Goal: Task Accomplishment & Management: Manage account settings

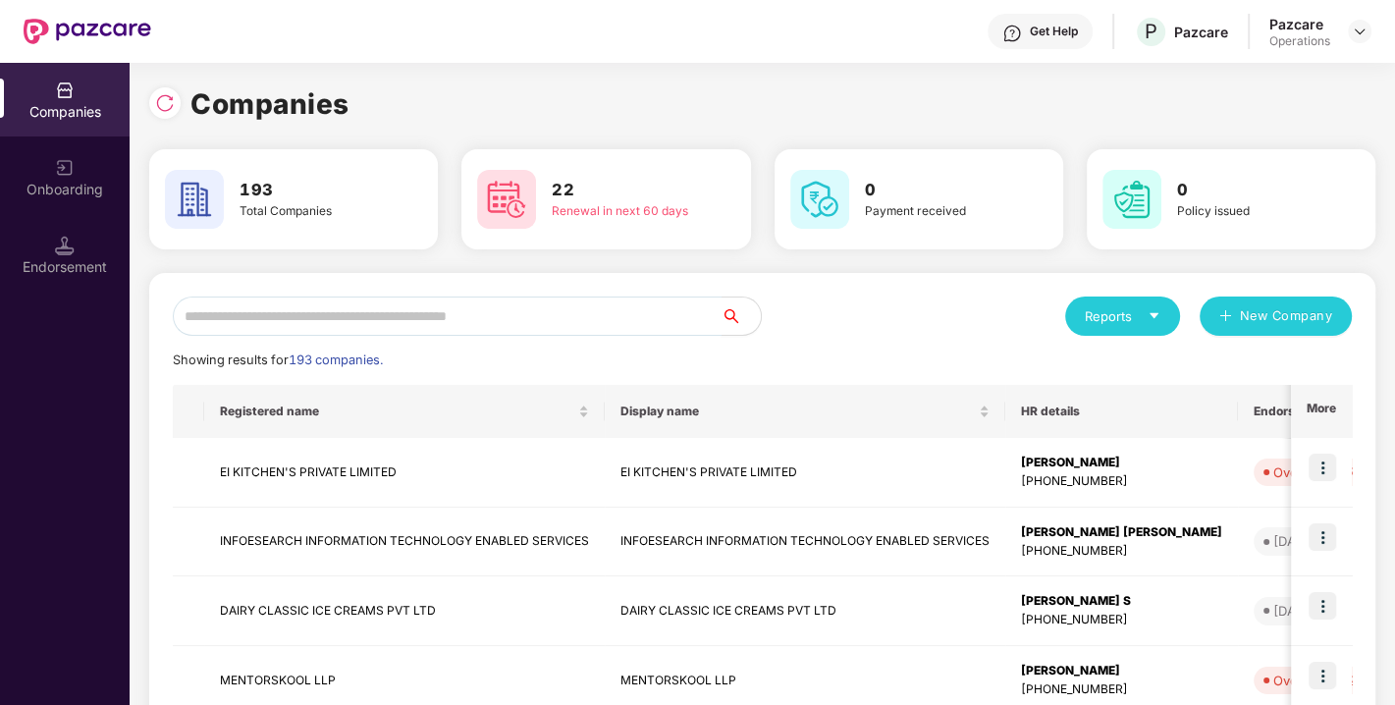
click at [476, 319] on input "text" at bounding box center [447, 315] width 549 height 39
click at [161, 106] on img at bounding box center [165, 103] width 20 height 20
click at [390, 328] on input "text" at bounding box center [447, 315] width 549 height 39
click at [305, 328] on input "text" at bounding box center [447, 315] width 549 height 39
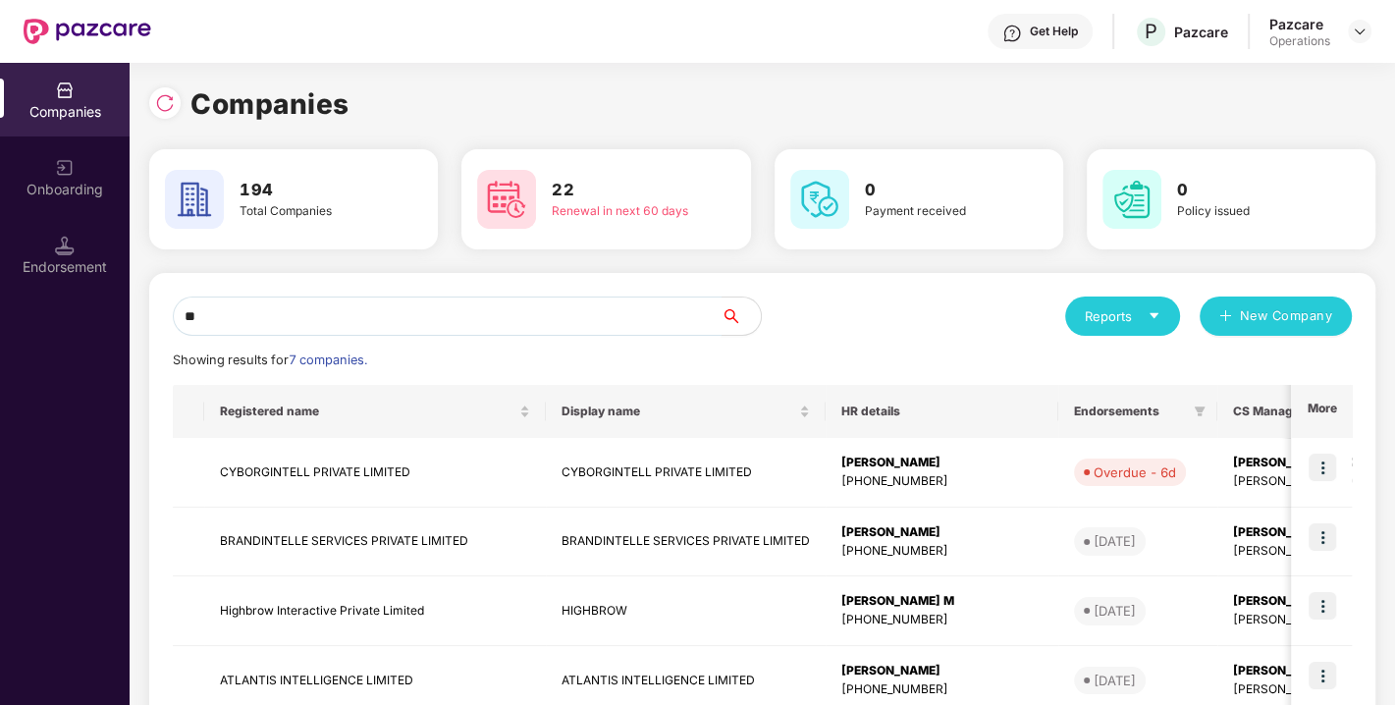
type input "*"
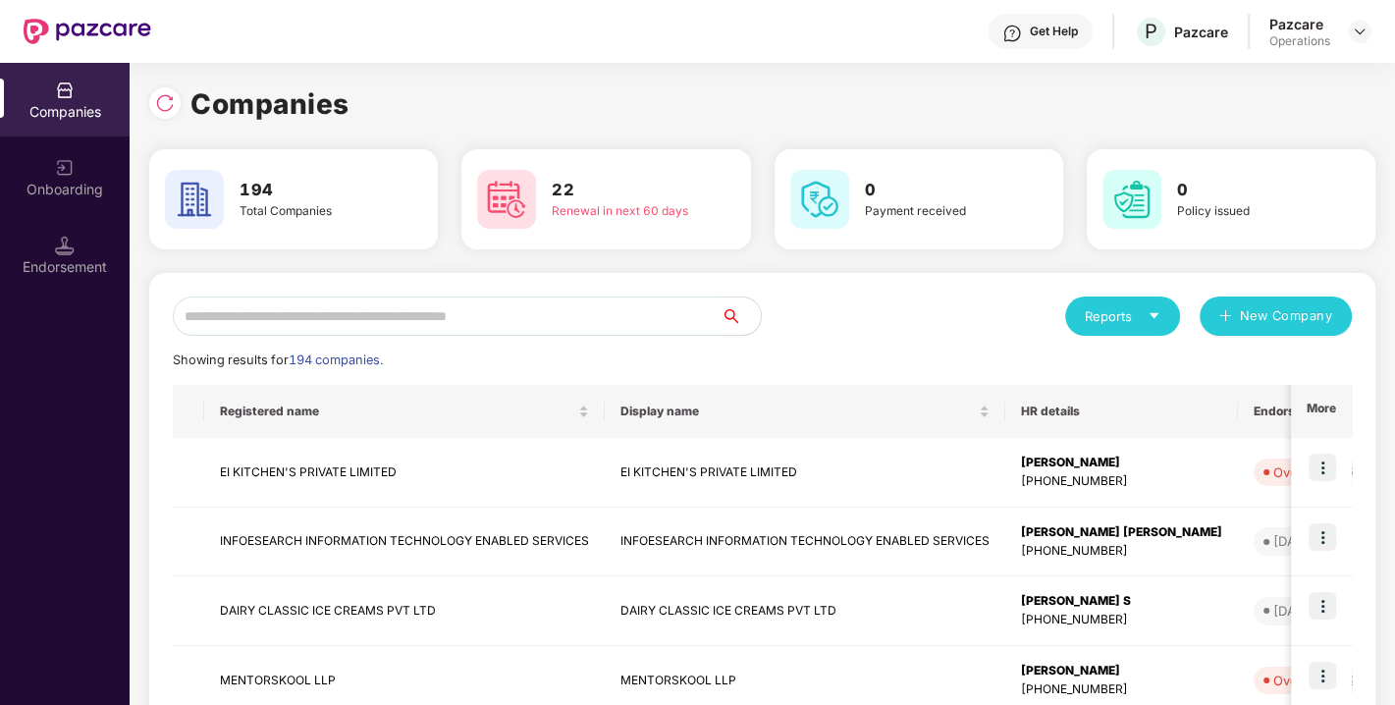
type input "*"
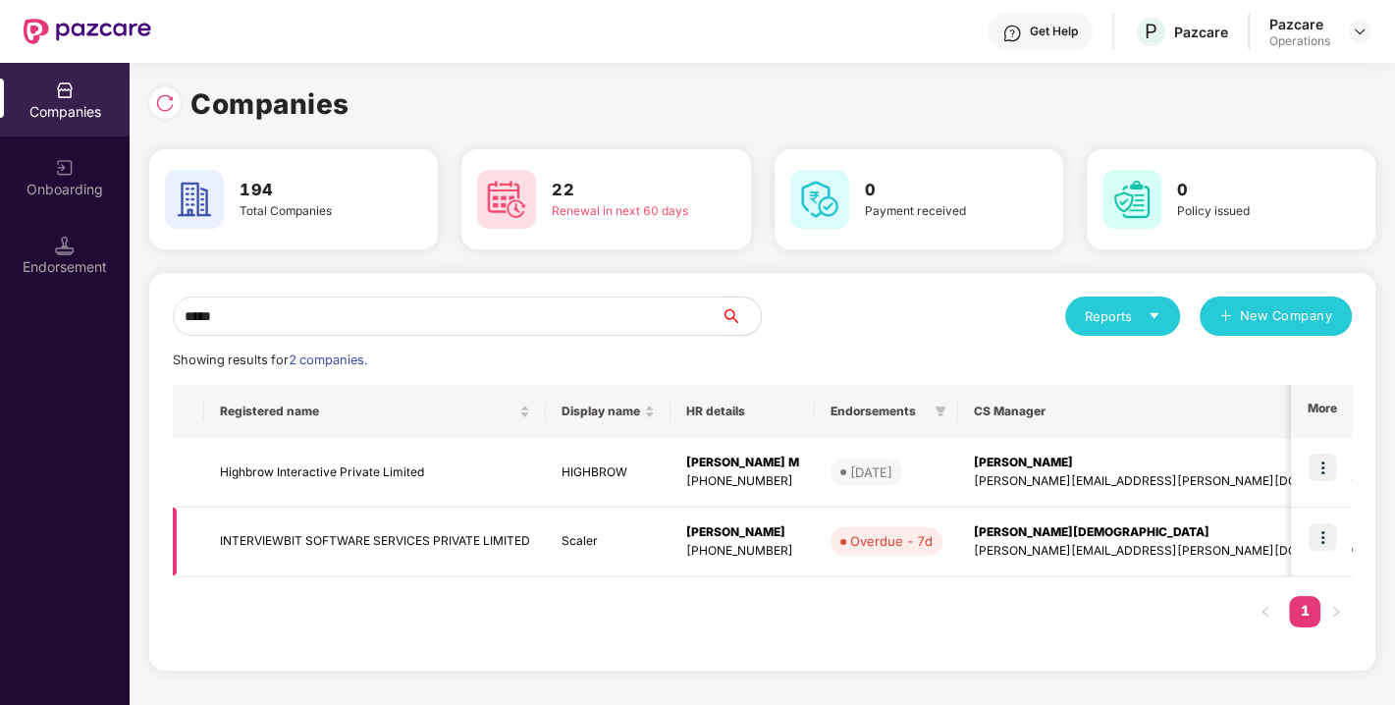
type input "*****"
click at [1315, 532] on img at bounding box center [1321, 536] width 27 height 27
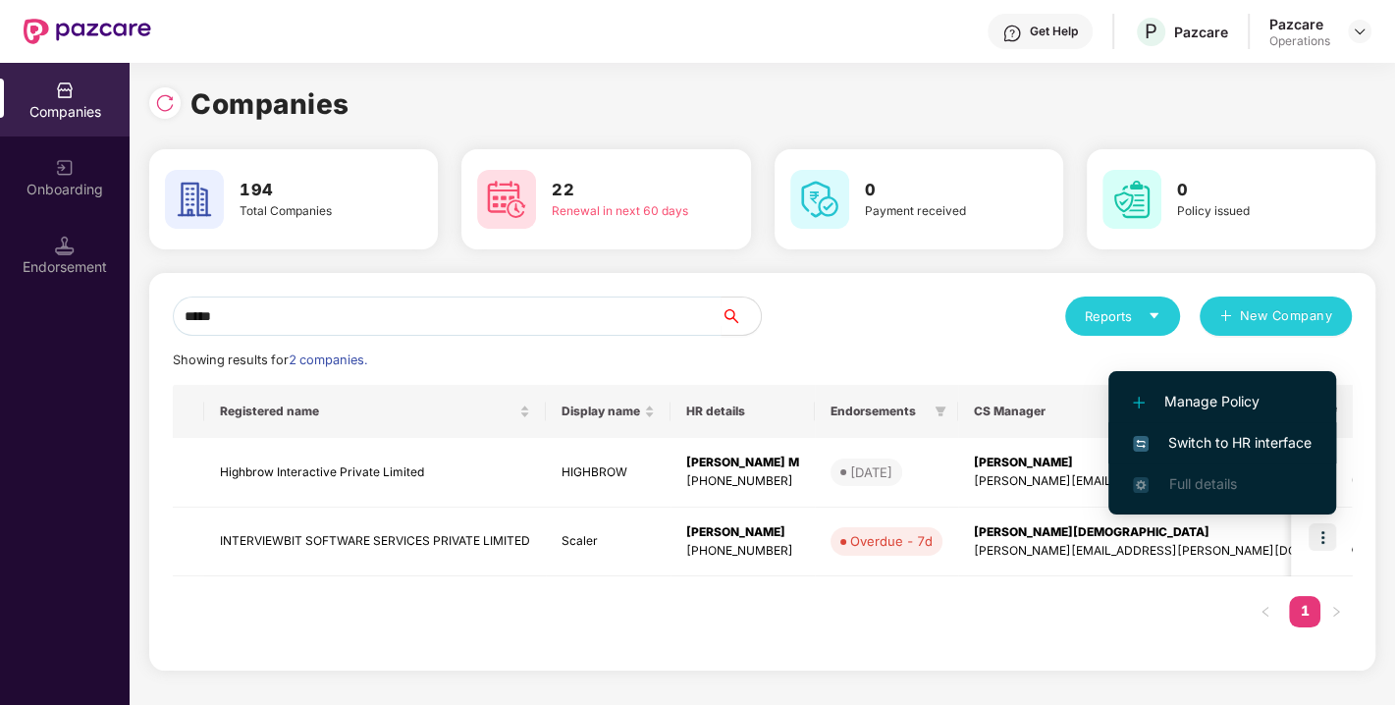
click at [1256, 434] on span "Switch to HR interface" at bounding box center [1222, 443] width 179 height 22
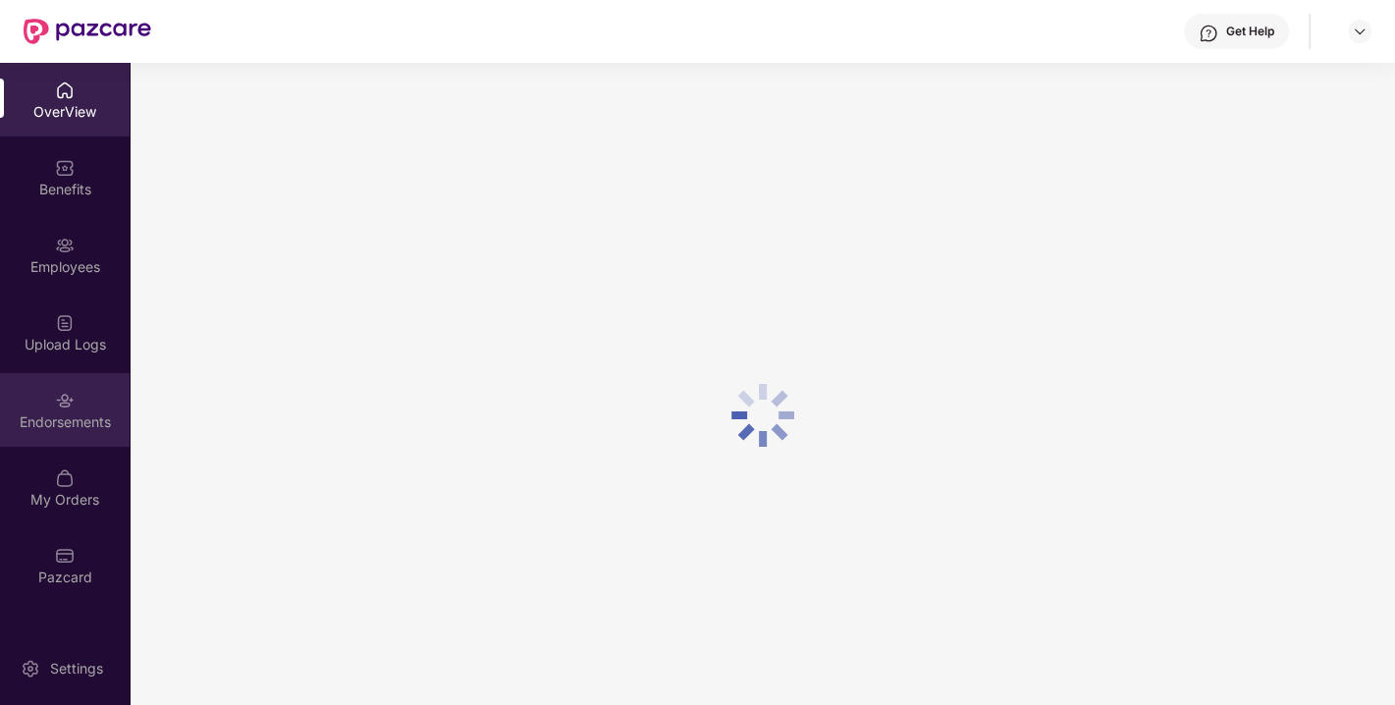
click at [61, 434] on div "Endorsements" at bounding box center [65, 410] width 130 height 74
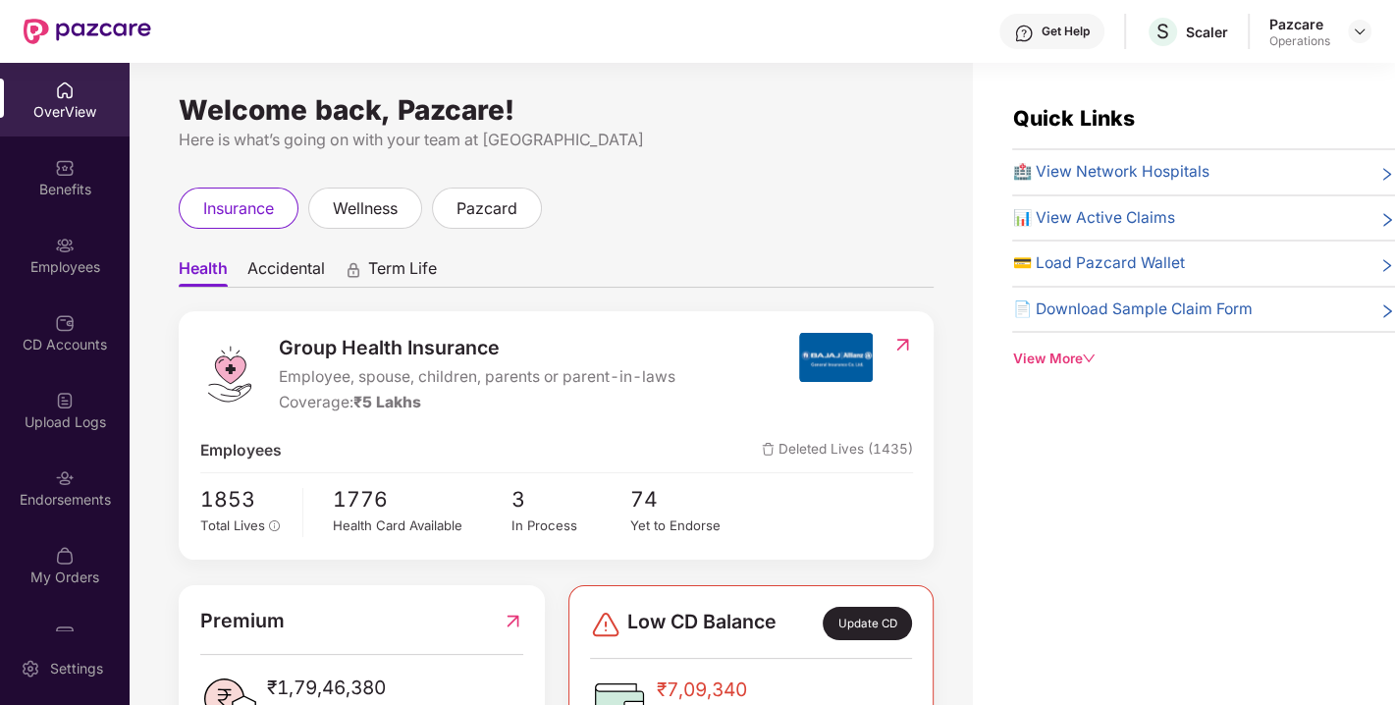
click at [79, 501] on div "Endorsements" at bounding box center [65, 500] width 130 height 20
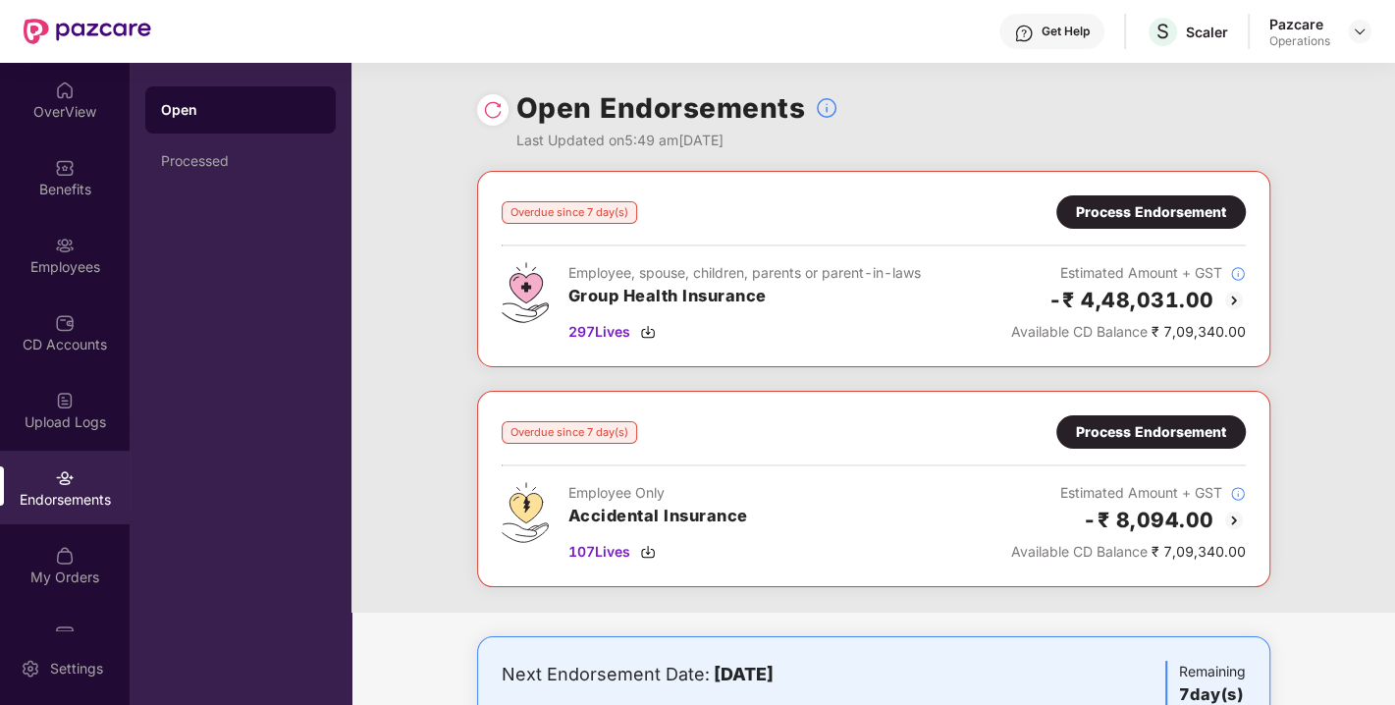
click at [1145, 429] on div "Process Endorsement" at bounding box center [1151, 432] width 150 height 22
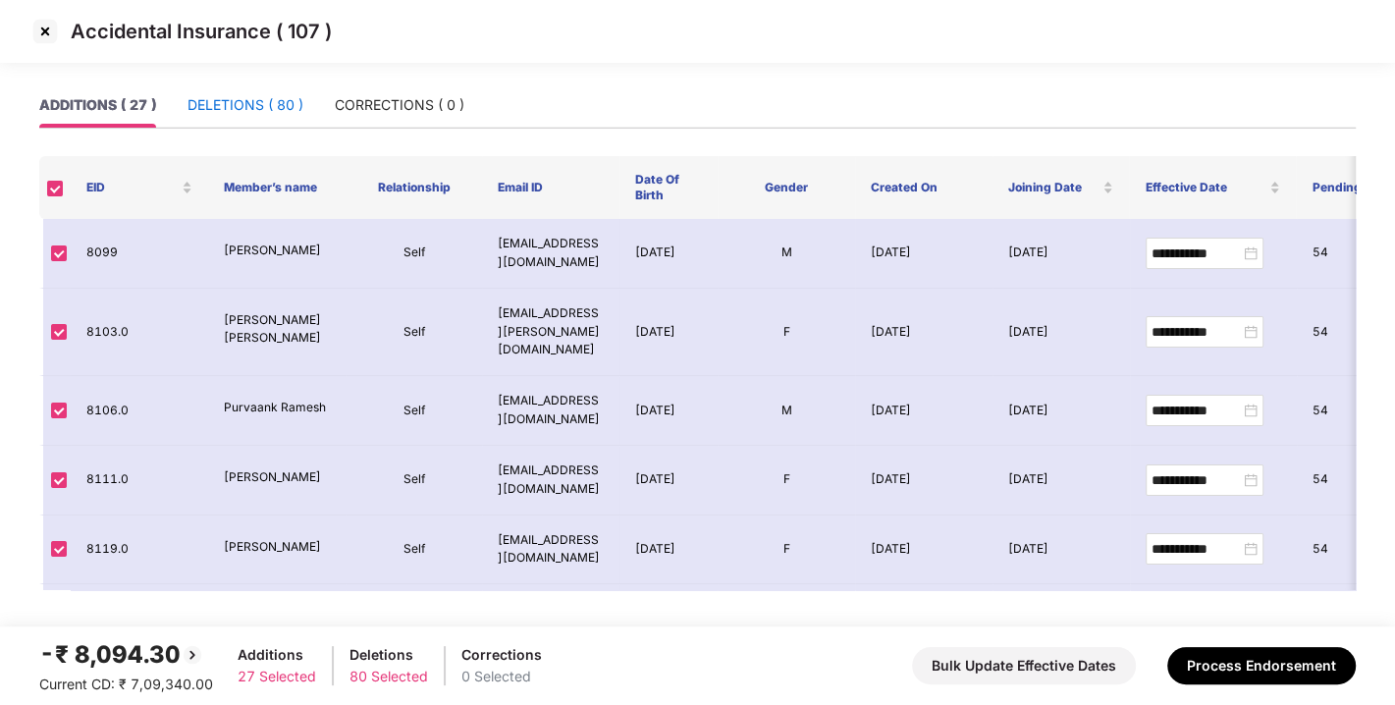
click at [263, 115] on div "DELETIONS ( 80 )" at bounding box center [245, 105] width 116 height 22
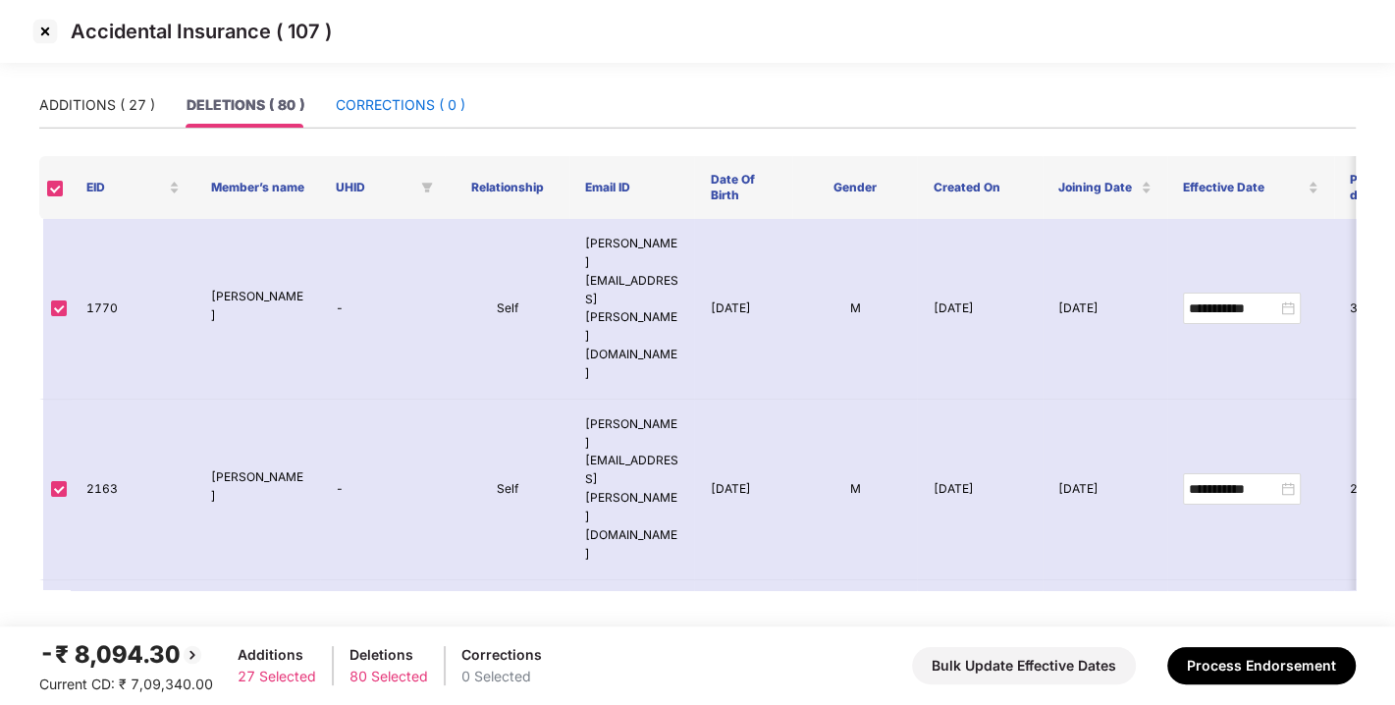
click at [378, 98] on div "CORRECTIONS ( 0 )" at bounding box center [401, 105] width 130 height 22
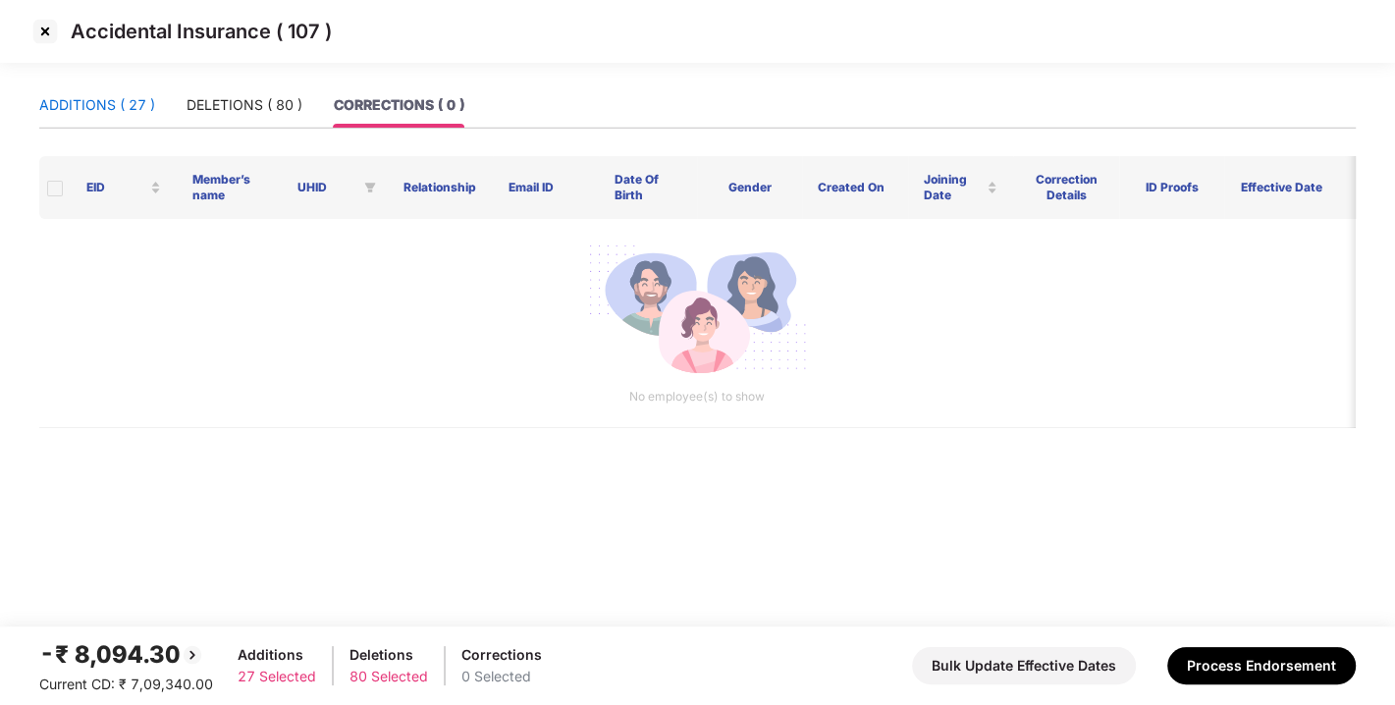
click at [90, 103] on div "ADDITIONS ( 27 )" at bounding box center [97, 105] width 116 height 22
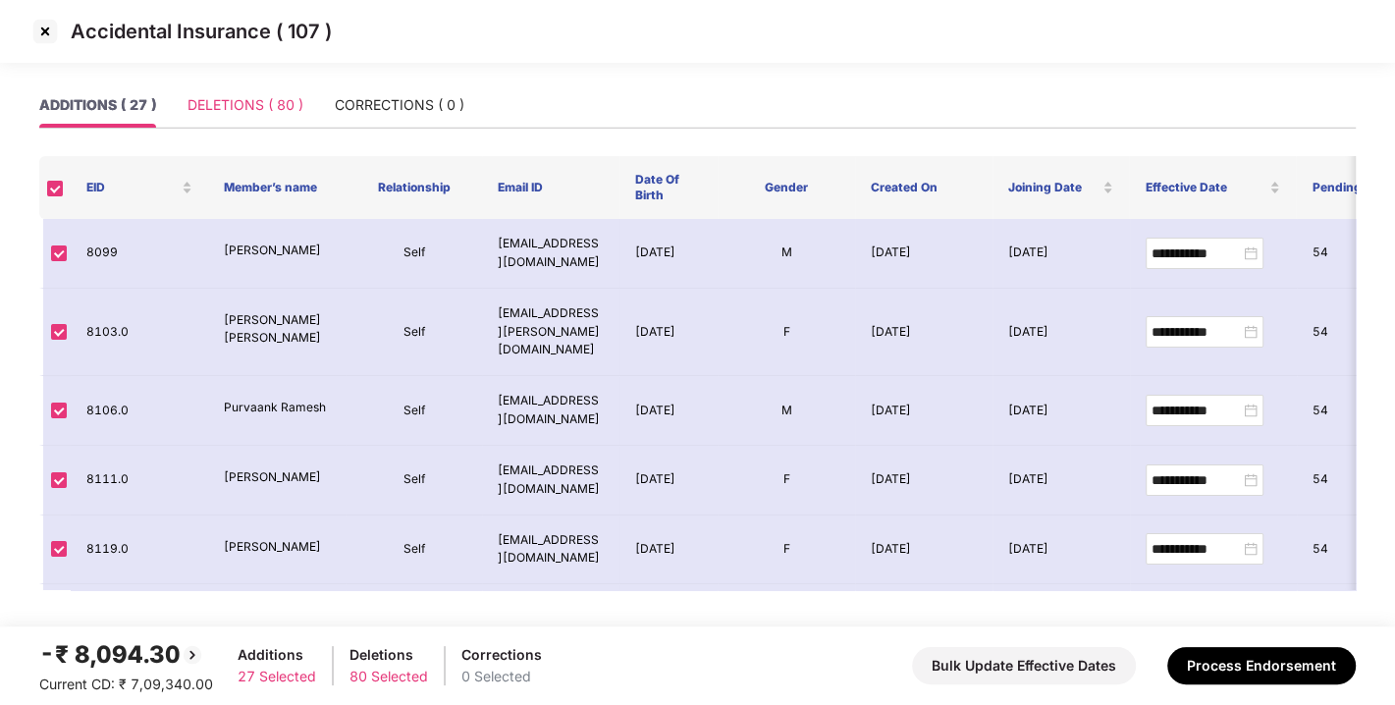
click at [241, 91] on div "DELETIONS ( 80 )" at bounding box center [245, 104] width 116 height 45
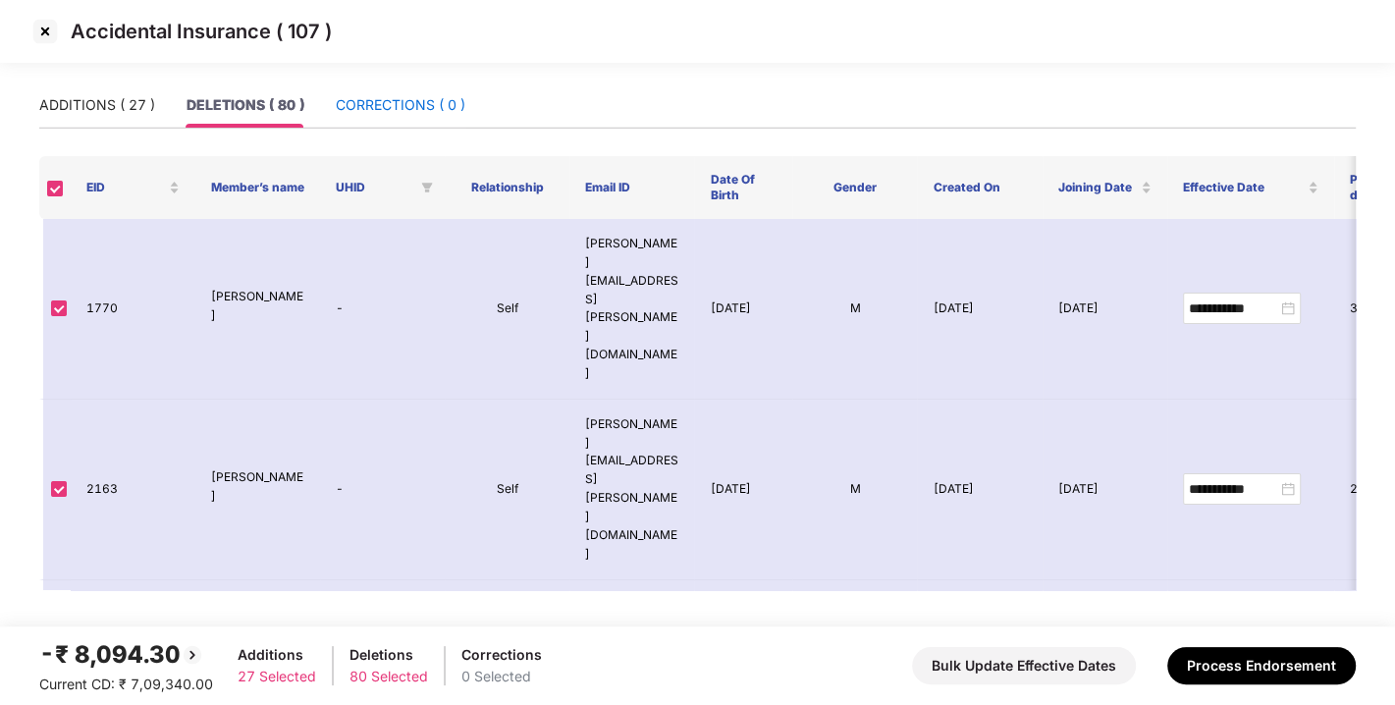
click at [444, 103] on div "CORRECTIONS ( 0 )" at bounding box center [401, 105] width 130 height 22
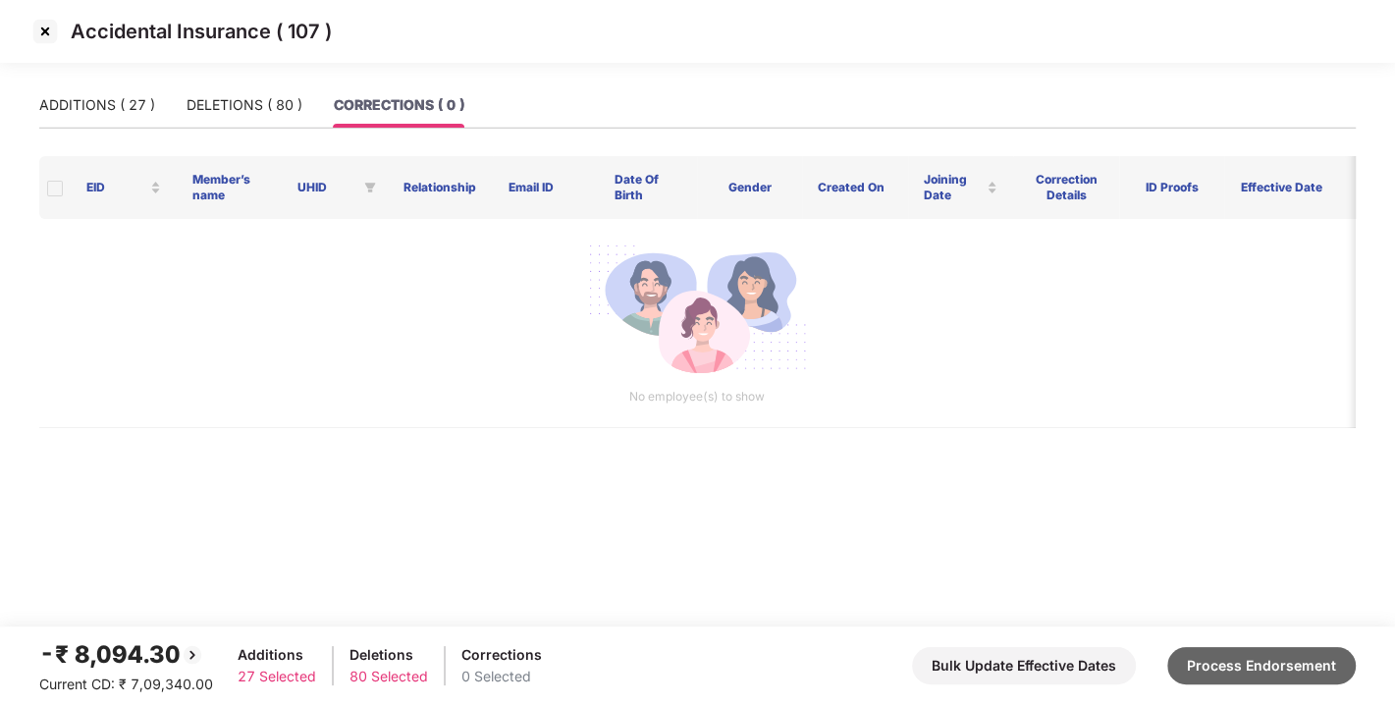
click at [1239, 660] on button "Process Endorsement" at bounding box center [1261, 665] width 188 height 37
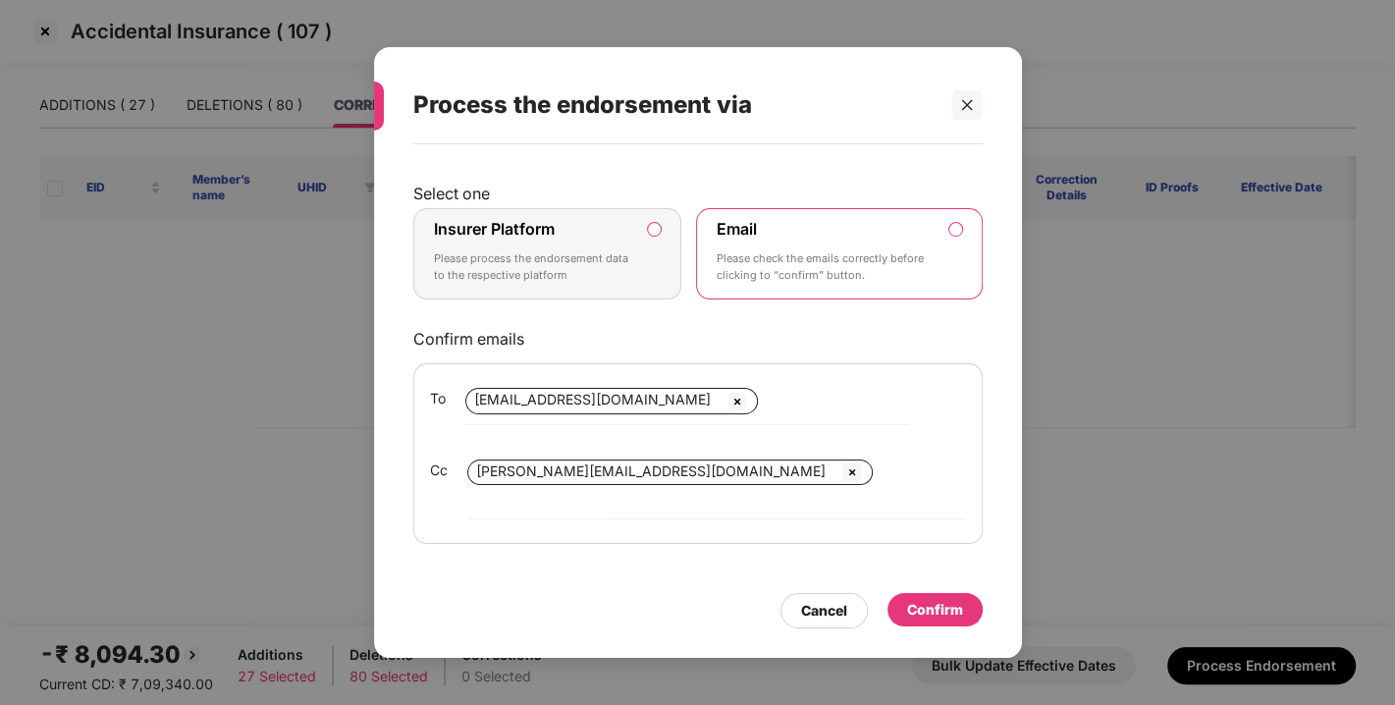
click at [664, 244] on label "Insurer Platform Please process the endorsement data to the respective platform" at bounding box center [547, 254] width 269 height 92
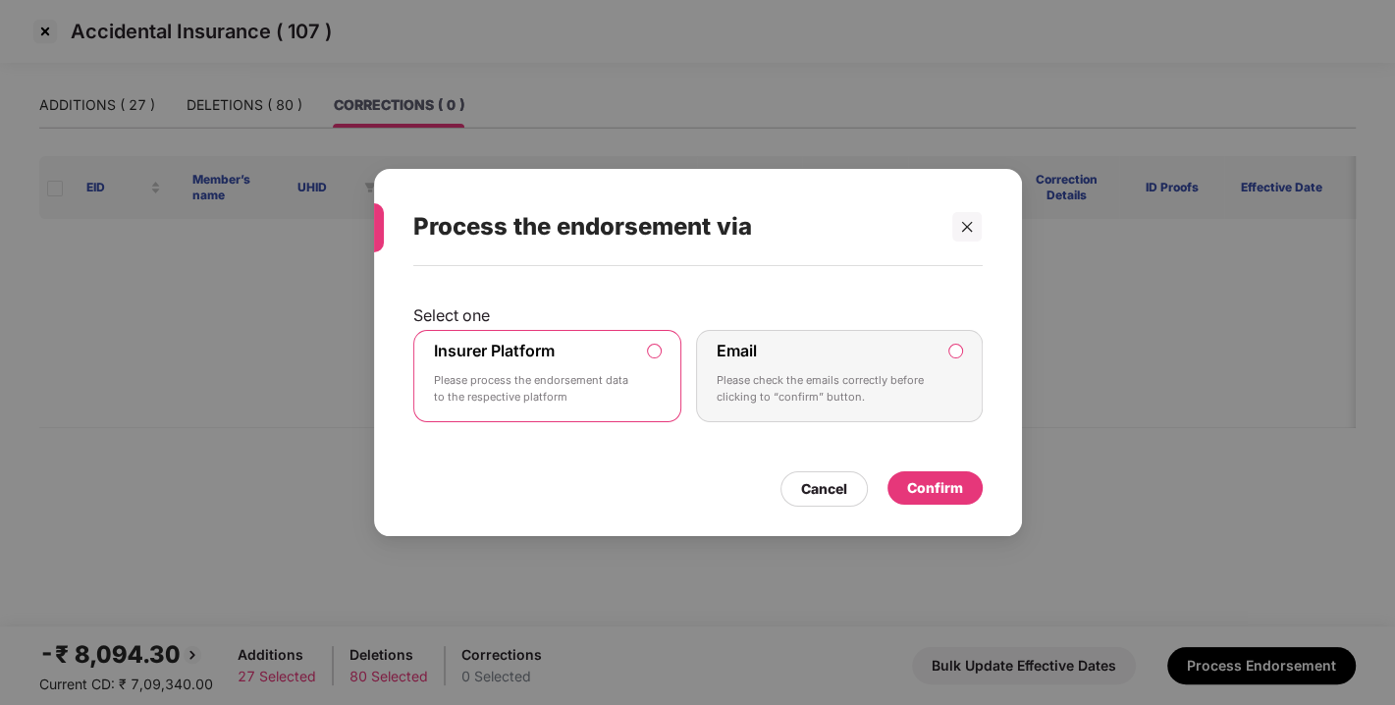
click at [948, 490] on div "Confirm" at bounding box center [935, 488] width 56 height 22
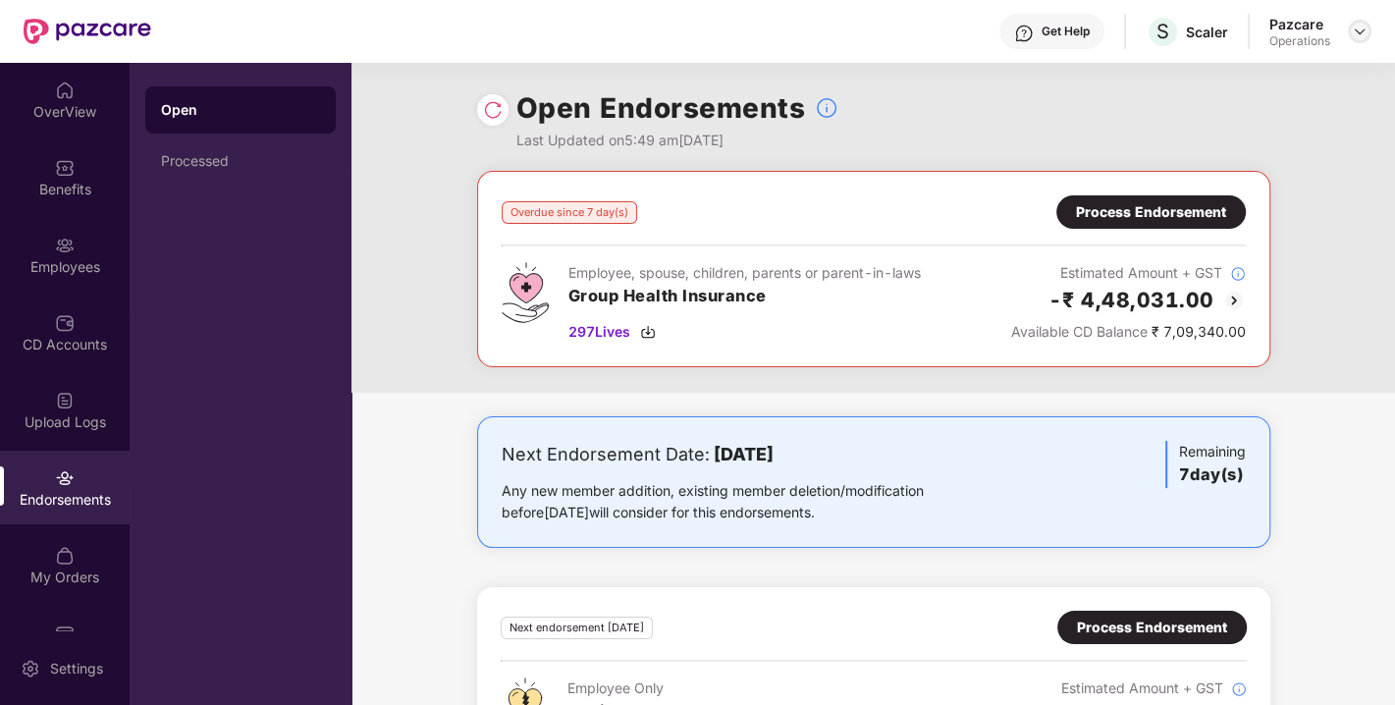
click at [1362, 30] on img at bounding box center [1360, 32] width 16 height 16
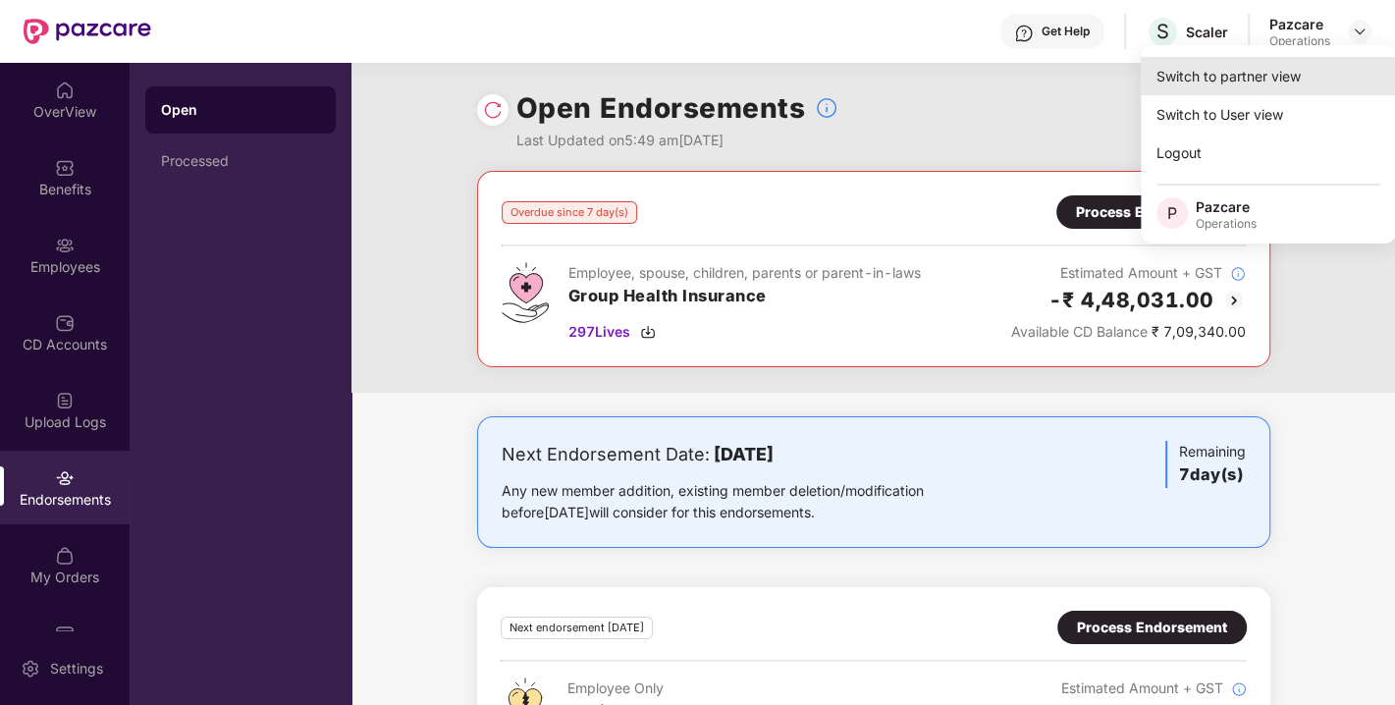
click at [1270, 71] on div "Switch to partner view" at bounding box center [1268, 76] width 255 height 38
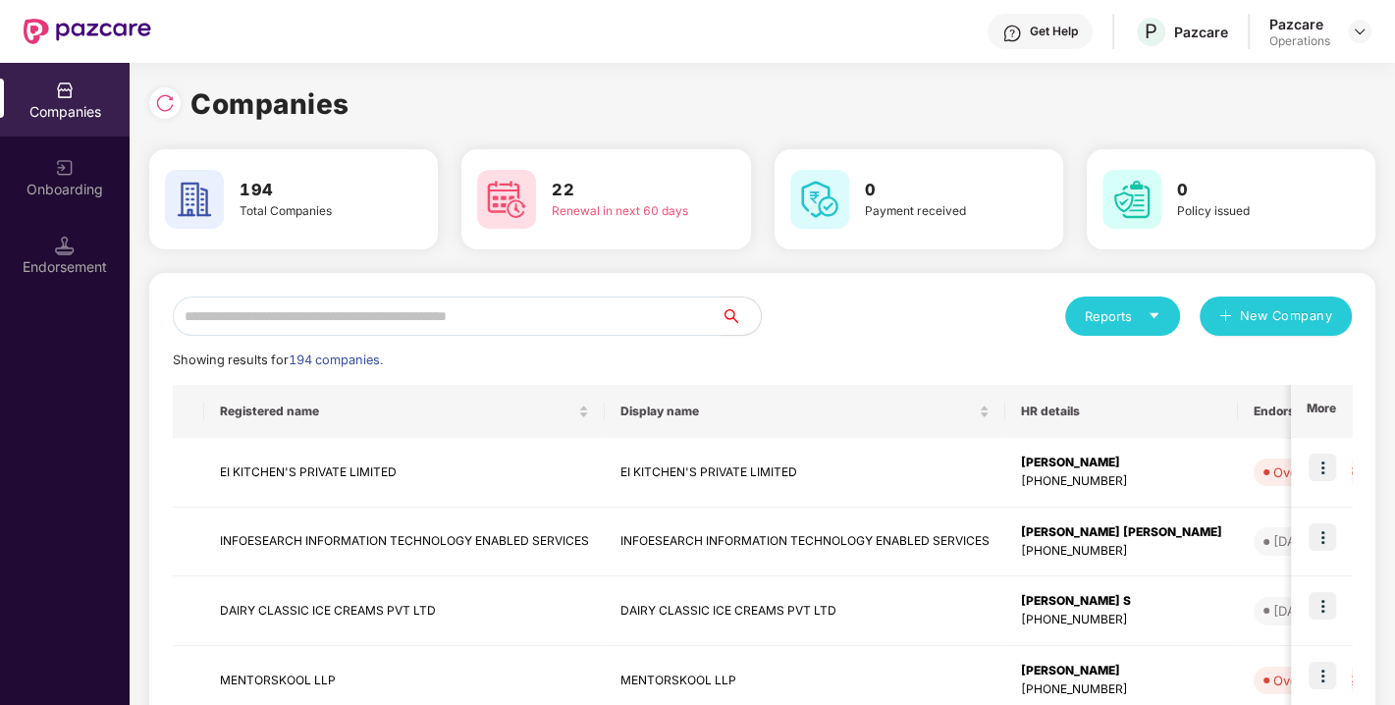
click at [479, 311] on input "text" at bounding box center [447, 315] width 549 height 39
paste input "**********"
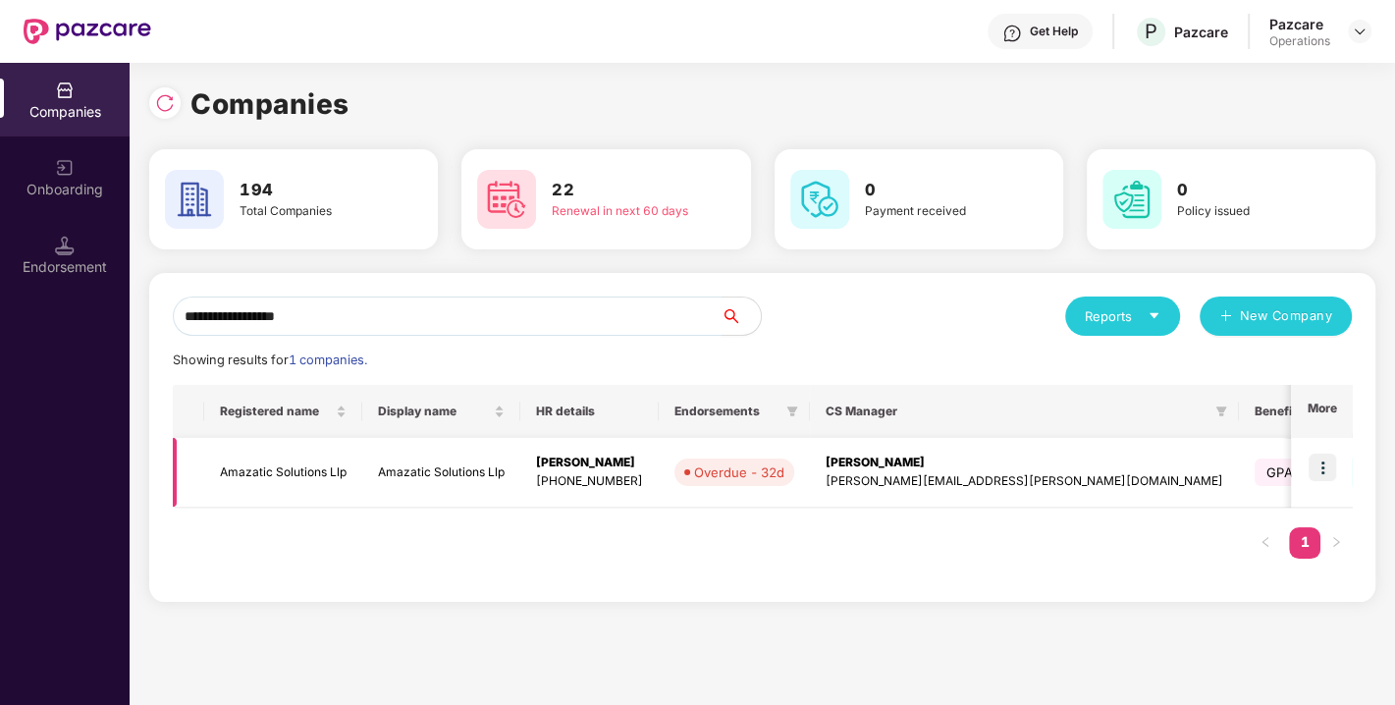
type input "**********"
click at [1317, 464] on img at bounding box center [1321, 466] width 27 height 27
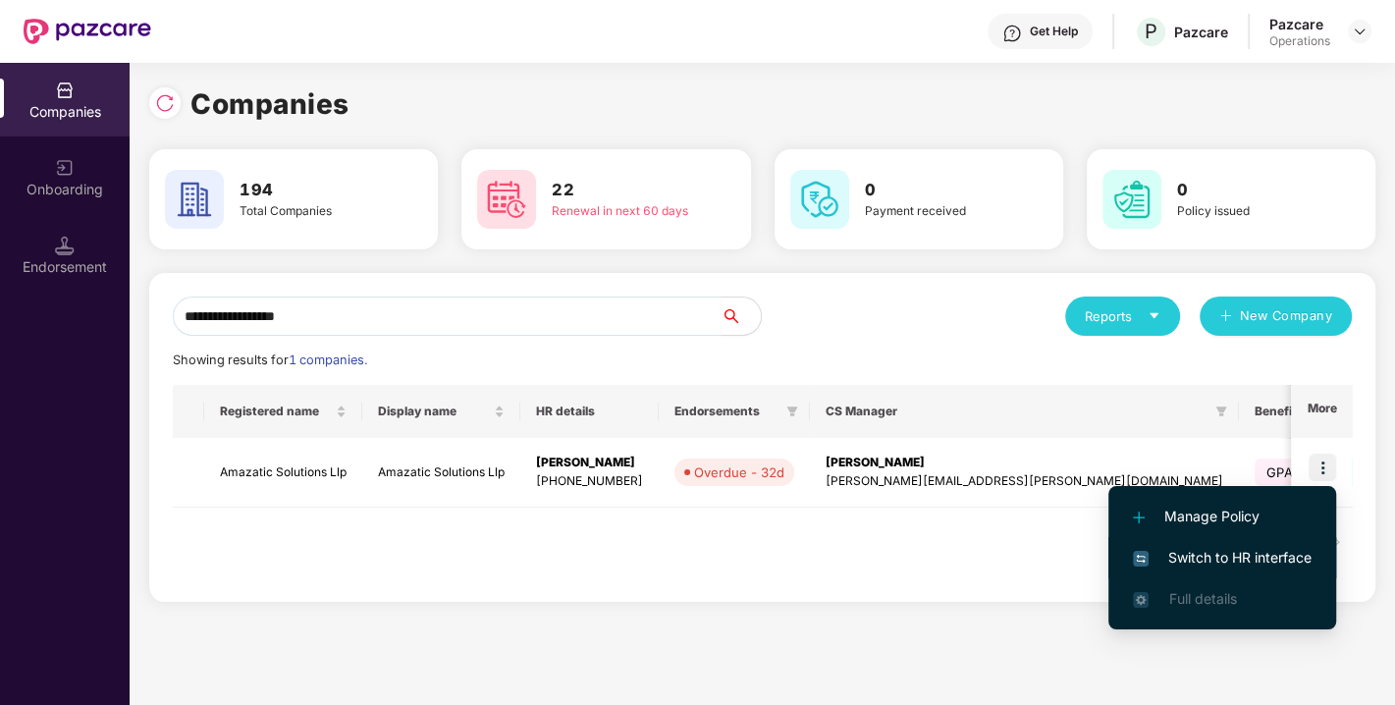
click at [1230, 562] on span "Switch to HR interface" at bounding box center [1222, 558] width 179 height 22
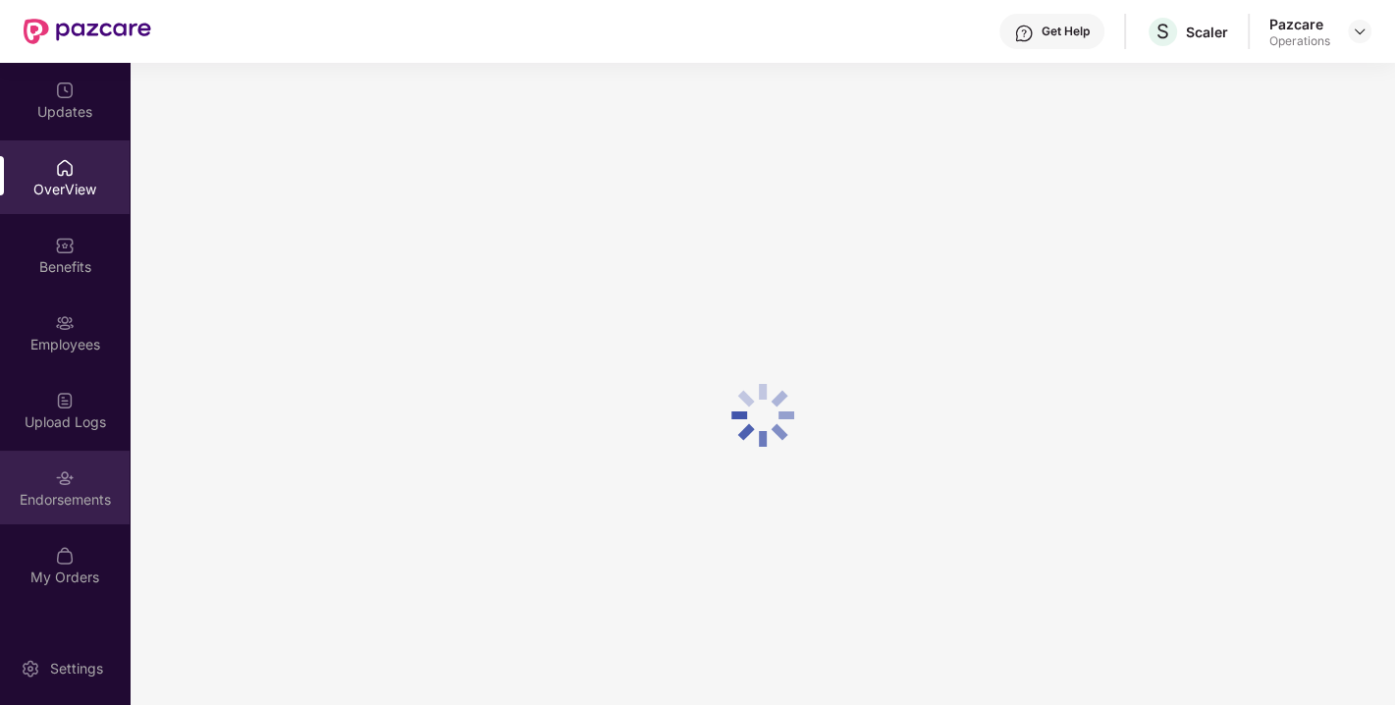
click at [60, 482] on img at bounding box center [65, 478] width 20 height 20
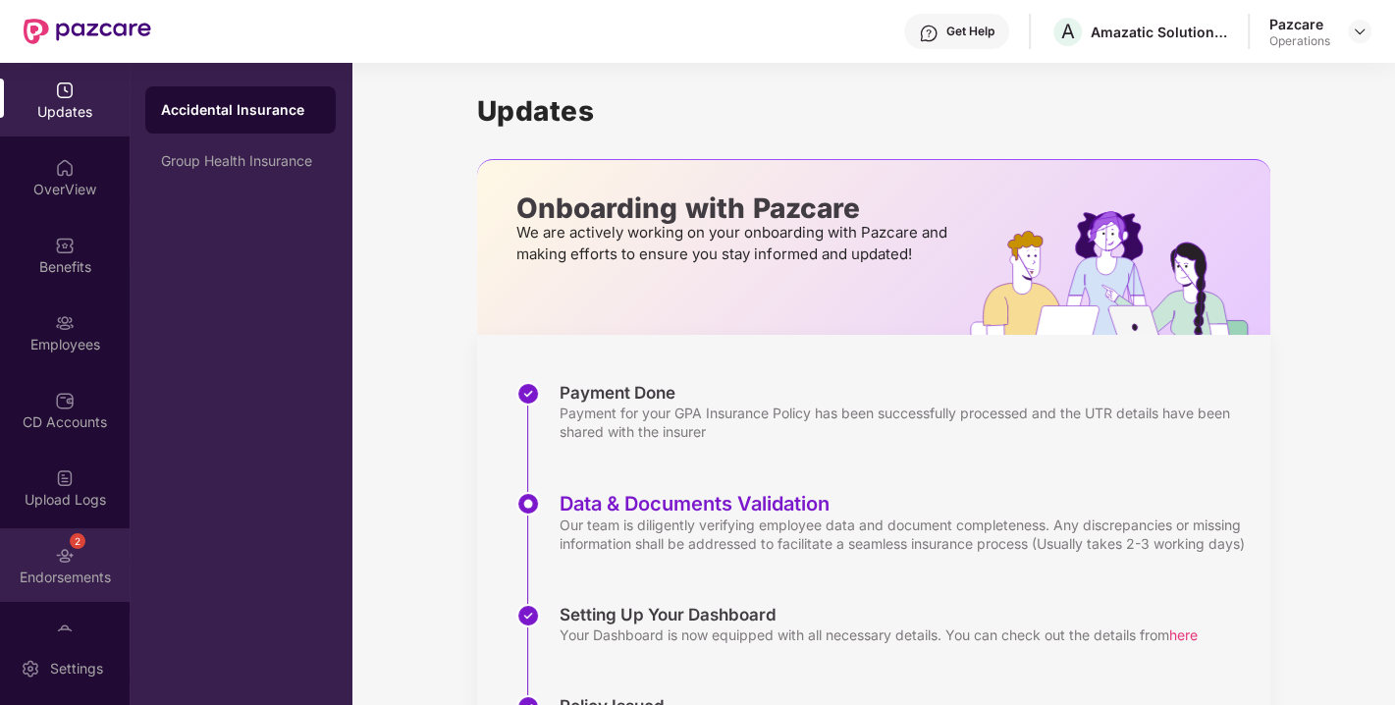
click at [73, 560] on div "2 Endorsements" at bounding box center [65, 565] width 130 height 74
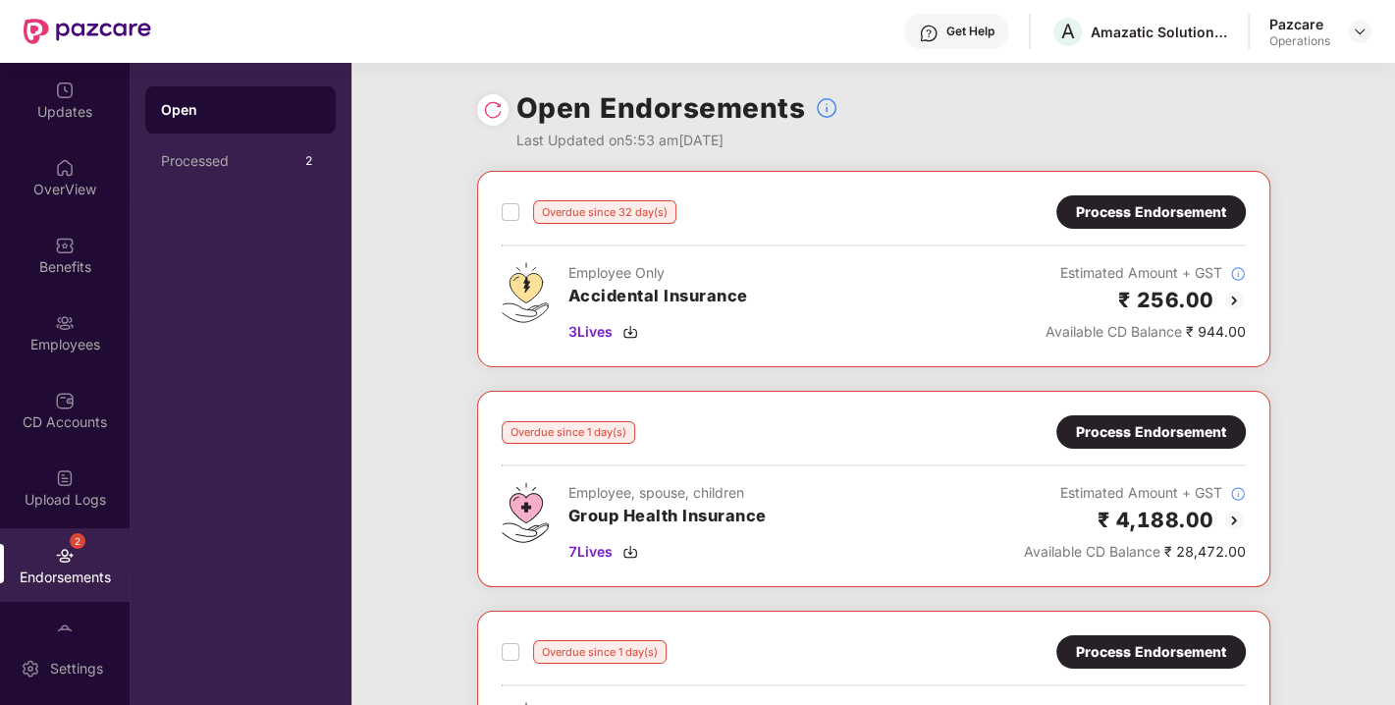
click at [492, 112] on img at bounding box center [493, 110] width 20 height 20
click at [632, 331] on img at bounding box center [630, 332] width 16 height 16
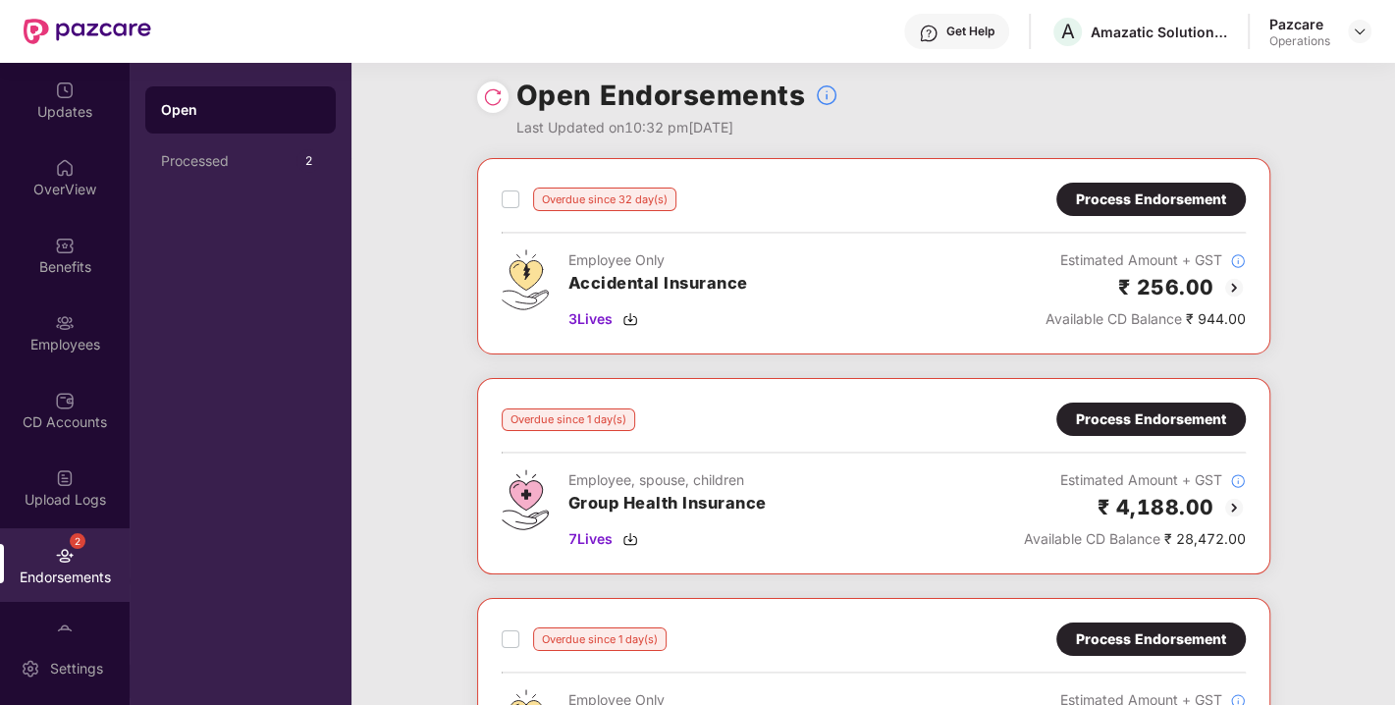
scroll to position [318, 0]
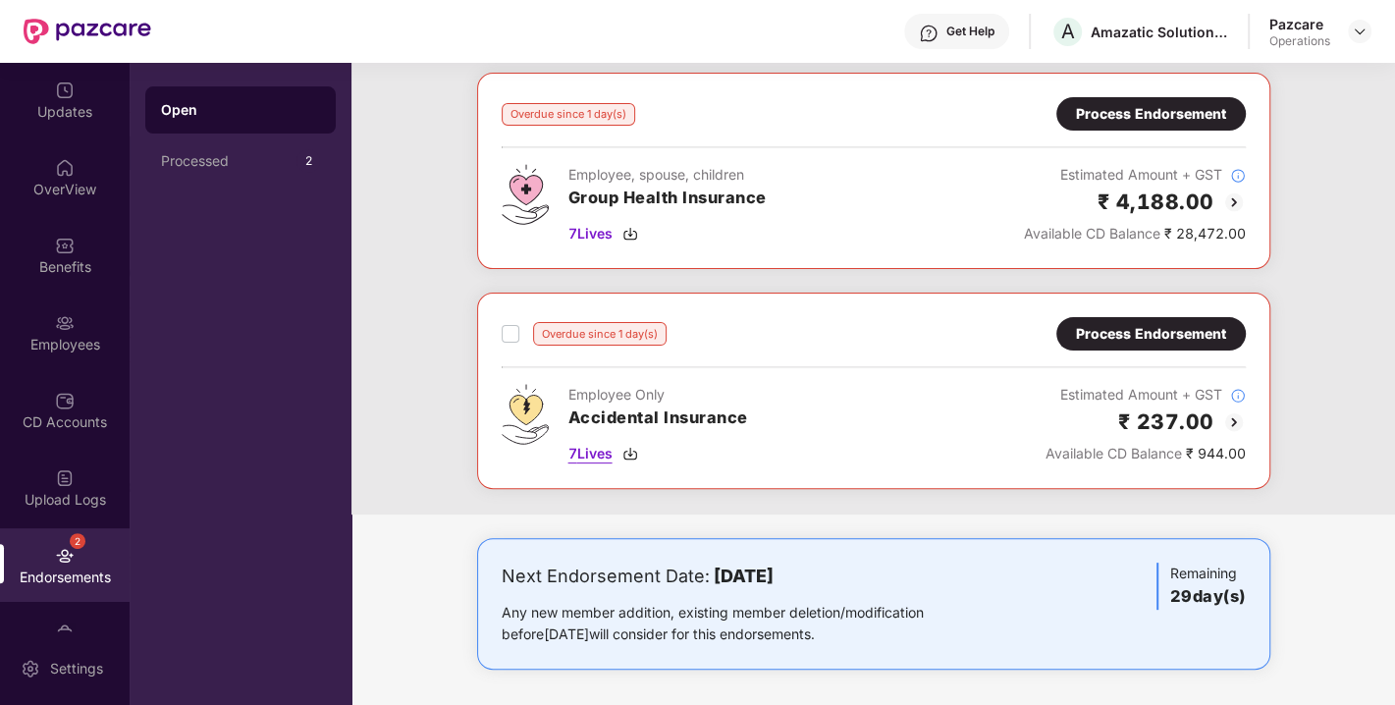
click at [635, 452] on img at bounding box center [630, 454] width 16 height 16
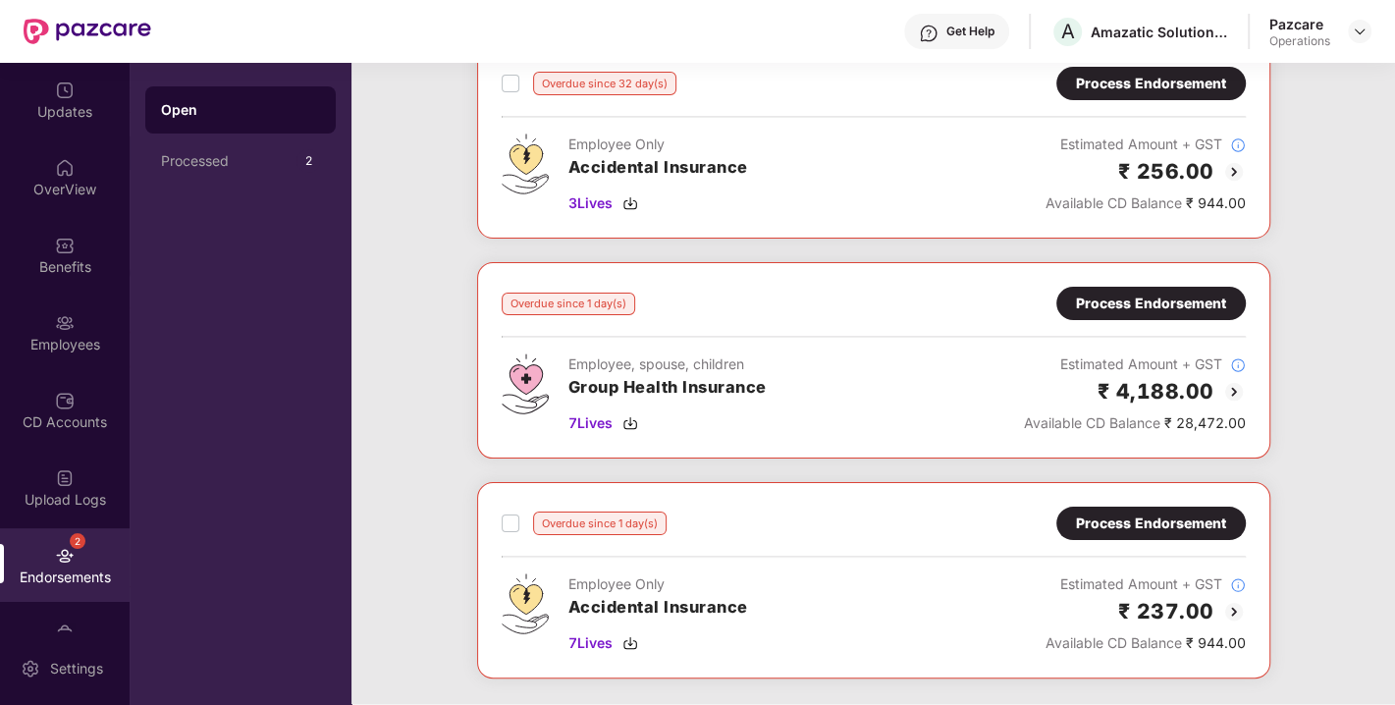
scroll to position [130, 0]
click at [634, 415] on img at bounding box center [630, 422] width 16 height 16
click at [1154, 299] on div "Process Endorsement" at bounding box center [1151, 303] width 150 height 22
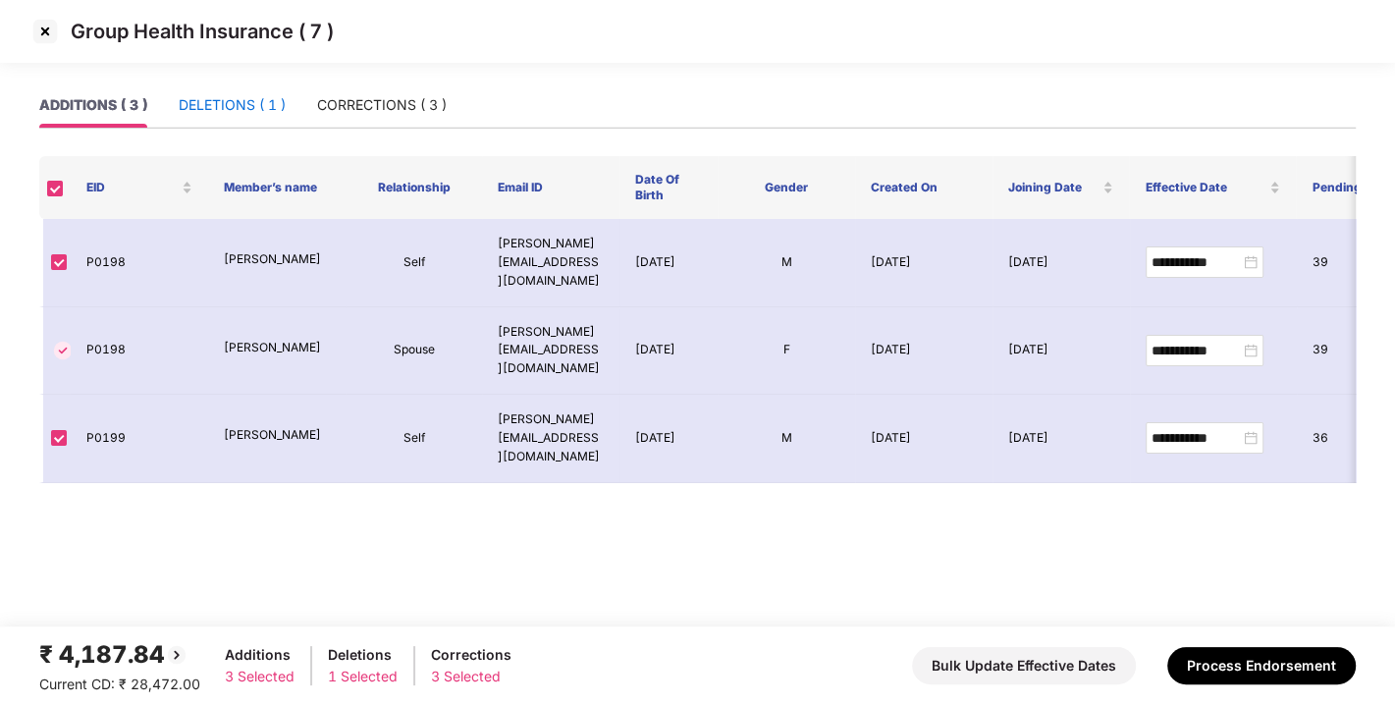
click at [246, 109] on div "DELETIONS ( 1 )" at bounding box center [232, 105] width 107 height 22
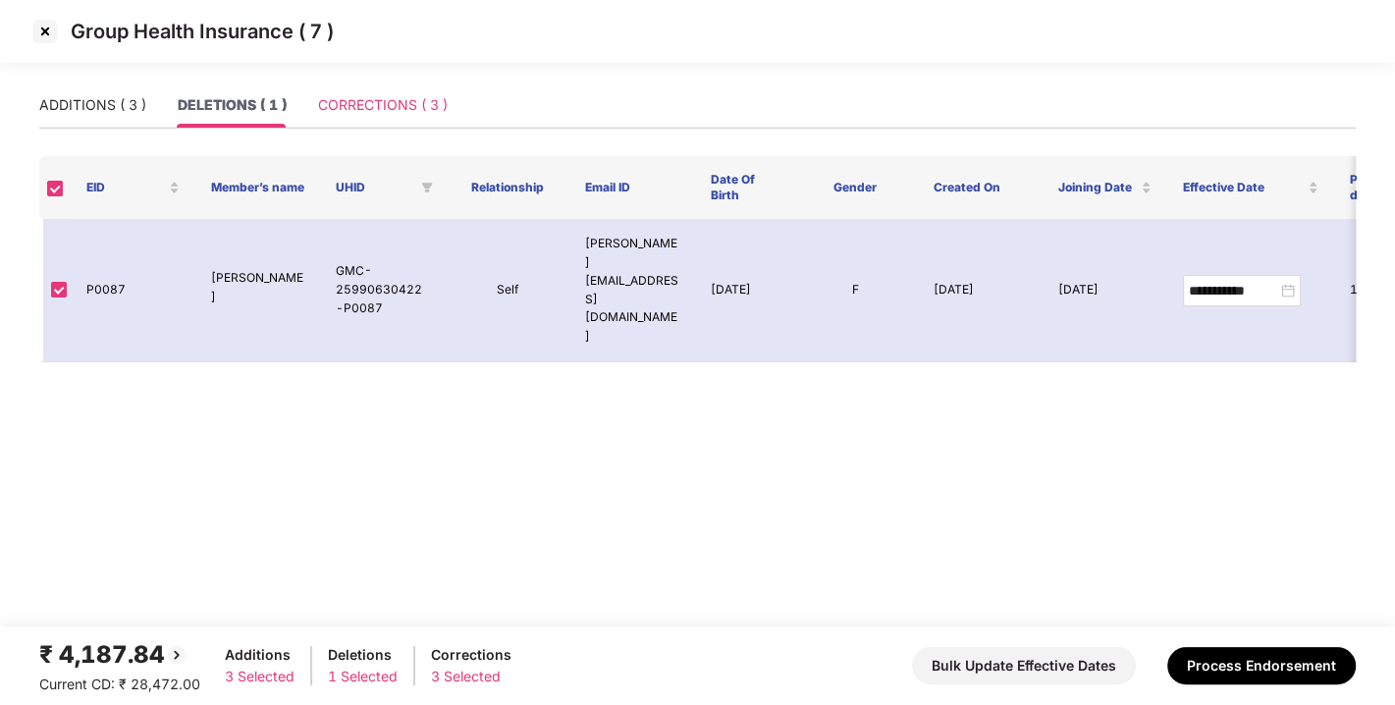
click at [373, 83] on div "CORRECTIONS ( 3 )" at bounding box center [383, 104] width 130 height 45
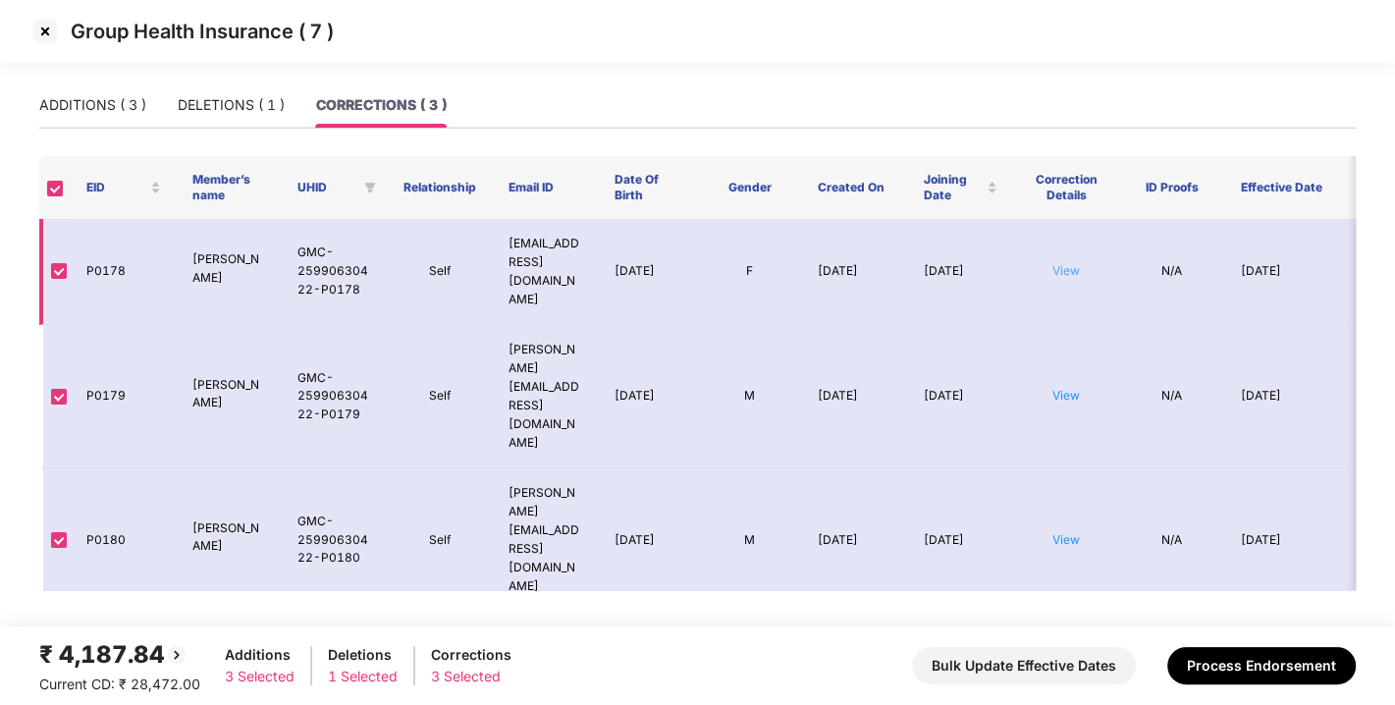
click at [1065, 263] on link "View" at bounding box center [1065, 270] width 27 height 15
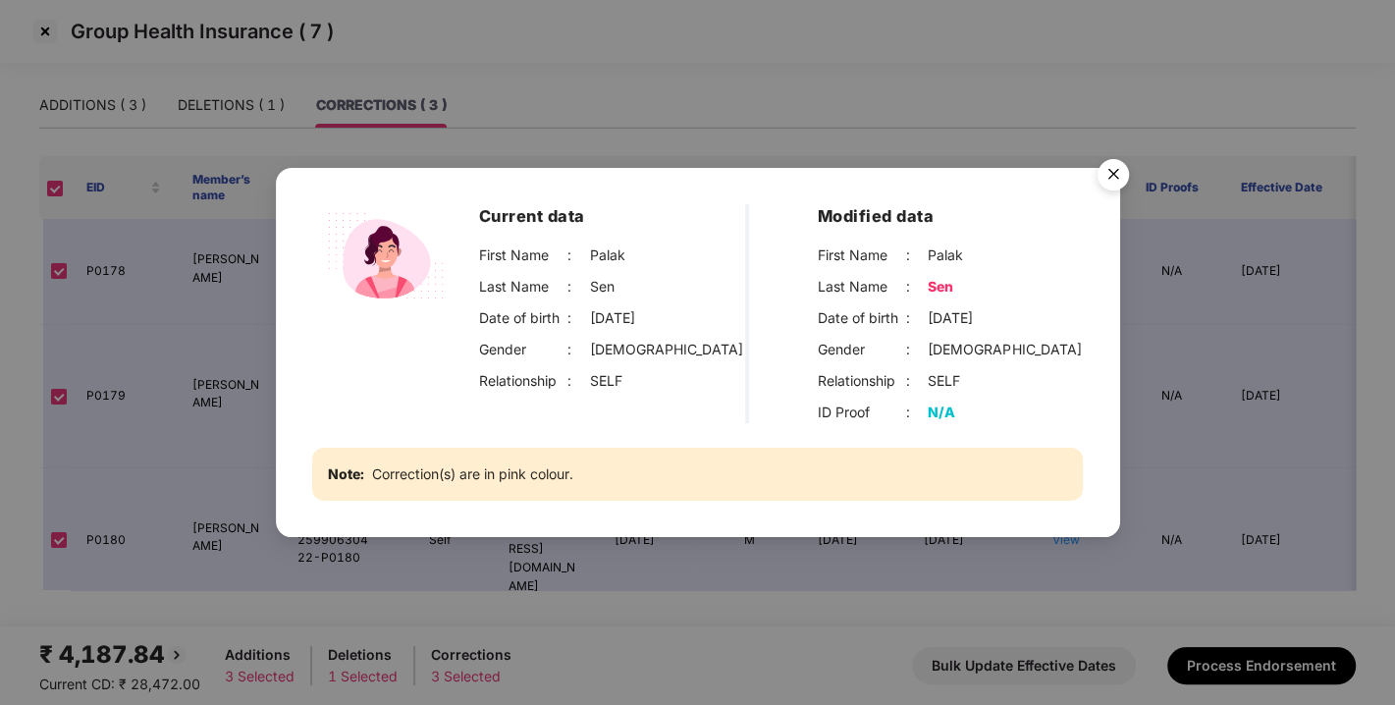
click at [1108, 179] on img "Close" at bounding box center [1113, 177] width 55 height 55
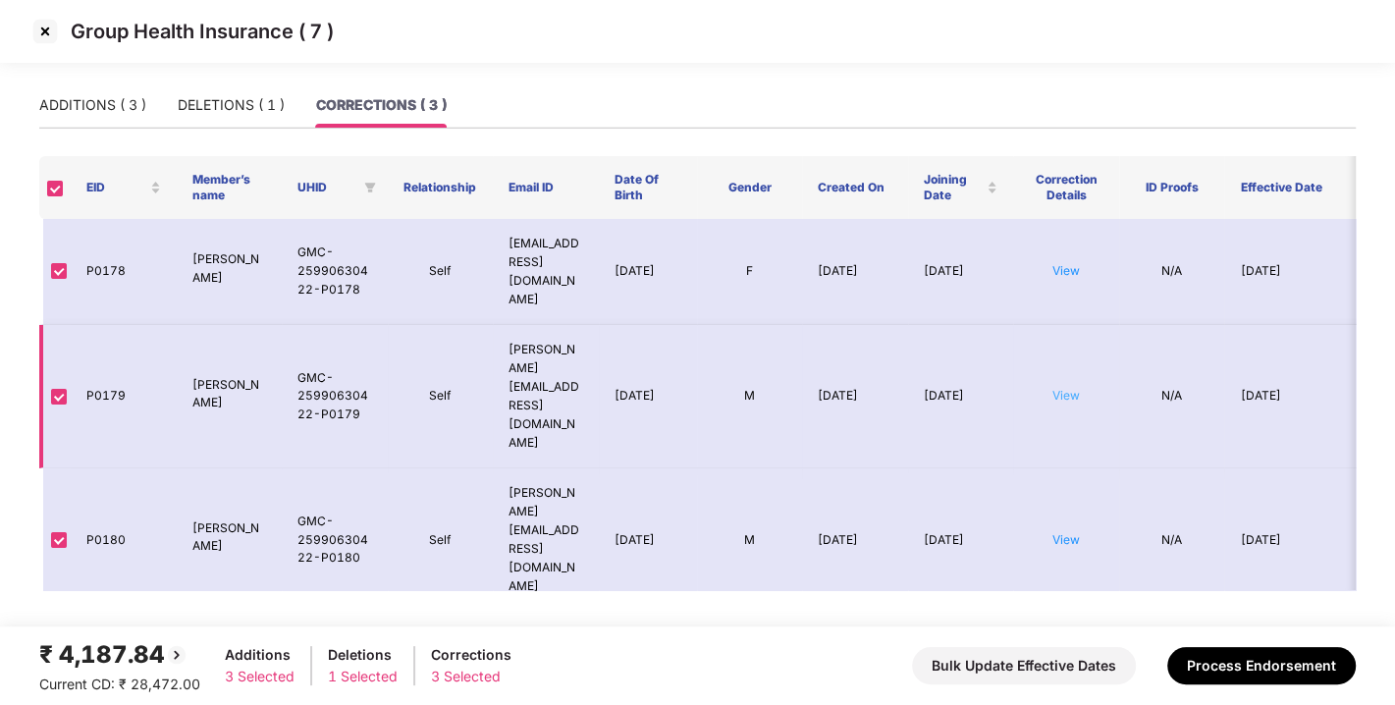
click at [1071, 388] on link "View" at bounding box center [1065, 395] width 27 height 15
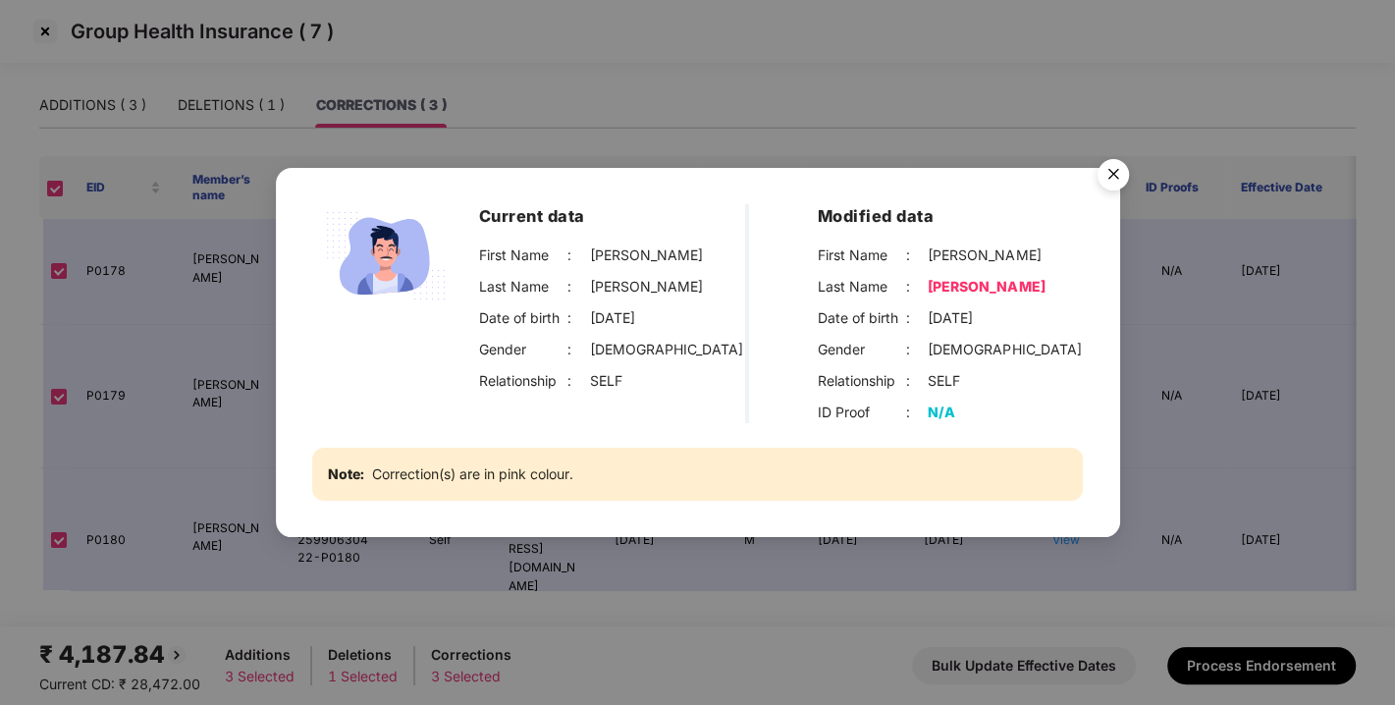
click at [1112, 174] on img "Close" at bounding box center [1113, 177] width 55 height 55
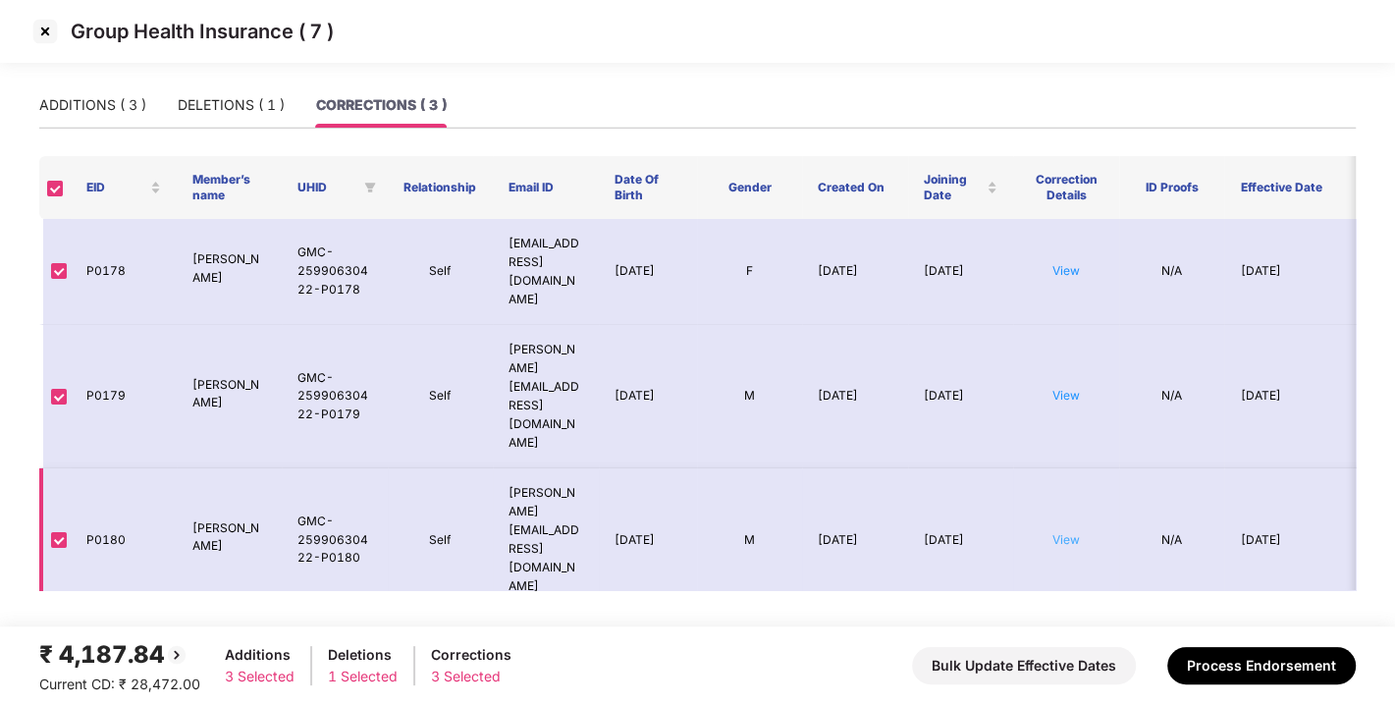
click at [1065, 532] on link "View" at bounding box center [1065, 539] width 27 height 15
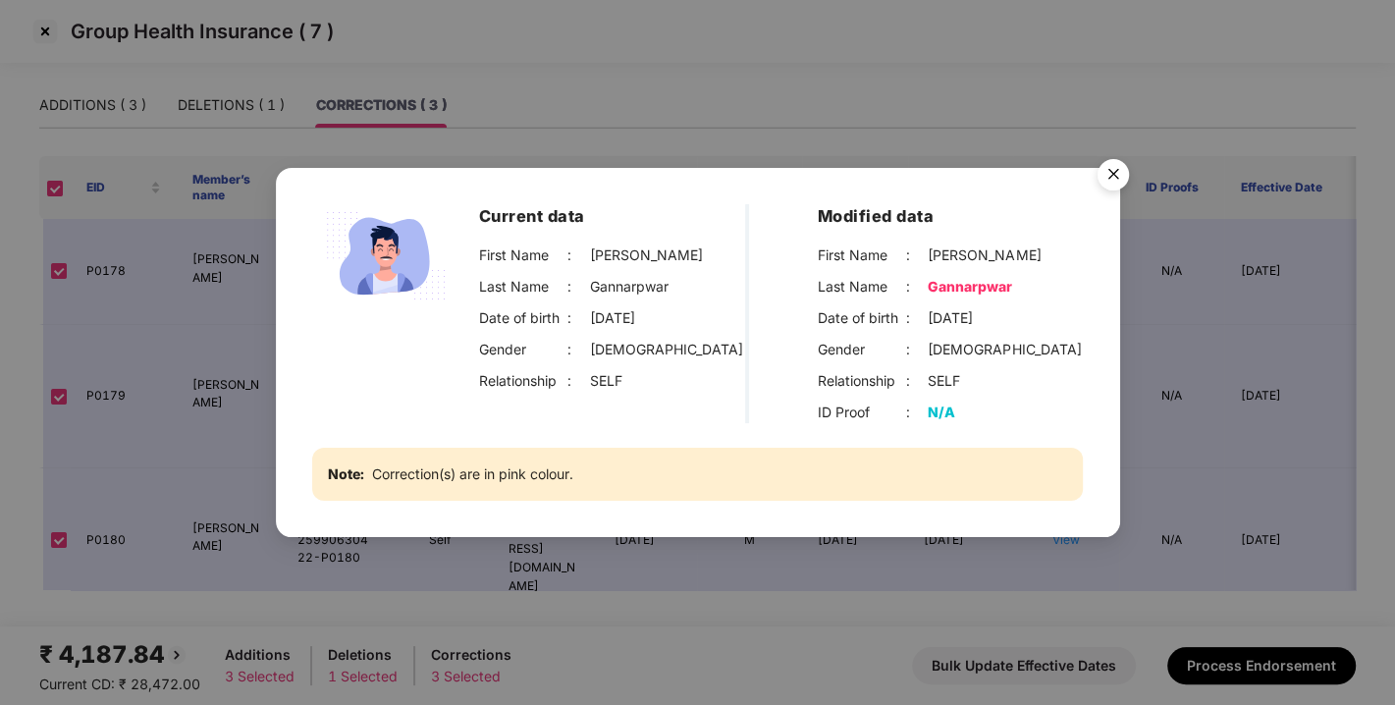
click at [1116, 172] on img "Close" at bounding box center [1113, 177] width 55 height 55
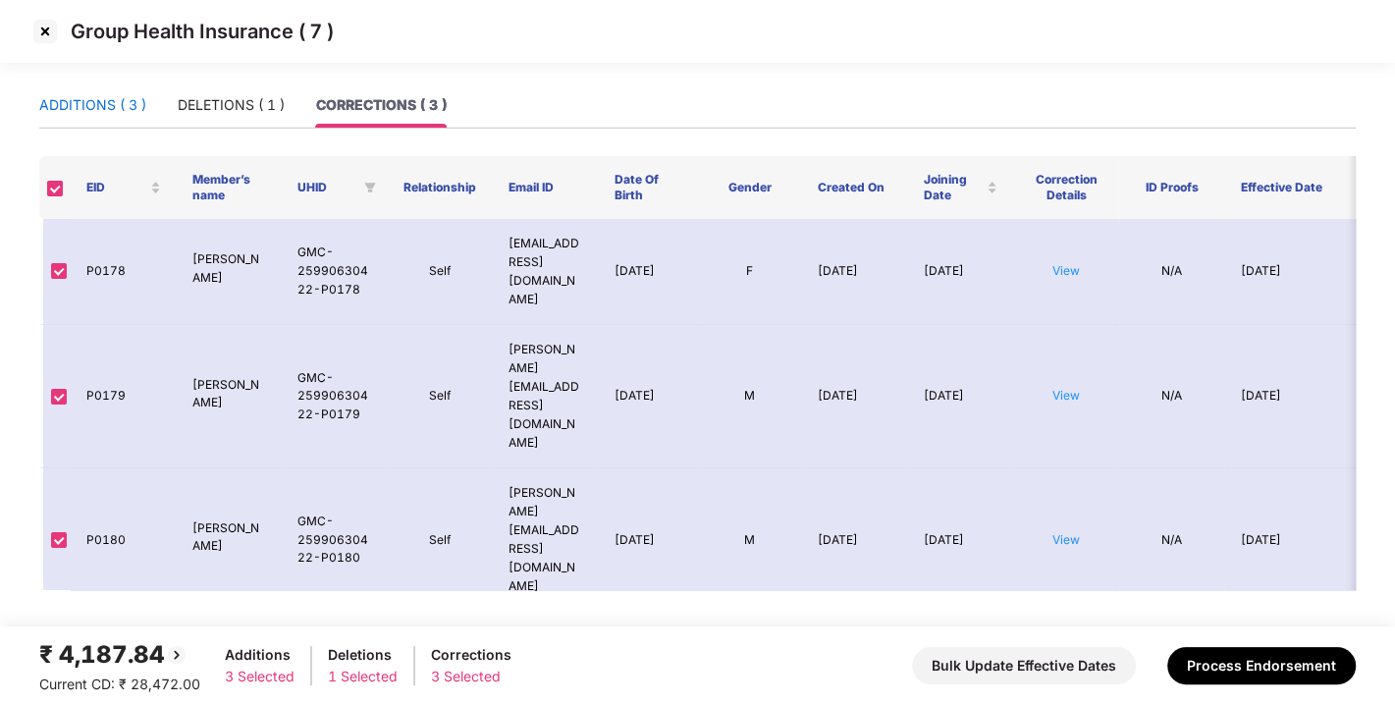
click at [78, 100] on div "ADDITIONS ( 3 )" at bounding box center [92, 105] width 107 height 22
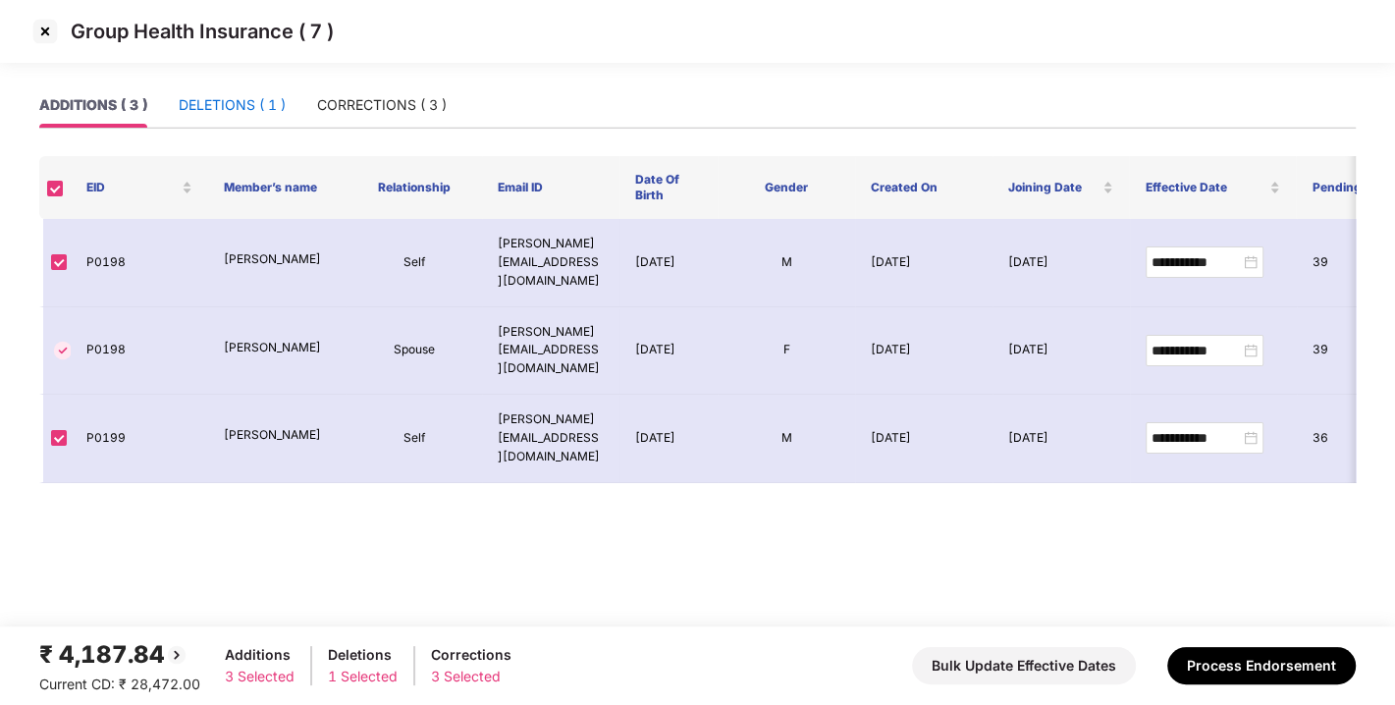
click at [243, 95] on div "DELETIONS ( 1 )" at bounding box center [232, 105] width 107 height 22
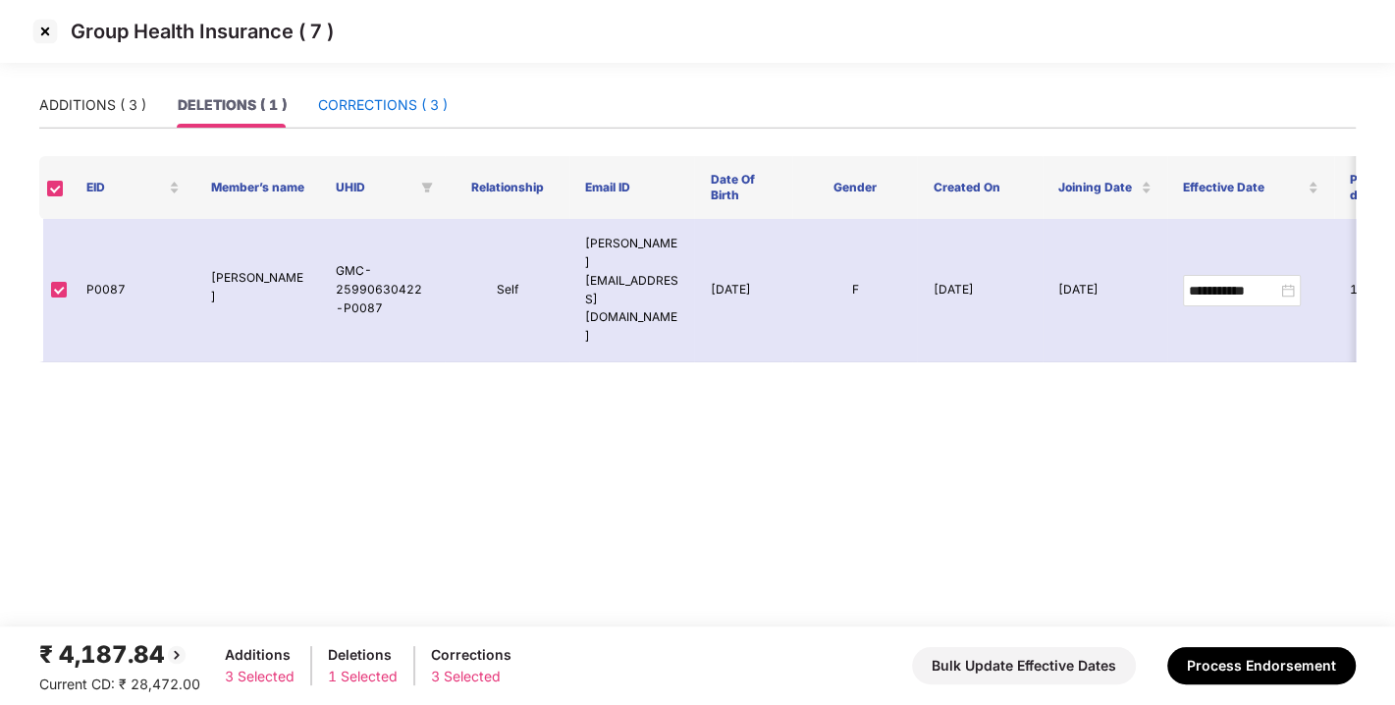
click at [364, 95] on div "CORRECTIONS ( 3 )" at bounding box center [383, 105] width 130 height 22
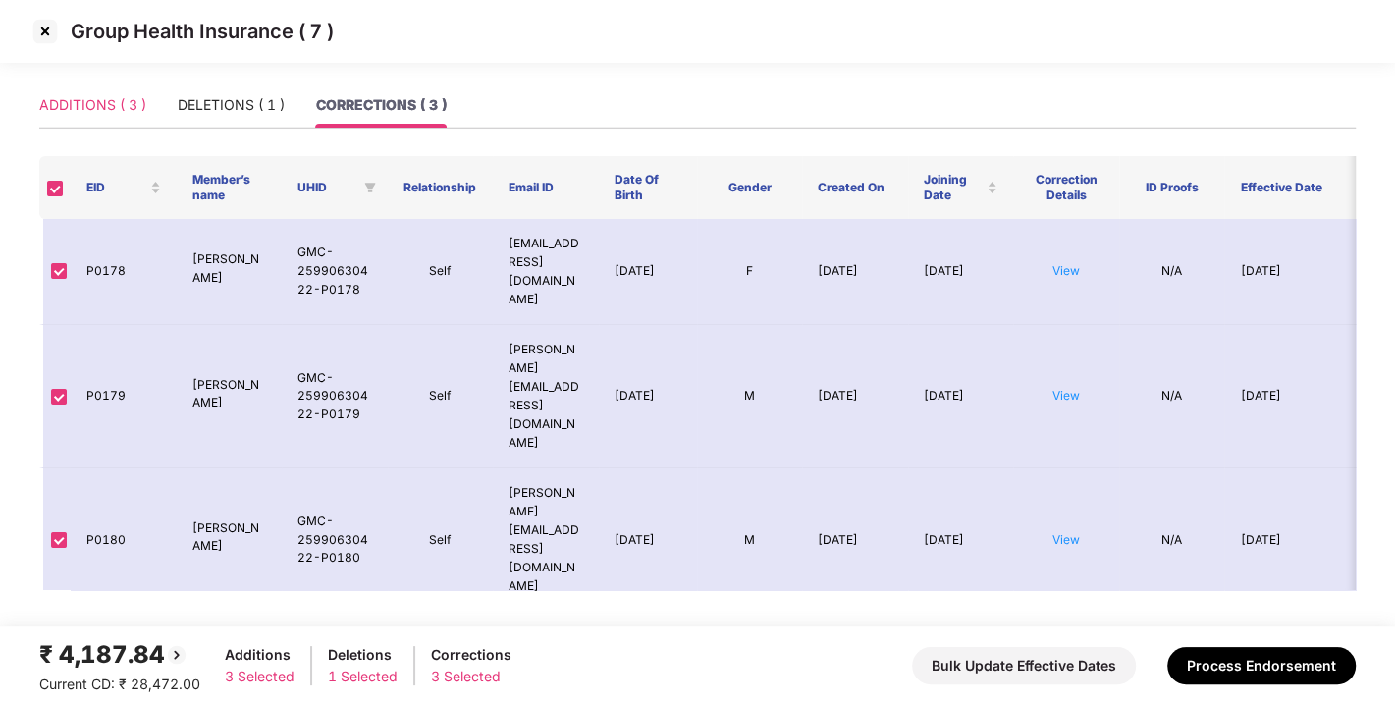
click at [83, 88] on div "ADDITIONS ( 3 )" at bounding box center [92, 104] width 107 height 45
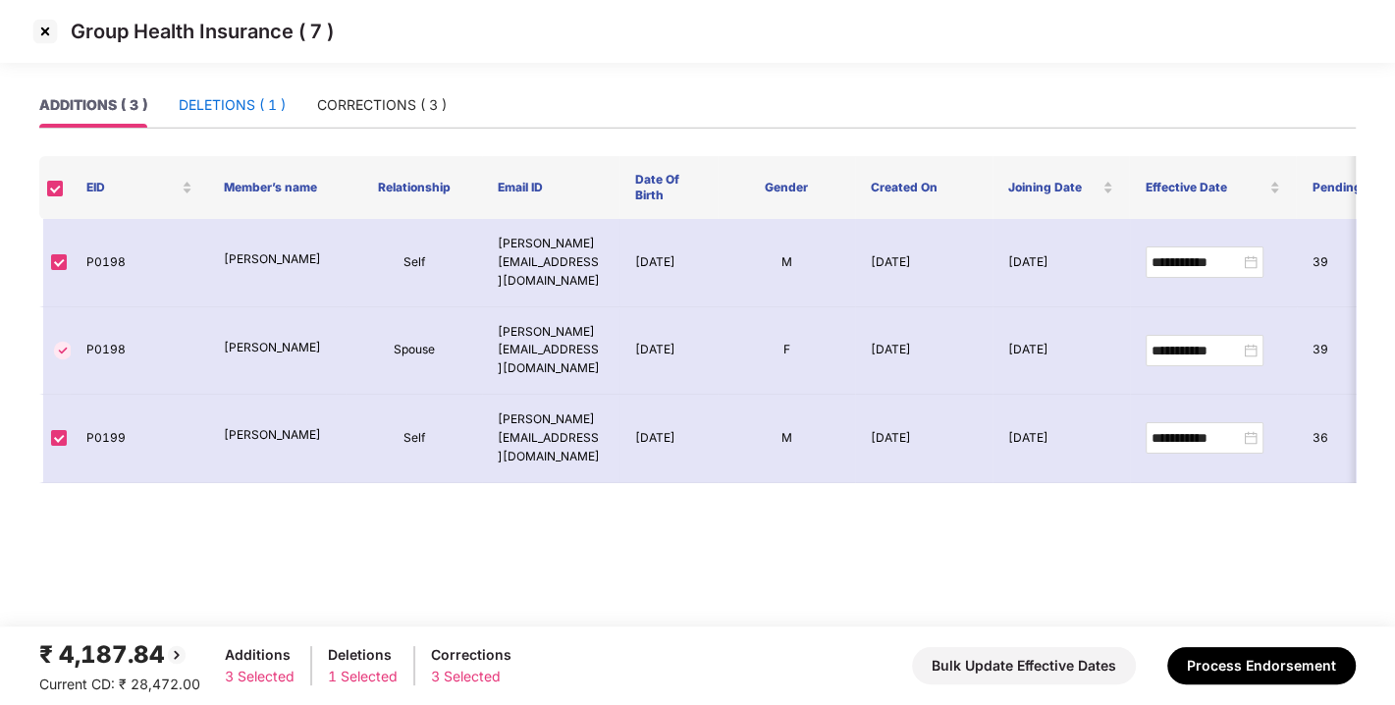
click at [213, 102] on div "DELETIONS ( 1 )" at bounding box center [232, 105] width 107 height 22
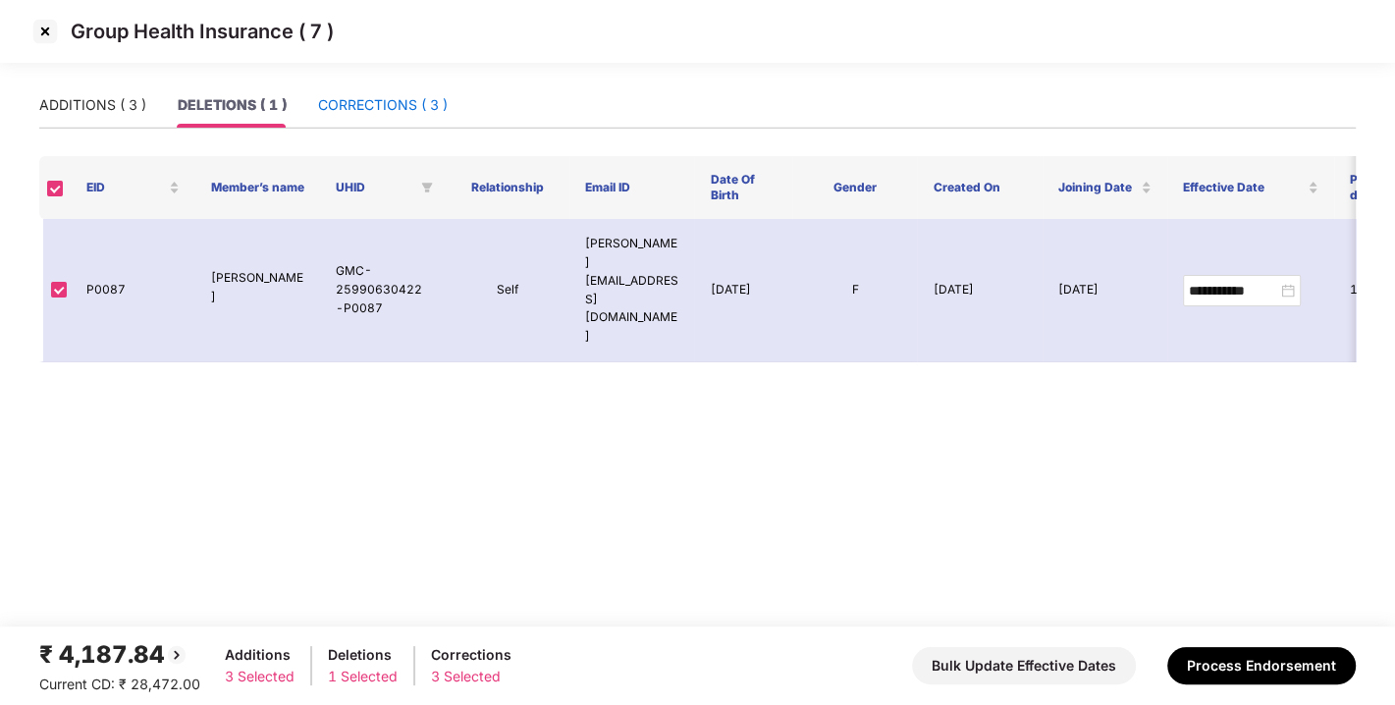
click at [354, 95] on div "CORRECTIONS ( 3 )" at bounding box center [383, 105] width 130 height 22
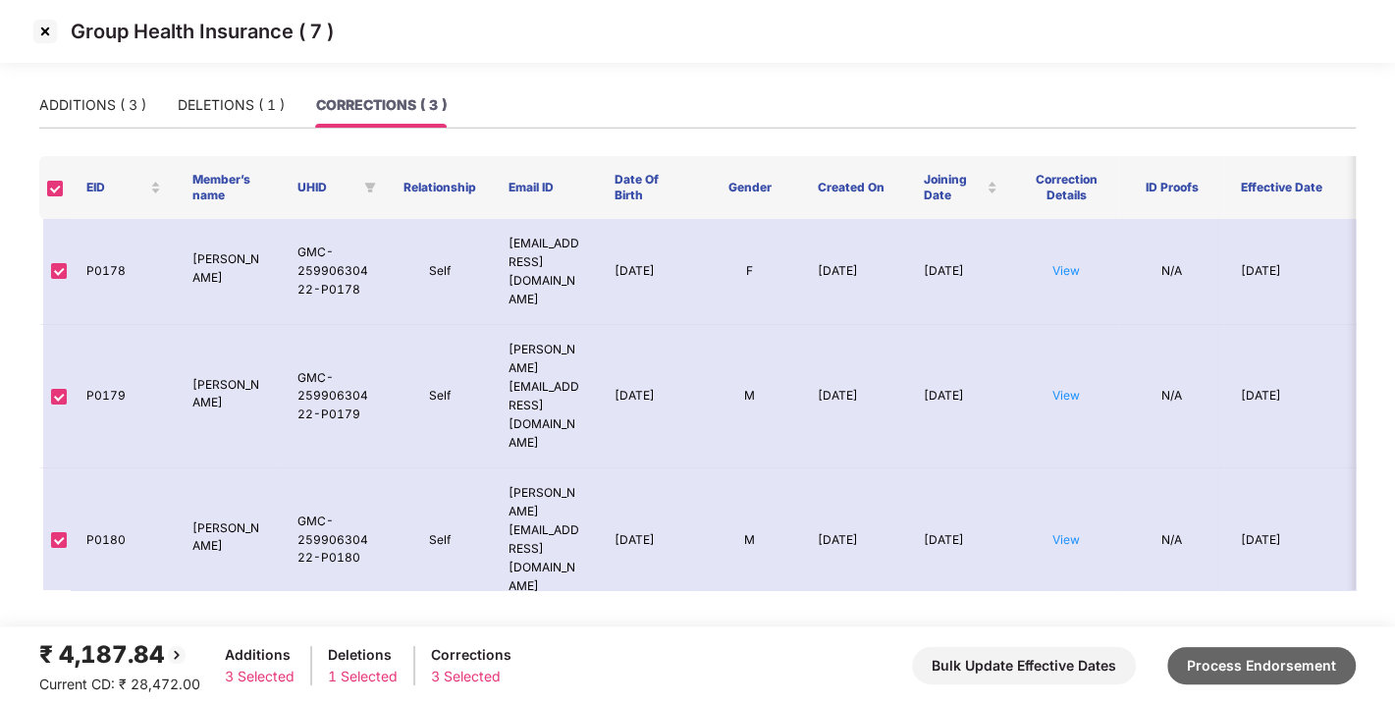
click at [1239, 664] on button "Process Endorsement" at bounding box center [1261, 665] width 188 height 37
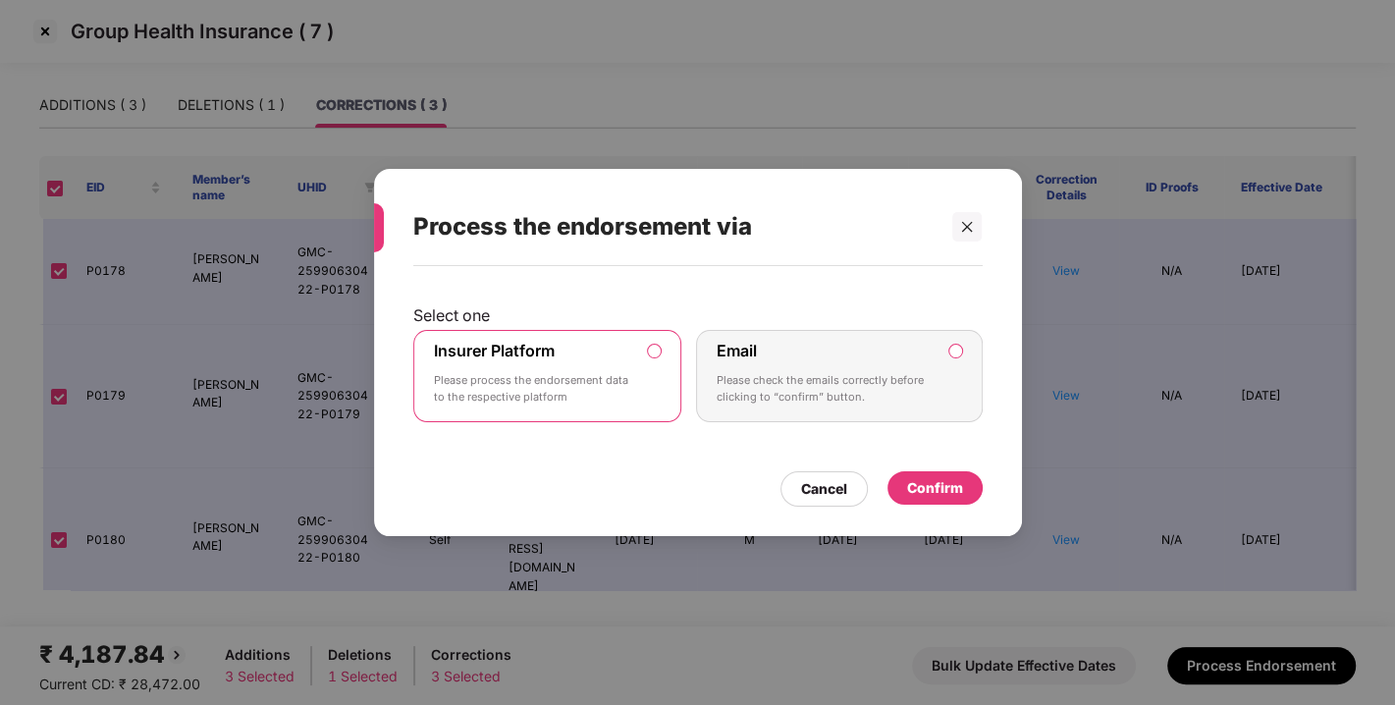
click at [924, 478] on div "Confirm" at bounding box center [935, 488] width 56 height 22
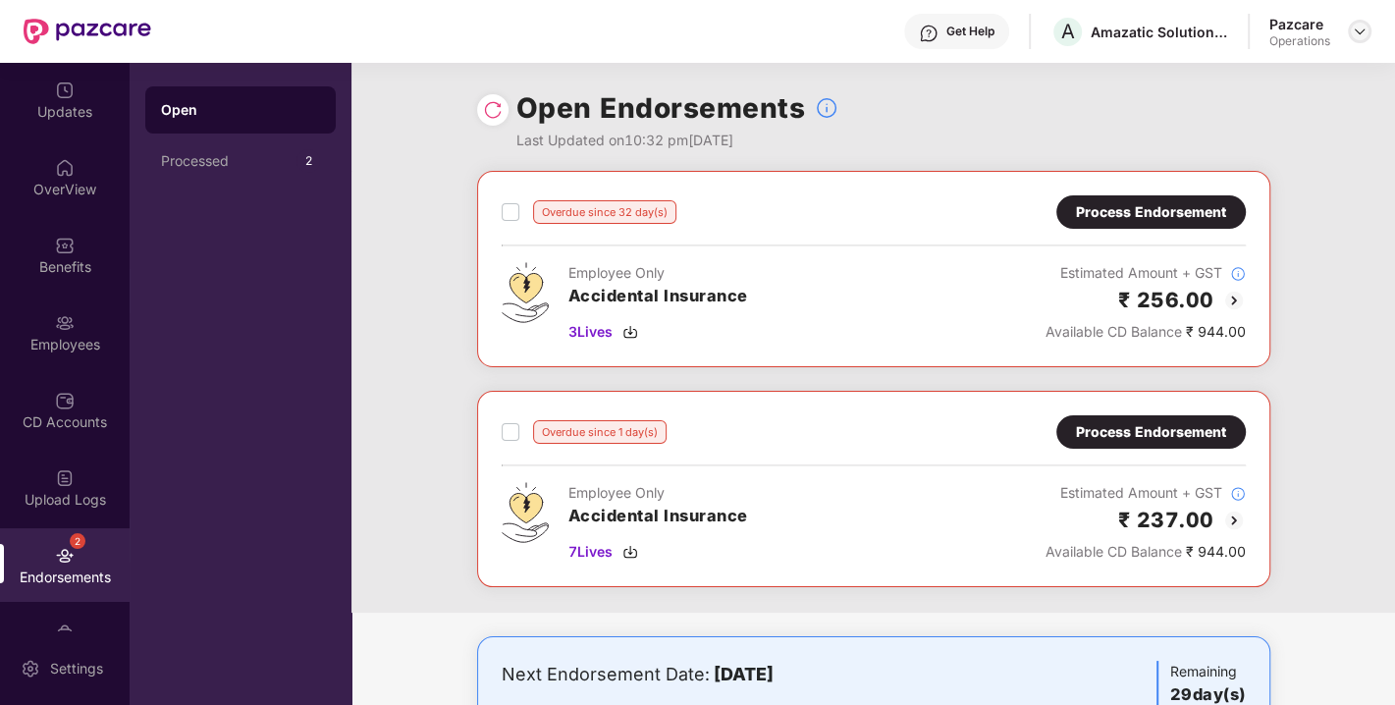
click at [1358, 30] on img at bounding box center [1360, 32] width 16 height 16
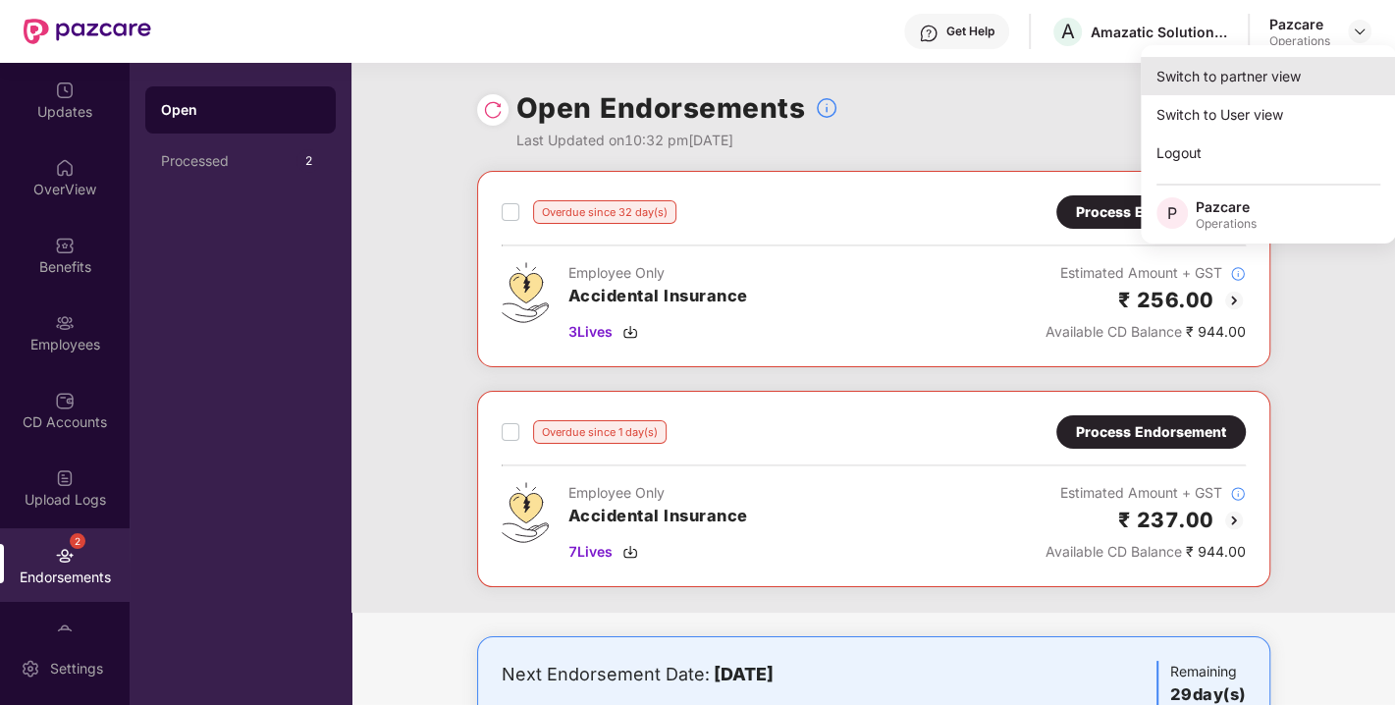
click at [1268, 76] on div "Switch to partner view" at bounding box center [1268, 76] width 255 height 38
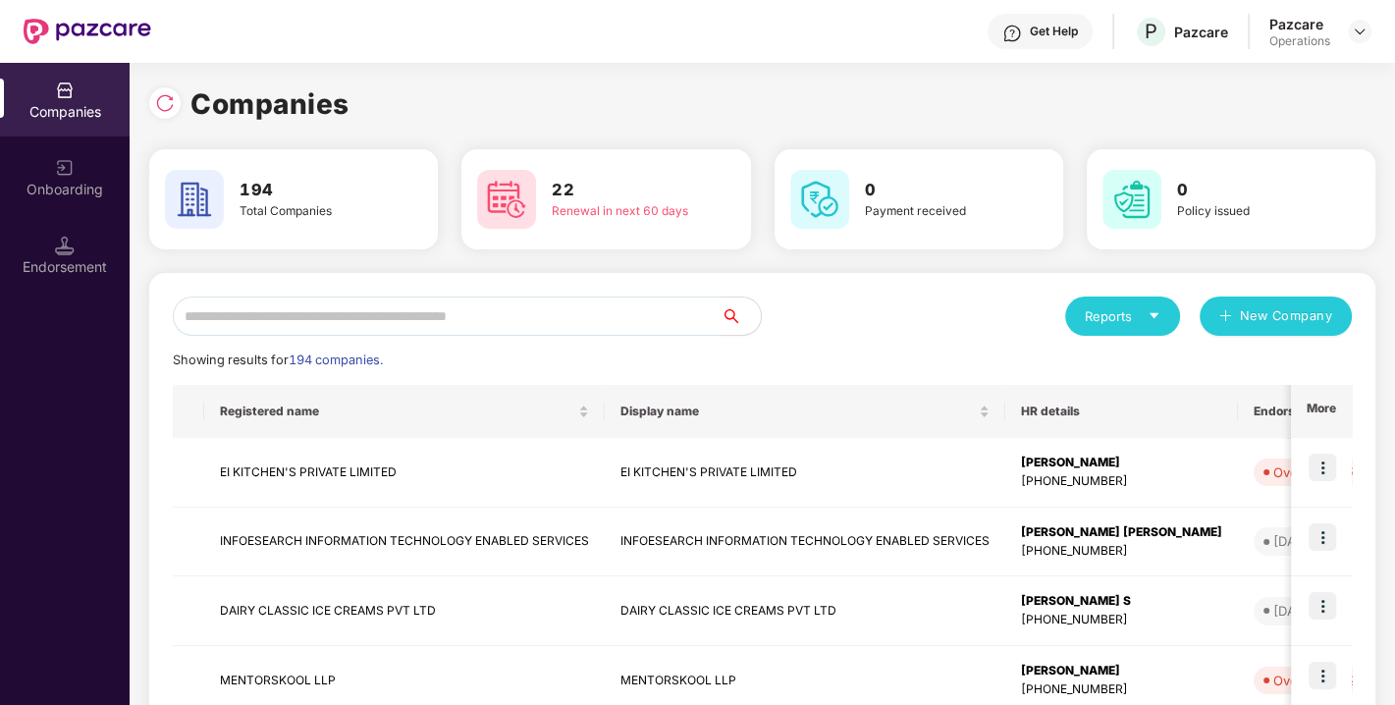
click at [459, 322] on input "text" at bounding box center [447, 315] width 549 height 39
paste input "**********"
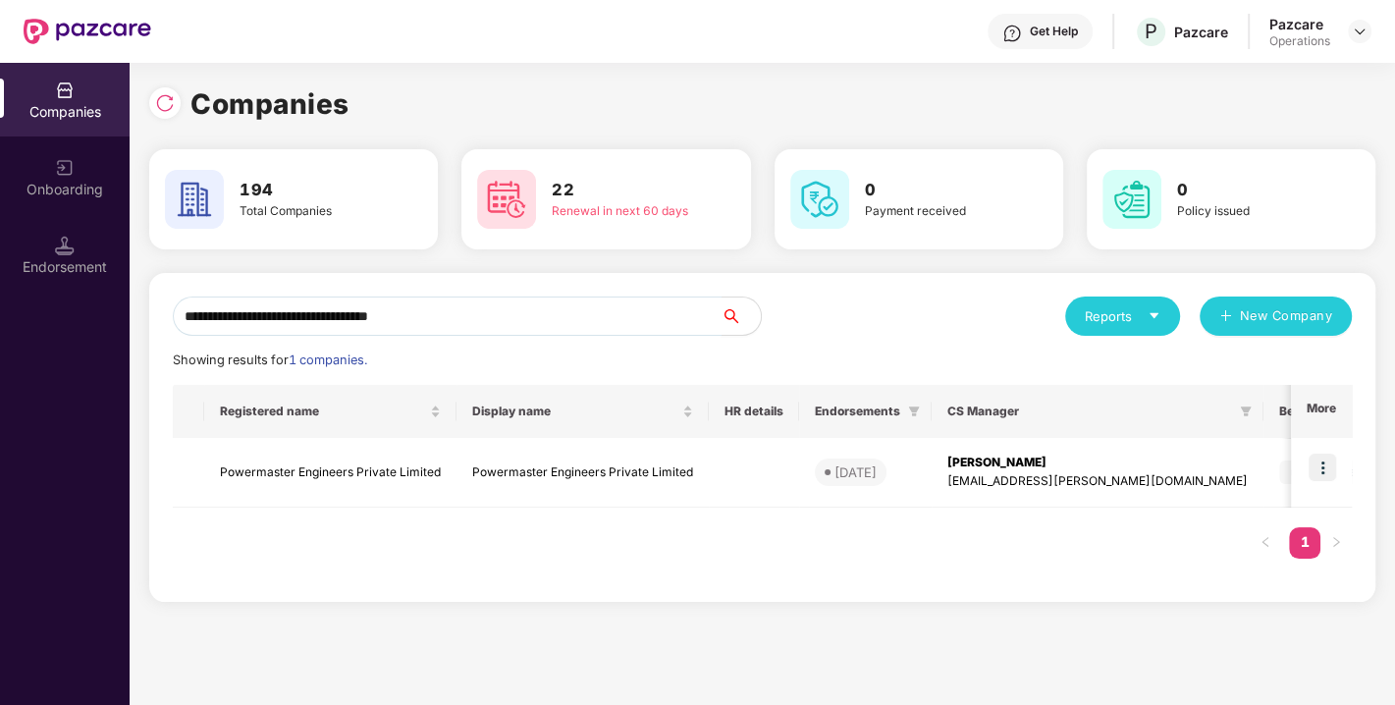
drag, startPoint x: 453, startPoint y: 322, endPoint x: 0, endPoint y: 408, distance: 461.6
click at [0, 408] on div "**********" at bounding box center [697, 384] width 1395 height 642
paste input "*"
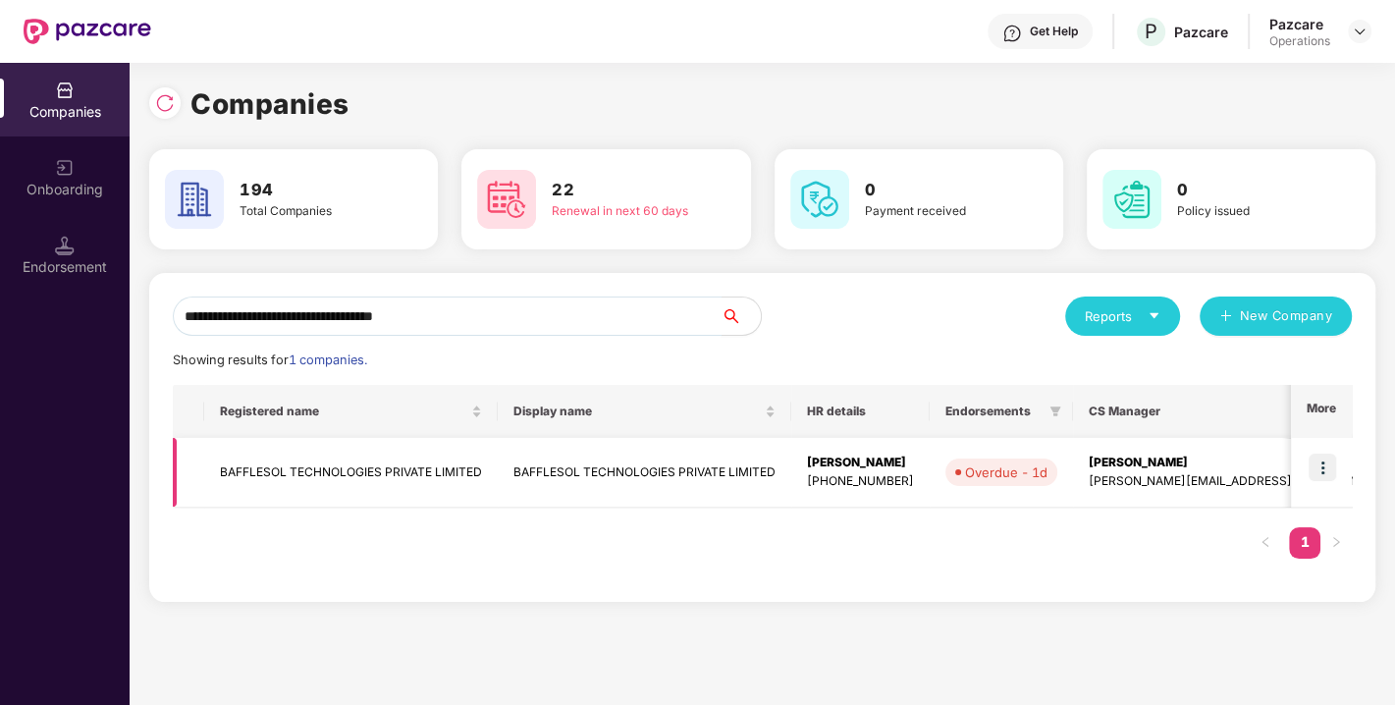
type input "**********"
click at [1323, 461] on img at bounding box center [1321, 466] width 27 height 27
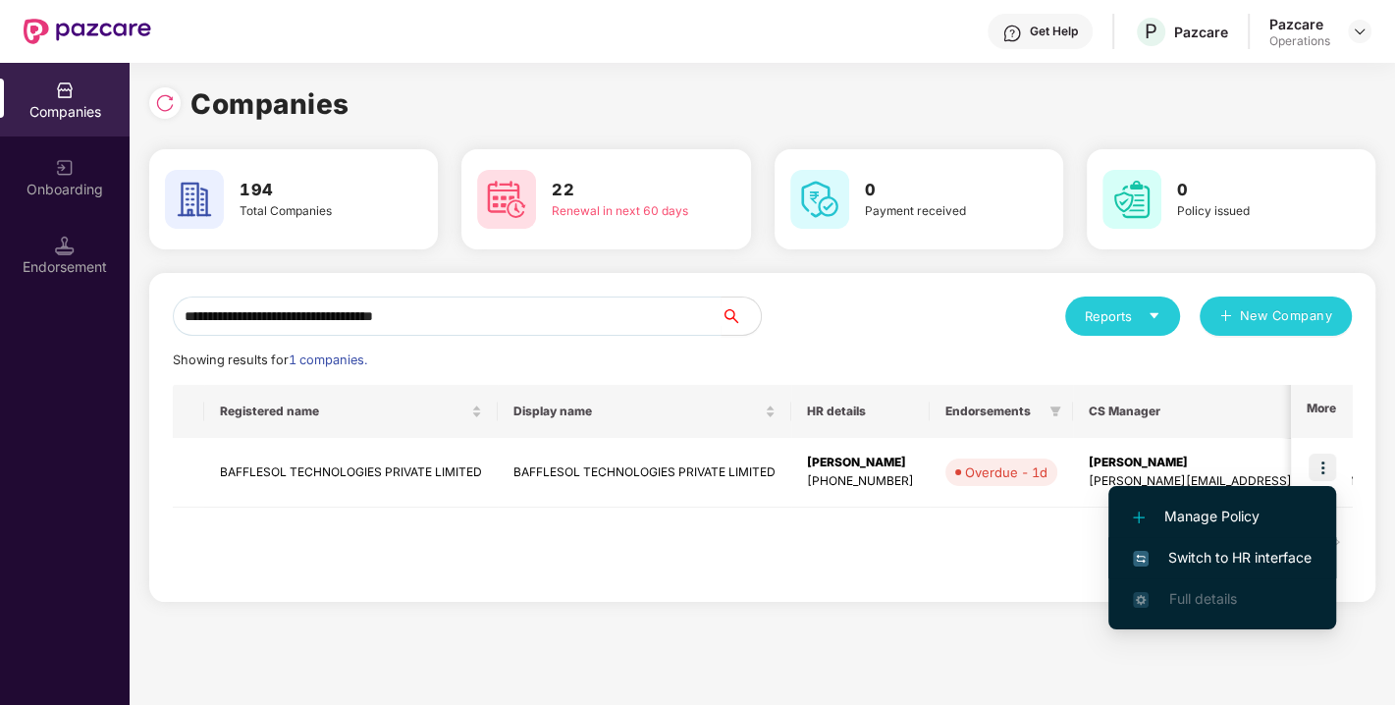
click at [1249, 553] on span "Switch to HR interface" at bounding box center [1222, 558] width 179 height 22
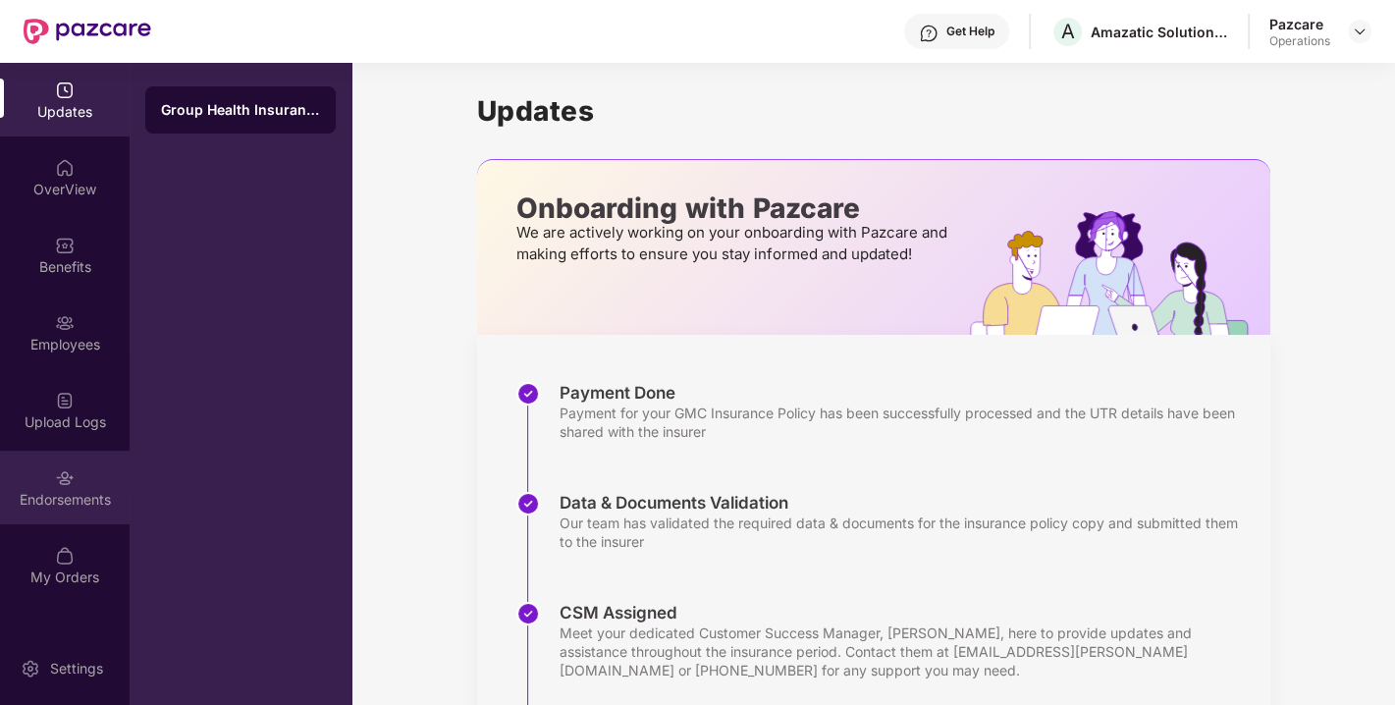
click at [49, 505] on div "Endorsements" at bounding box center [65, 500] width 130 height 20
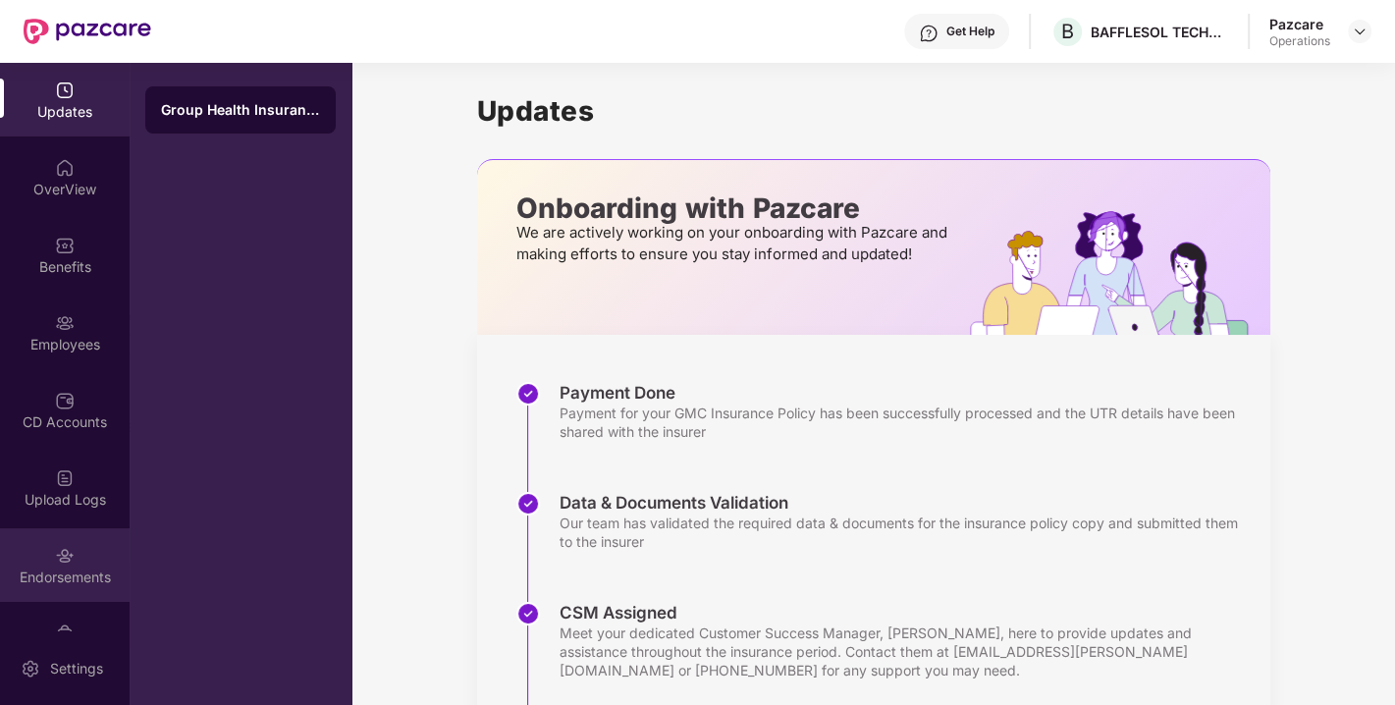
click at [66, 555] on img at bounding box center [65, 556] width 20 height 20
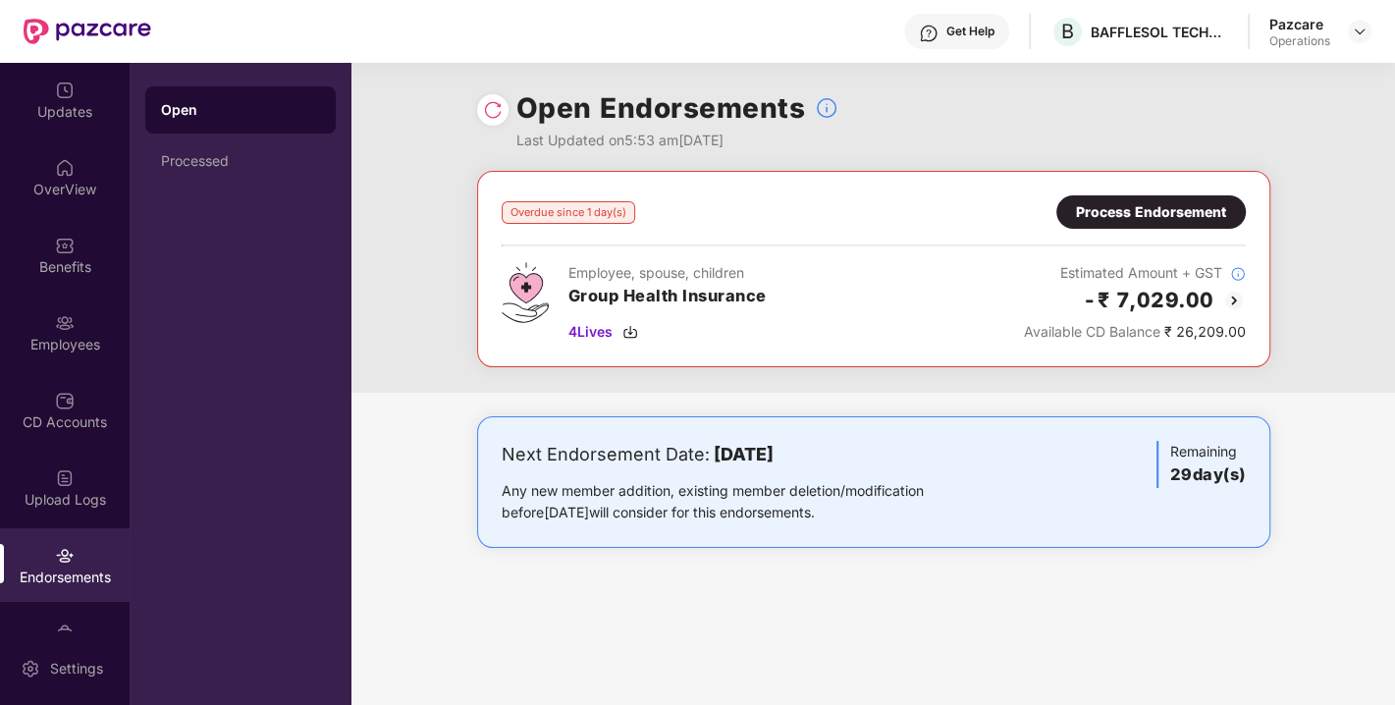
click at [1087, 227] on div "Process Endorsement" at bounding box center [1150, 211] width 189 height 33
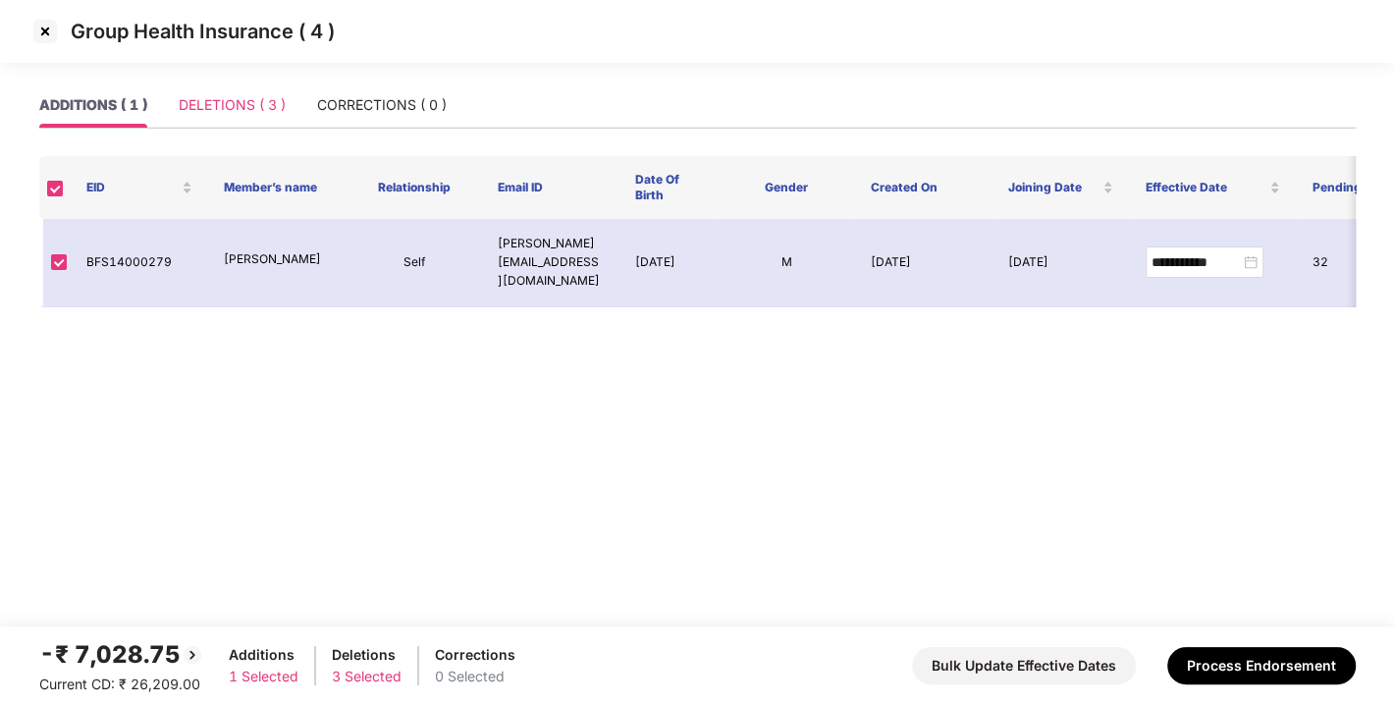
click at [224, 120] on div "DELETIONS ( 3 )" at bounding box center [232, 104] width 107 height 45
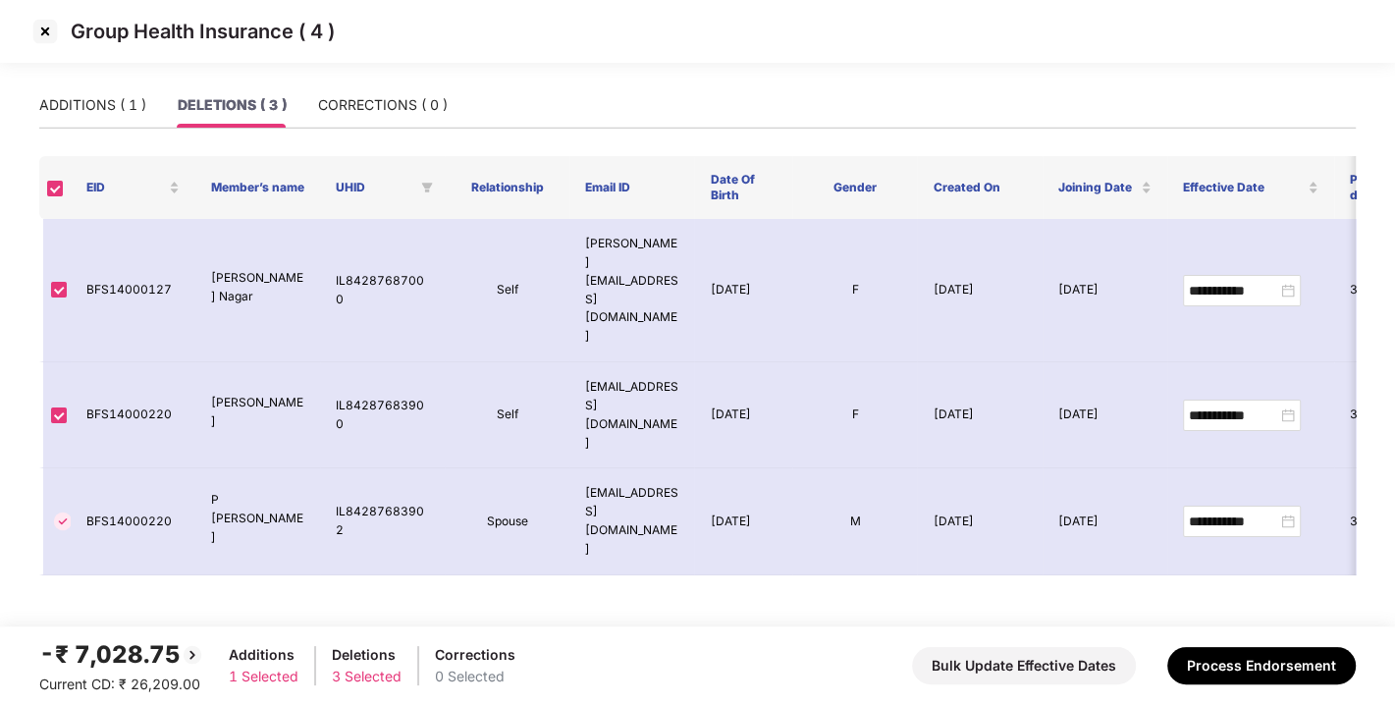
click at [395, 79] on div "Group Health Insurance ( 4 )" at bounding box center [697, 41] width 1395 height 82
click at [355, 103] on div "CORRECTIONS ( 0 )" at bounding box center [383, 105] width 130 height 22
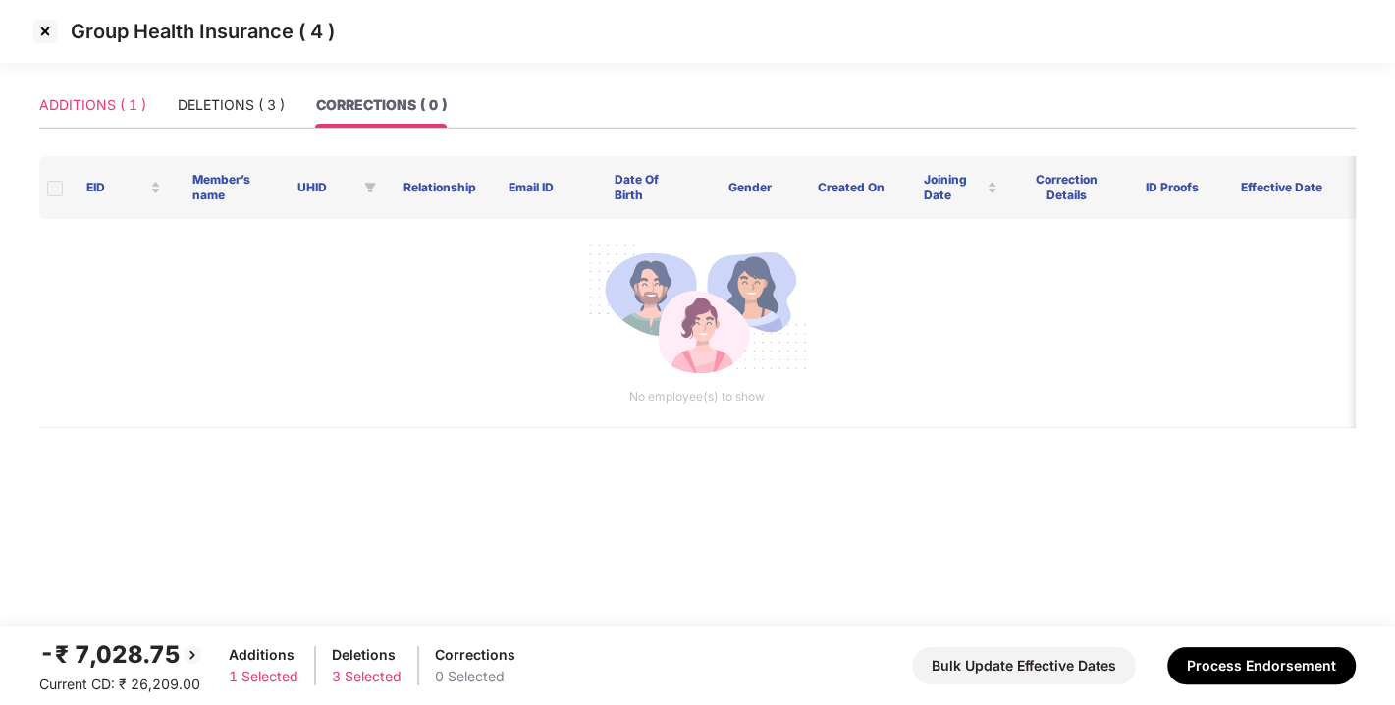
click at [112, 124] on div "ADDITIONS ( 1 )" at bounding box center [92, 104] width 107 height 45
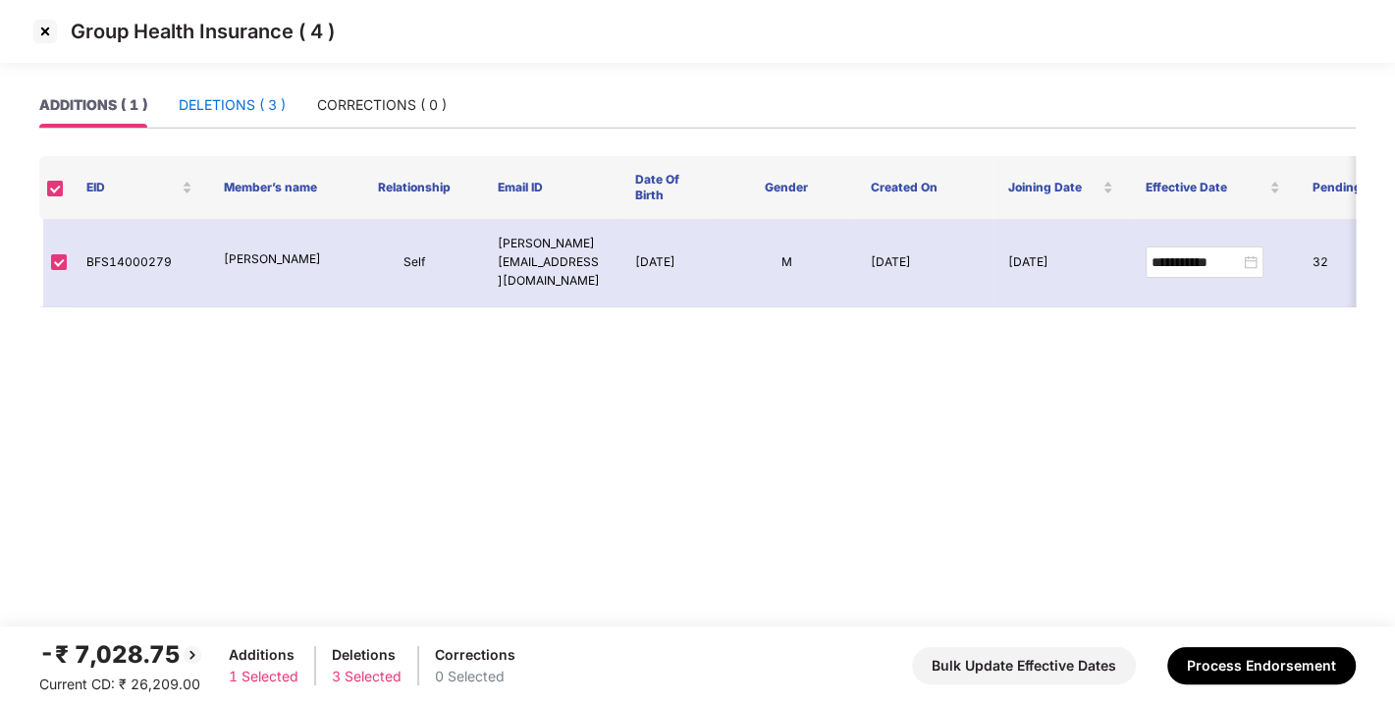
click at [254, 100] on div "DELETIONS ( 3 )" at bounding box center [232, 105] width 107 height 22
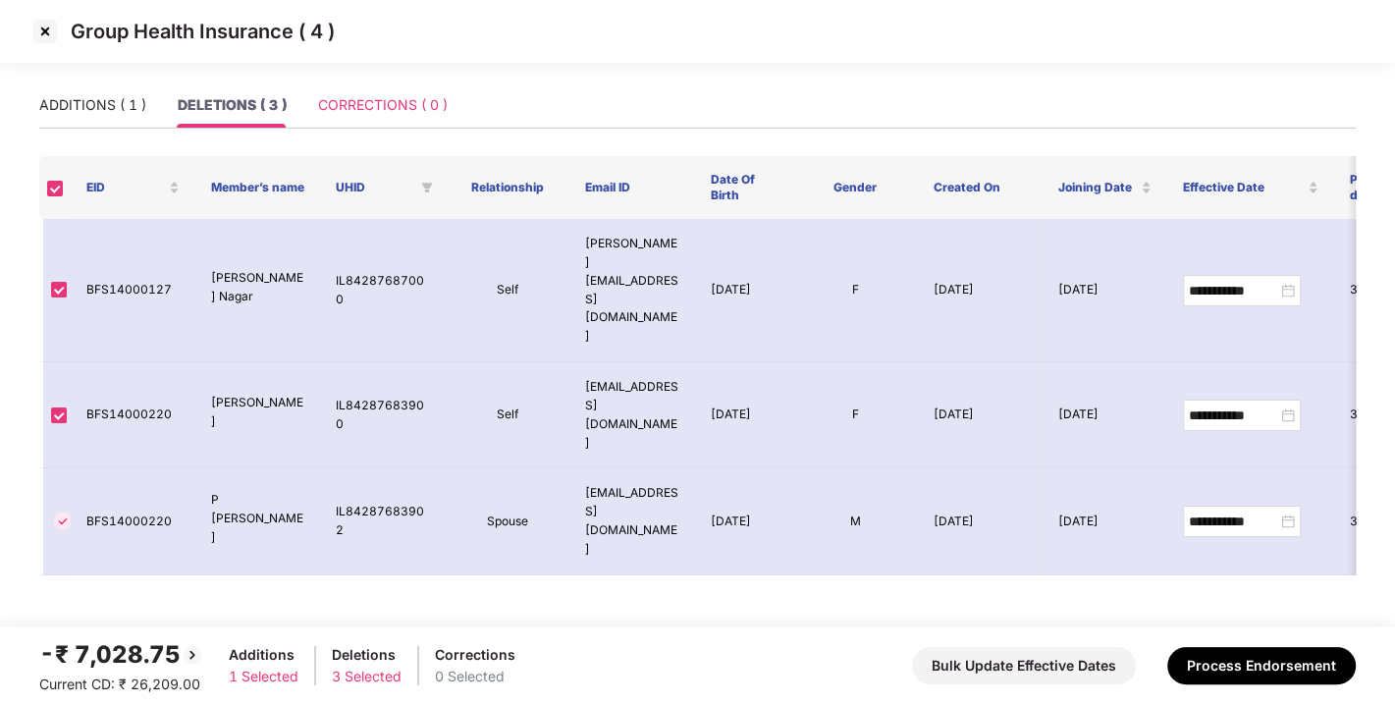
click at [393, 83] on div "CORRECTIONS ( 0 )" at bounding box center [383, 104] width 130 height 45
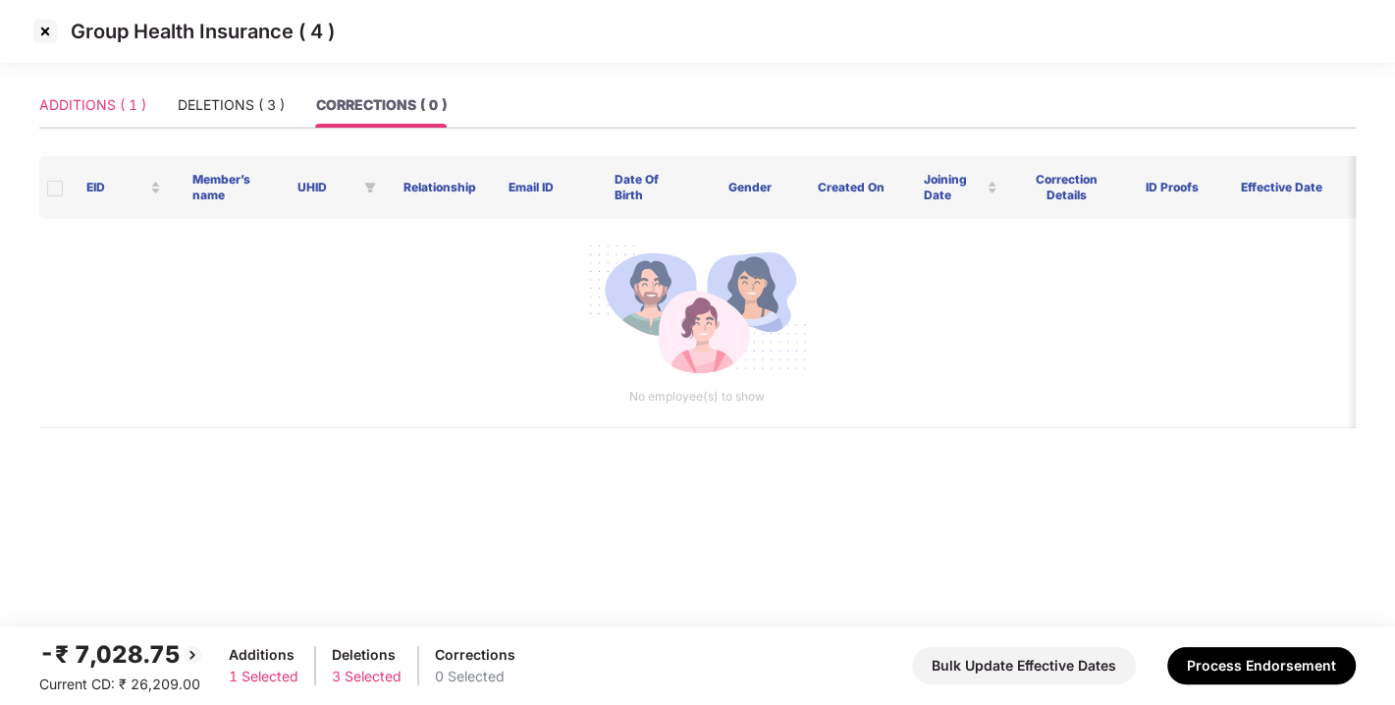
click at [88, 92] on div "ADDITIONS ( 1 )" at bounding box center [92, 104] width 107 height 45
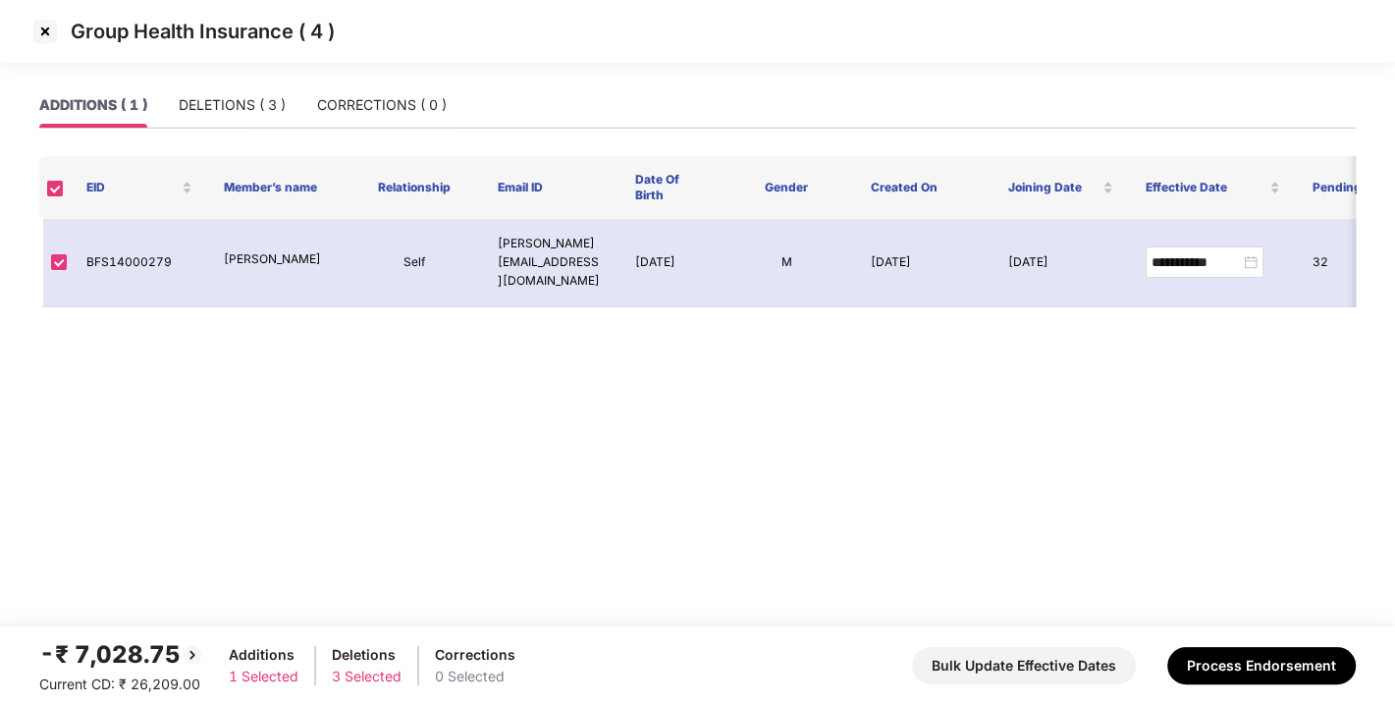
click at [36, 26] on img at bounding box center [44, 31] width 31 height 31
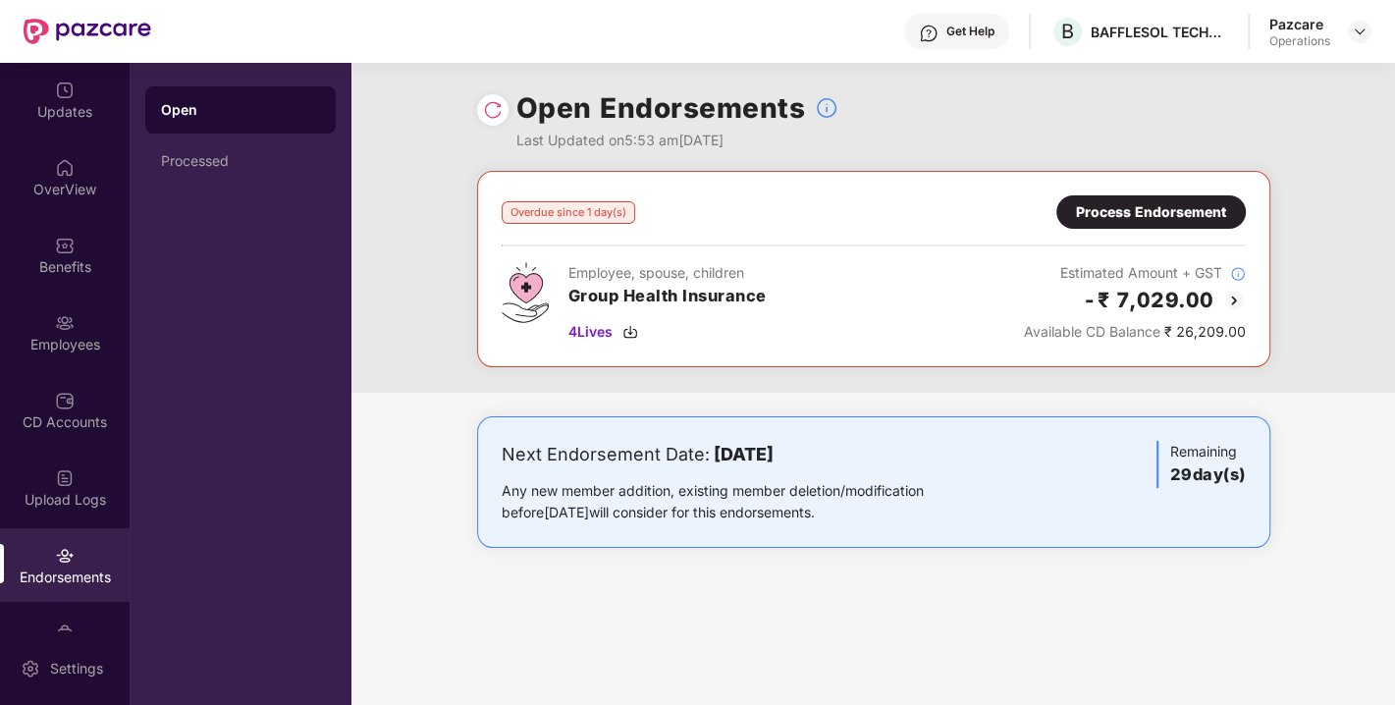
click at [485, 115] on img at bounding box center [493, 110] width 20 height 20
click at [494, 113] on img at bounding box center [493, 110] width 20 height 20
click at [1133, 203] on div "Process Endorsement" at bounding box center [1151, 212] width 150 height 22
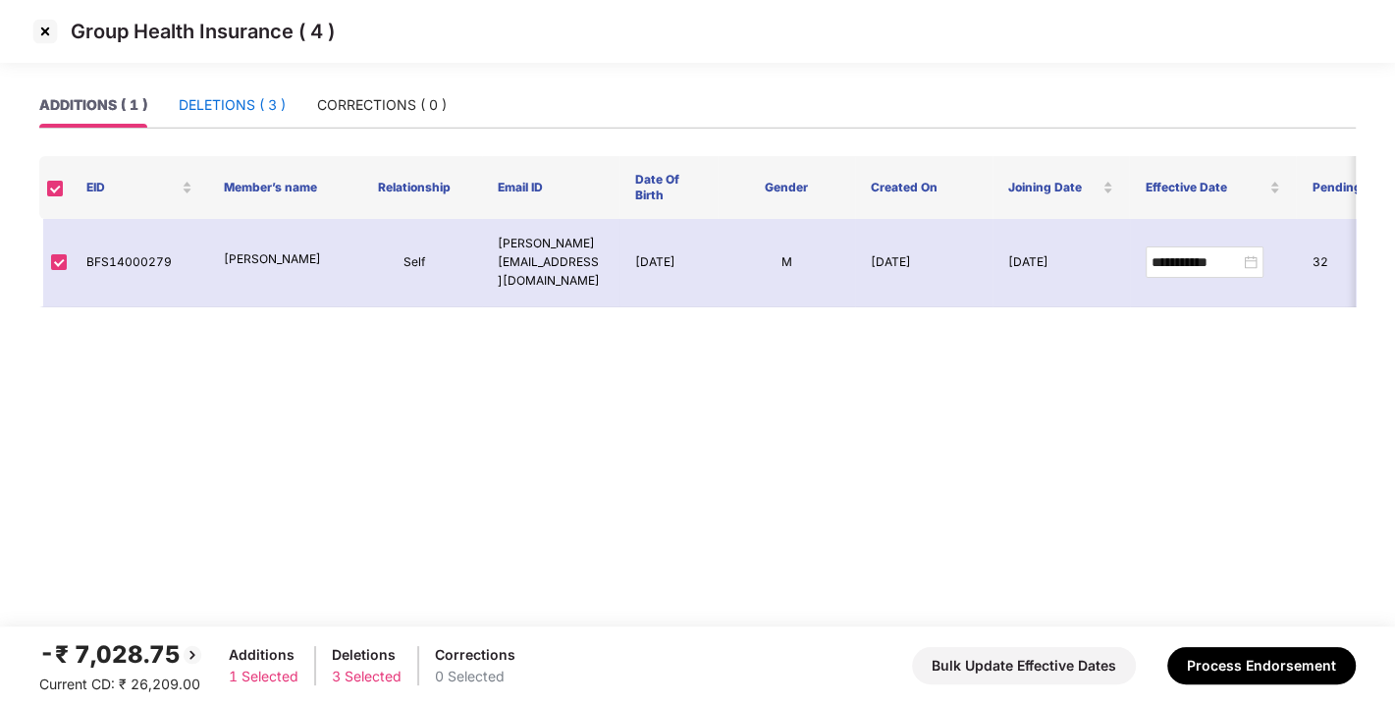
click at [209, 115] on div "DELETIONS ( 3 )" at bounding box center [232, 105] width 107 height 22
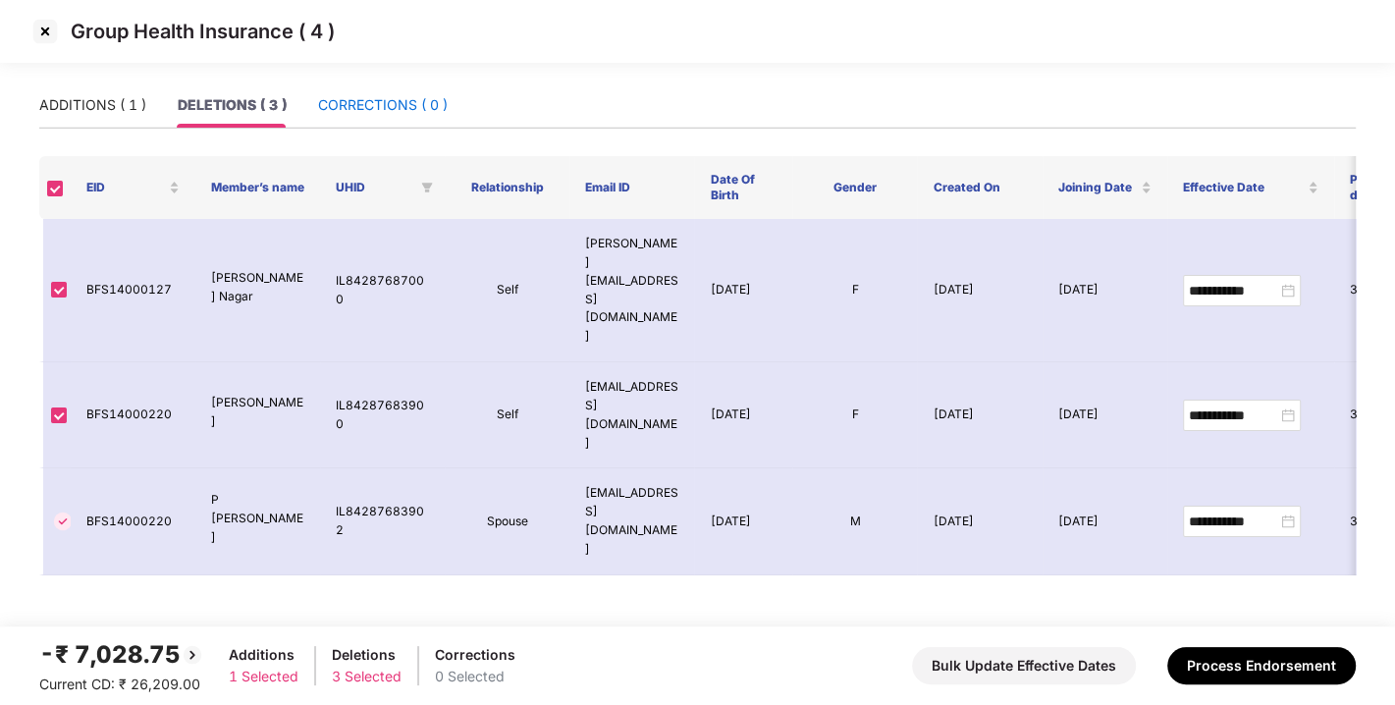
click at [345, 113] on div "CORRECTIONS ( 0 )" at bounding box center [383, 105] width 130 height 22
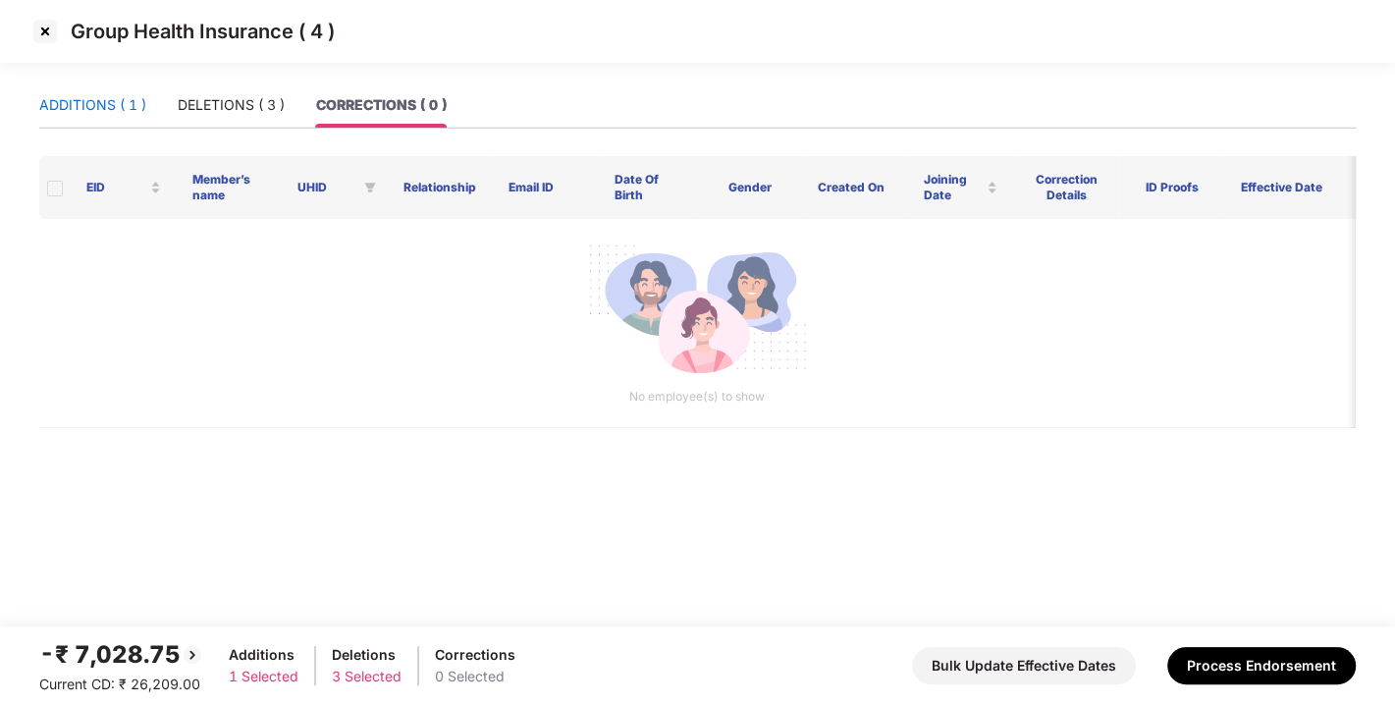
click at [133, 97] on div "ADDITIONS ( 1 )" at bounding box center [92, 105] width 107 height 22
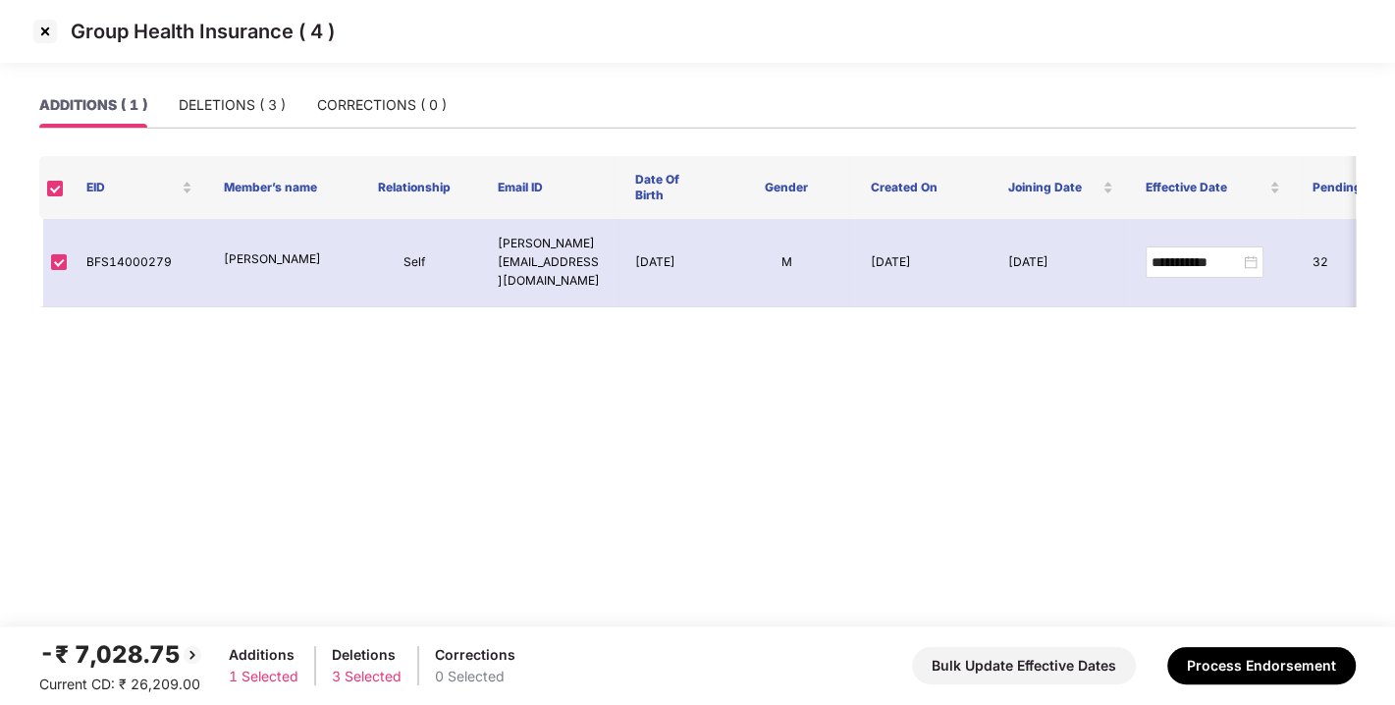
click at [49, 35] on img at bounding box center [44, 31] width 31 height 31
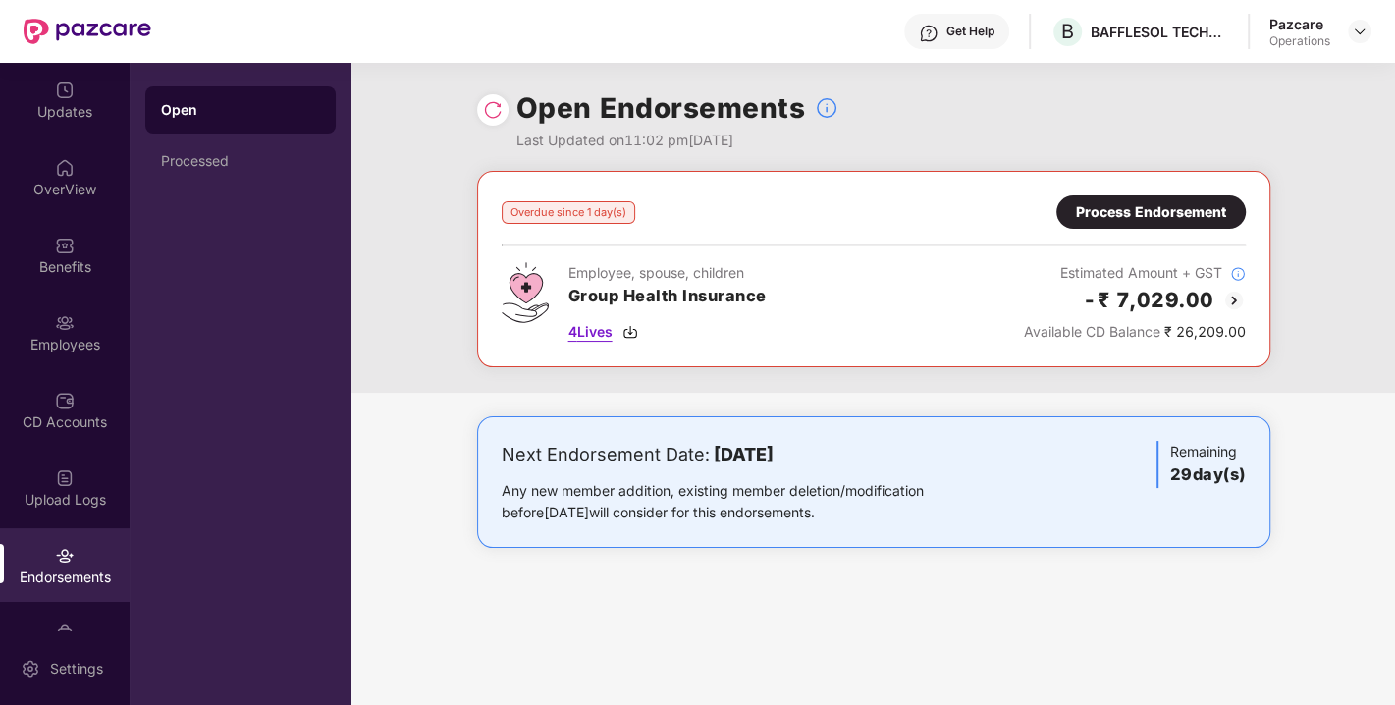
click at [629, 332] on img at bounding box center [630, 332] width 16 height 16
click at [1128, 227] on div "Process Endorsement" at bounding box center [1150, 211] width 189 height 33
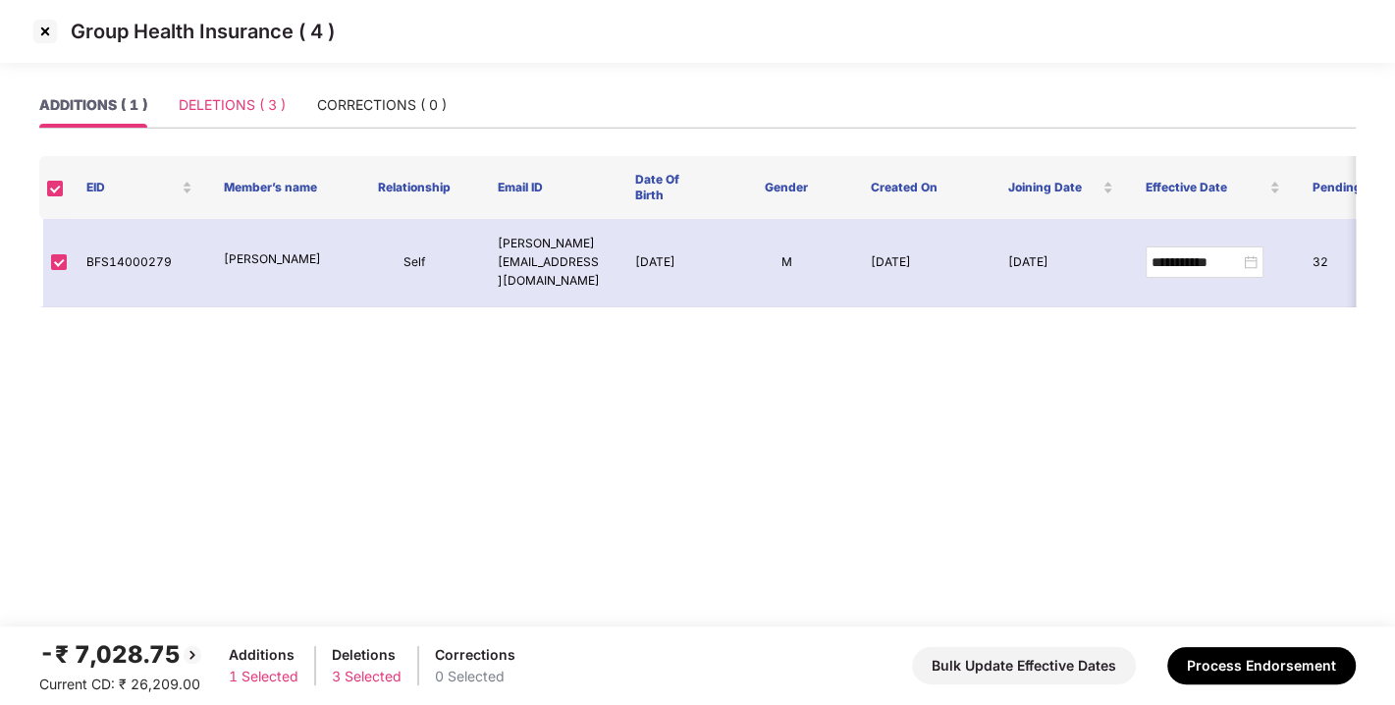
click at [266, 126] on div "DELETIONS ( 3 )" at bounding box center [232, 104] width 107 height 45
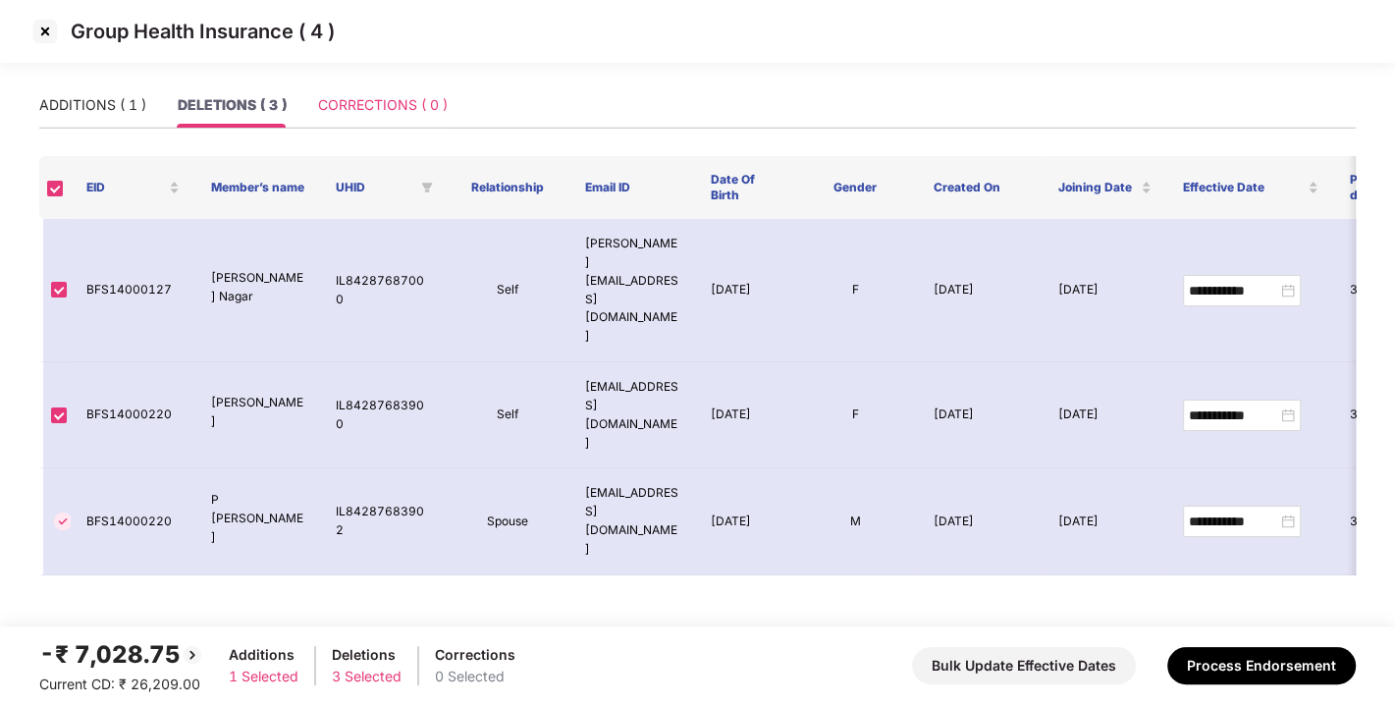
click at [355, 118] on div "CORRECTIONS ( 0 )" at bounding box center [383, 104] width 130 height 45
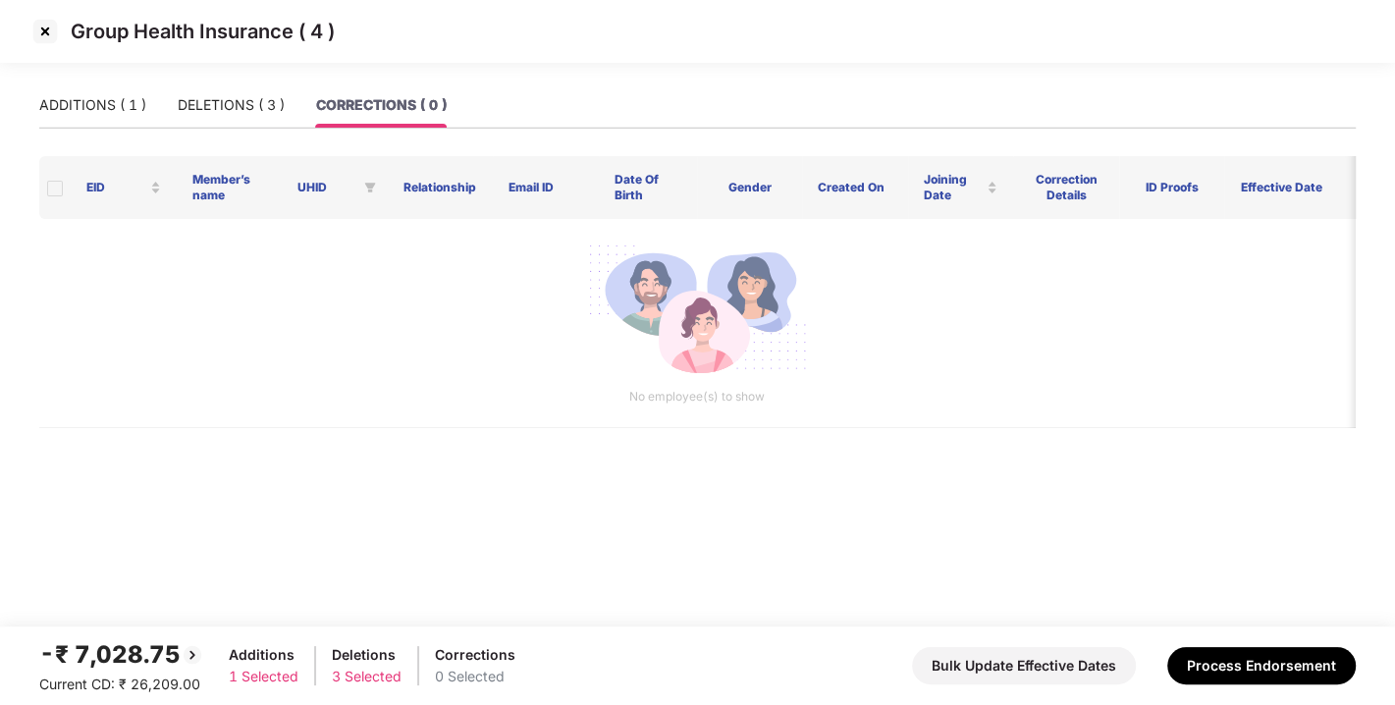
click at [36, 100] on main "ADDITIONS ( 1 ) DELETIONS ( 3 ) CORRECTIONS ( 0 ) EID Member’s name UHID Relati…" at bounding box center [697, 354] width 1395 height 544
click at [80, 110] on div "ADDITIONS ( 1 )" at bounding box center [92, 105] width 107 height 22
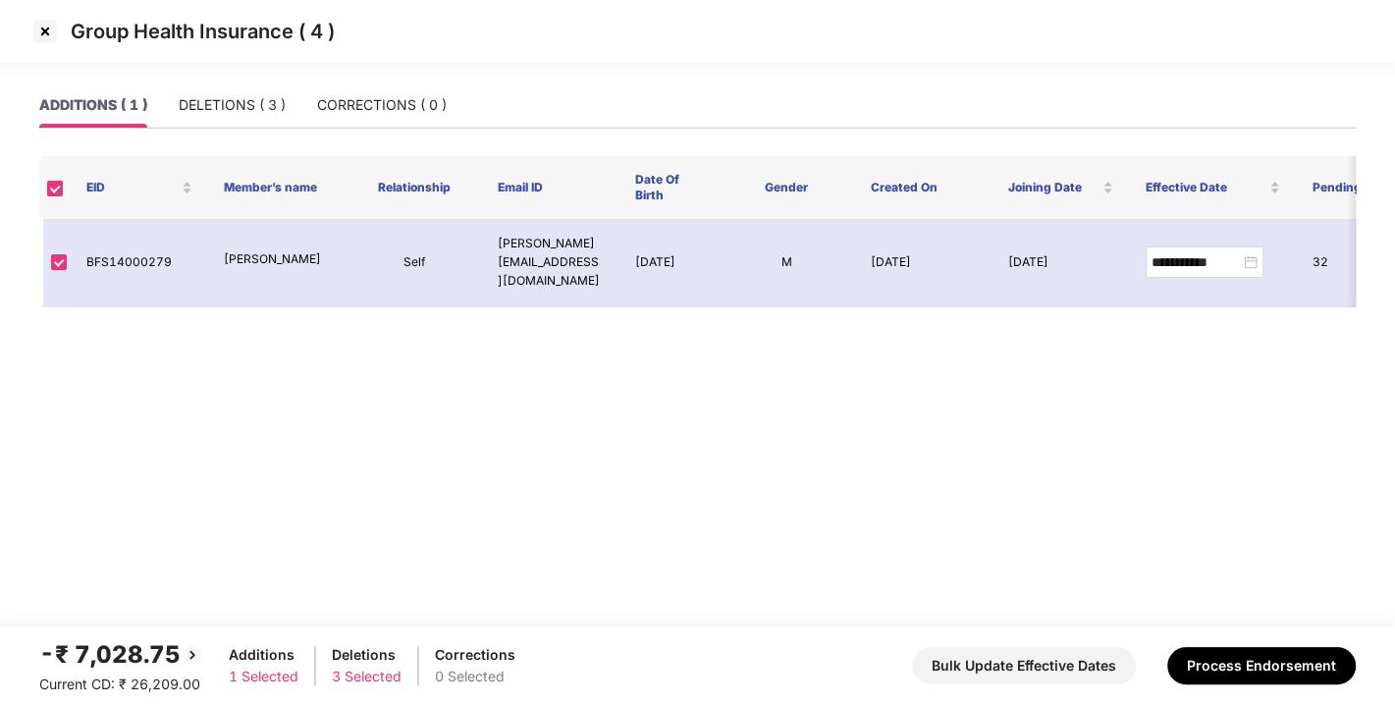
click at [178, 103] on div "ADDITIONS ( 1 ) DELETIONS ( 3 ) CORRECTIONS ( 0 )" at bounding box center [242, 104] width 407 height 45
click at [246, 103] on div "DELETIONS ( 3 )" at bounding box center [232, 105] width 107 height 22
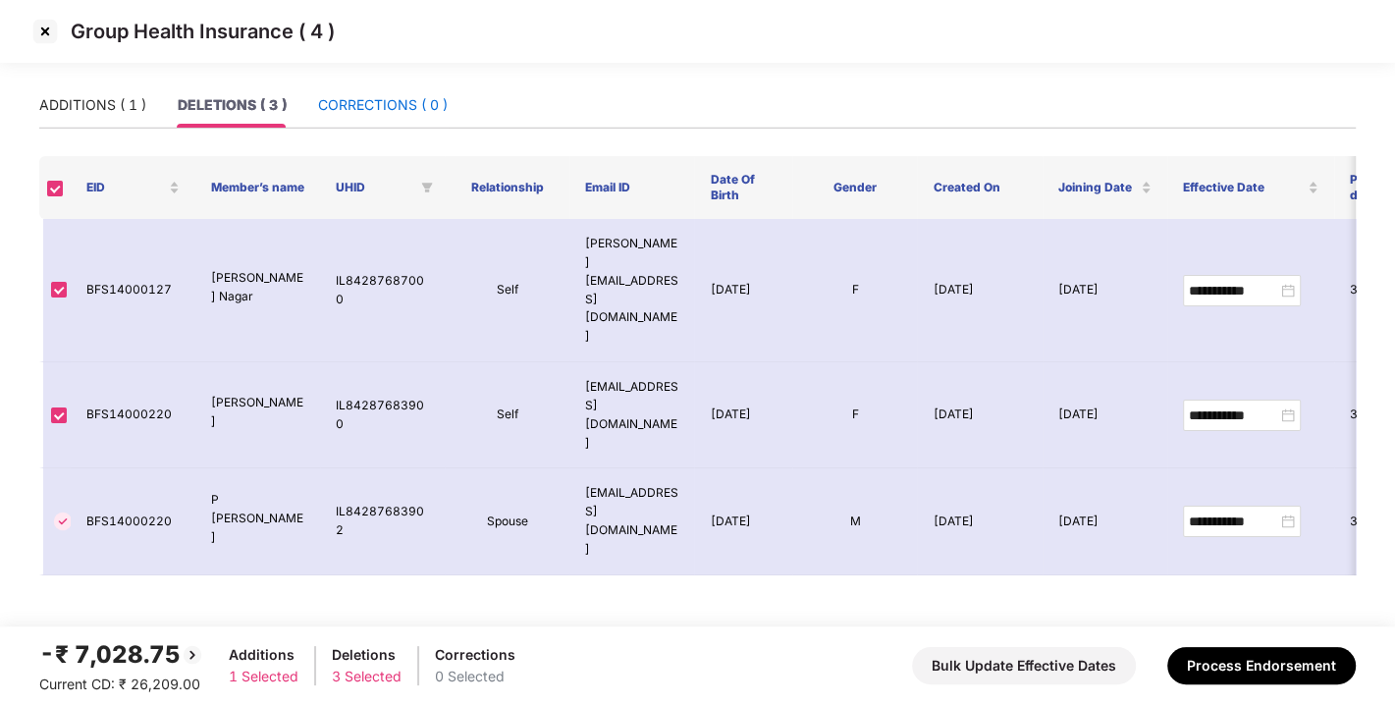
click at [325, 109] on div "CORRECTIONS ( 0 )" at bounding box center [383, 105] width 130 height 22
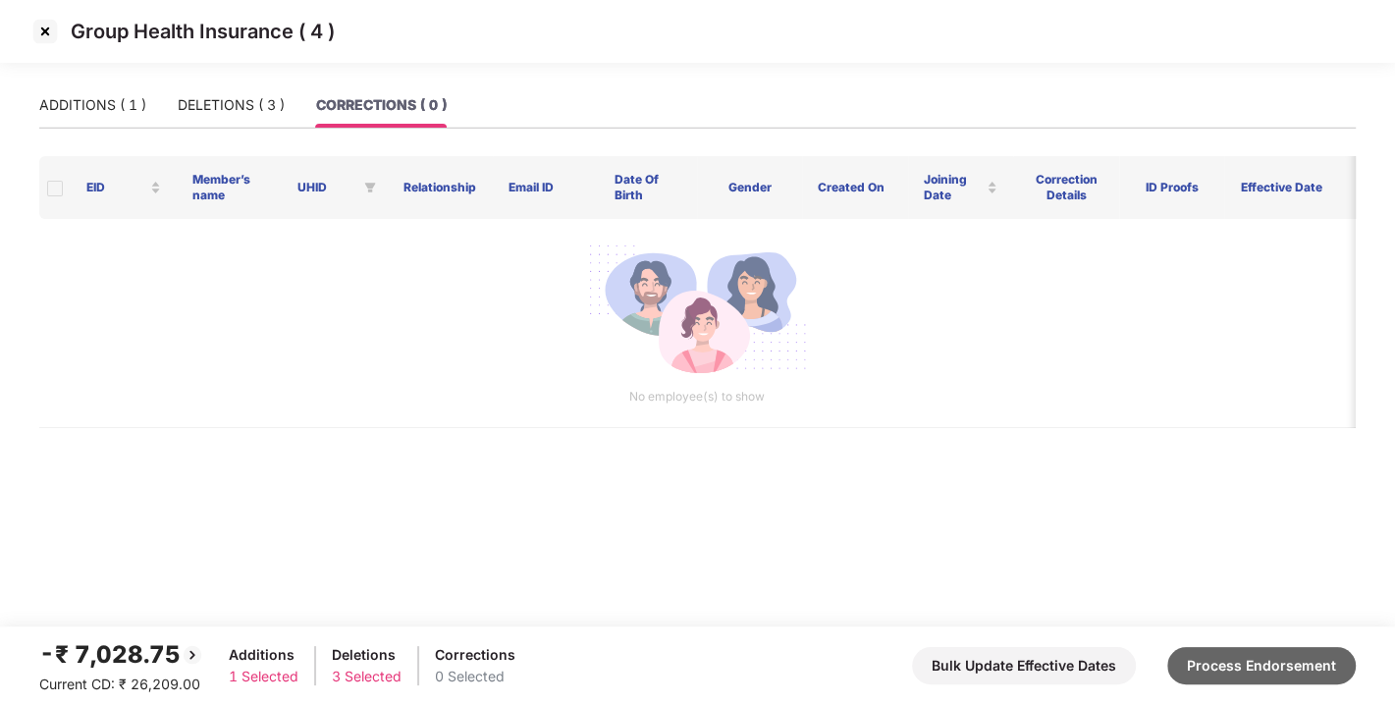
click at [1259, 653] on button "Process Endorsement" at bounding box center [1261, 665] width 188 height 37
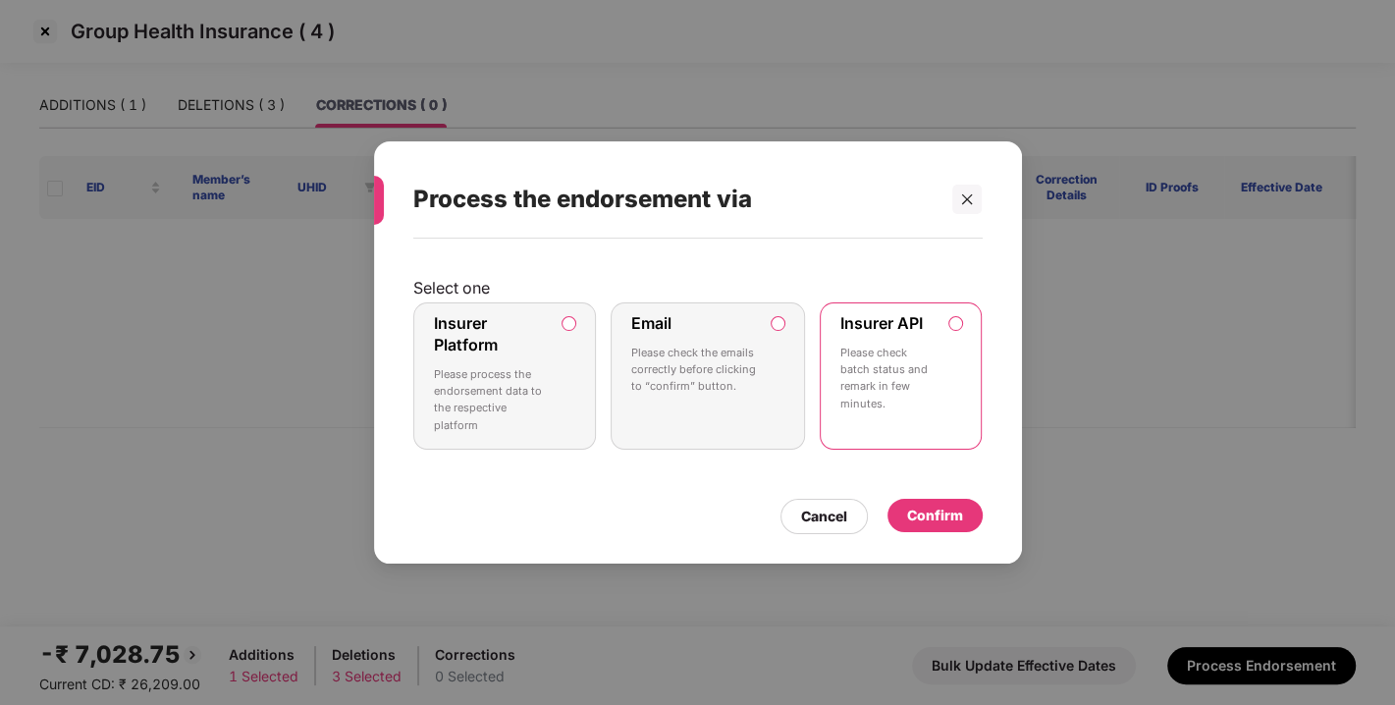
click at [926, 512] on div "Confirm" at bounding box center [935, 516] width 56 height 22
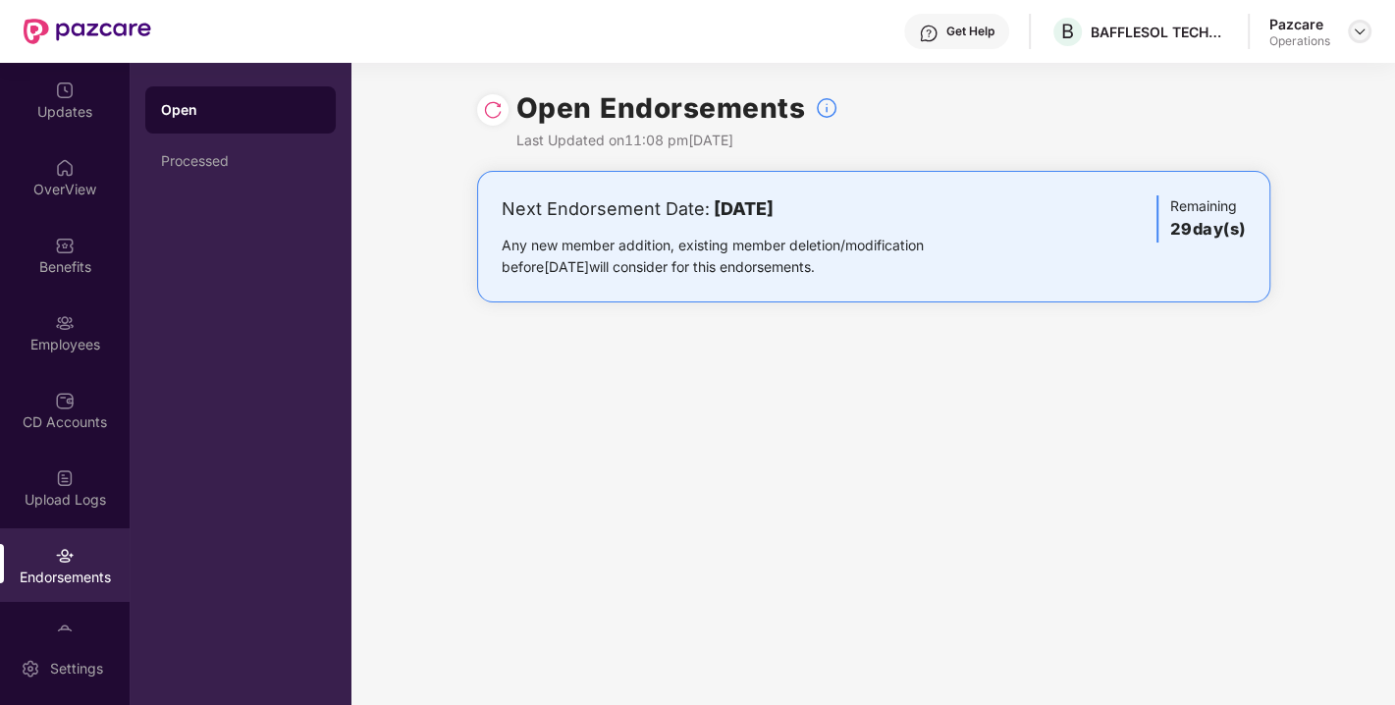
click at [1361, 30] on img at bounding box center [1360, 32] width 16 height 16
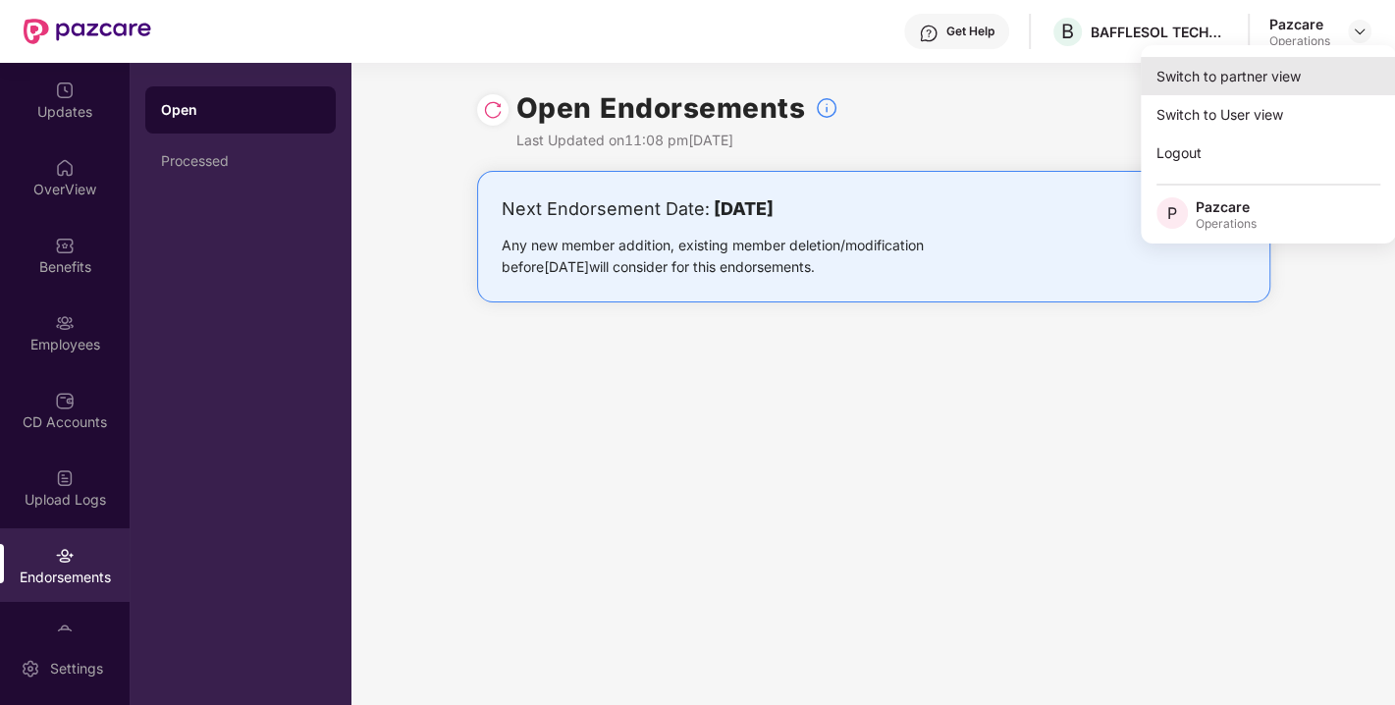
click at [1278, 67] on div "Switch to partner view" at bounding box center [1268, 76] width 255 height 38
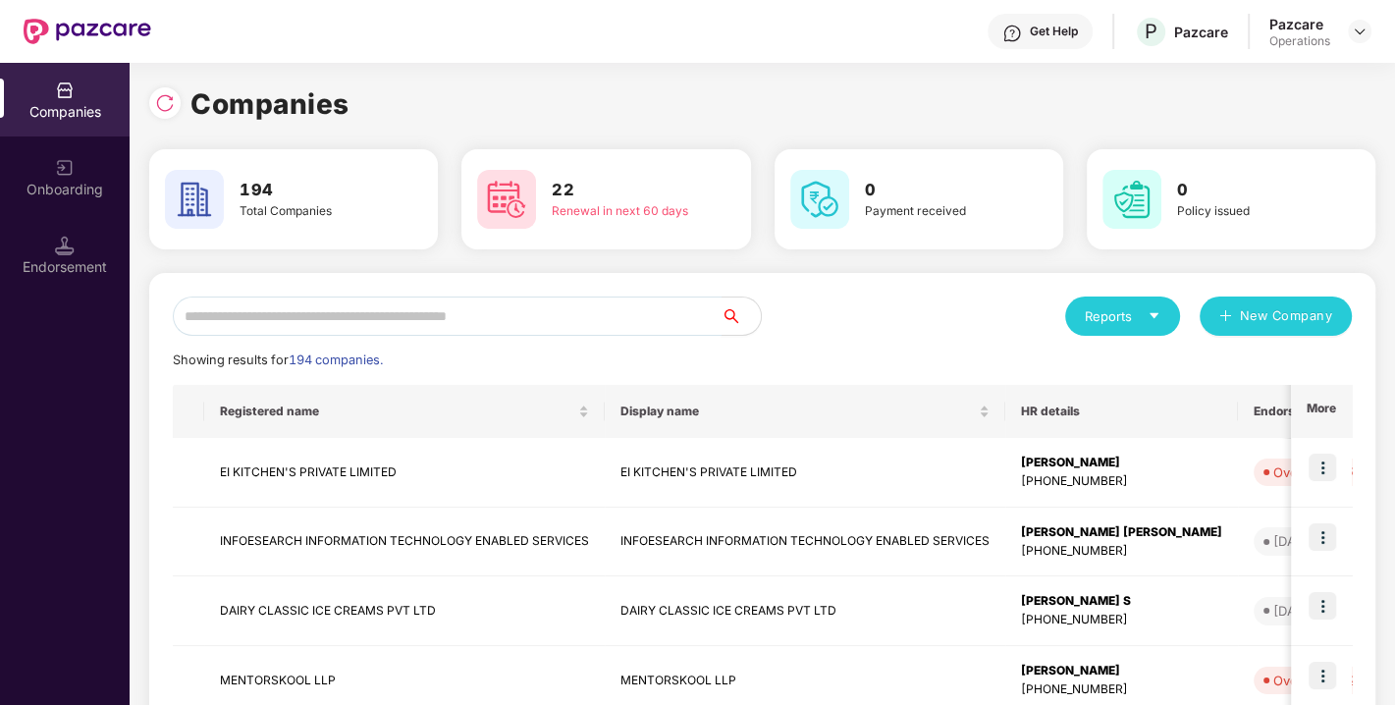
click at [493, 313] on input "text" at bounding box center [447, 315] width 549 height 39
paste input "**********"
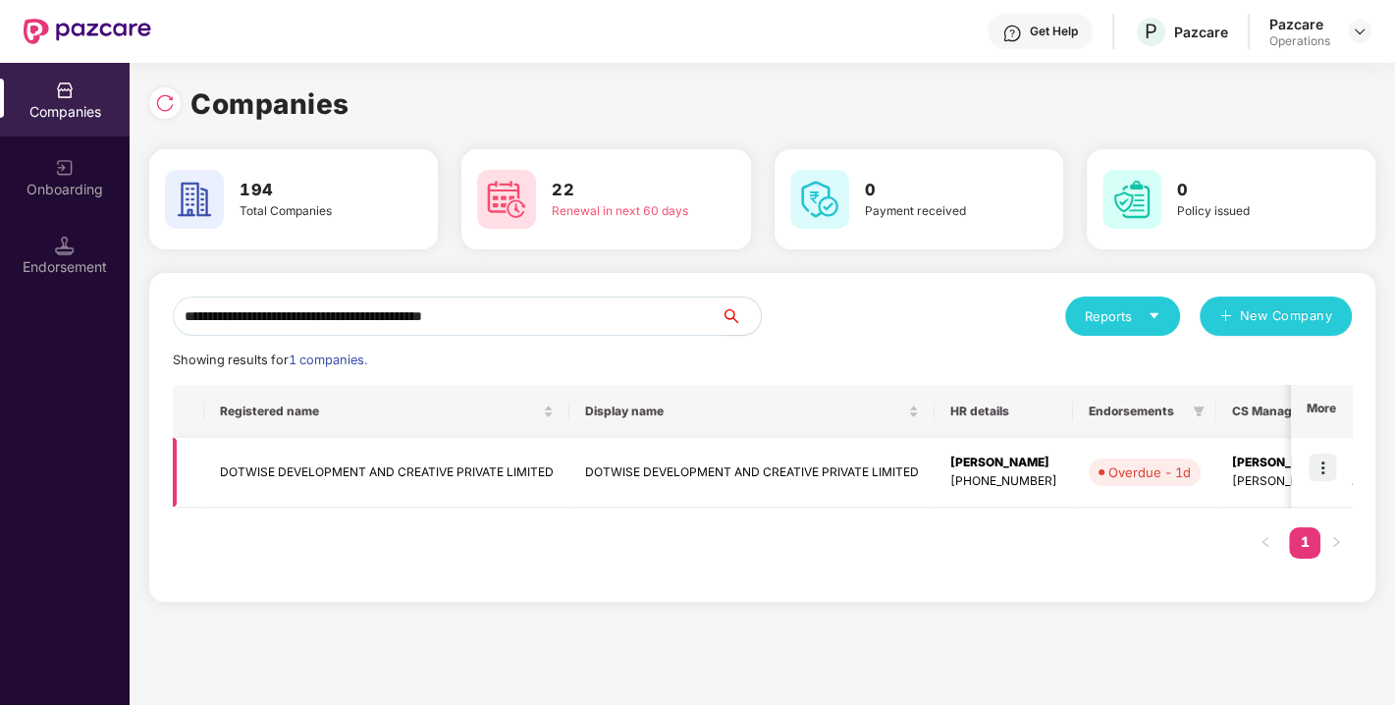
type input "**********"
click at [1323, 461] on img at bounding box center [1321, 466] width 27 height 27
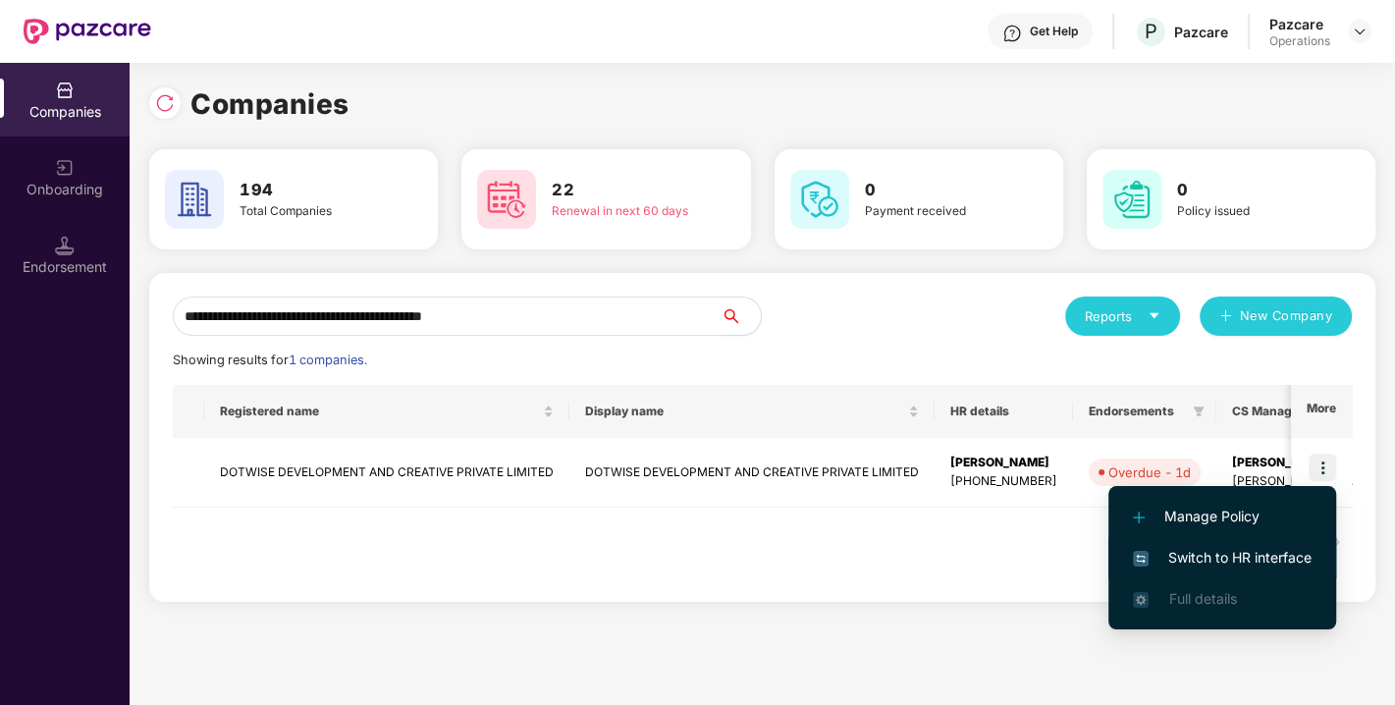
click at [1235, 553] on span "Switch to HR interface" at bounding box center [1222, 558] width 179 height 22
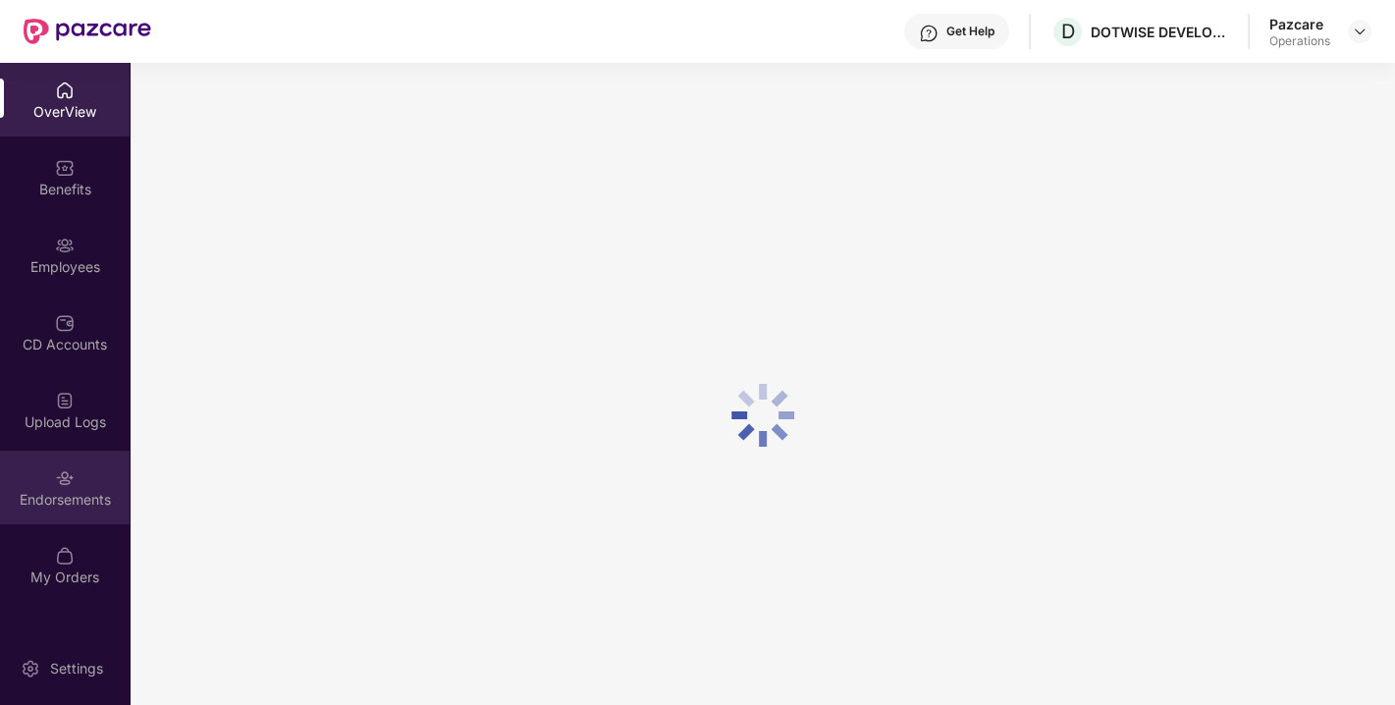
click at [27, 502] on div "Endorsements" at bounding box center [65, 500] width 130 height 20
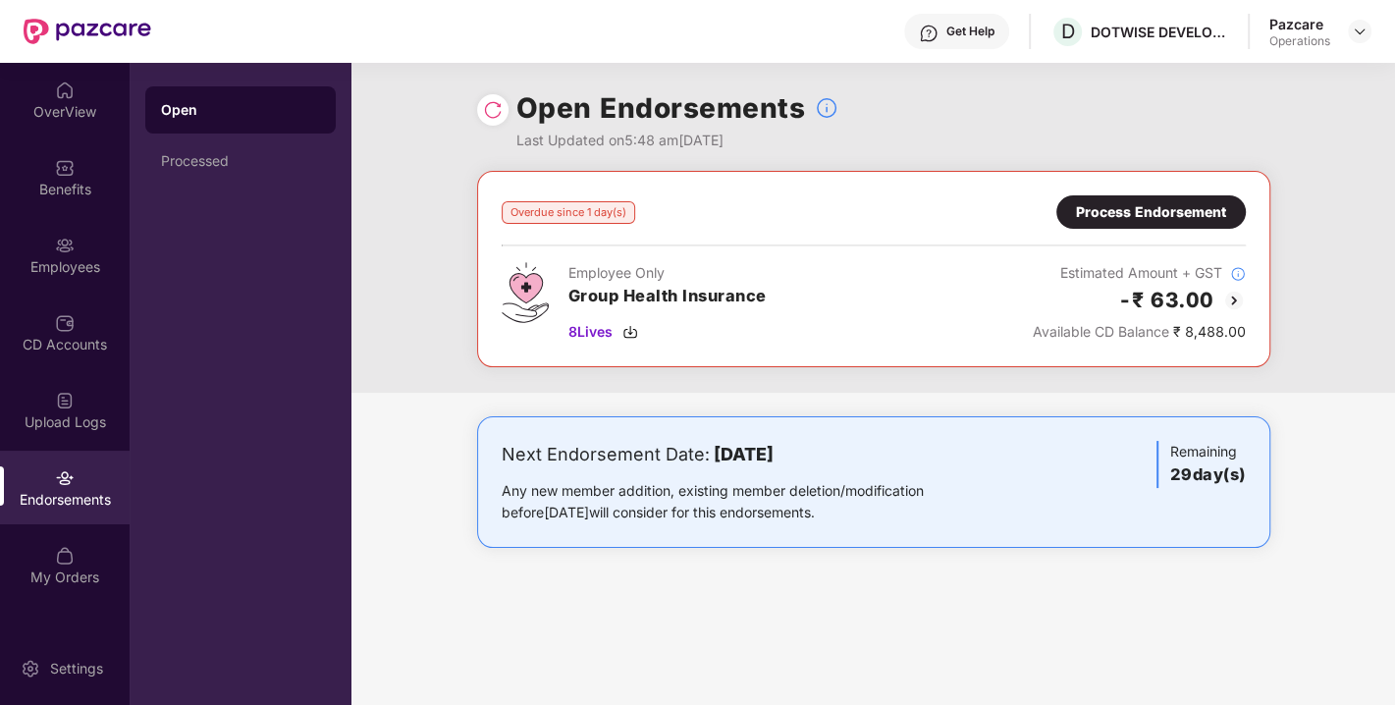
click at [494, 118] on img at bounding box center [493, 110] width 20 height 20
click at [1131, 224] on div "Process Endorsement" at bounding box center [1150, 211] width 189 height 33
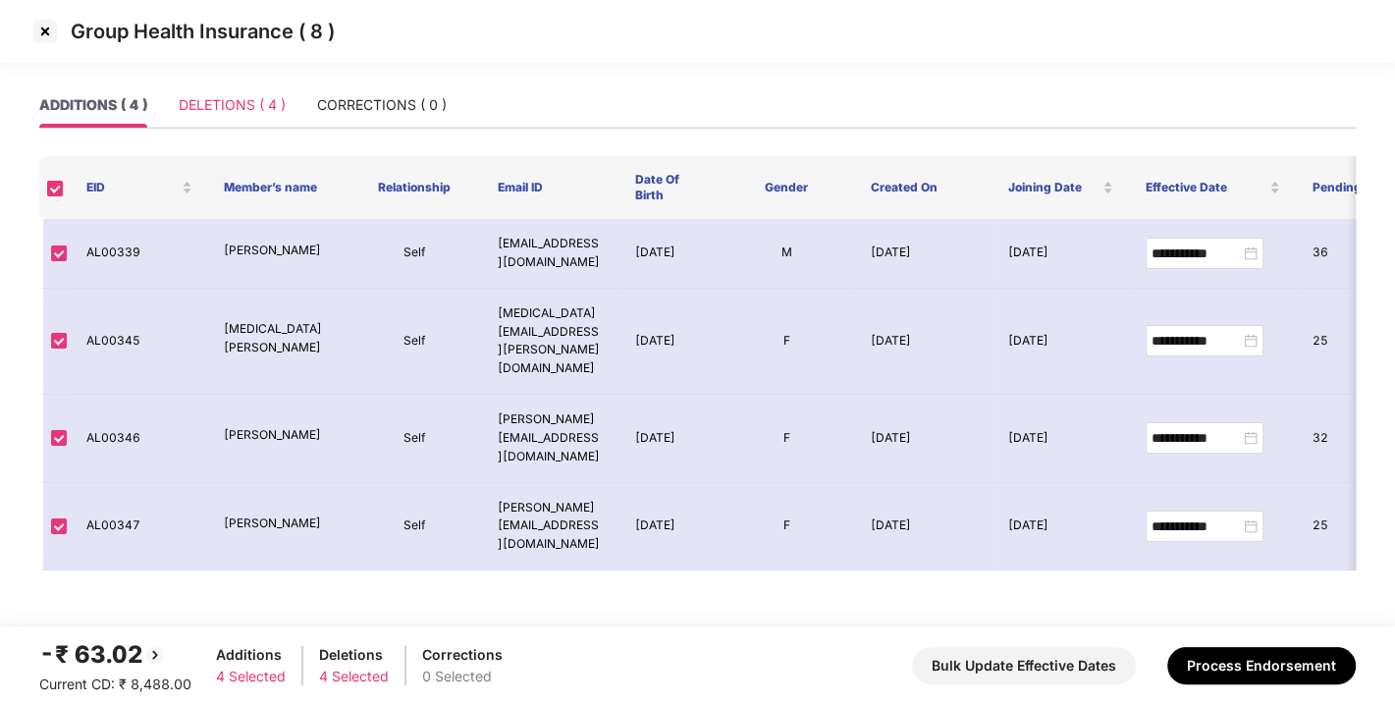
click at [203, 85] on div "DELETIONS ( 4 )" at bounding box center [232, 104] width 107 height 45
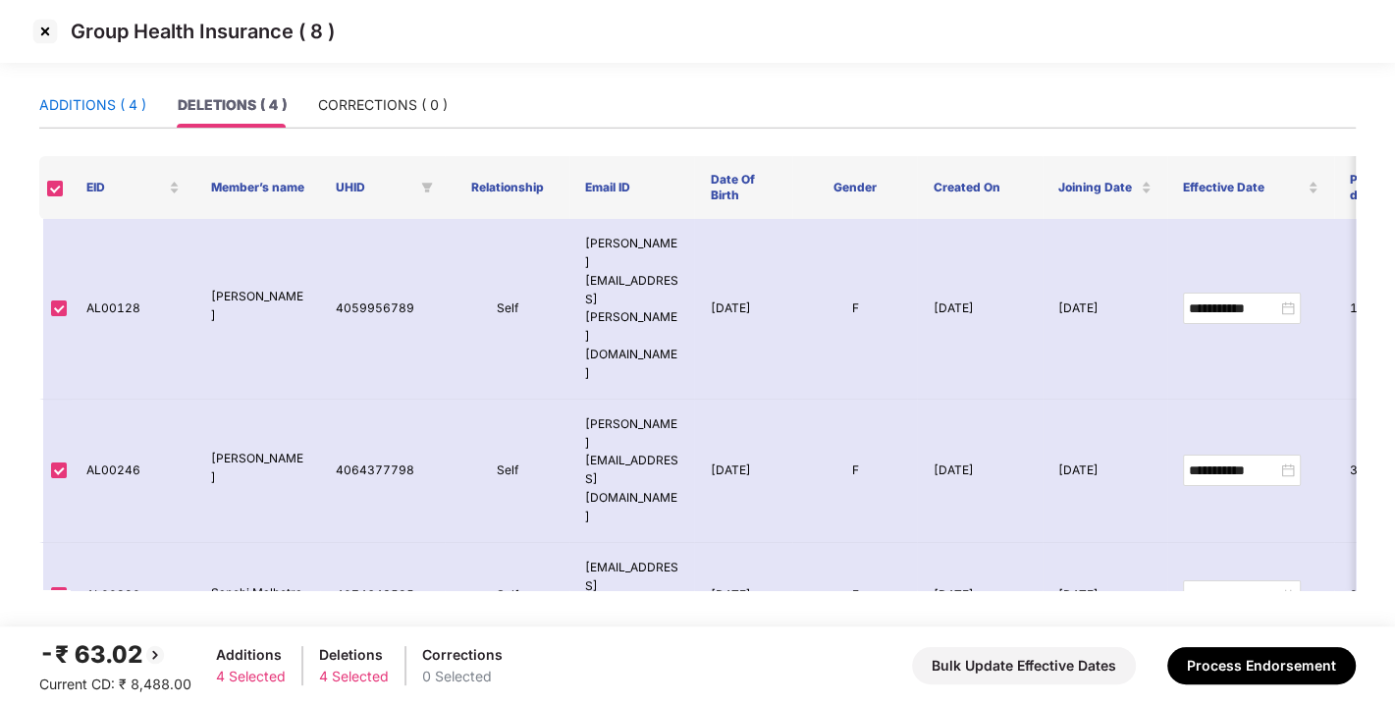
click at [80, 100] on div "ADDITIONS ( 4 )" at bounding box center [92, 105] width 107 height 22
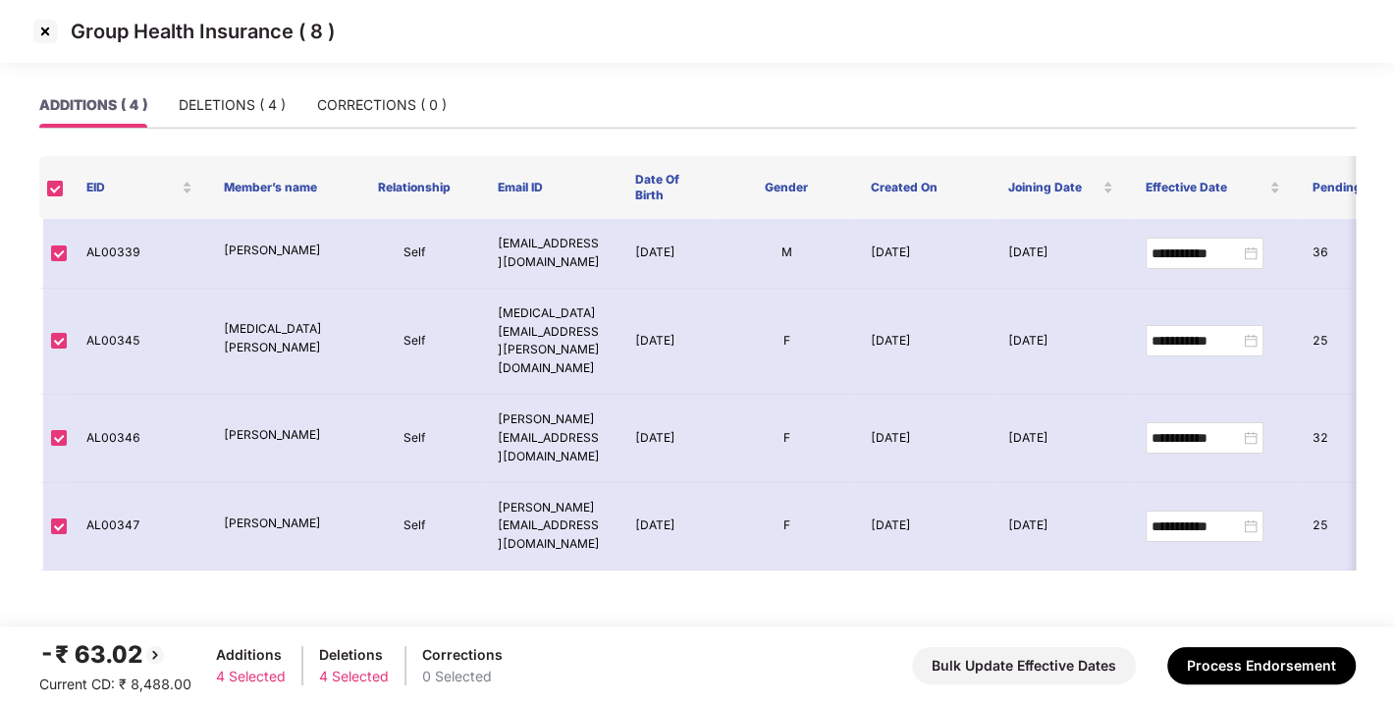
click at [43, 33] on img at bounding box center [44, 31] width 31 height 31
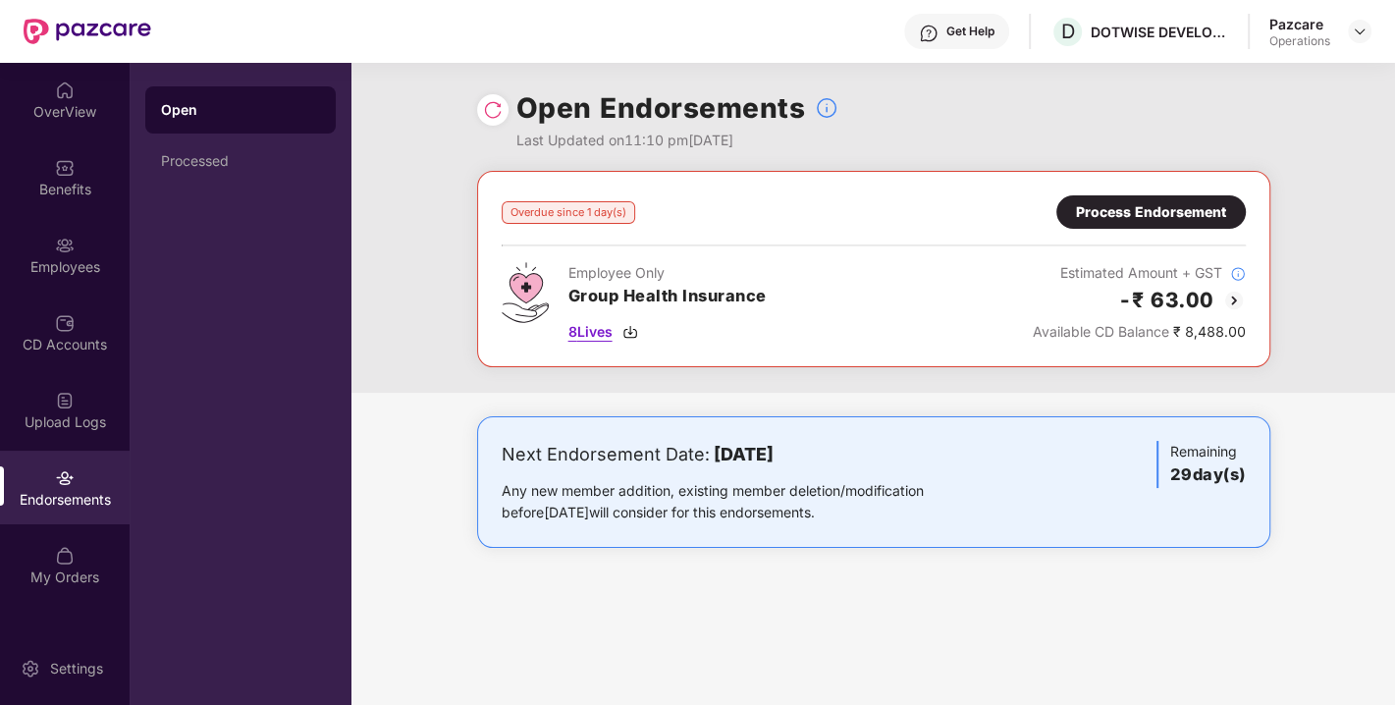
click at [627, 327] on img at bounding box center [630, 332] width 16 height 16
click at [1159, 208] on div "Process Endorsement" at bounding box center [1151, 212] width 150 height 22
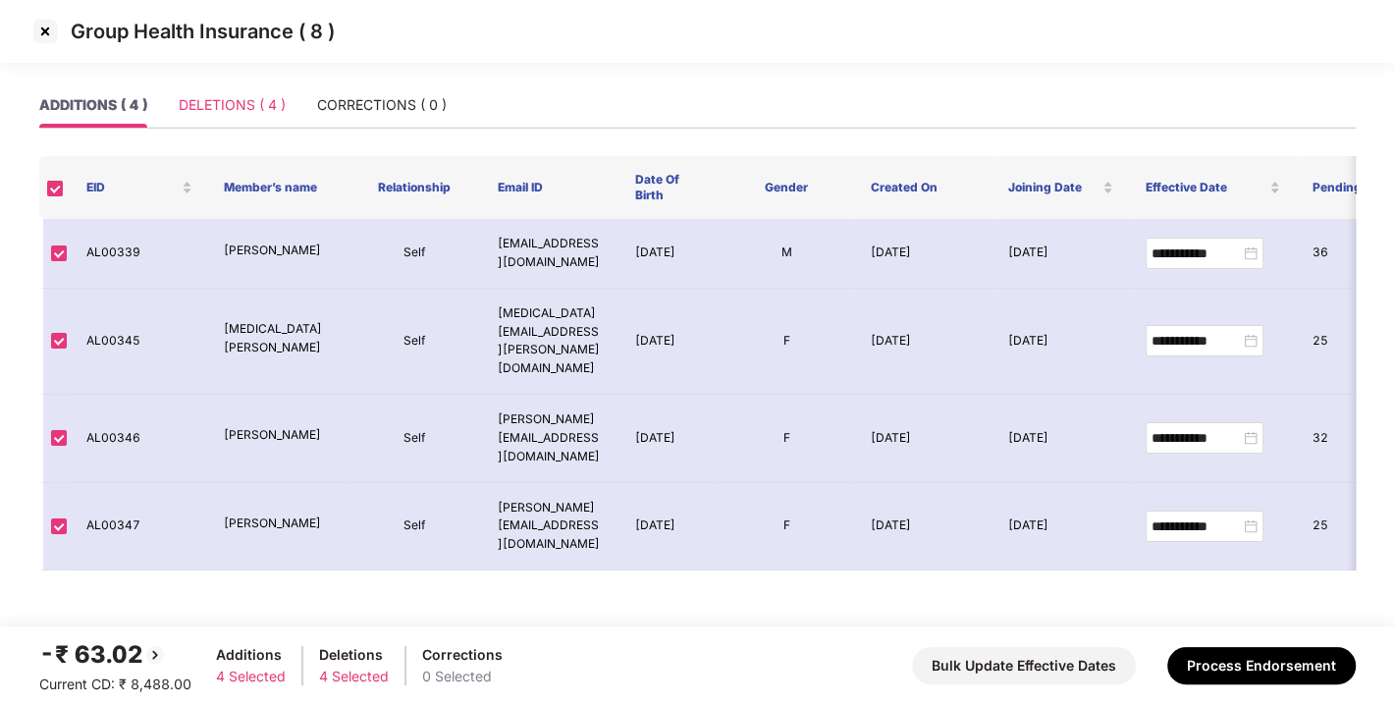
click at [255, 92] on div "DELETIONS ( 4 )" at bounding box center [232, 104] width 107 height 45
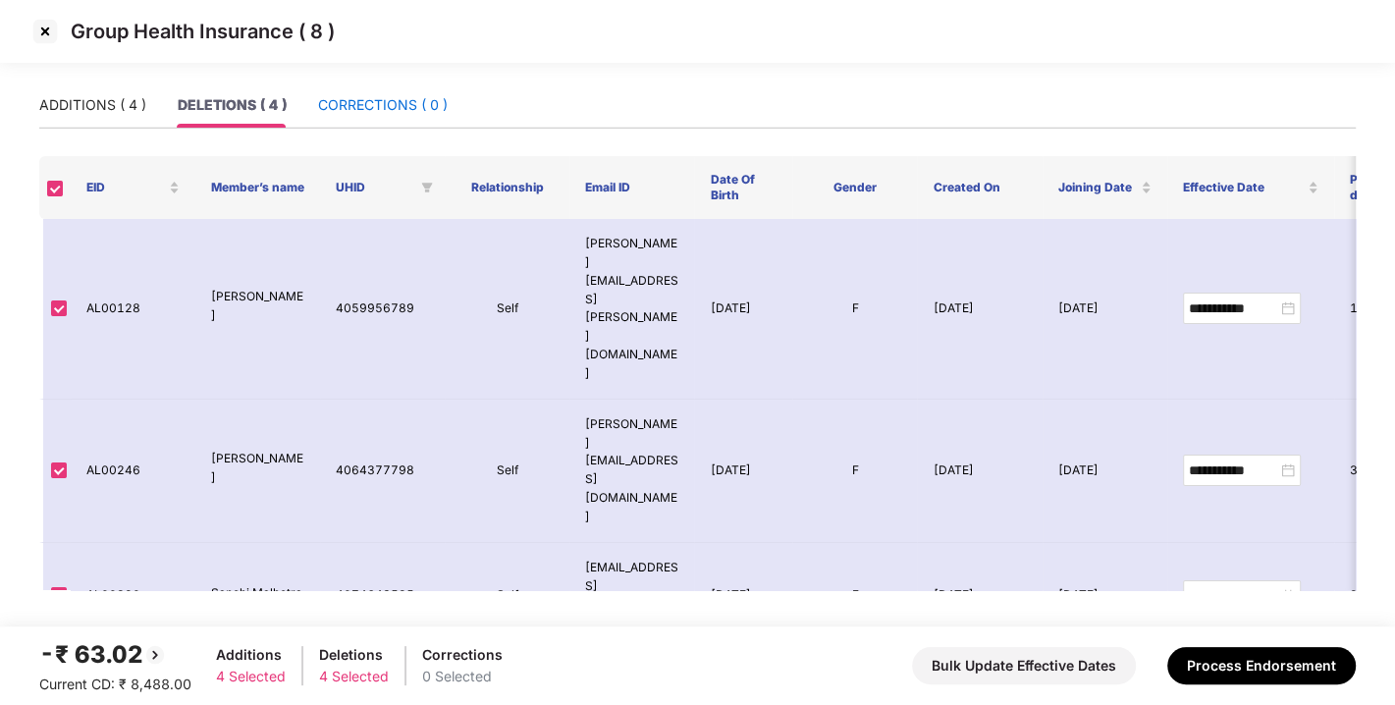
click at [364, 99] on div "CORRECTIONS ( 0 )" at bounding box center [383, 105] width 130 height 22
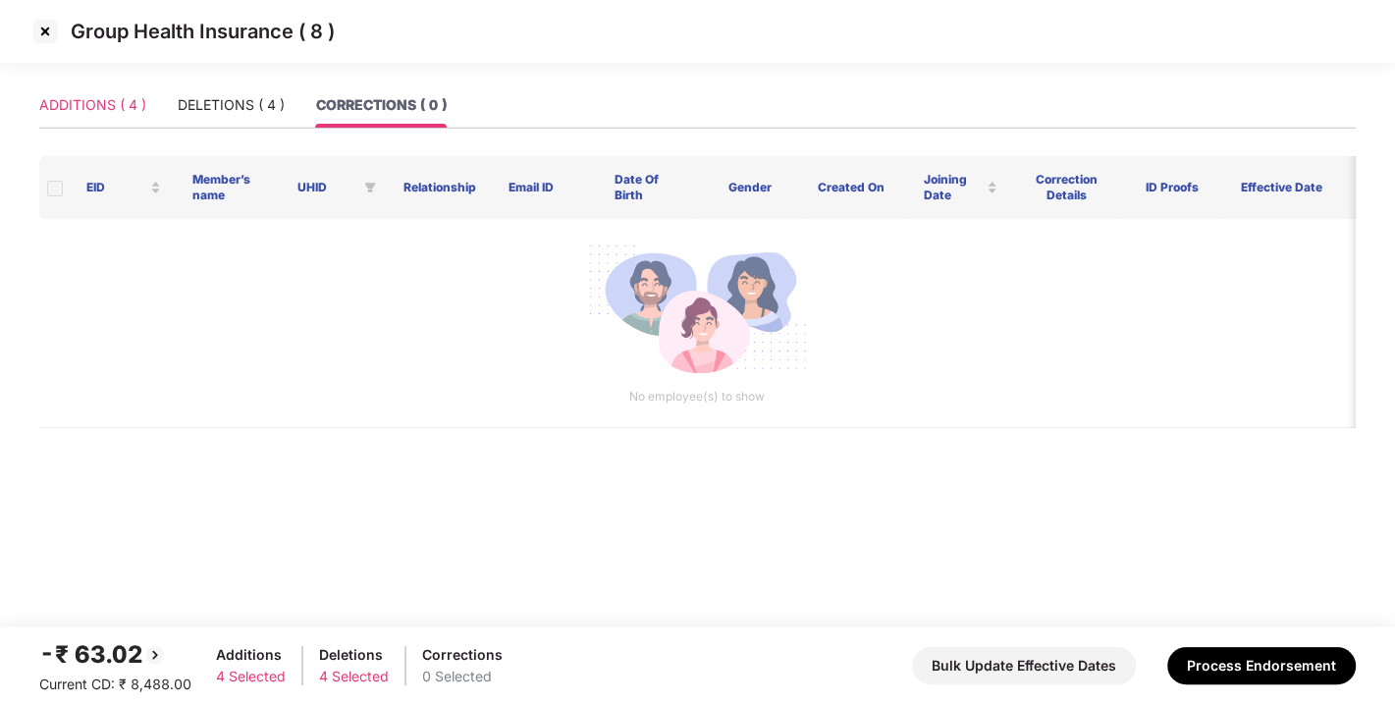
click at [92, 116] on div "ADDITIONS ( 4 )" at bounding box center [92, 104] width 107 height 45
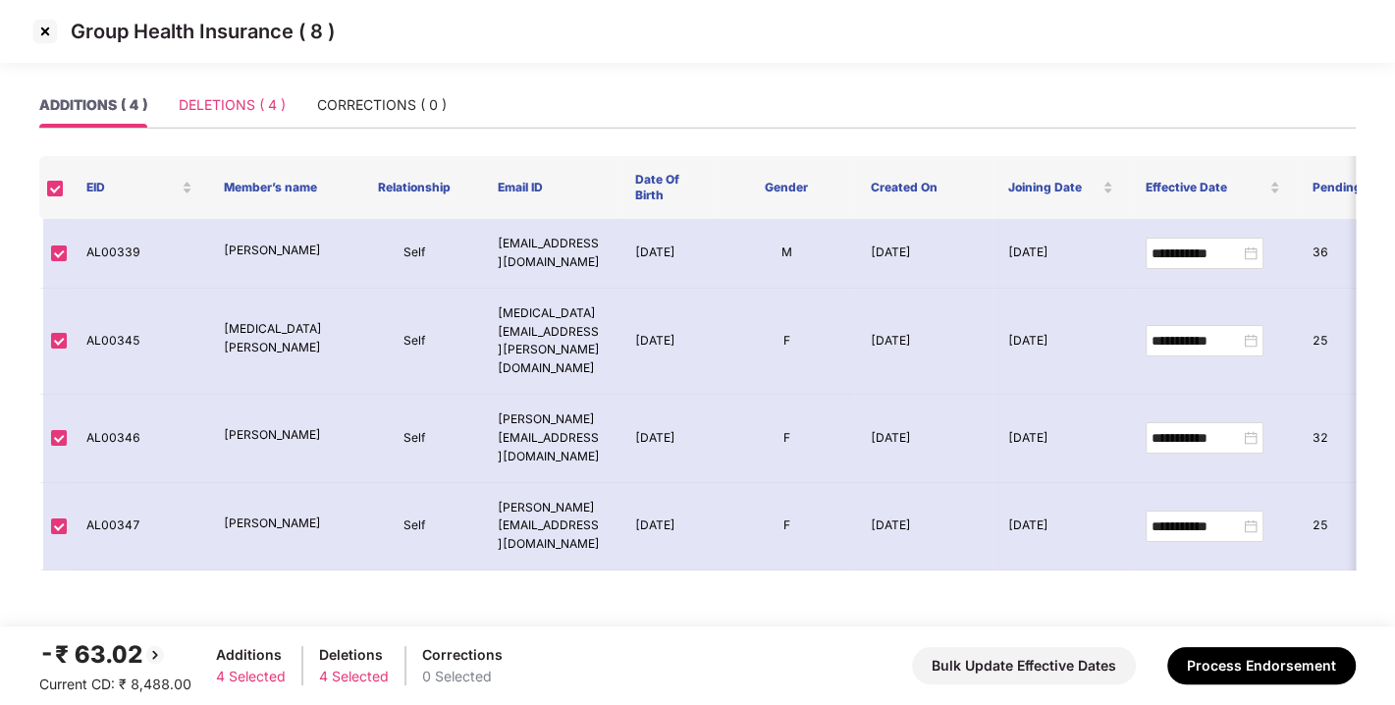
click at [266, 120] on div "DELETIONS ( 4 )" at bounding box center [232, 104] width 107 height 45
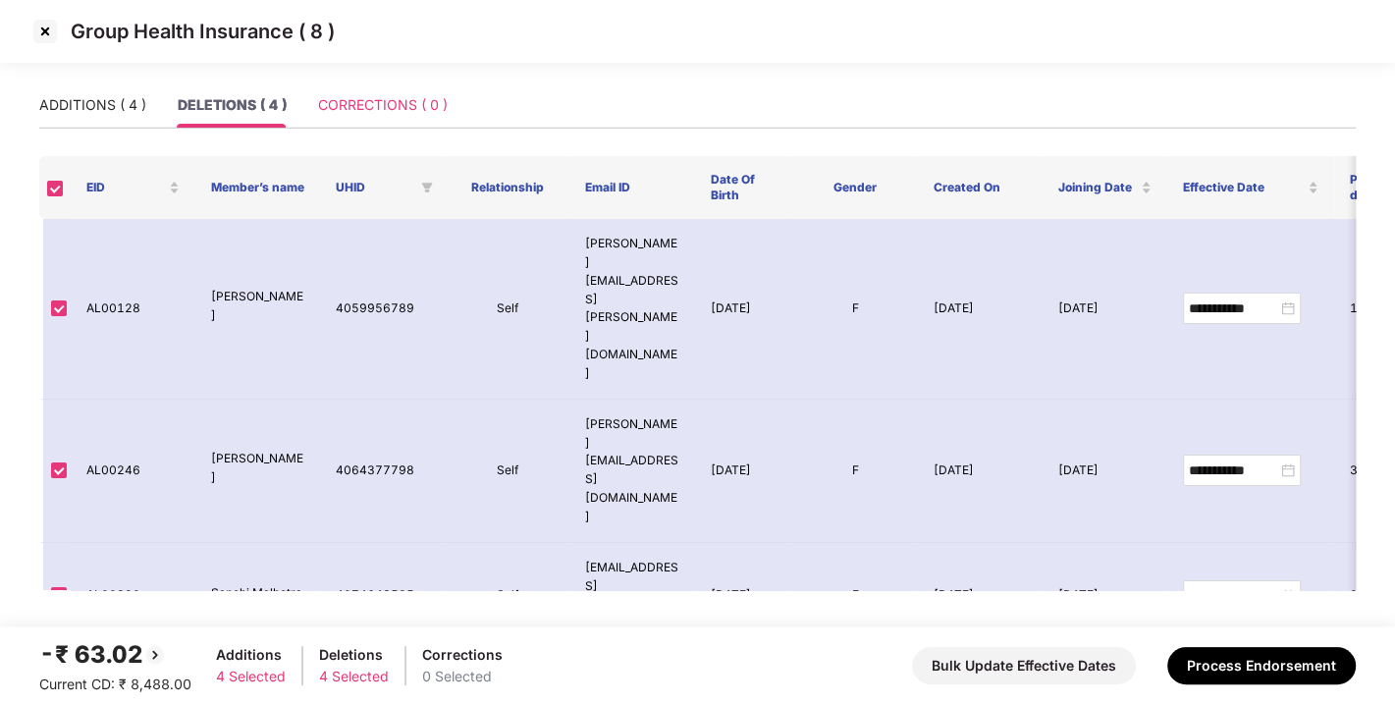
click at [358, 117] on div "CORRECTIONS ( 0 )" at bounding box center [383, 104] width 130 height 45
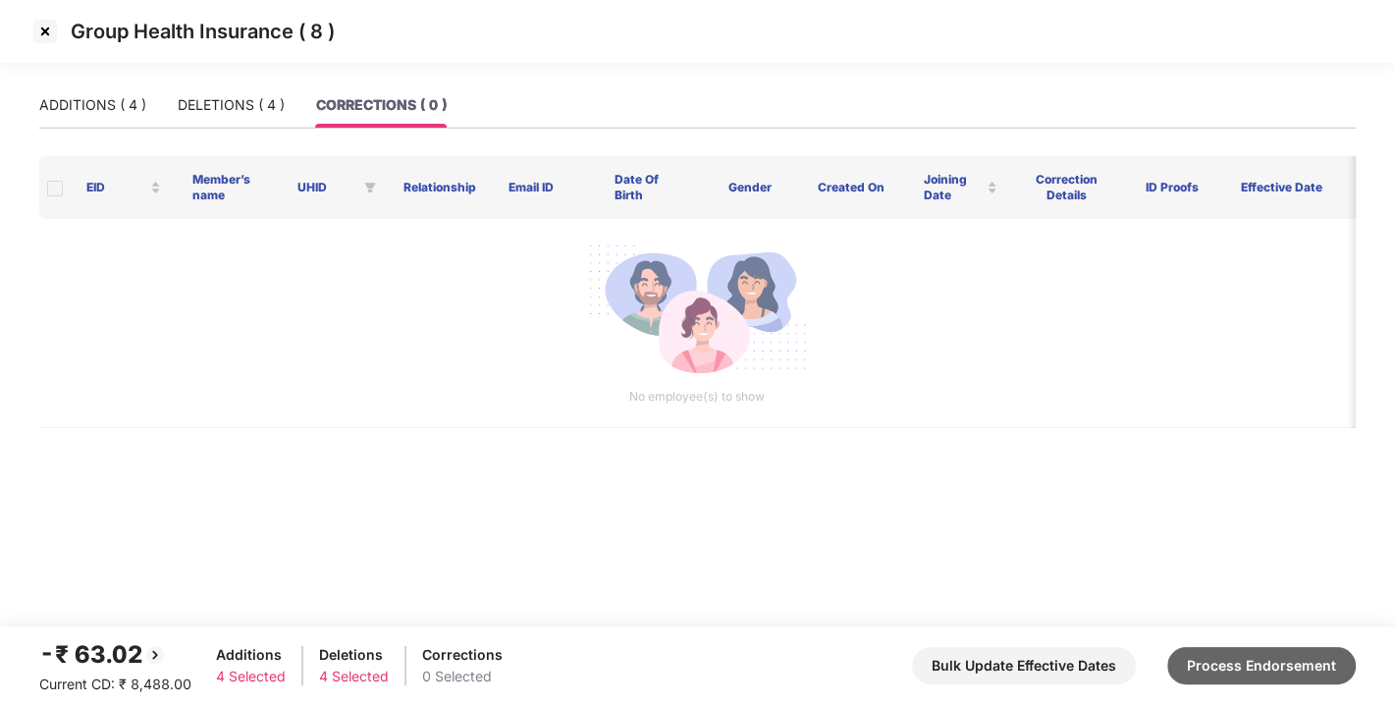
click at [1259, 656] on button "Process Endorsement" at bounding box center [1261, 665] width 188 height 37
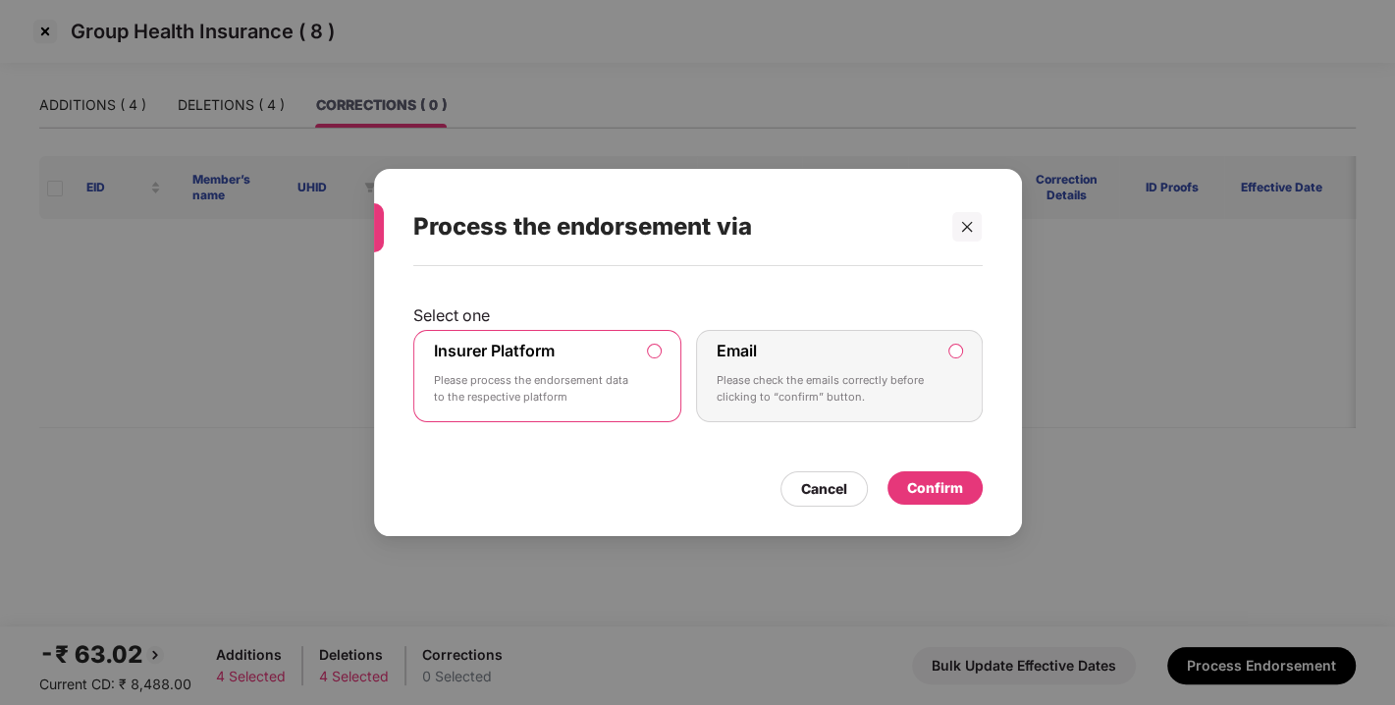
click at [917, 471] on div "Confirm" at bounding box center [934, 487] width 95 height 33
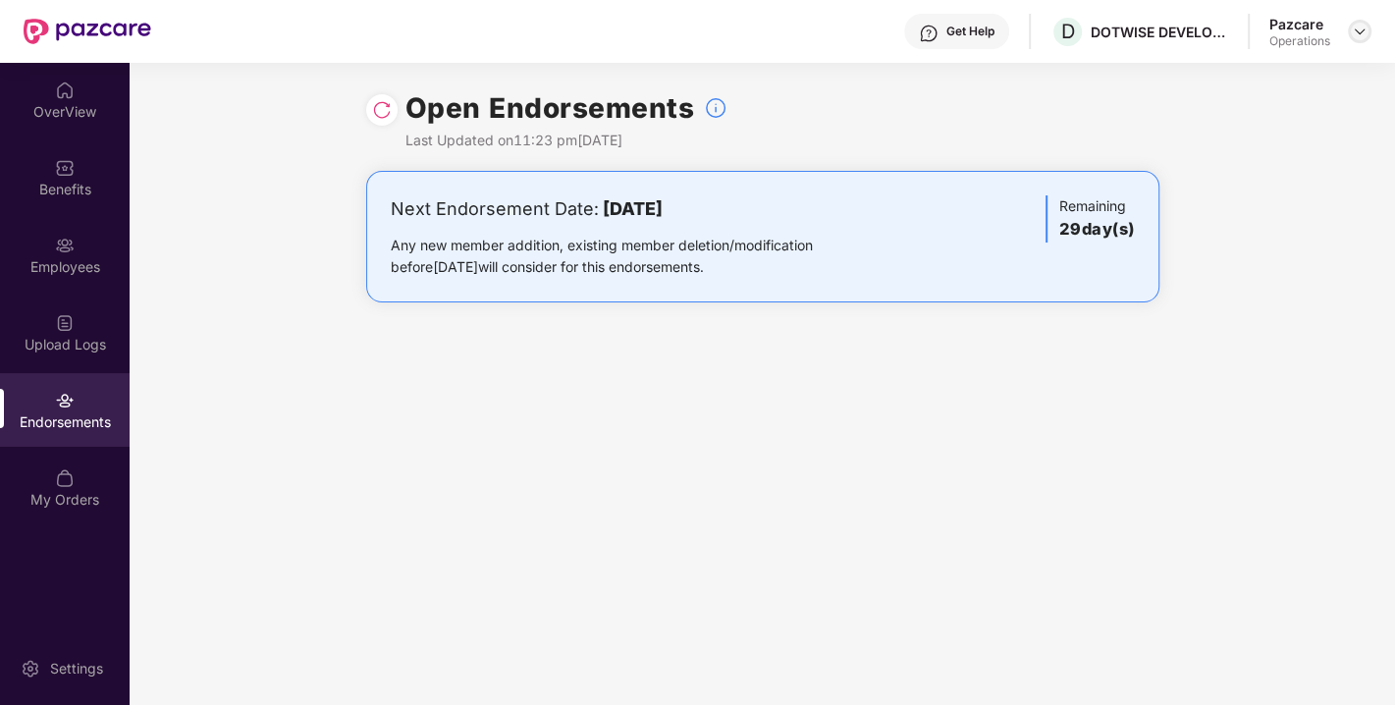
click at [1362, 25] on img at bounding box center [1360, 32] width 16 height 16
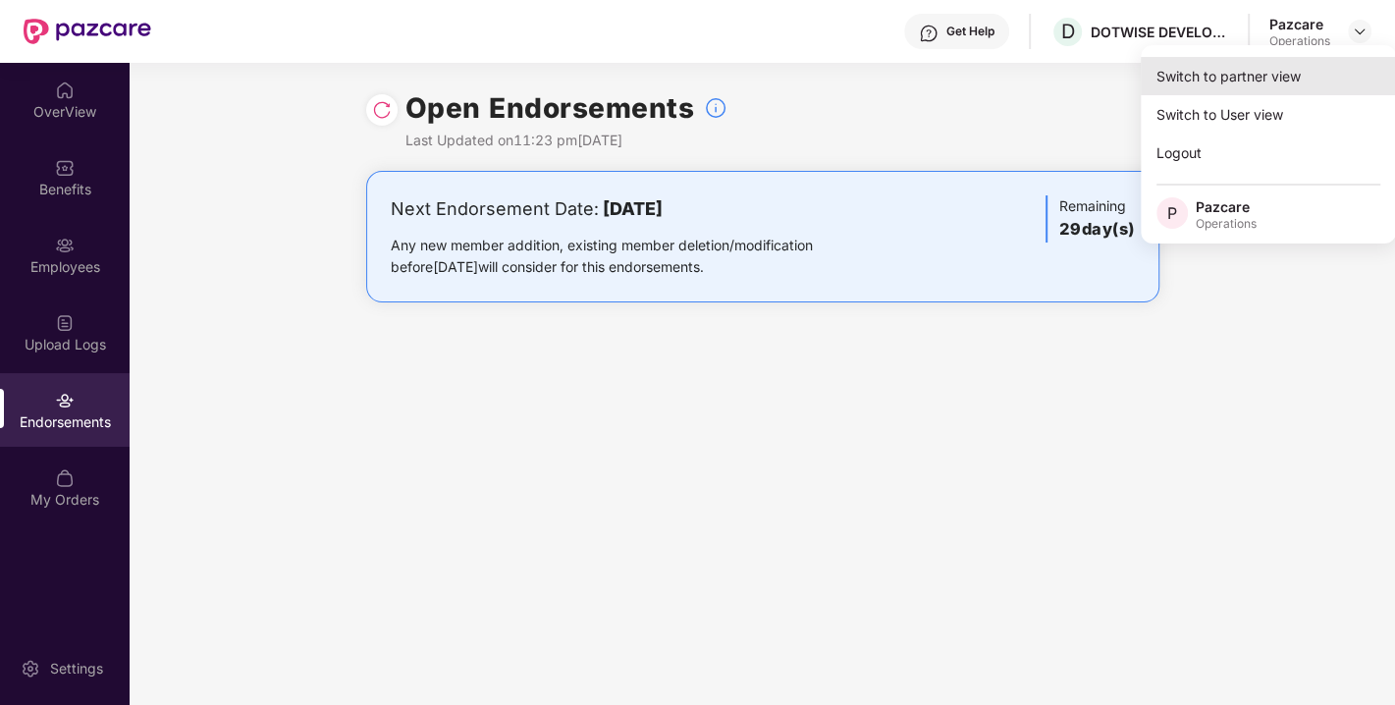
click at [1239, 80] on div "Switch to partner view" at bounding box center [1268, 76] width 255 height 38
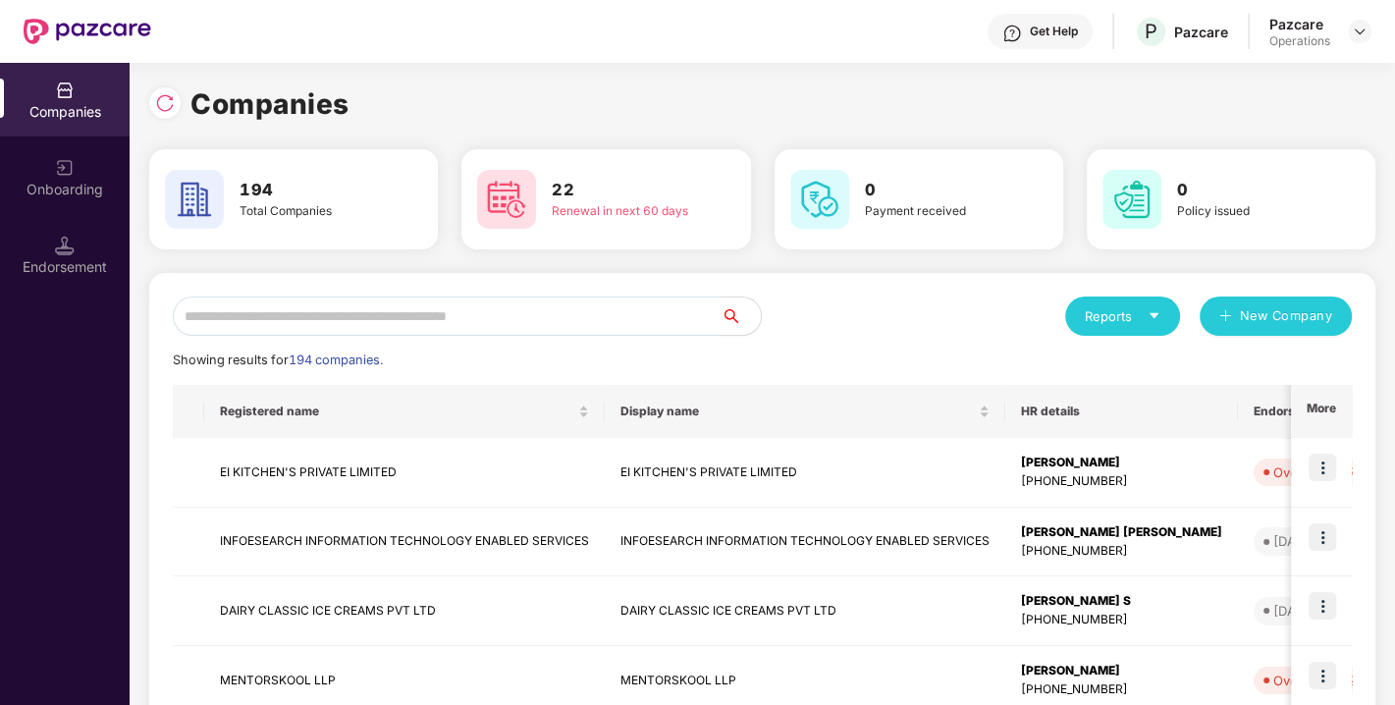
paste input "**********"
click at [459, 314] on input "text" at bounding box center [447, 315] width 549 height 39
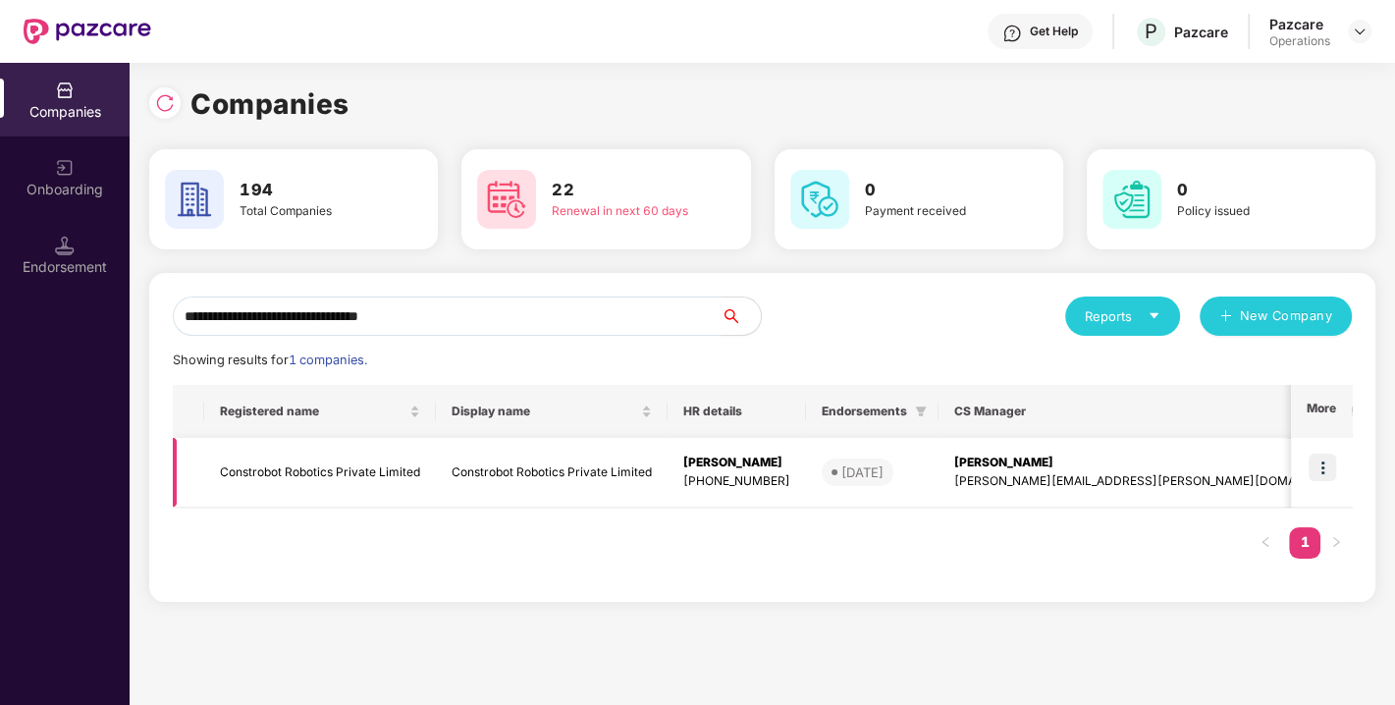
type input "**********"
click at [1319, 472] on img at bounding box center [1321, 466] width 27 height 27
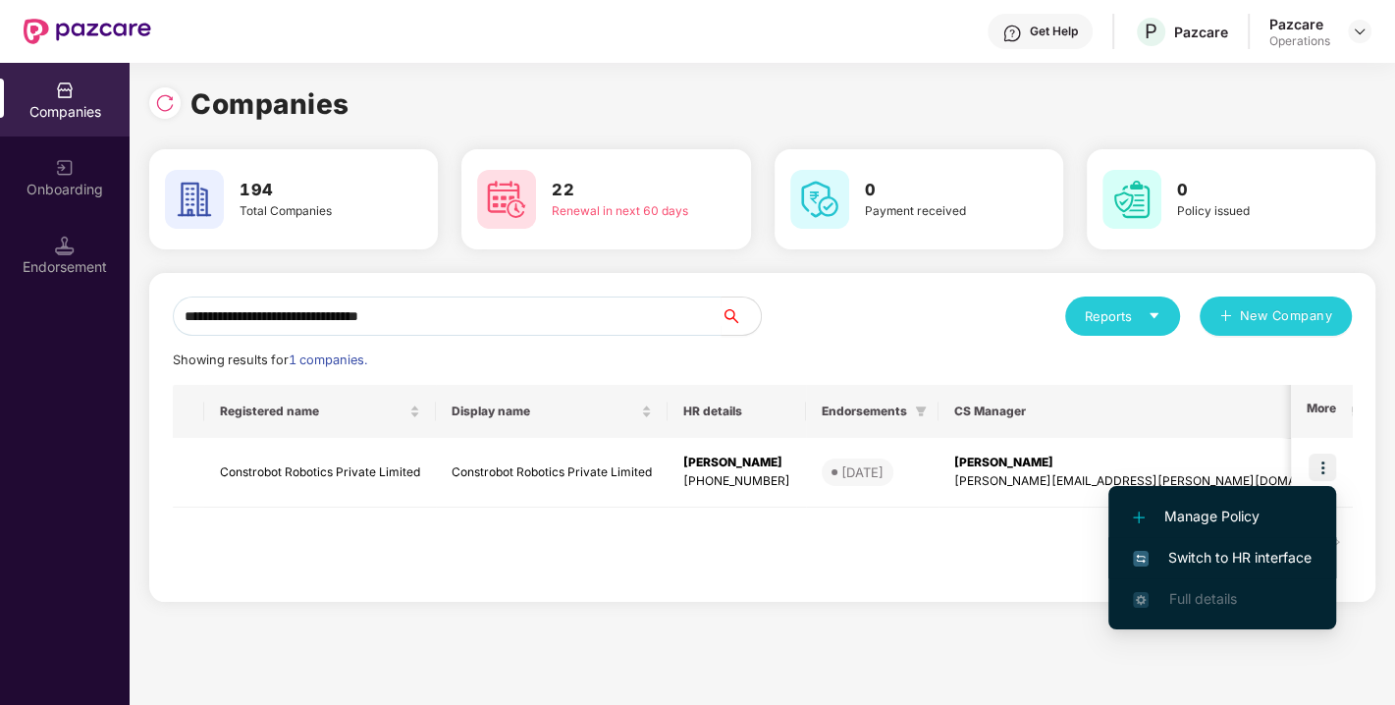
click at [1222, 548] on span "Switch to HR interface" at bounding box center [1222, 558] width 179 height 22
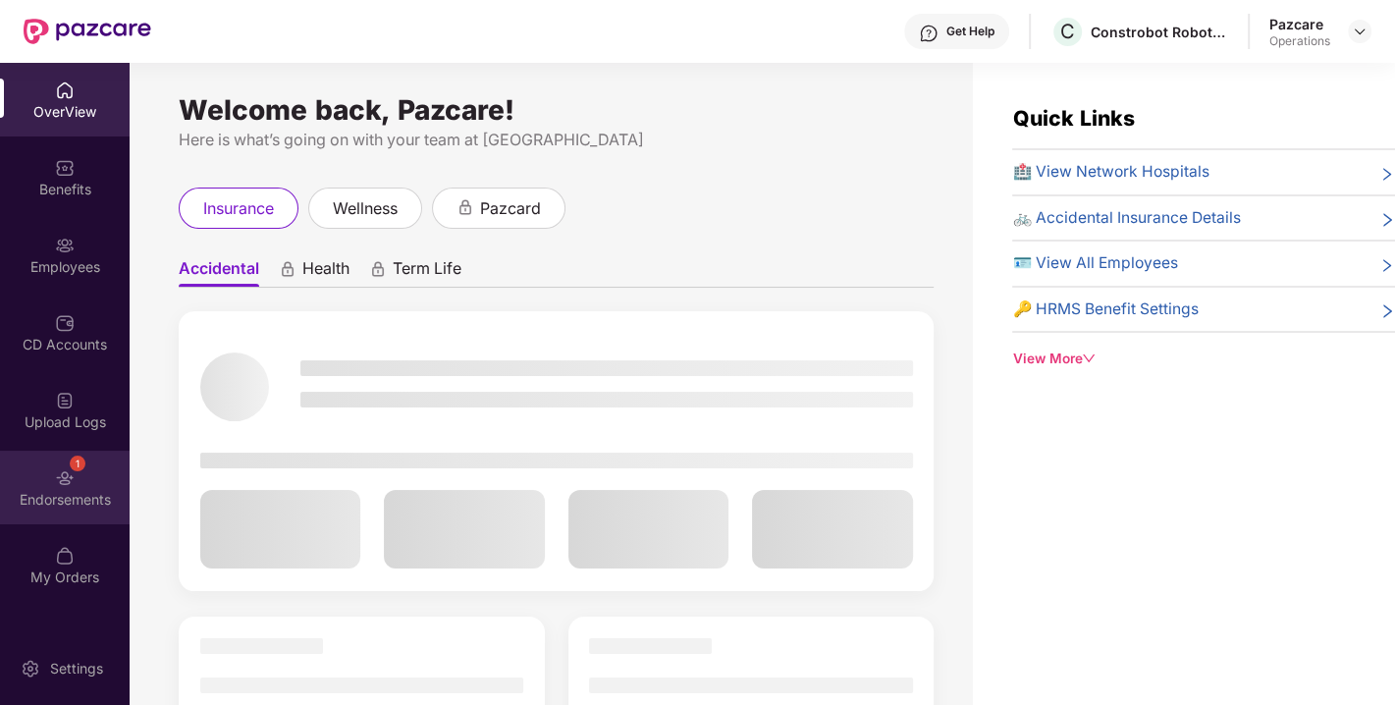
click at [60, 499] on div "Endorsements" at bounding box center [65, 500] width 130 height 20
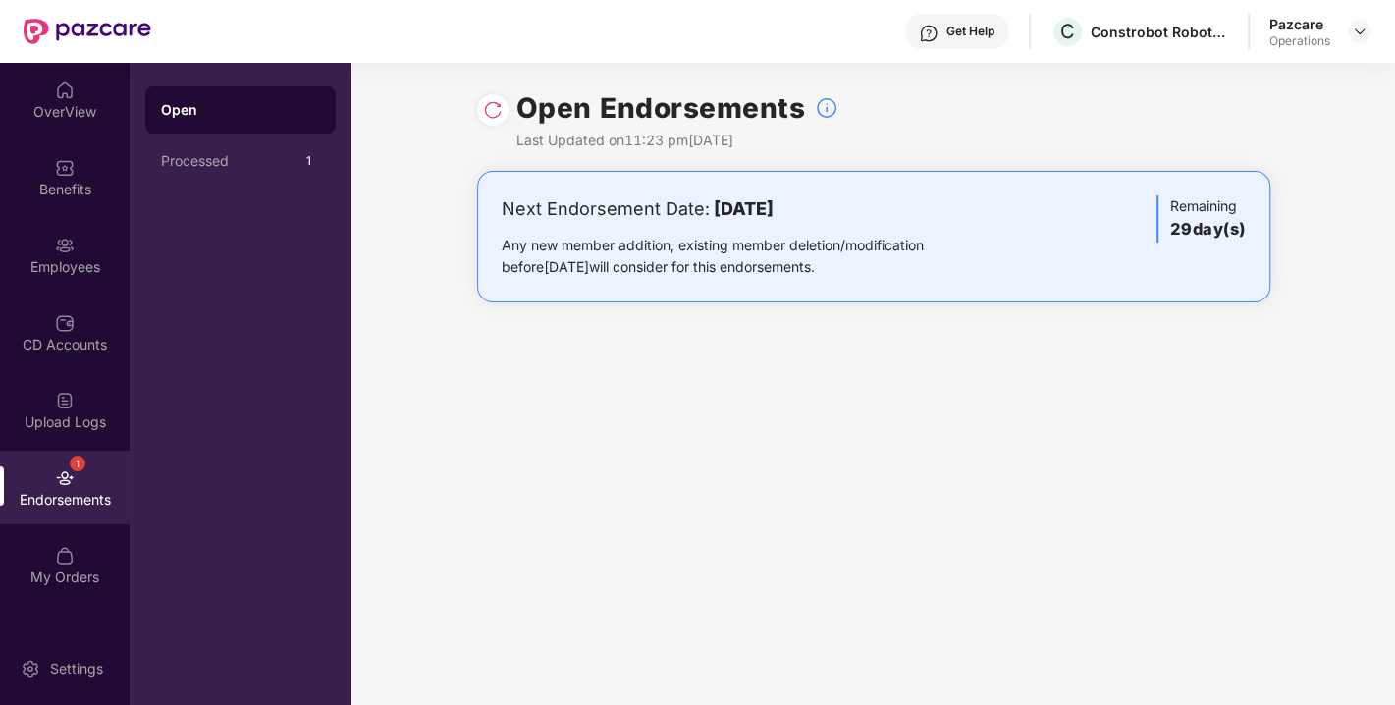
click at [494, 102] on img at bounding box center [493, 110] width 20 height 20
click at [1367, 30] on div at bounding box center [1360, 32] width 24 height 24
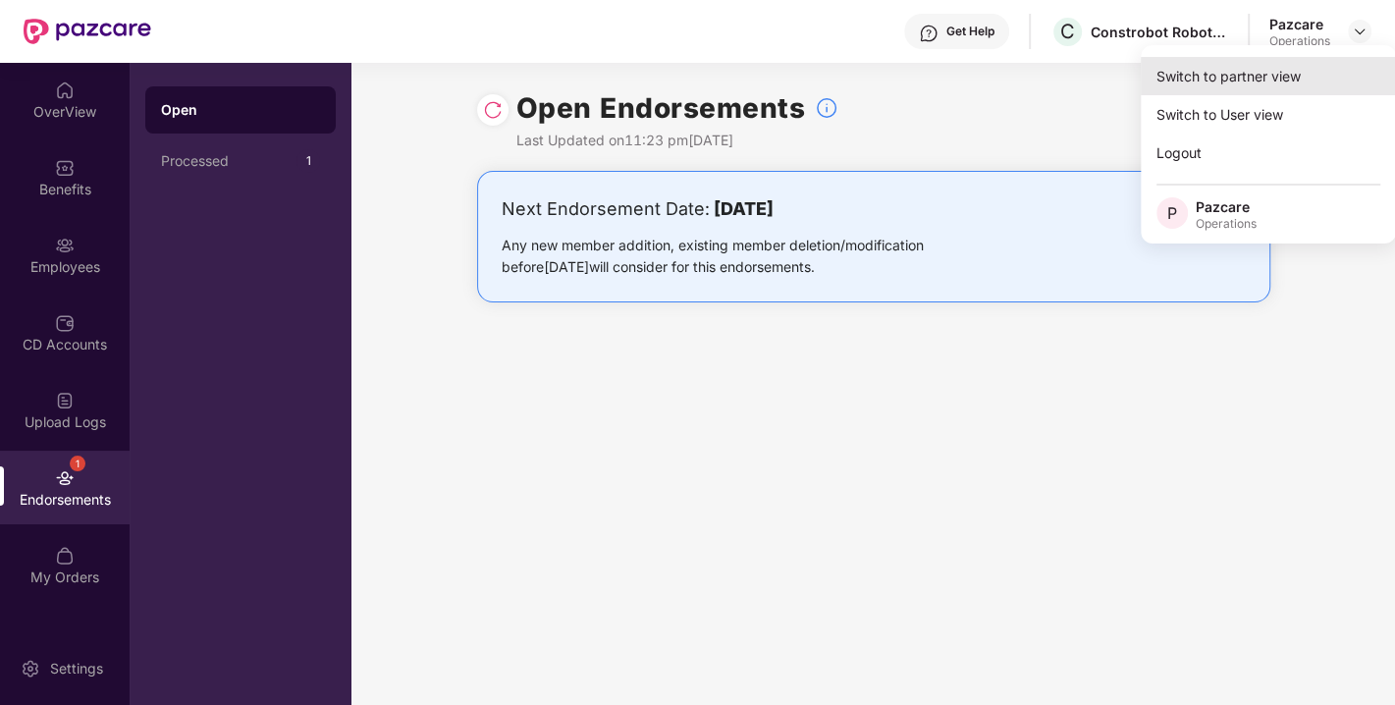
click at [1250, 79] on div "Switch to partner view" at bounding box center [1268, 76] width 255 height 38
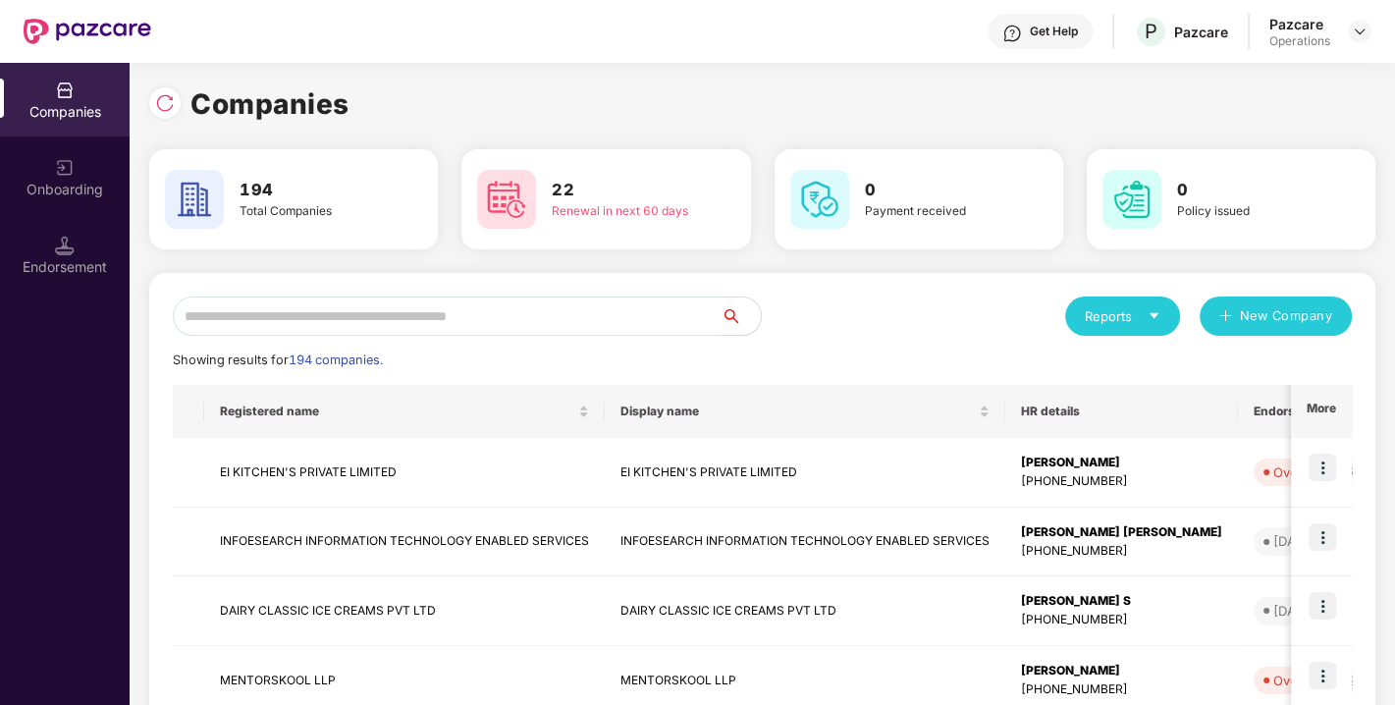
click at [544, 314] on input "text" at bounding box center [447, 315] width 549 height 39
paste input "**********"
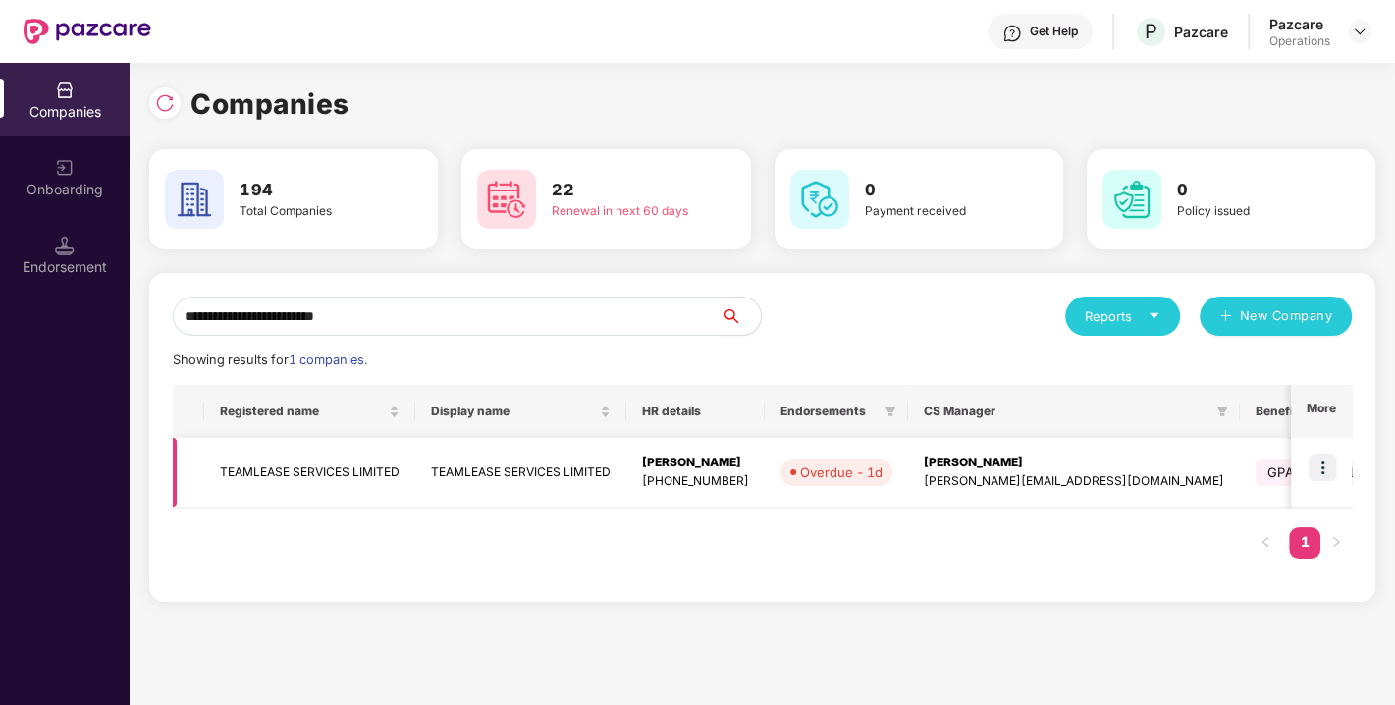
type input "**********"
click at [1323, 468] on img at bounding box center [1321, 466] width 27 height 27
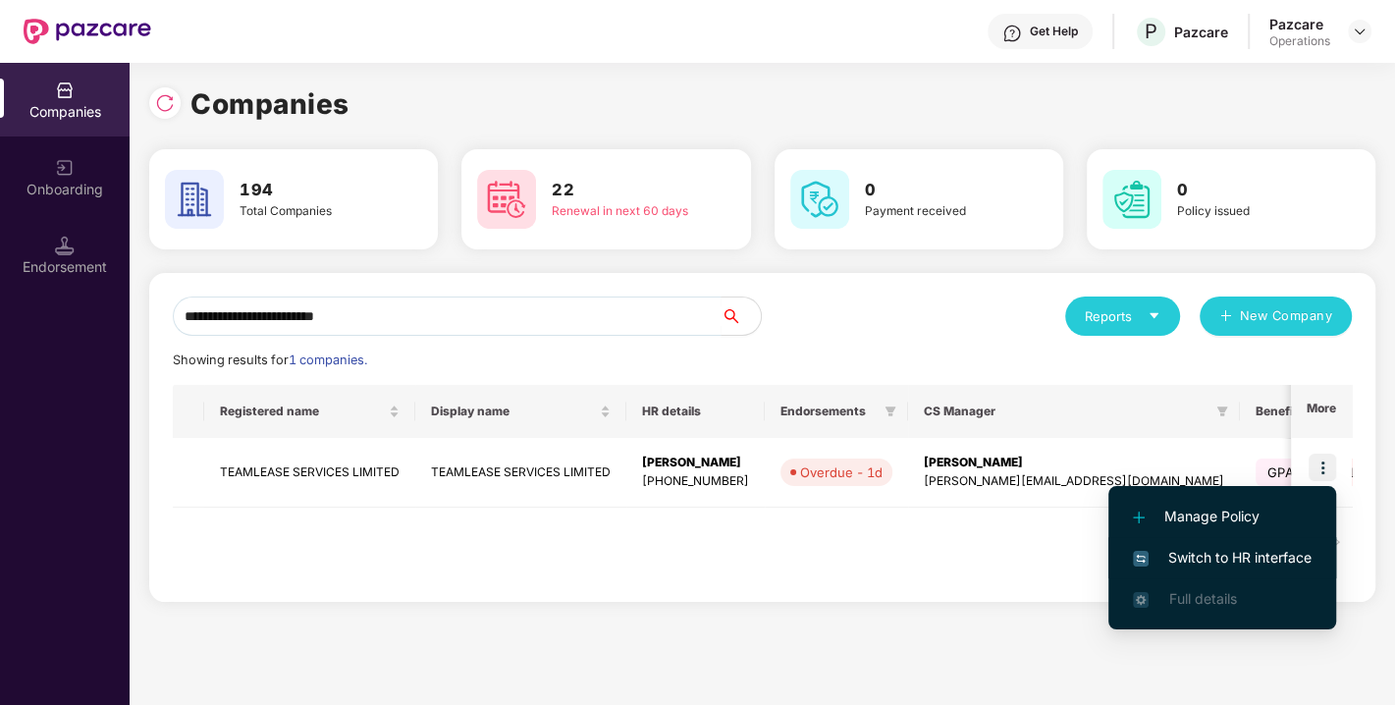
click at [1245, 555] on span "Switch to HR interface" at bounding box center [1222, 558] width 179 height 22
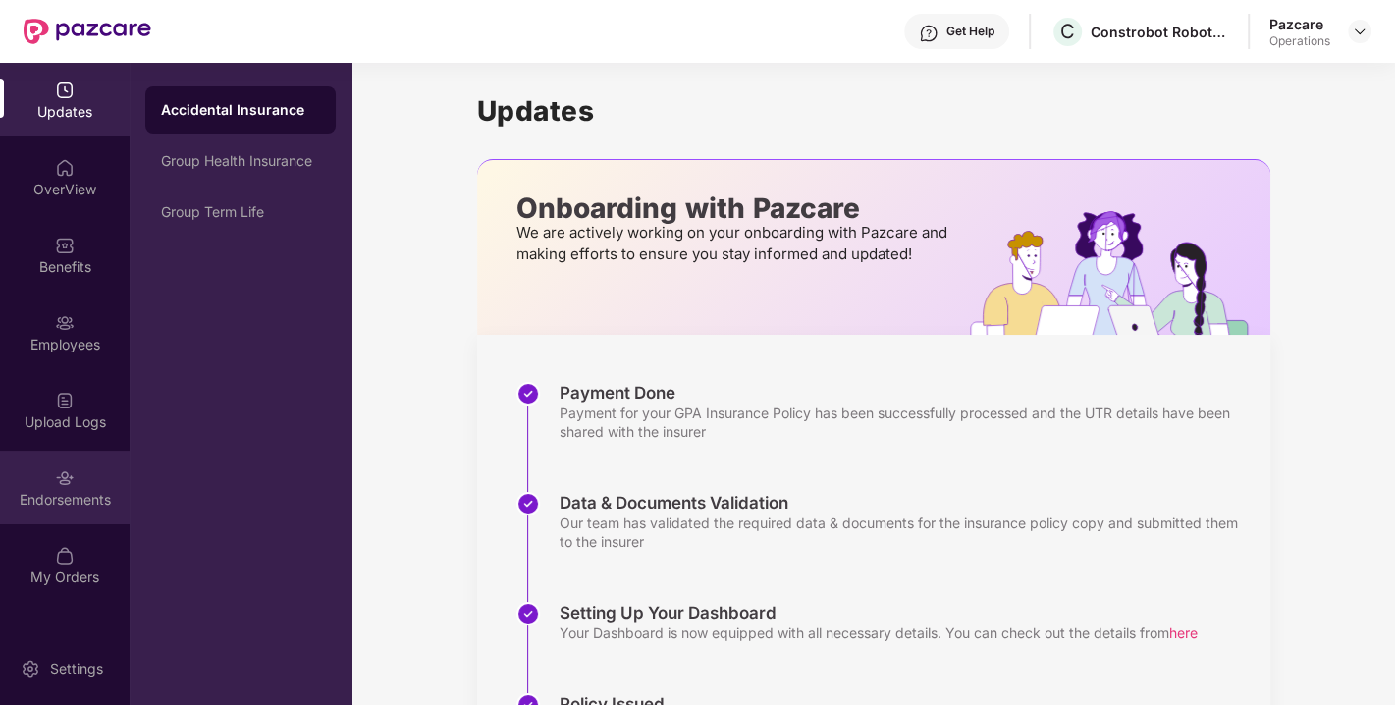
click at [63, 507] on div "Endorsements" at bounding box center [65, 500] width 130 height 20
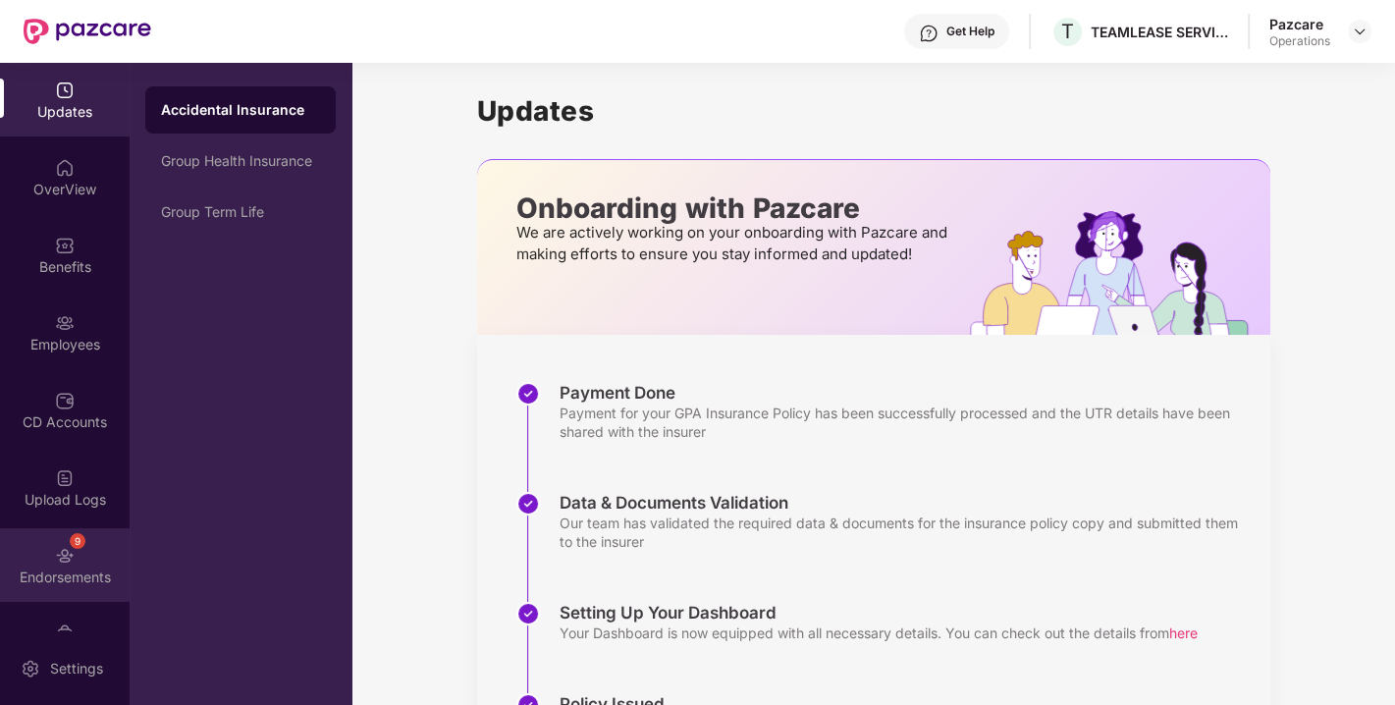
click at [57, 561] on img at bounding box center [65, 556] width 20 height 20
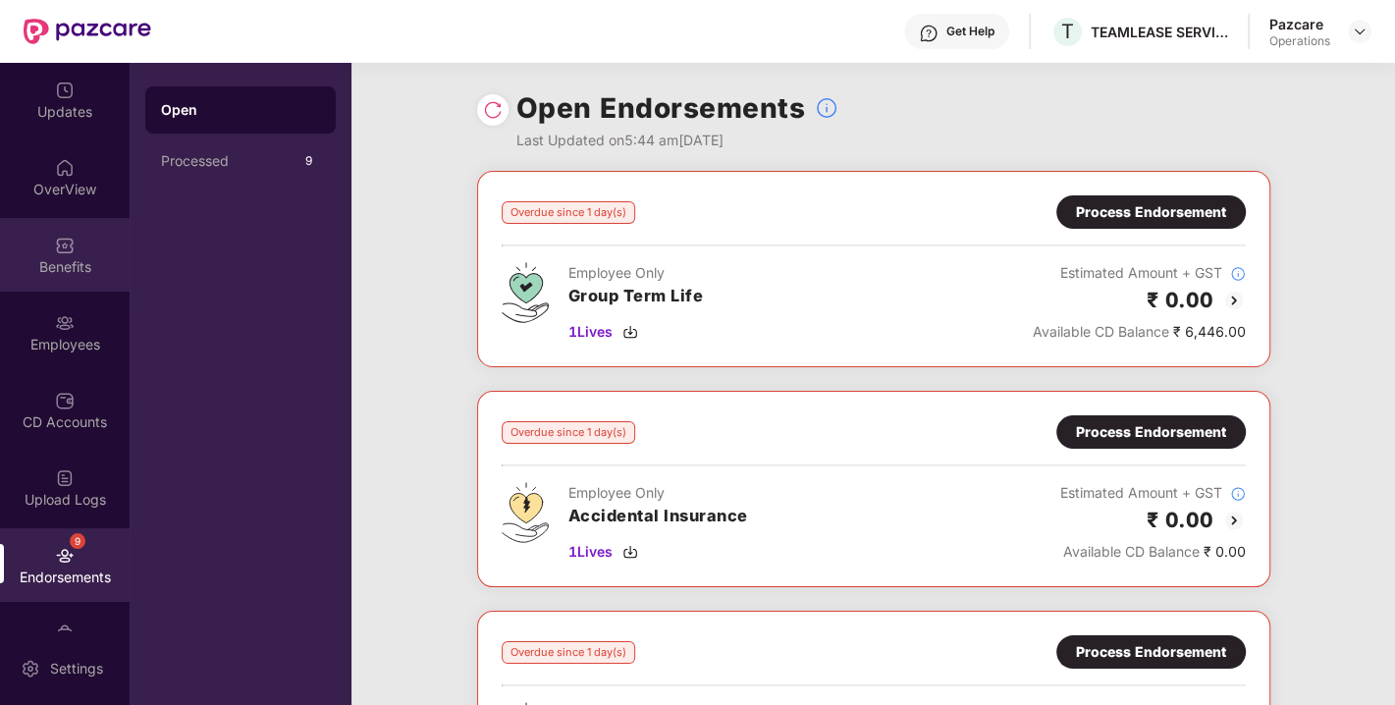
click at [62, 265] on div "Benefits" at bounding box center [65, 267] width 130 height 20
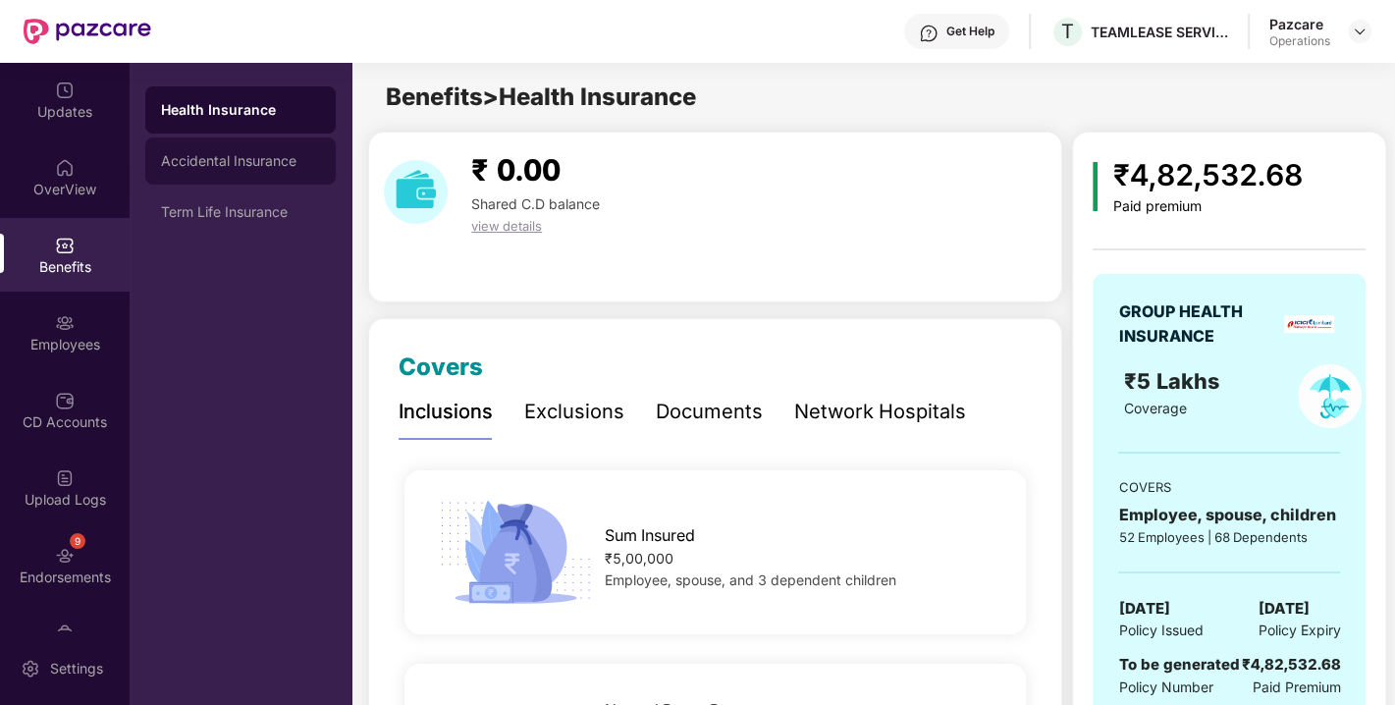
click at [252, 168] on div "Accidental Insurance" at bounding box center [240, 161] width 159 height 16
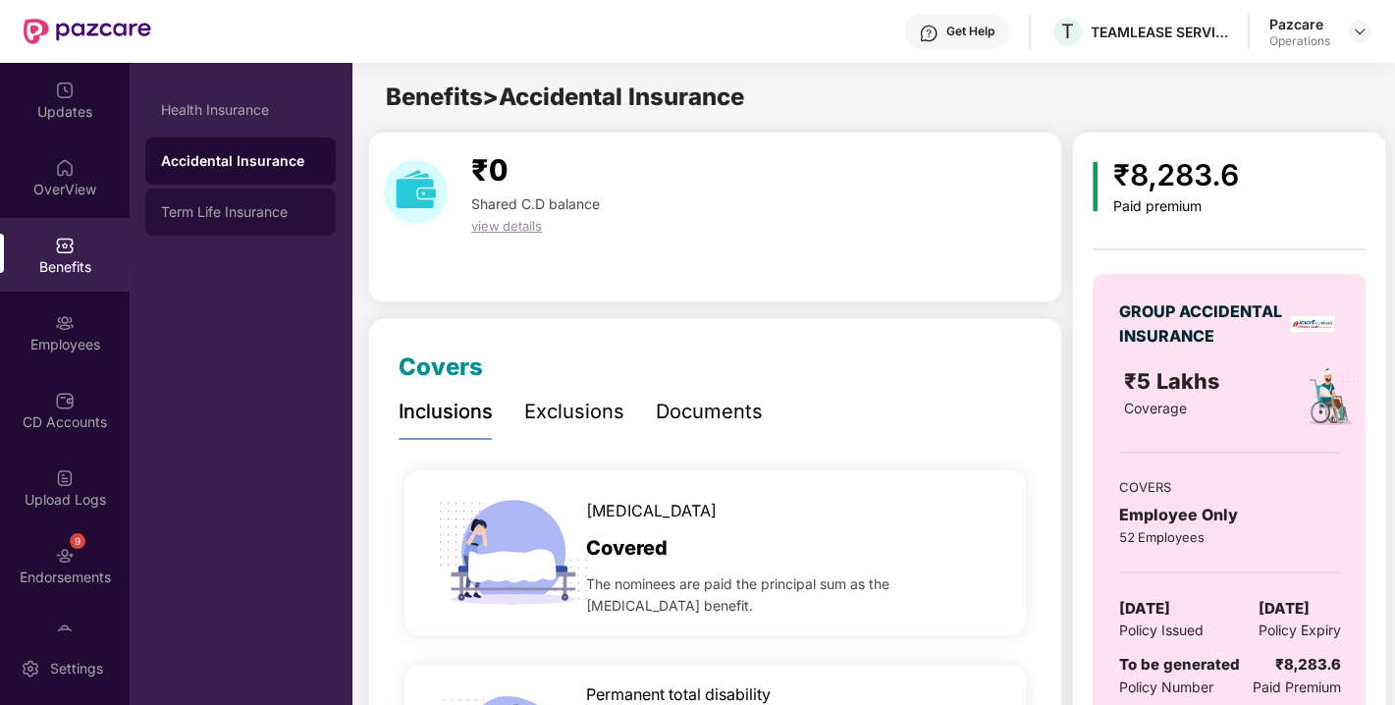
click at [216, 204] on div "Term Life Insurance" at bounding box center [240, 212] width 159 height 16
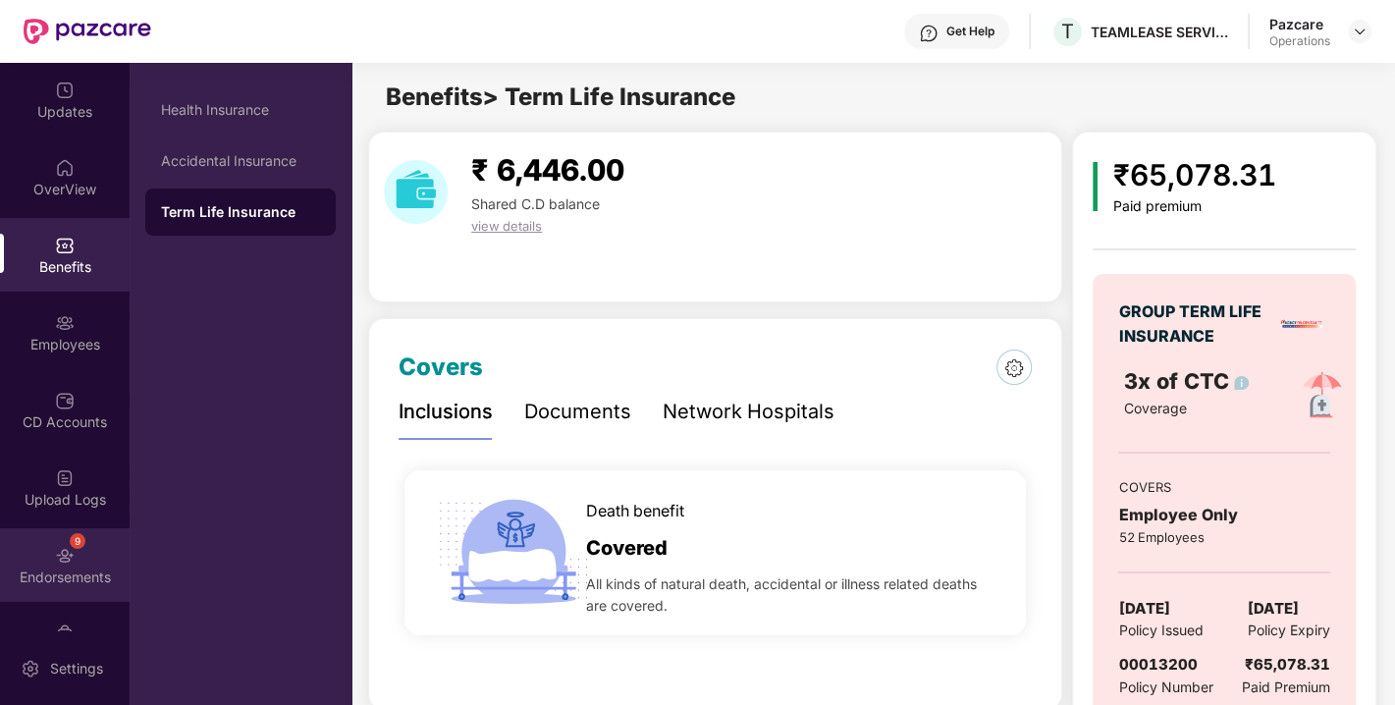
click at [75, 585] on div "Endorsements" at bounding box center [65, 577] width 130 height 20
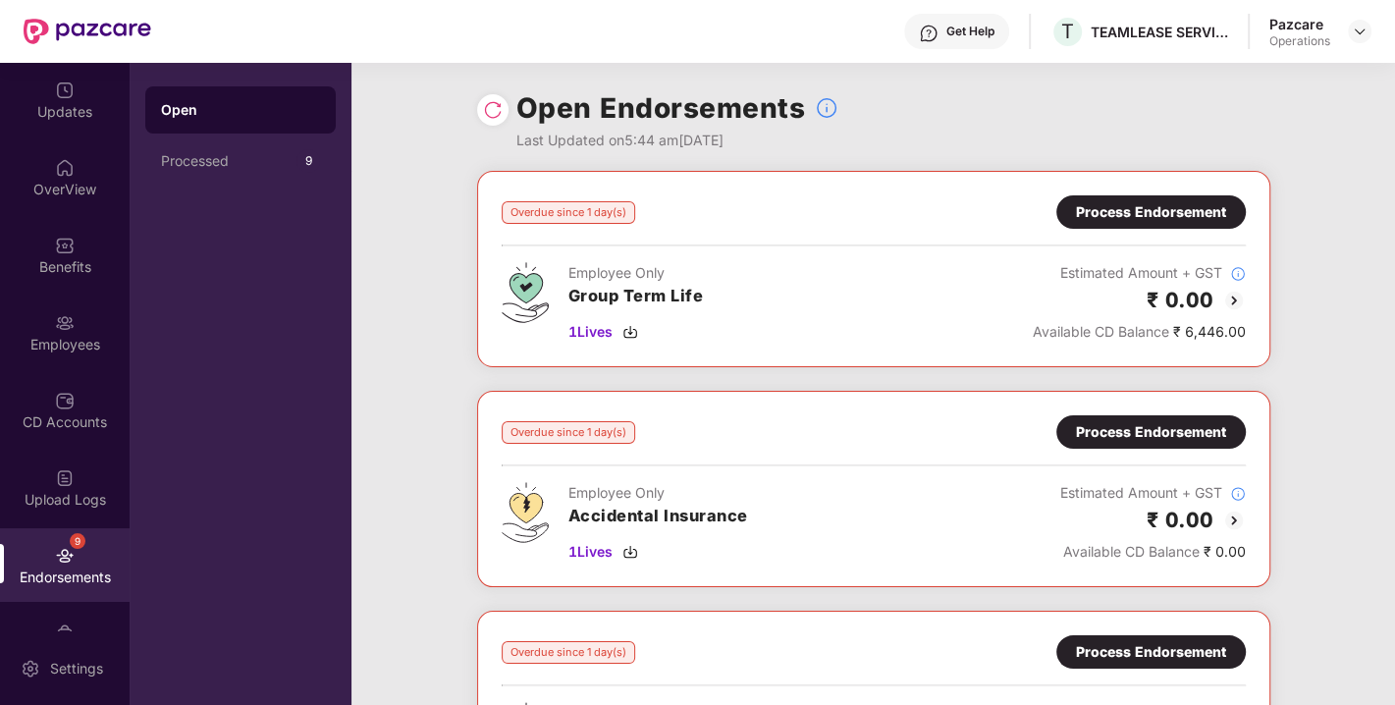
click at [490, 110] on img at bounding box center [493, 110] width 20 height 20
click at [631, 332] on img at bounding box center [630, 332] width 16 height 16
click at [625, 327] on img at bounding box center [630, 332] width 16 height 16
click at [1183, 198] on div "Process Endorsement" at bounding box center [1150, 211] width 189 height 33
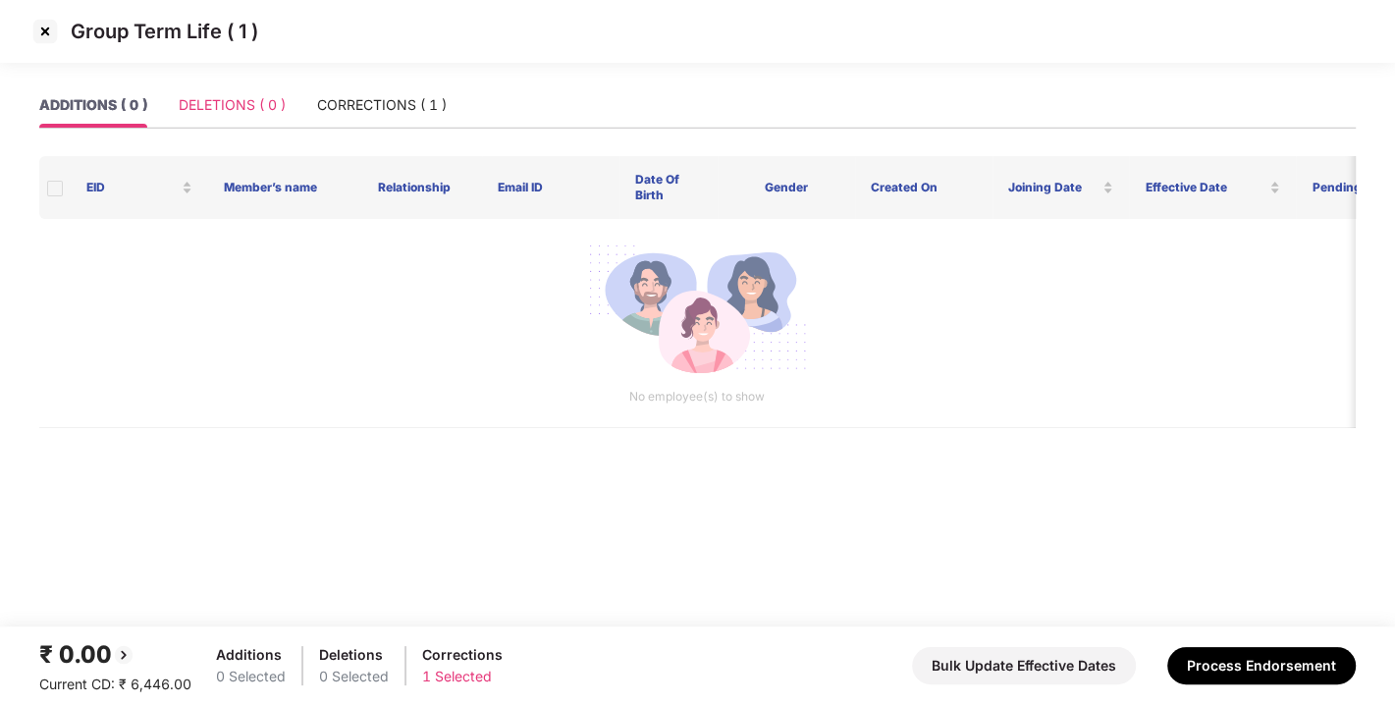
click at [204, 125] on div "DELETIONS ( 0 )" at bounding box center [232, 104] width 107 height 45
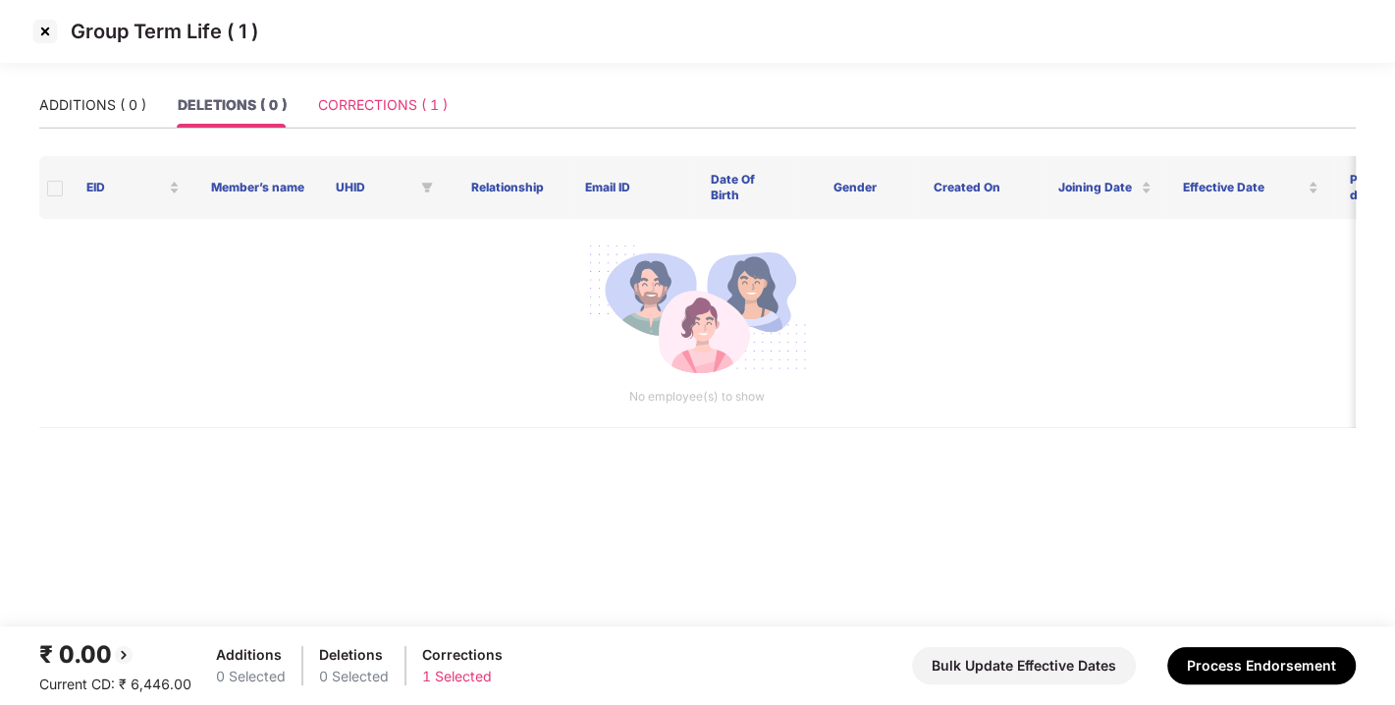
click at [350, 125] on div "CORRECTIONS ( 1 )" at bounding box center [383, 104] width 130 height 45
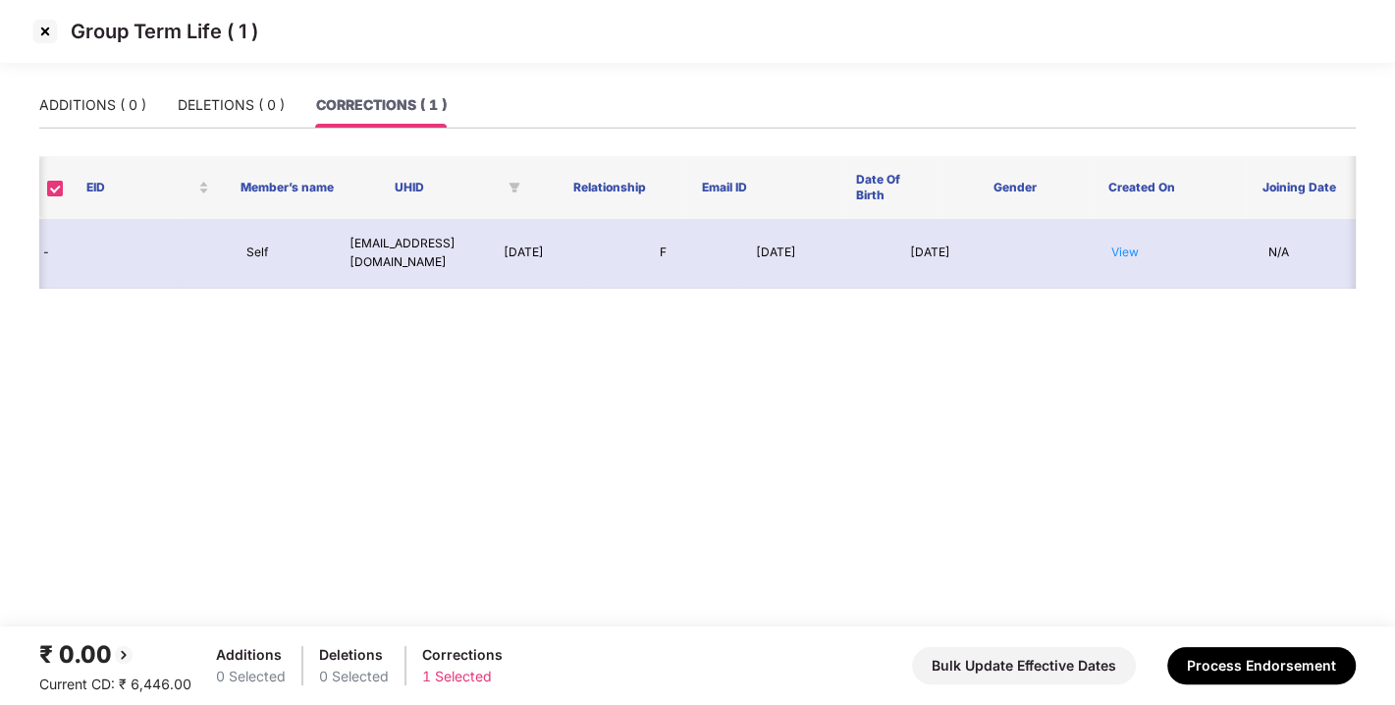
scroll to position [0, 353]
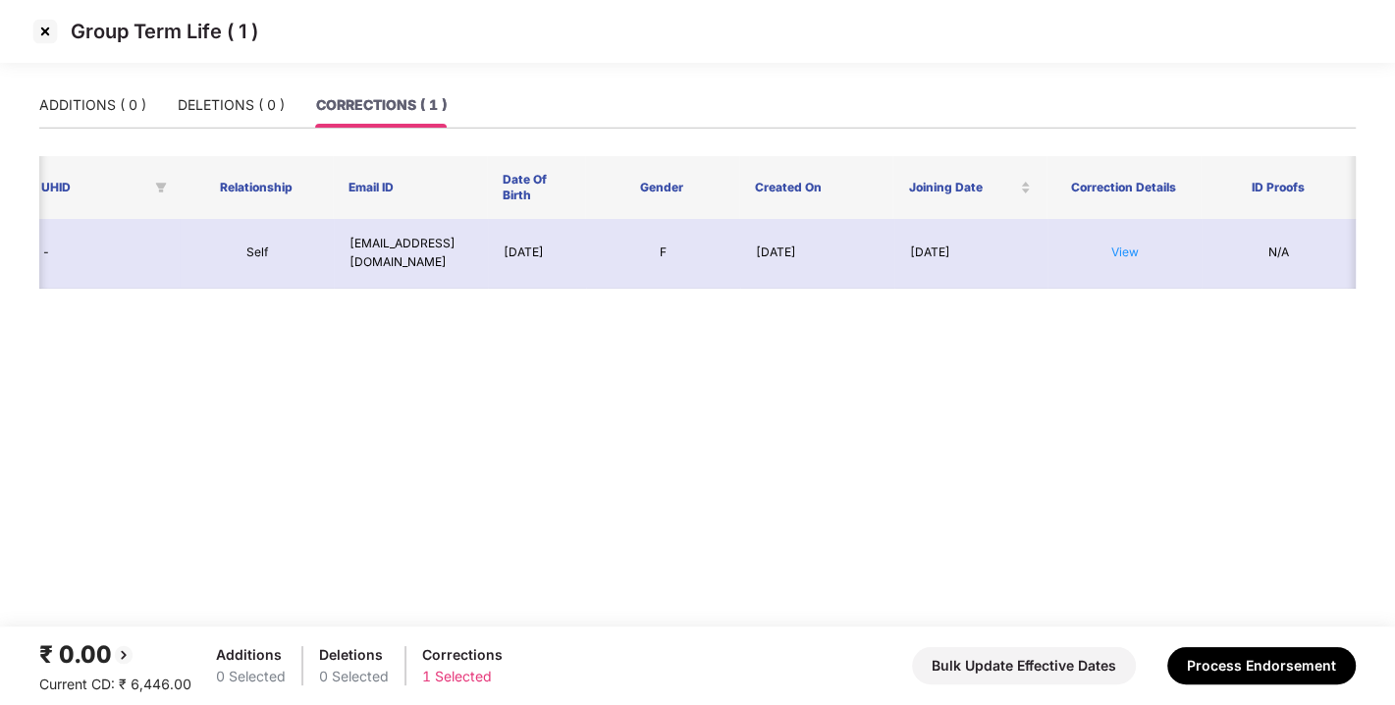
click at [1121, 243] on td "View" at bounding box center [1124, 254] width 154 height 70
click at [1118, 251] on link "View" at bounding box center [1124, 251] width 27 height 15
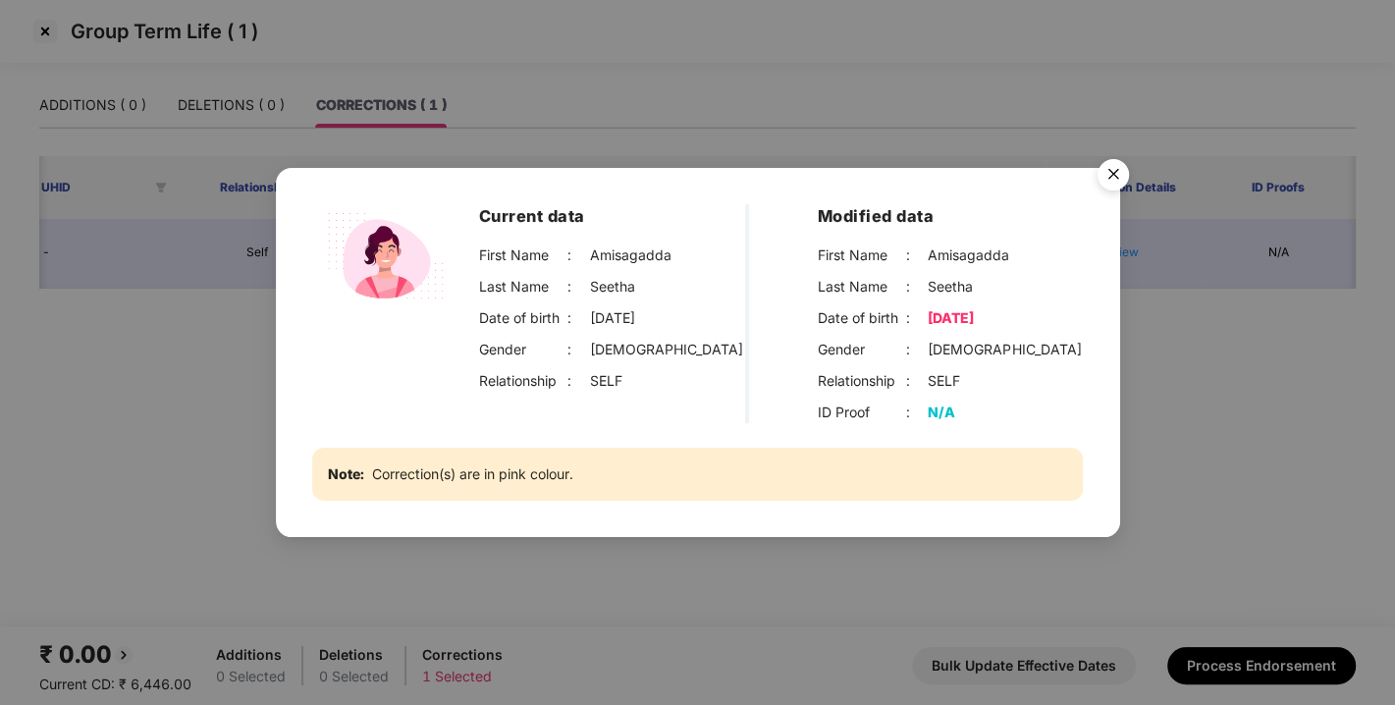
click at [1102, 182] on img "Close" at bounding box center [1113, 177] width 55 height 55
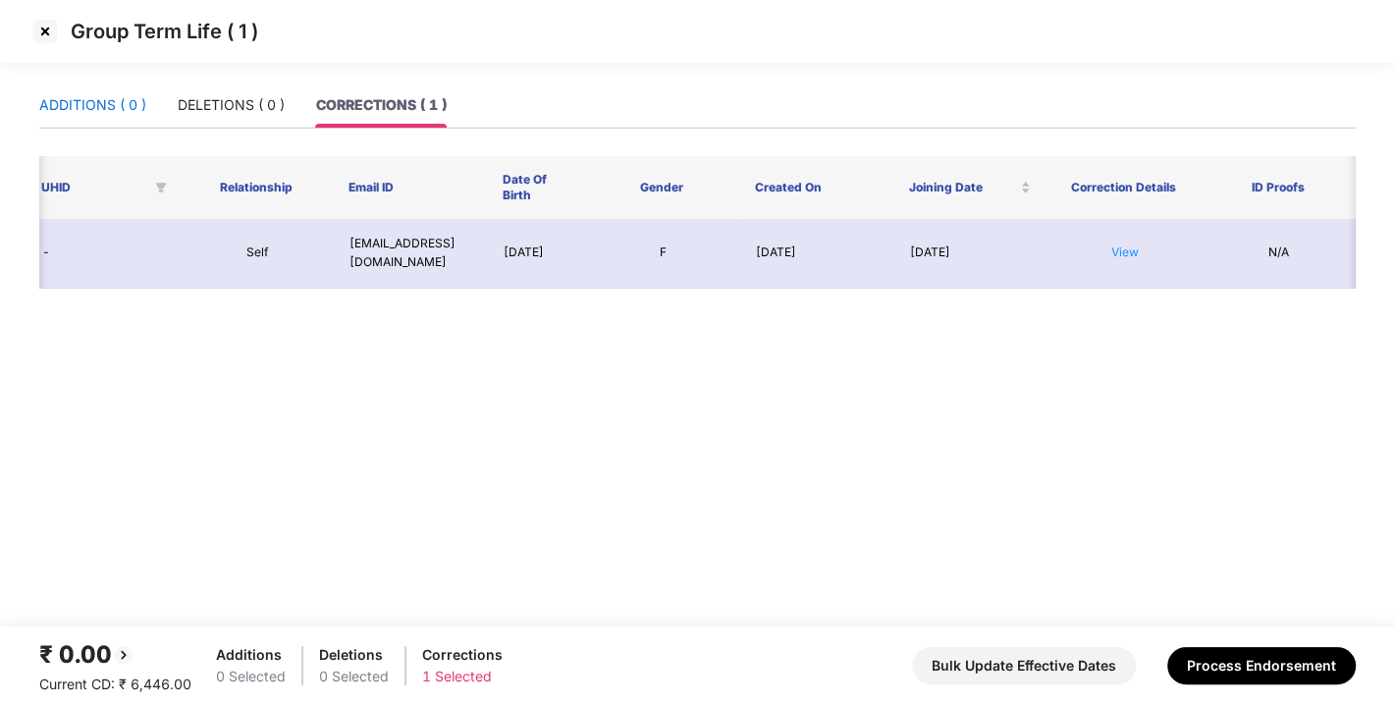
click at [91, 95] on div "ADDITIONS ( 0 )" at bounding box center [92, 105] width 107 height 22
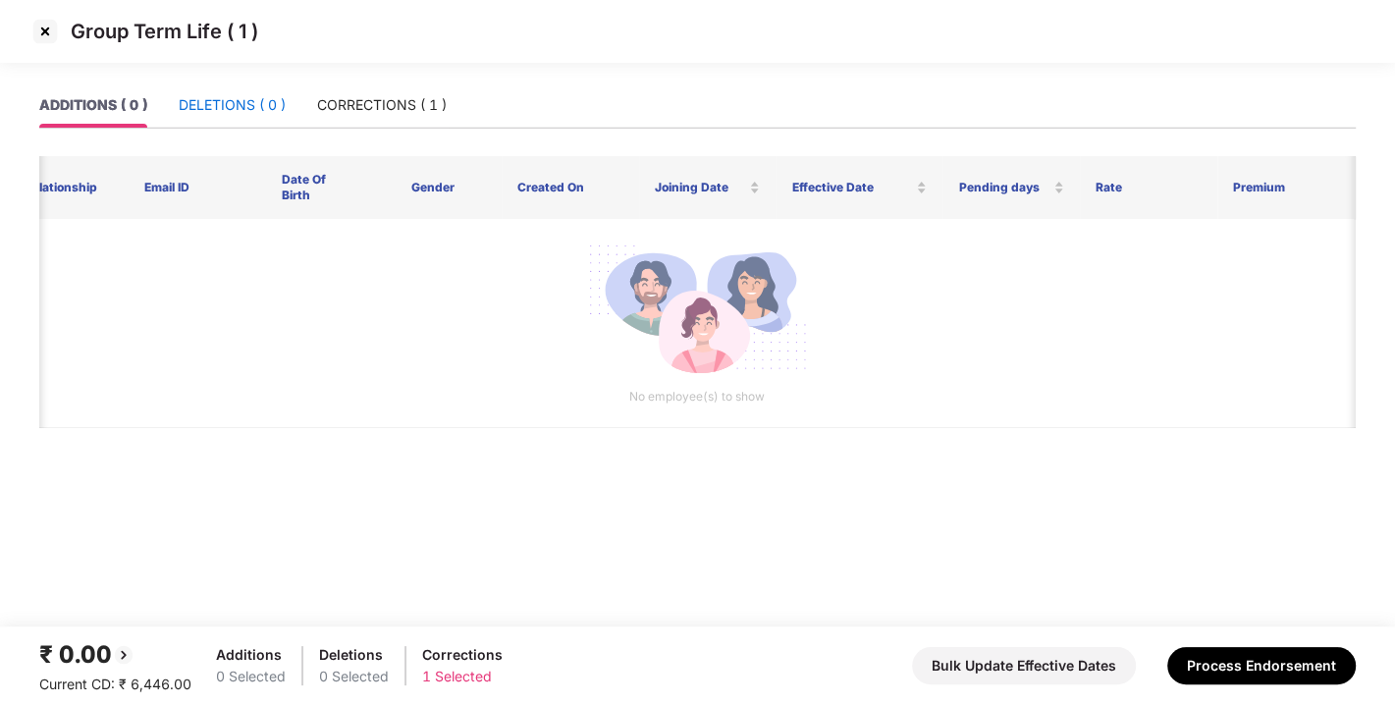
click at [224, 95] on div "DELETIONS ( 0 )" at bounding box center [232, 105] width 107 height 22
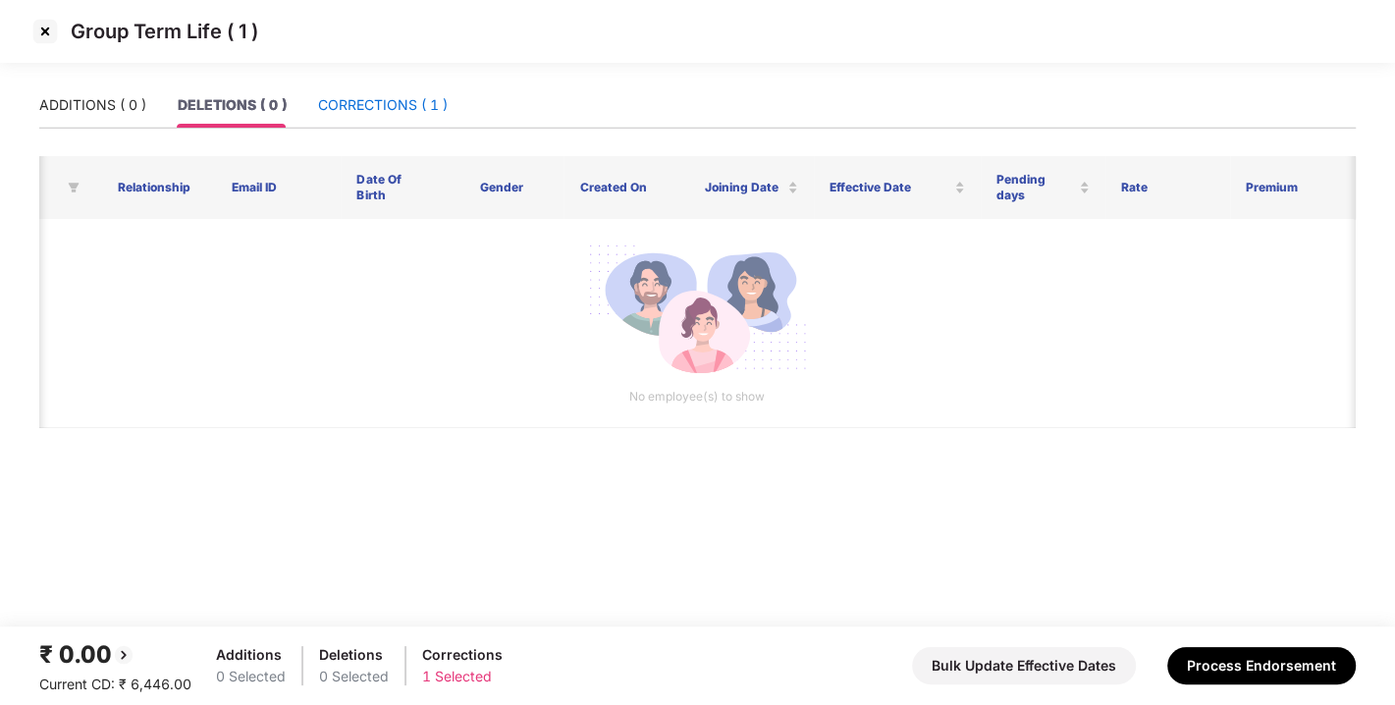
click at [353, 95] on div "CORRECTIONS ( 1 )" at bounding box center [383, 105] width 130 height 22
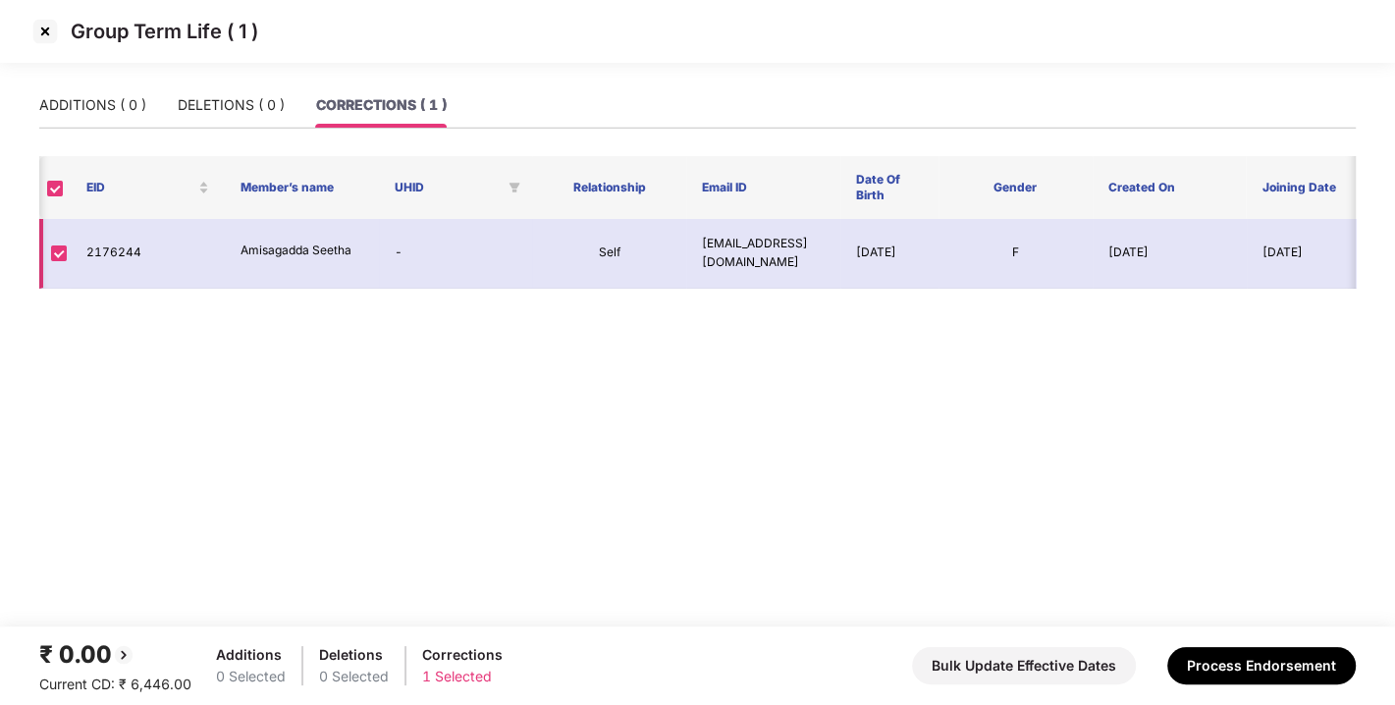
scroll to position [0, 0]
click at [81, 114] on div "ADDITIONS ( 0 )" at bounding box center [92, 105] width 107 height 22
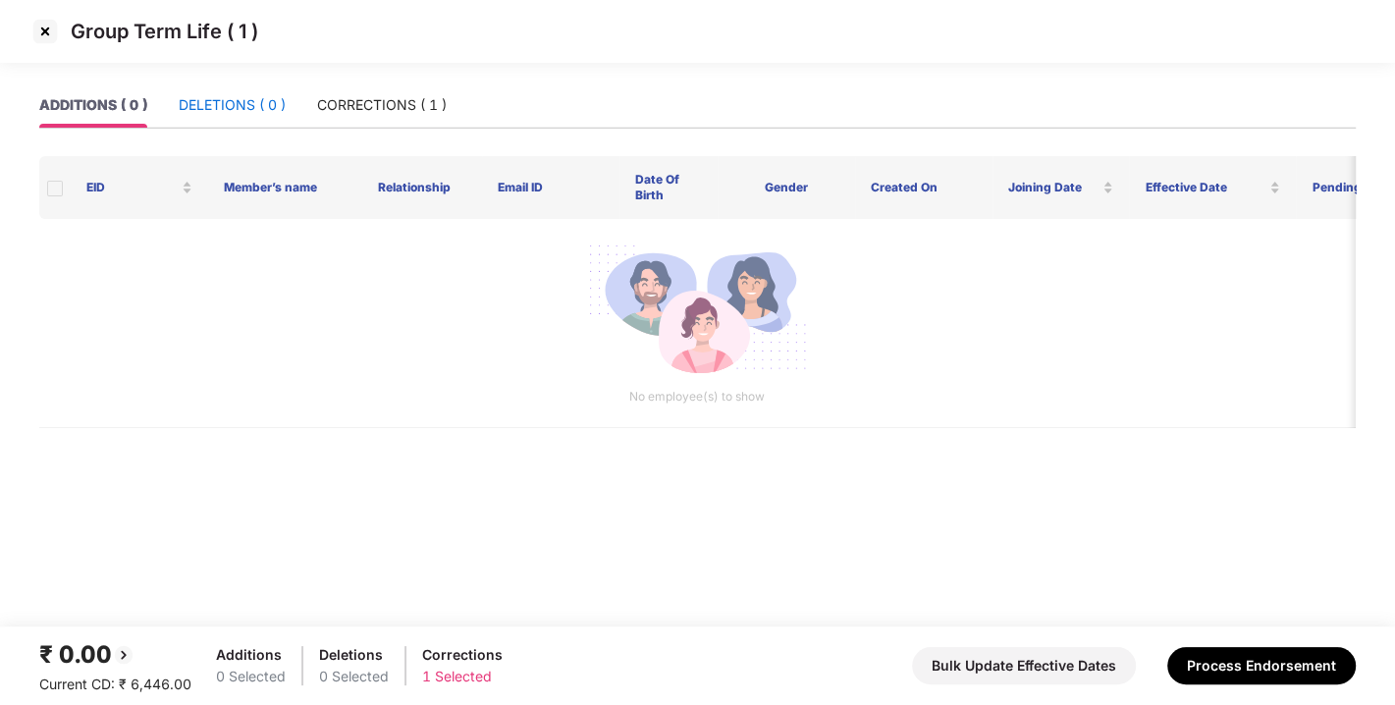
click at [247, 95] on div "DELETIONS ( 0 )" at bounding box center [232, 105] width 107 height 22
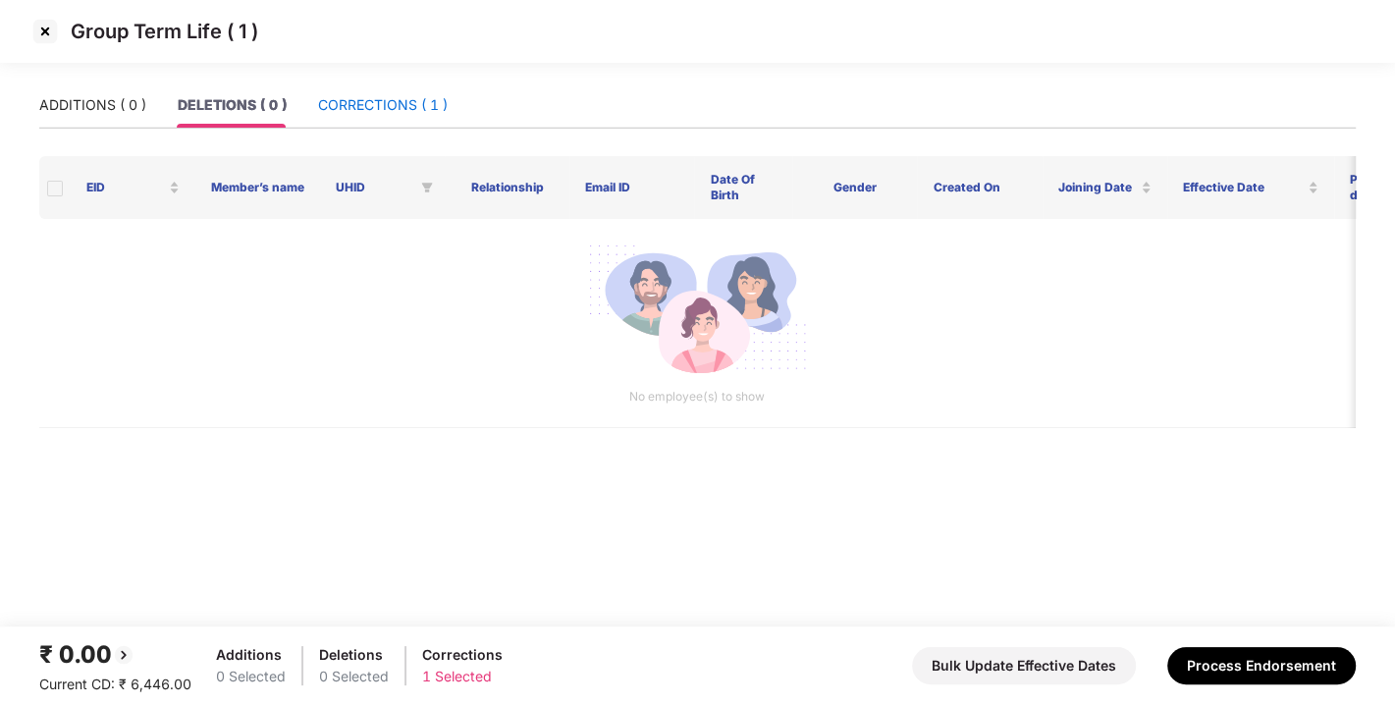
click at [370, 100] on div "CORRECTIONS ( 1 )" at bounding box center [383, 105] width 130 height 22
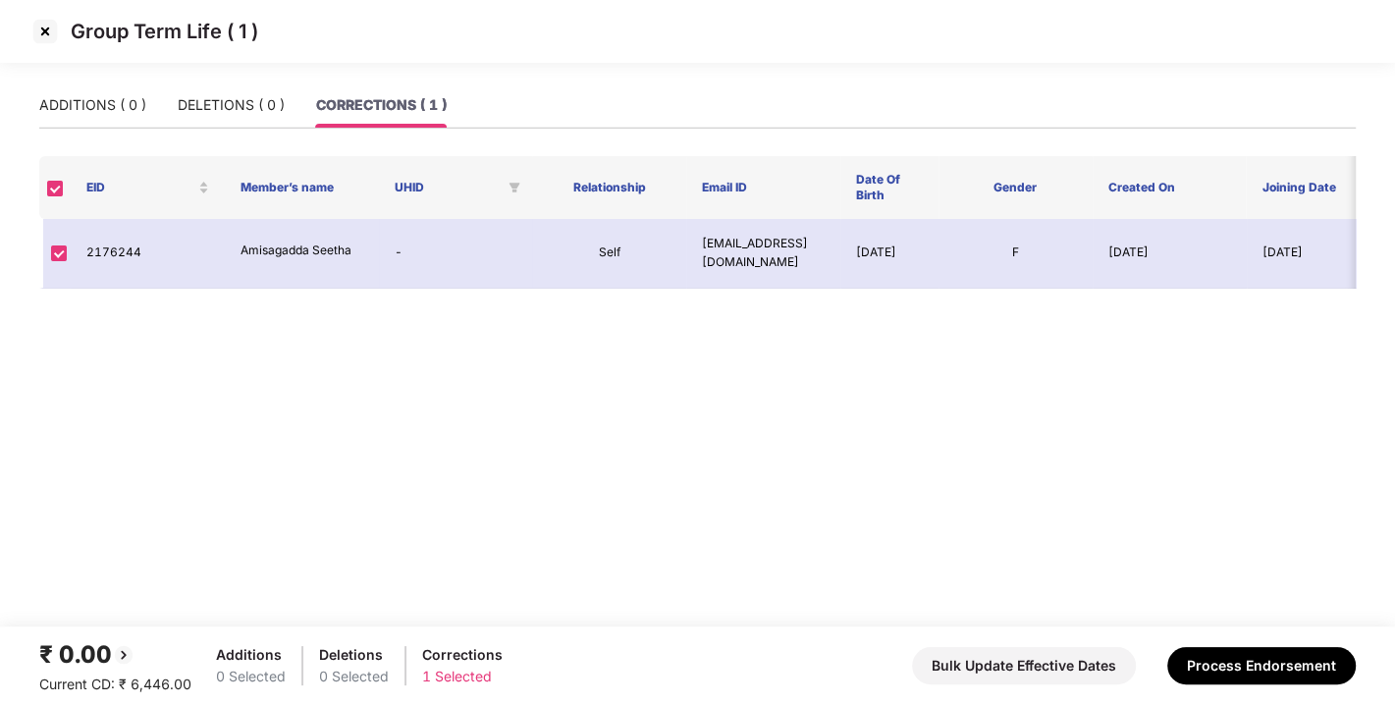
click at [41, 33] on img at bounding box center [44, 31] width 31 height 31
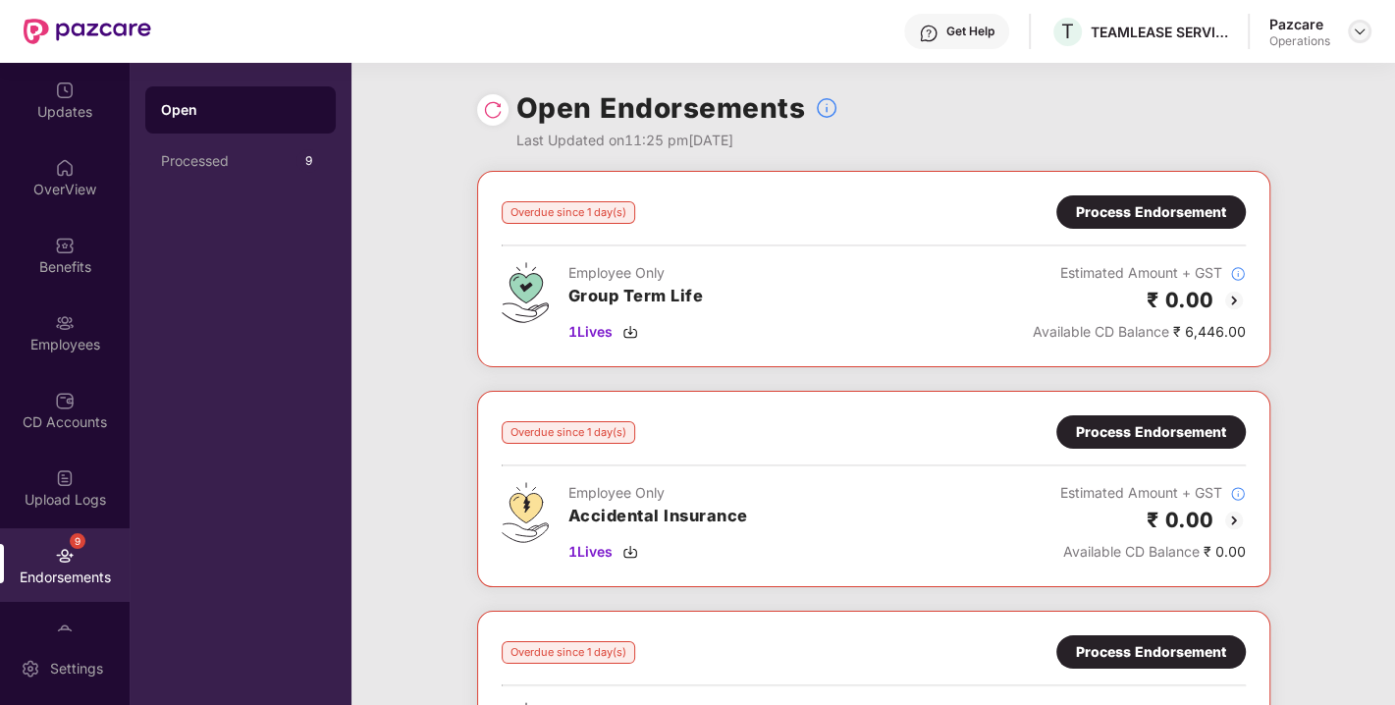
click at [1354, 27] on img at bounding box center [1360, 32] width 16 height 16
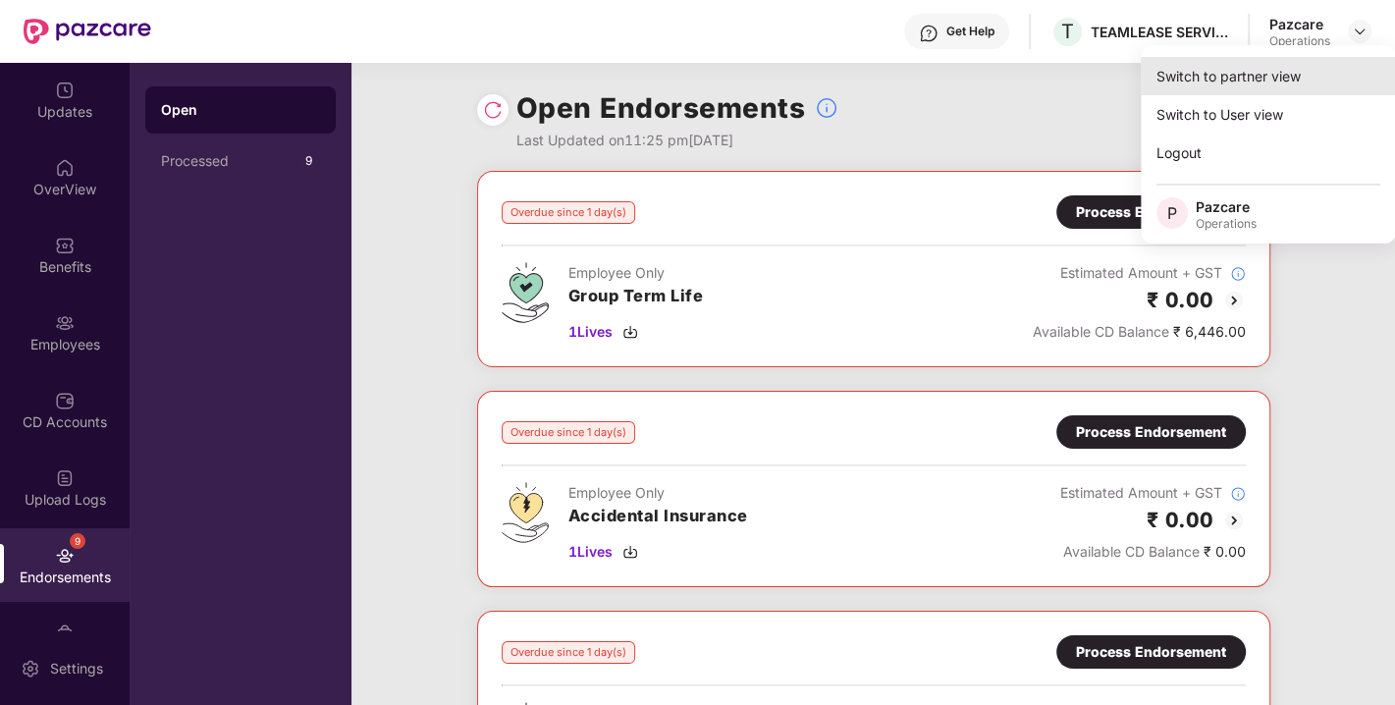
click at [1271, 77] on div "Switch to partner view" at bounding box center [1268, 76] width 255 height 38
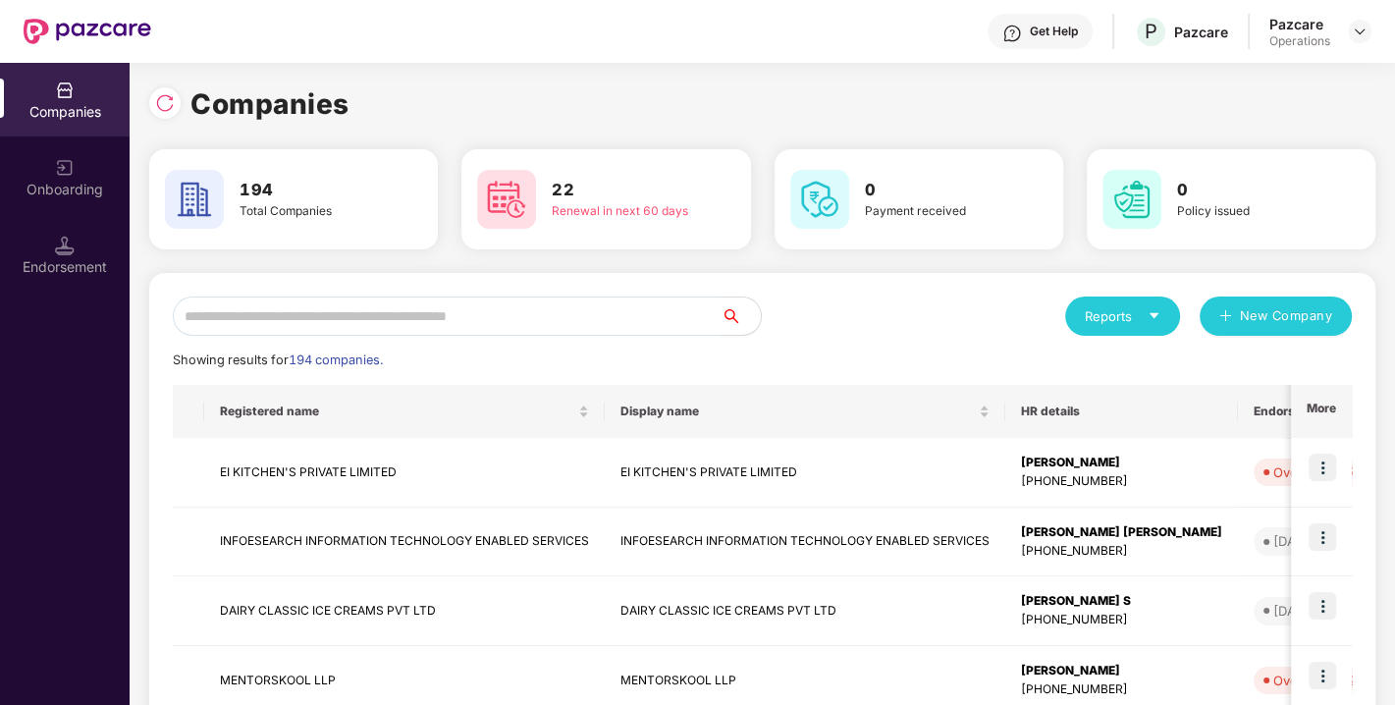
click at [531, 311] on input "text" at bounding box center [447, 315] width 549 height 39
paste input "**********"
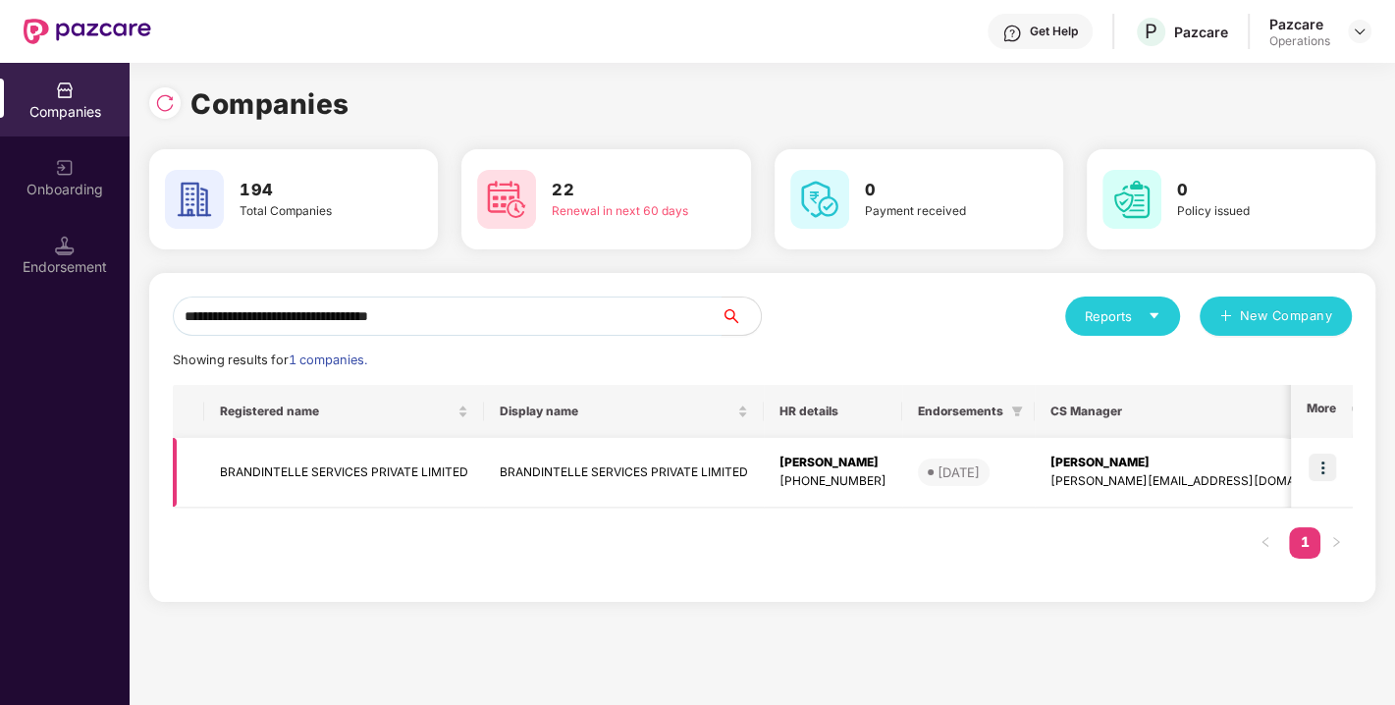
type input "**********"
click at [1326, 465] on img at bounding box center [1321, 466] width 27 height 27
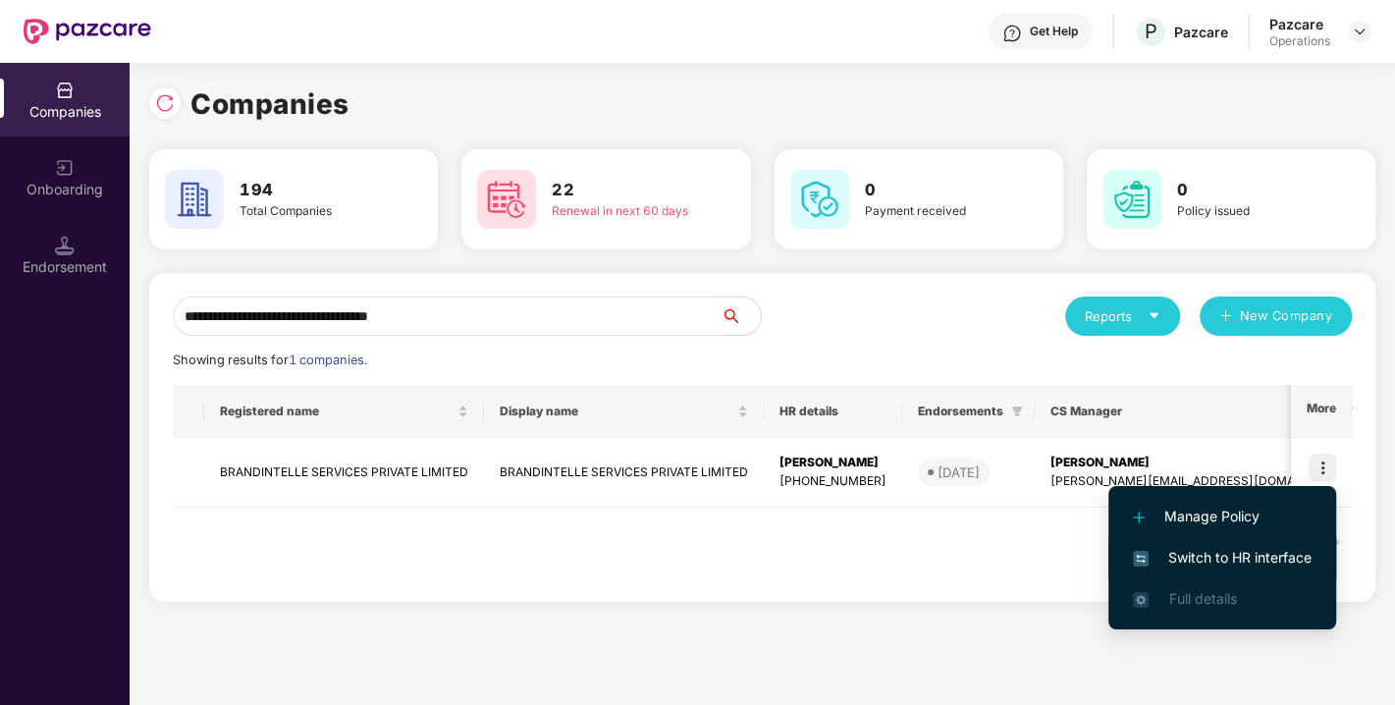
click at [1236, 552] on span "Switch to HR interface" at bounding box center [1222, 558] width 179 height 22
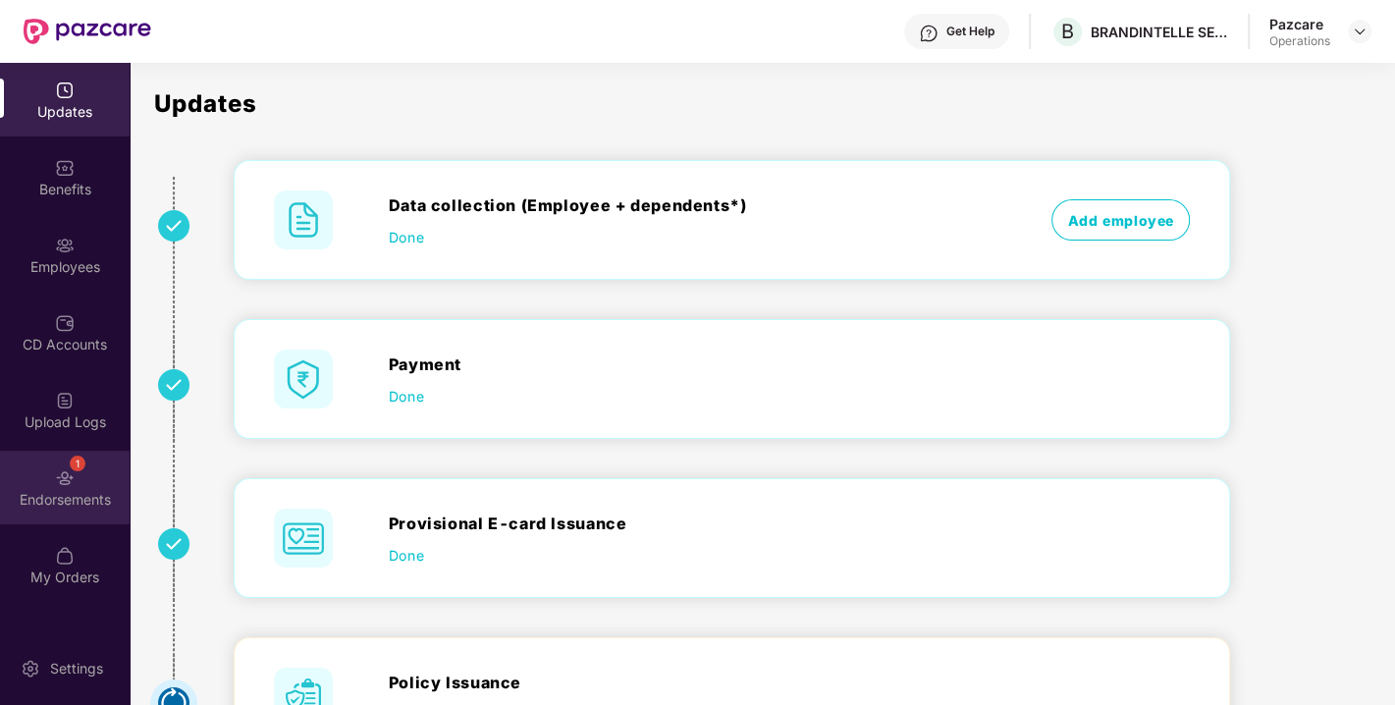
click at [54, 488] on div "1 Endorsements" at bounding box center [65, 488] width 130 height 74
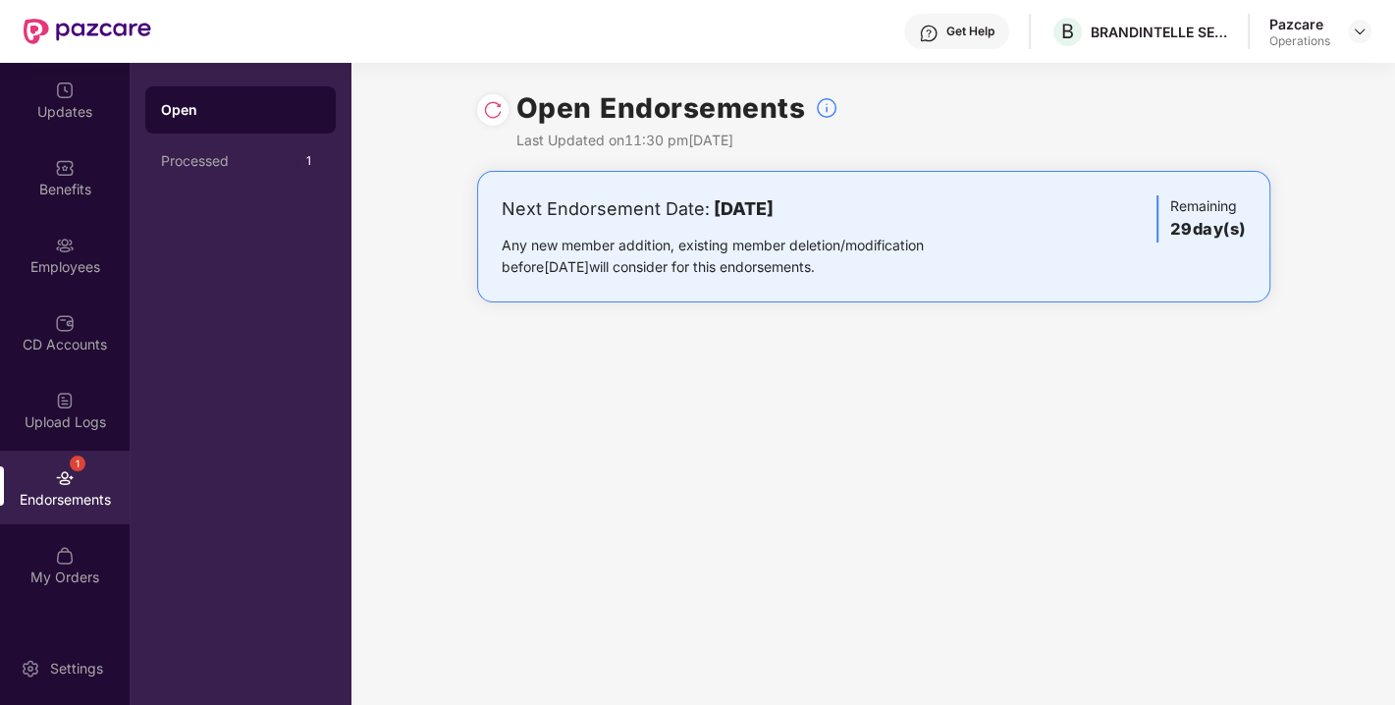
click at [498, 112] on img at bounding box center [493, 110] width 20 height 20
click at [1364, 31] on img at bounding box center [1360, 32] width 16 height 16
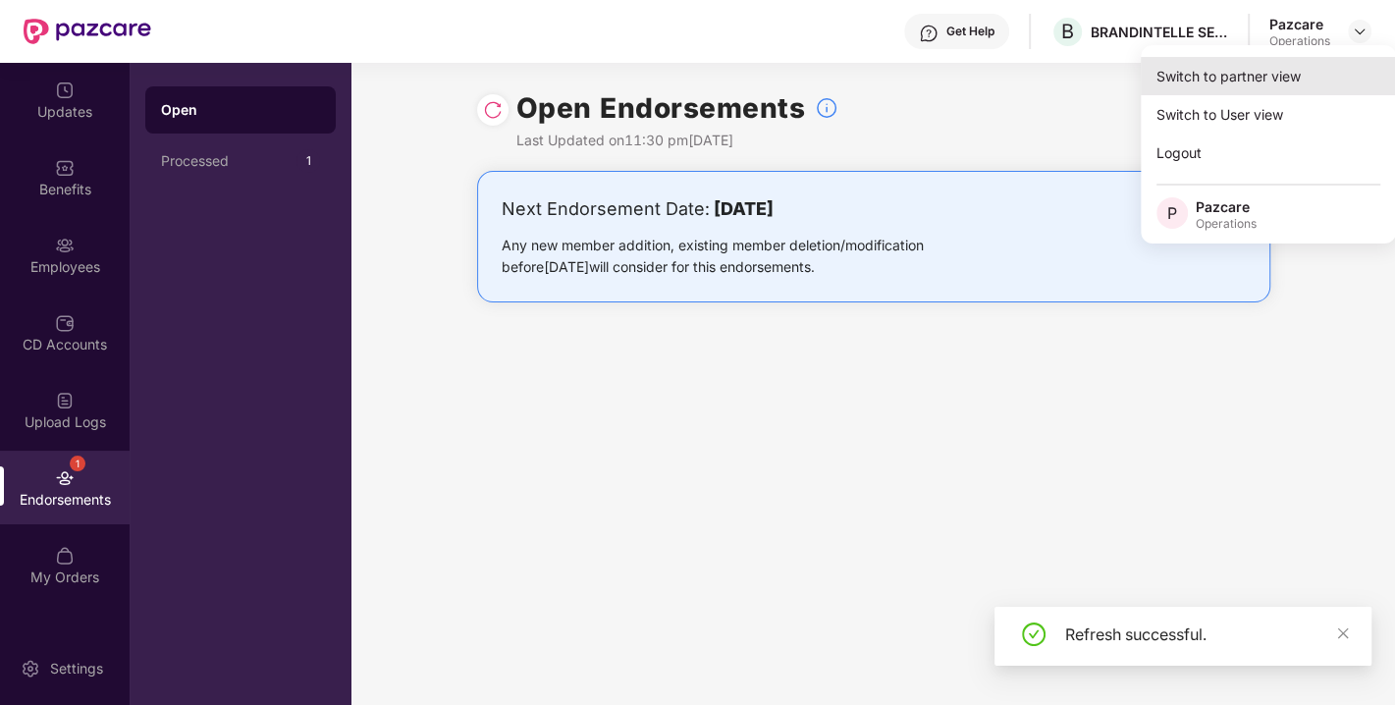
click at [1246, 88] on div "Switch to partner view" at bounding box center [1268, 76] width 255 height 38
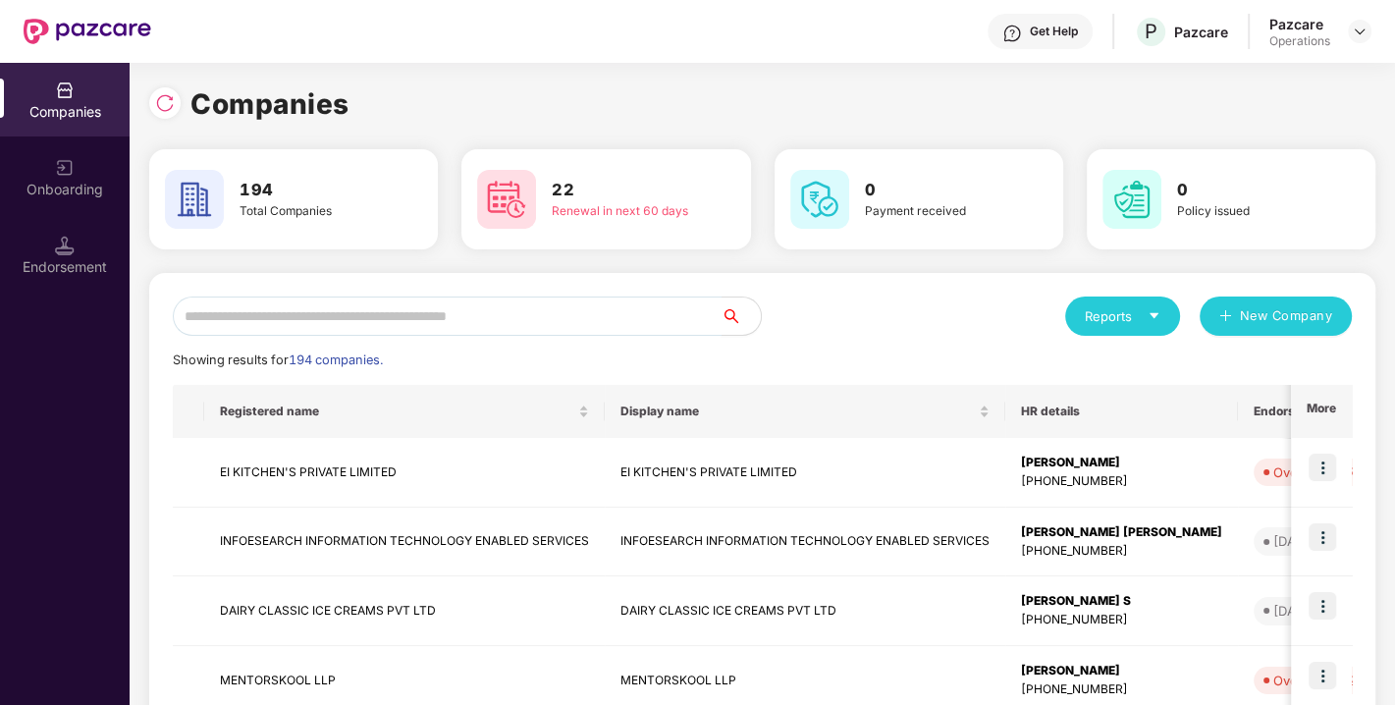
click at [524, 322] on input "text" at bounding box center [447, 315] width 549 height 39
paste input "**********"
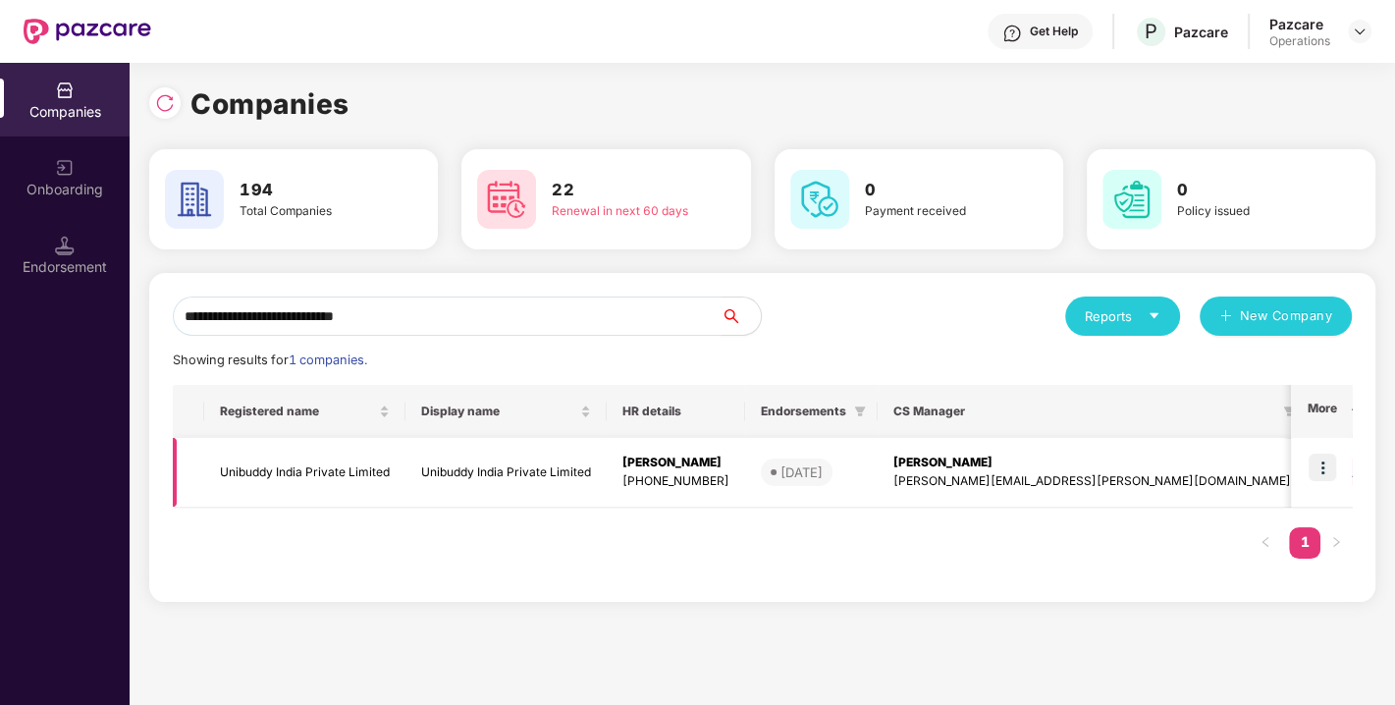
type input "**********"
click at [1331, 461] on img at bounding box center [1321, 466] width 27 height 27
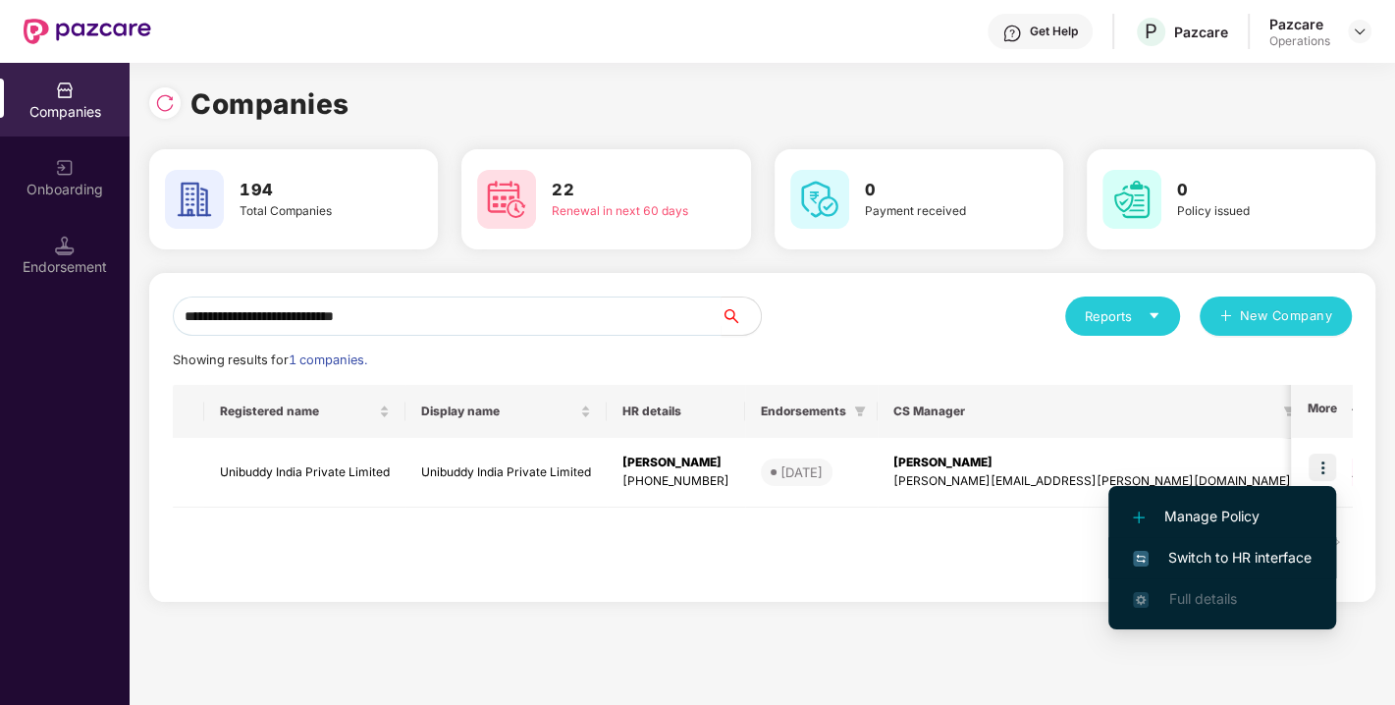
click at [1215, 564] on span "Switch to HR interface" at bounding box center [1222, 558] width 179 height 22
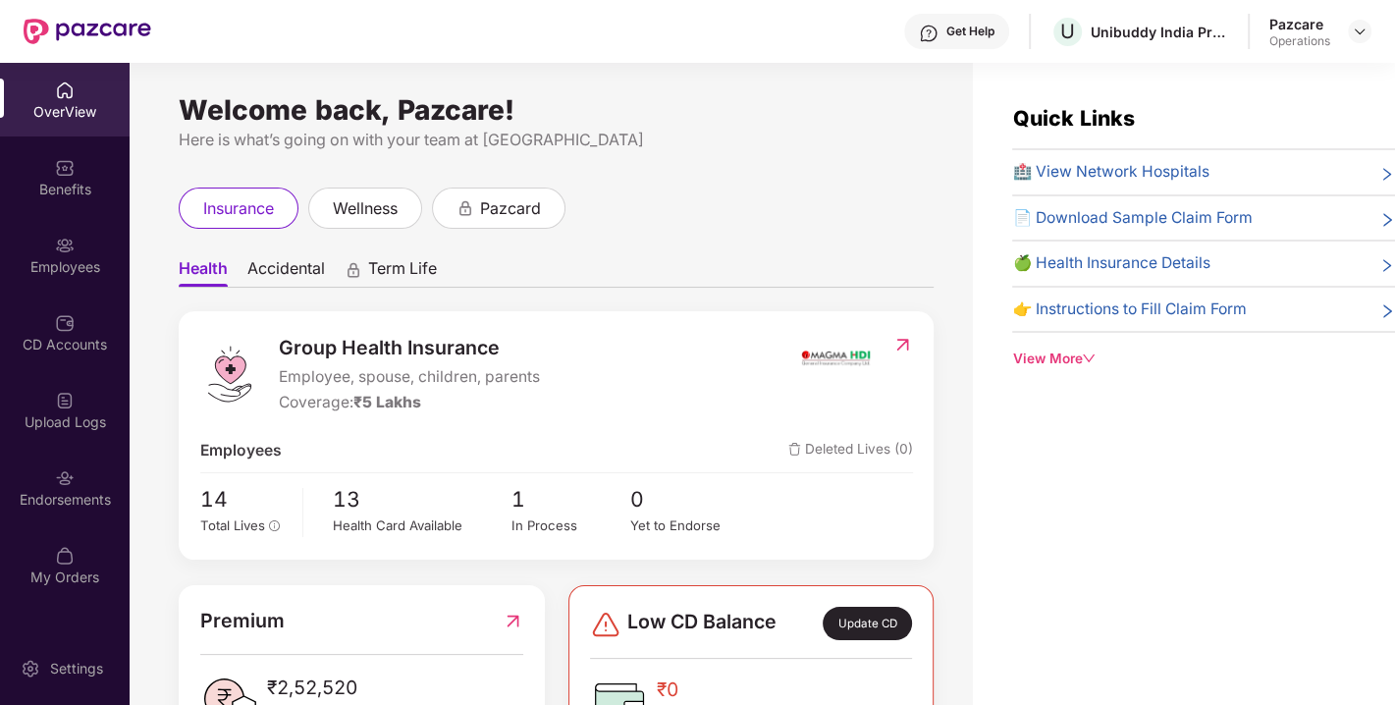
click at [69, 494] on div "Endorsements" at bounding box center [65, 500] width 130 height 20
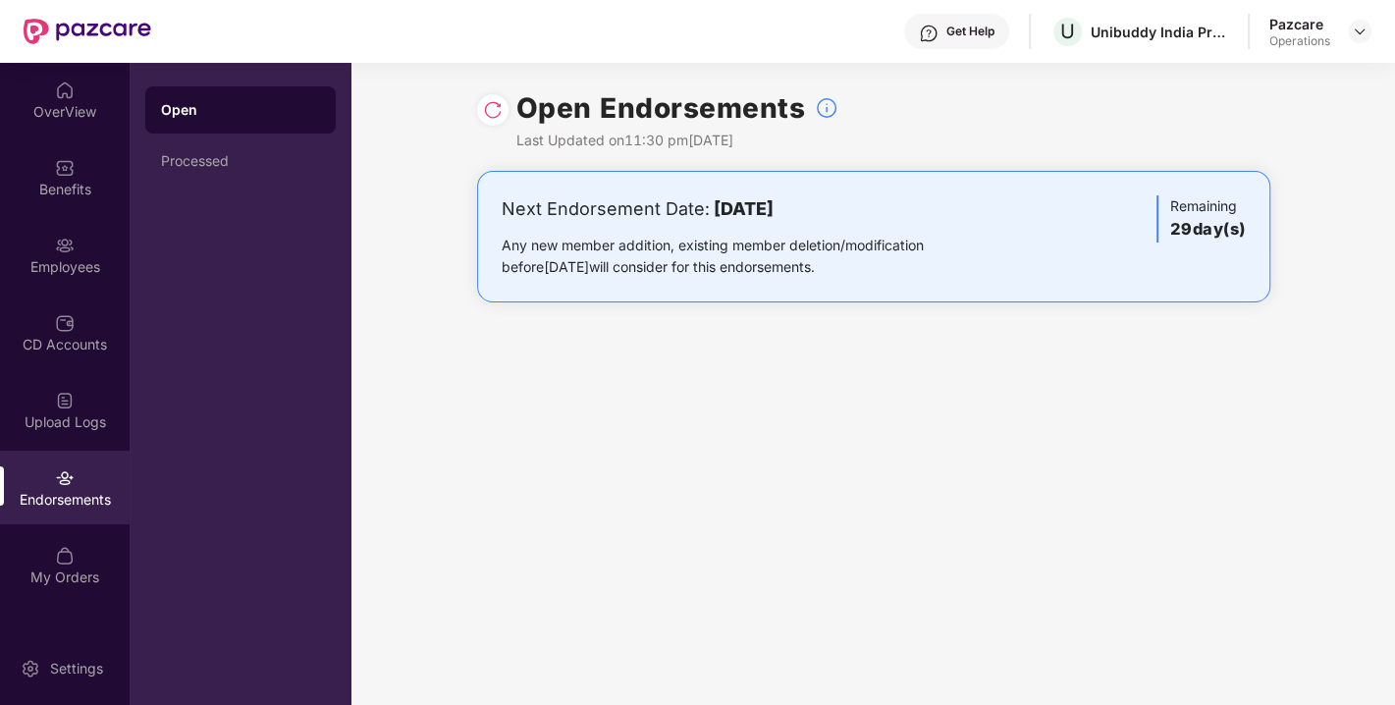
click at [484, 114] on img at bounding box center [493, 110] width 20 height 20
click at [1358, 31] on img at bounding box center [1360, 32] width 16 height 16
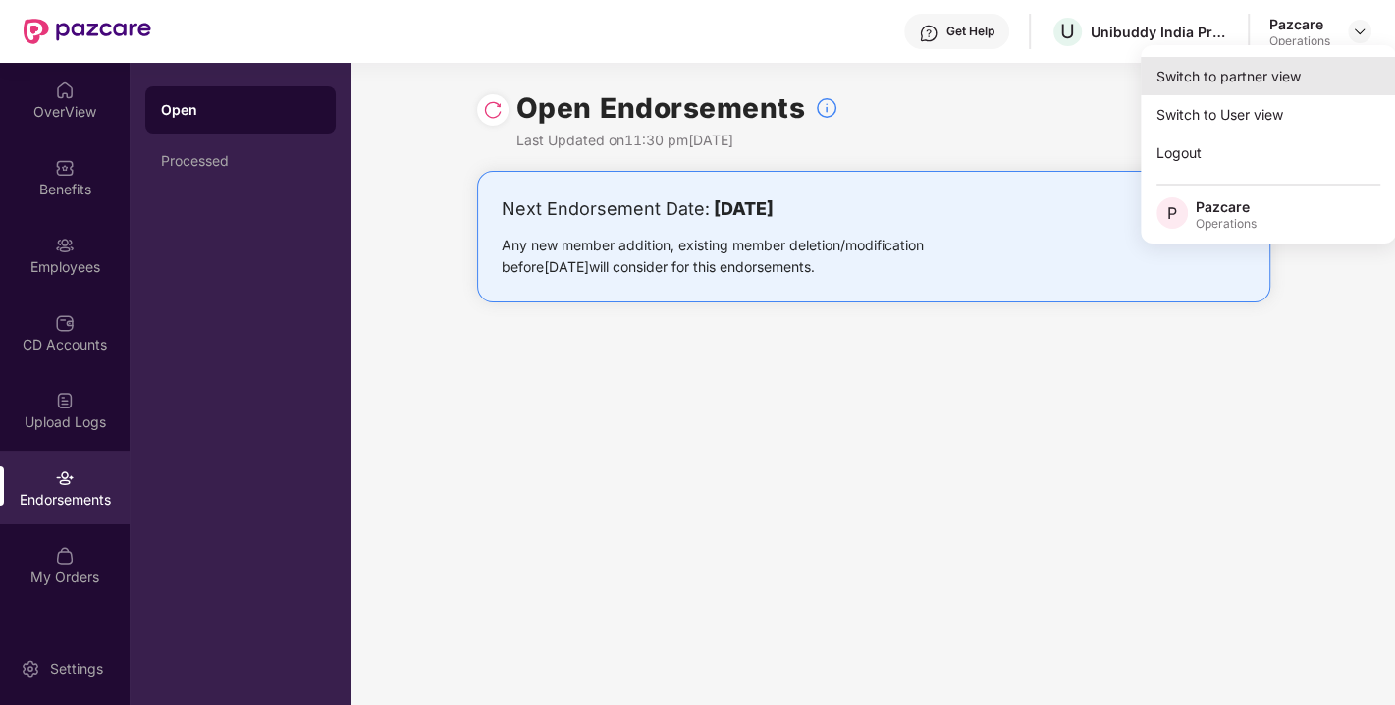
click at [1248, 83] on div "Switch to partner view" at bounding box center [1268, 76] width 255 height 38
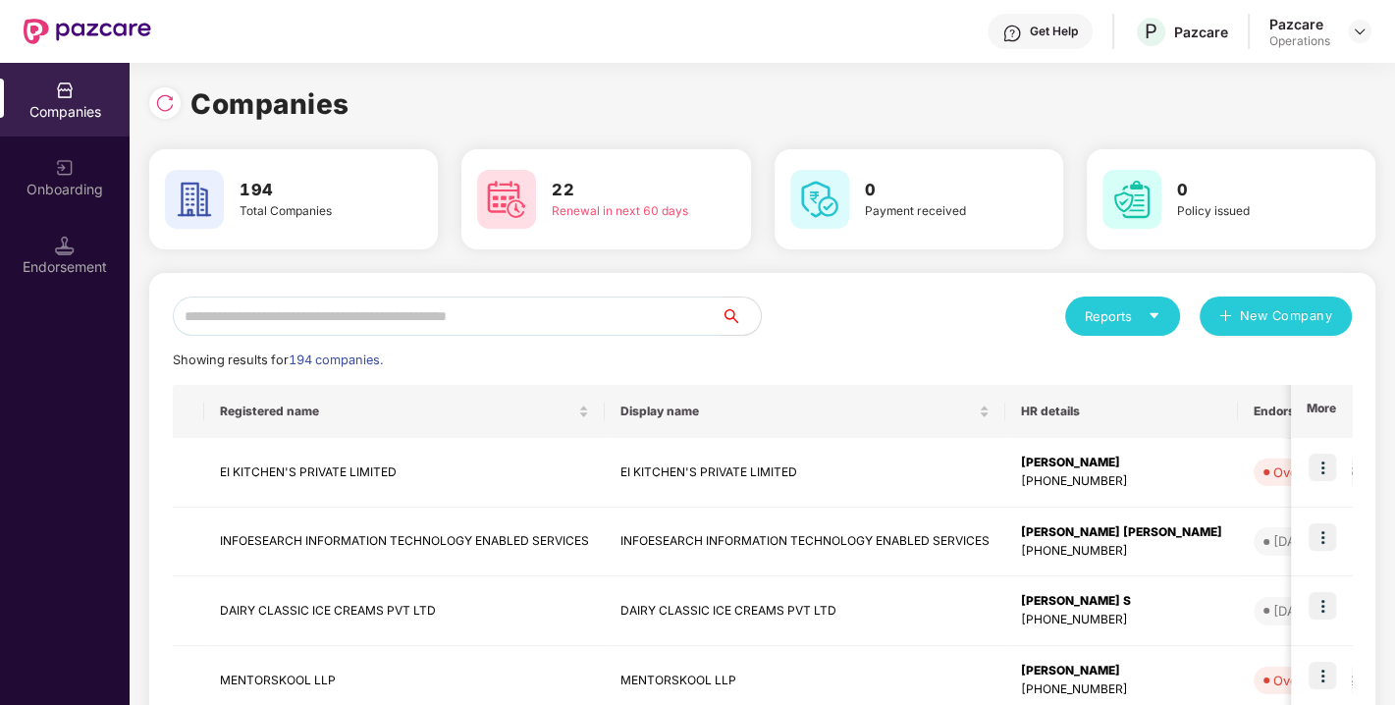
click at [437, 317] on input "text" at bounding box center [447, 315] width 549 height 39
paste input "**********"
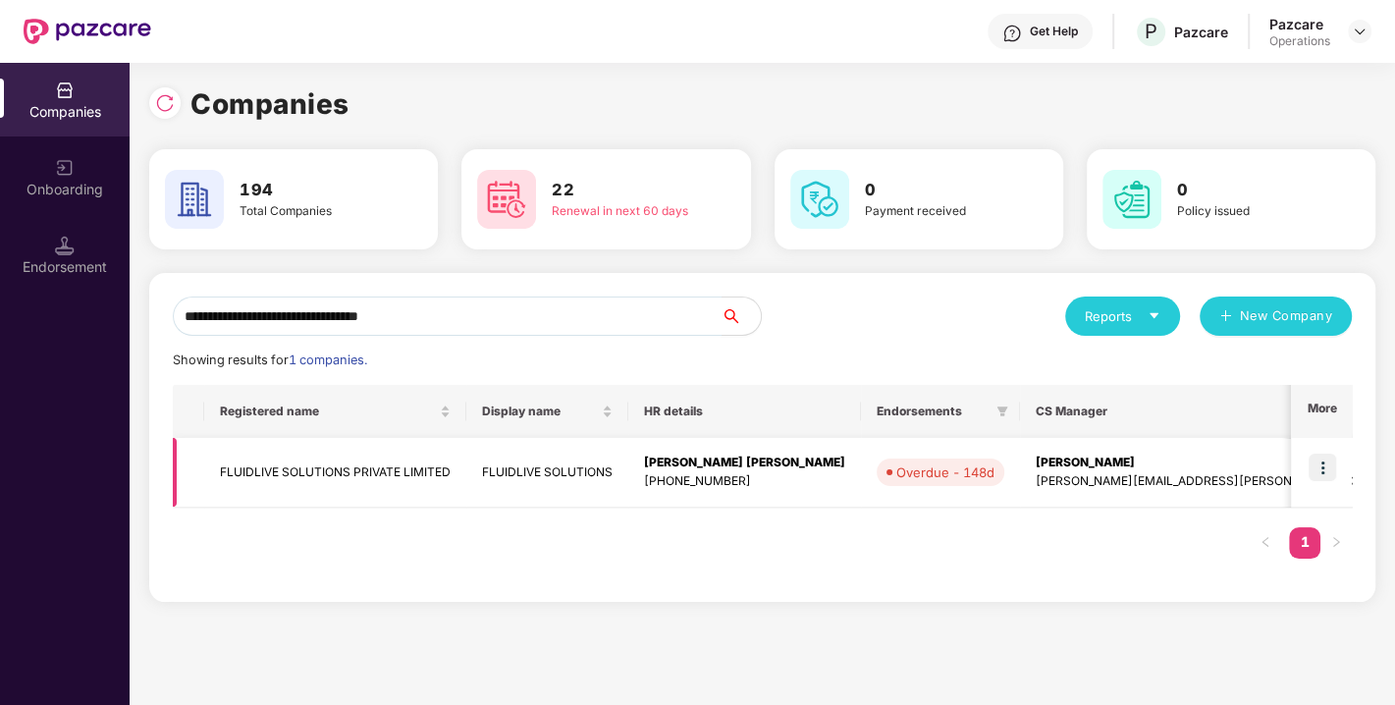
type input "**********"
click at [1323, 459] on img at bounding box center [1321, 466] width 27 height 27
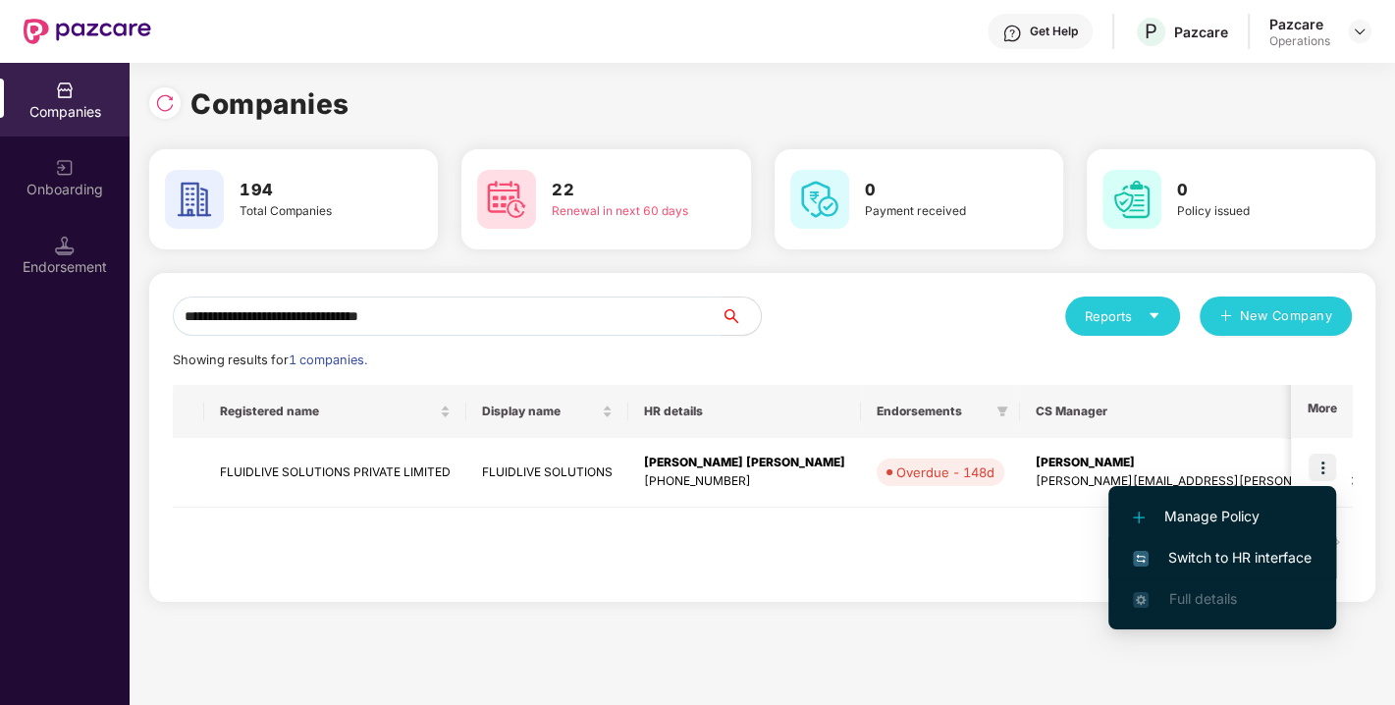
click at [1237, 547] on span "Switch to HR interface" at bounding box center [1222, 558] width 179 height 22
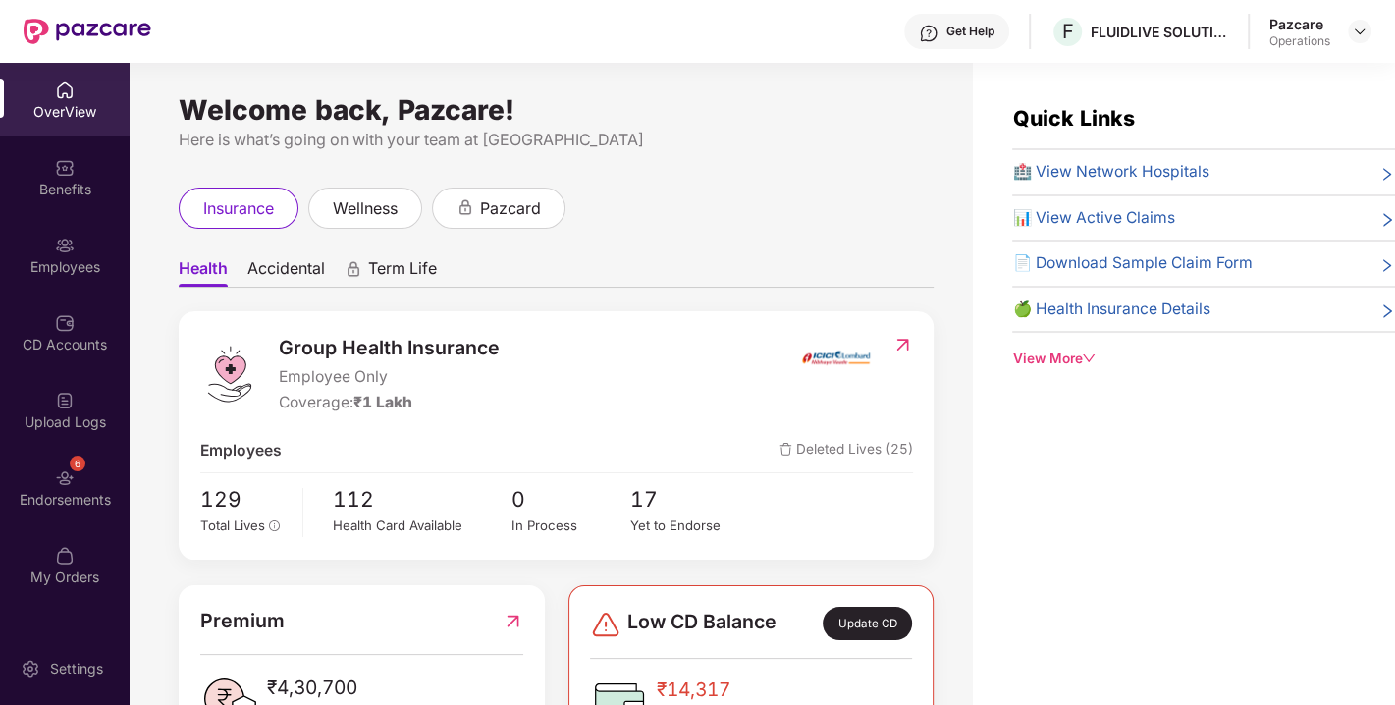
click at [67, 490] on div "Endorsements" at bounding box center [65, 500] width 130 height 20
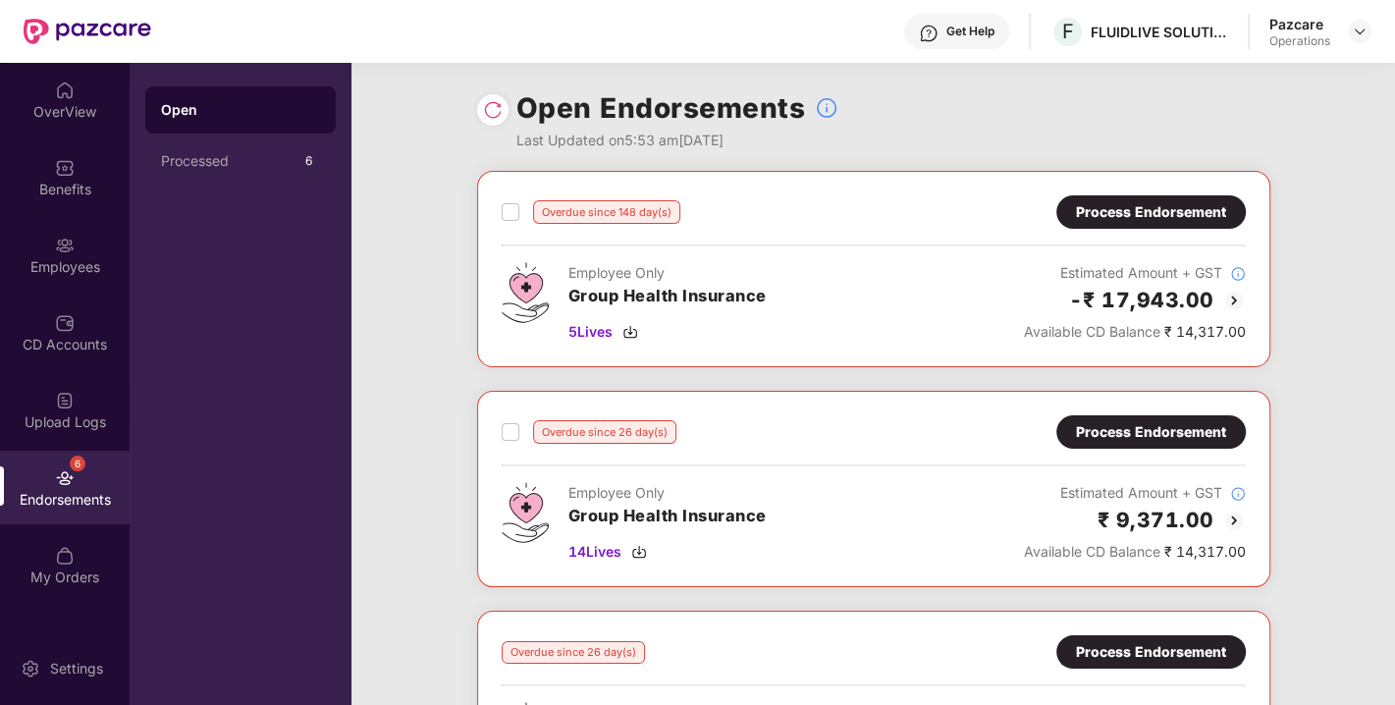
click at [489, 111] on img at bounding box center [493, 110] width 20 height 20
click at [1149, 213] on div "Process Endorsement" at bounding box center [1151, 212] width 150 height 22
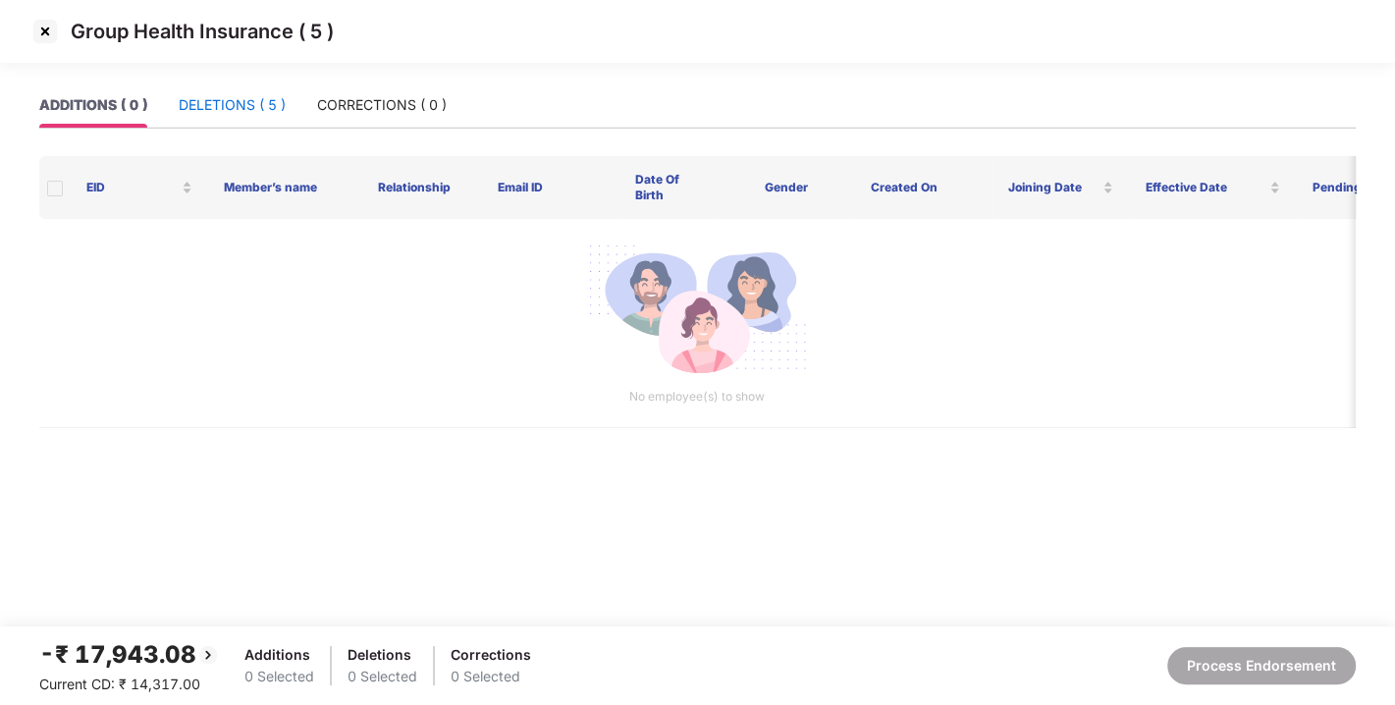
click at [225, 105] on div "DELETIONS ( 5 )" at bounding box center [232, 105] width 107 height 22
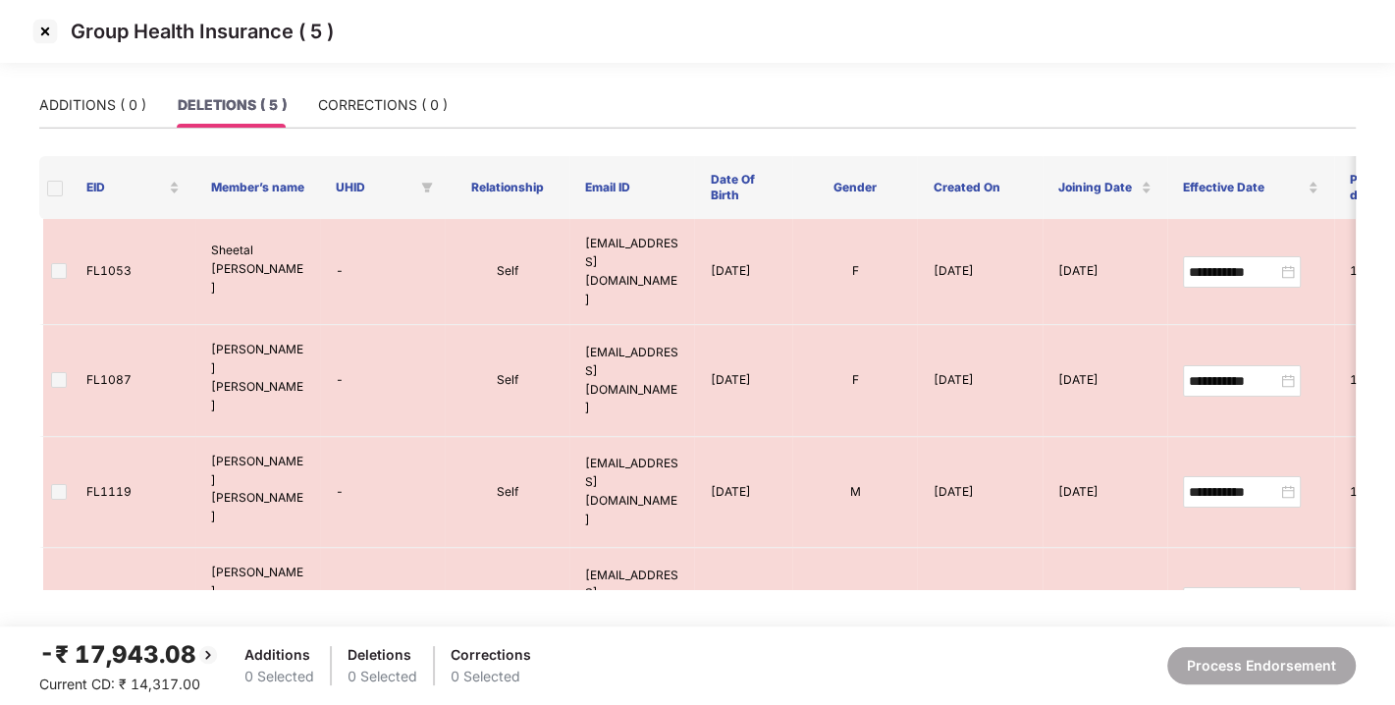
click at [47, 33] on img at bounding box center [44, 31] width 31 height 31
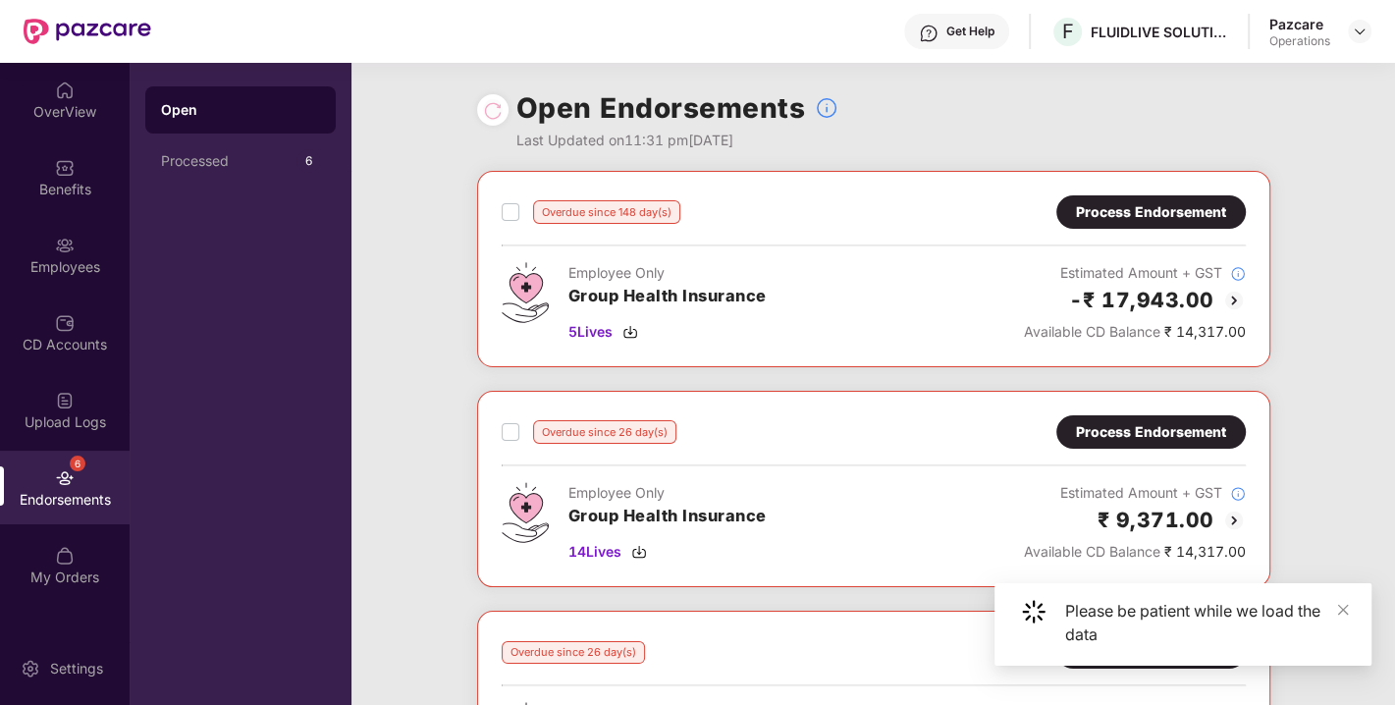
click at [1112, 421] on div "Process Endorsement" at bounding box center [1151, 432] width 150 height 22
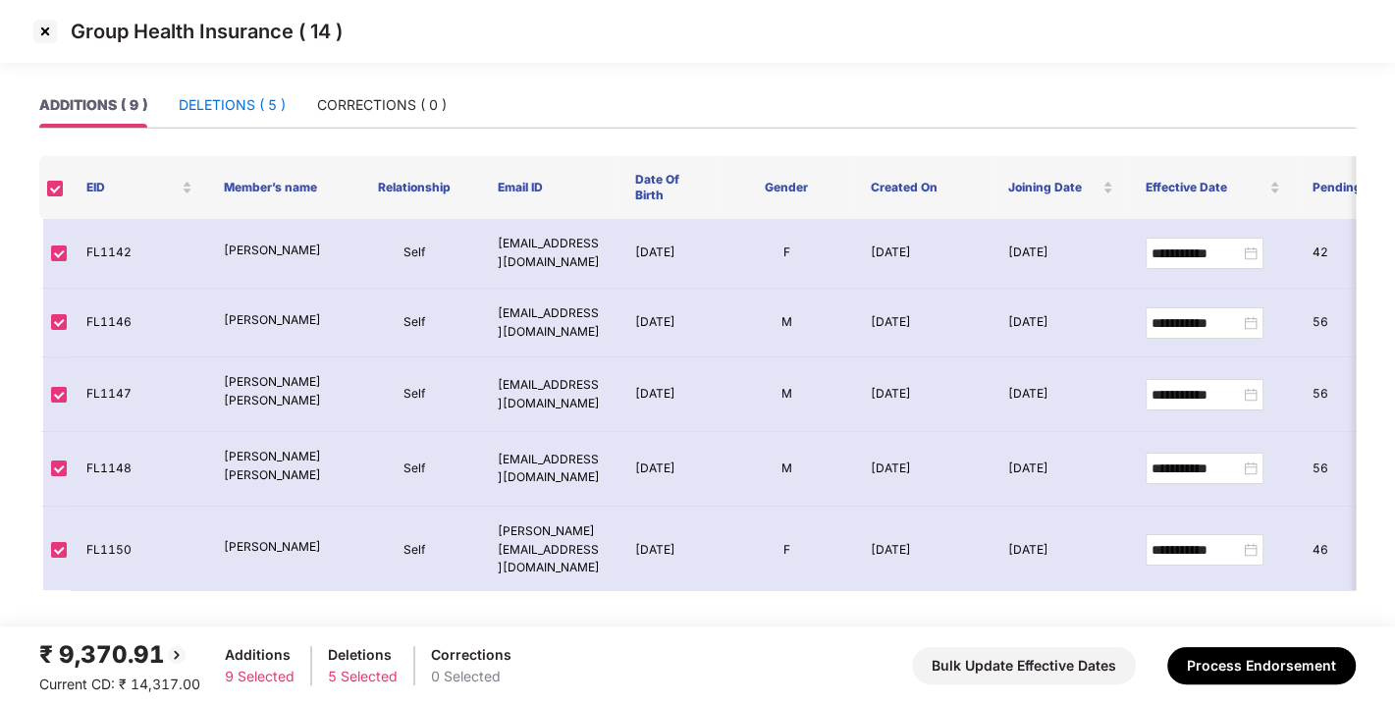
click at [224, 98] on div "DELETIONS ( 5 )" at bounding box center [232, 105] width 107 height 22
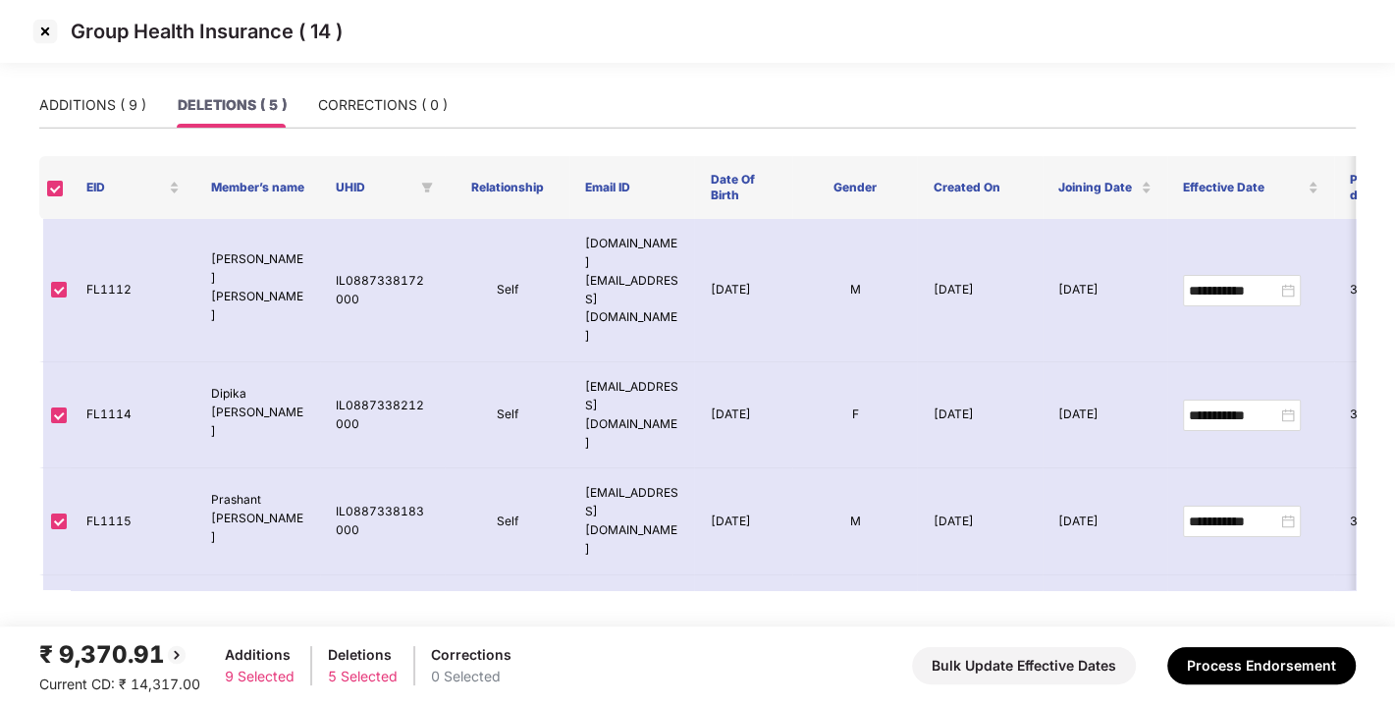
click at [42, 25] on img at bounding box center [44, 31] width 31 height 31
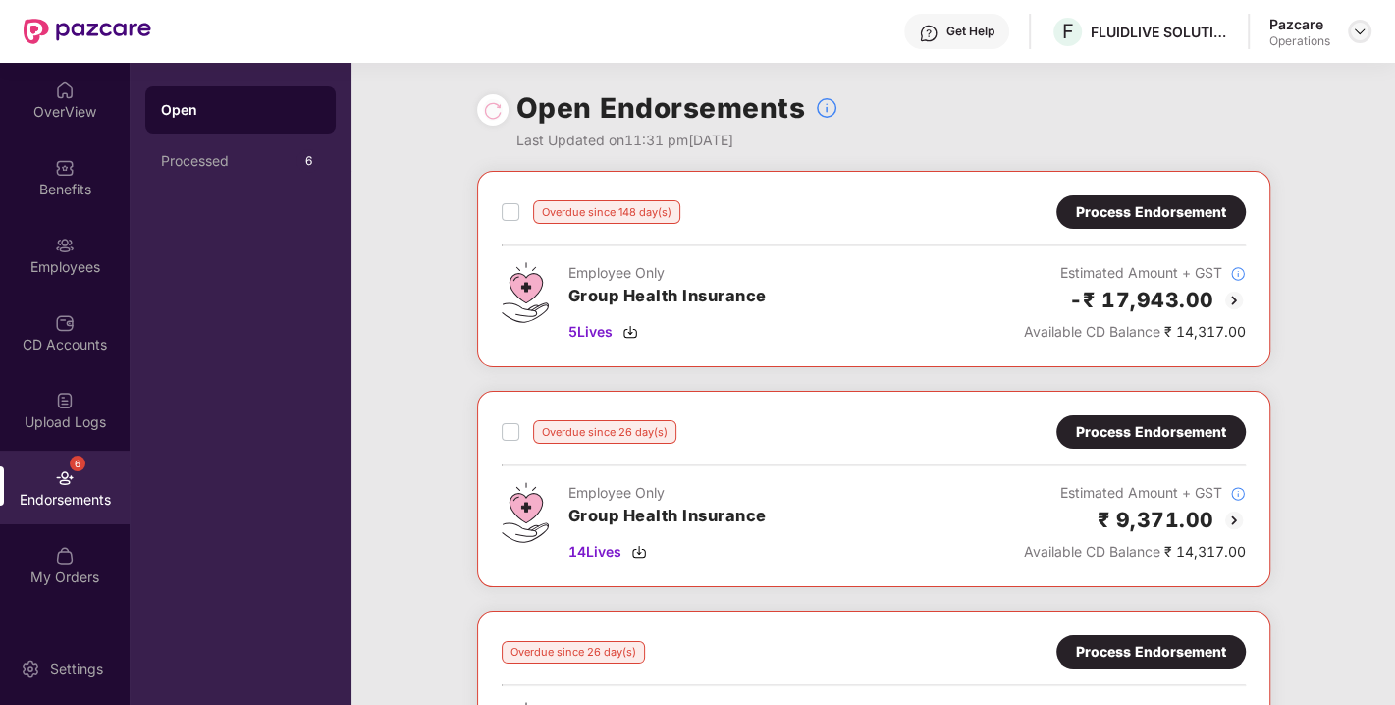
click at [1364, 25] on img at bounding box center [1360, 32] width 16 height 16
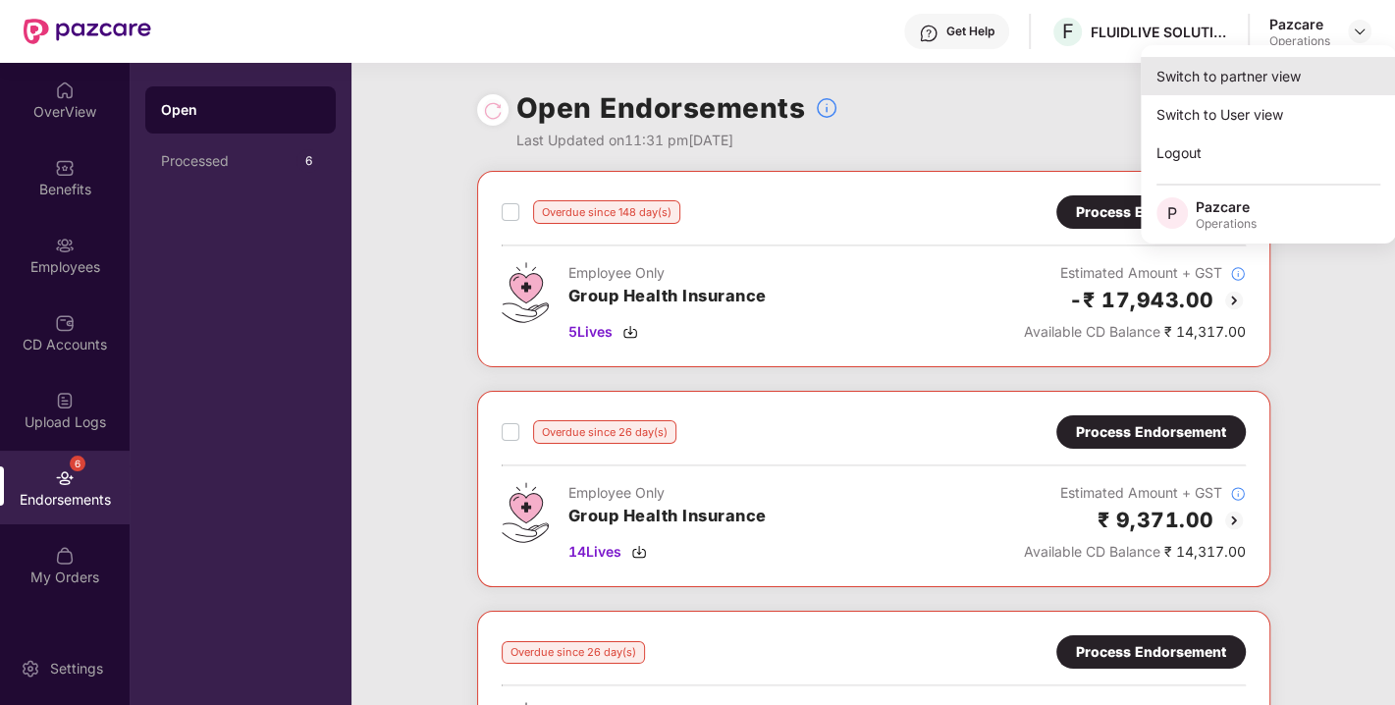
click at [1254, 70] on div "Switch to partner view" at bounding box center [1268, 76] width 255 height 38
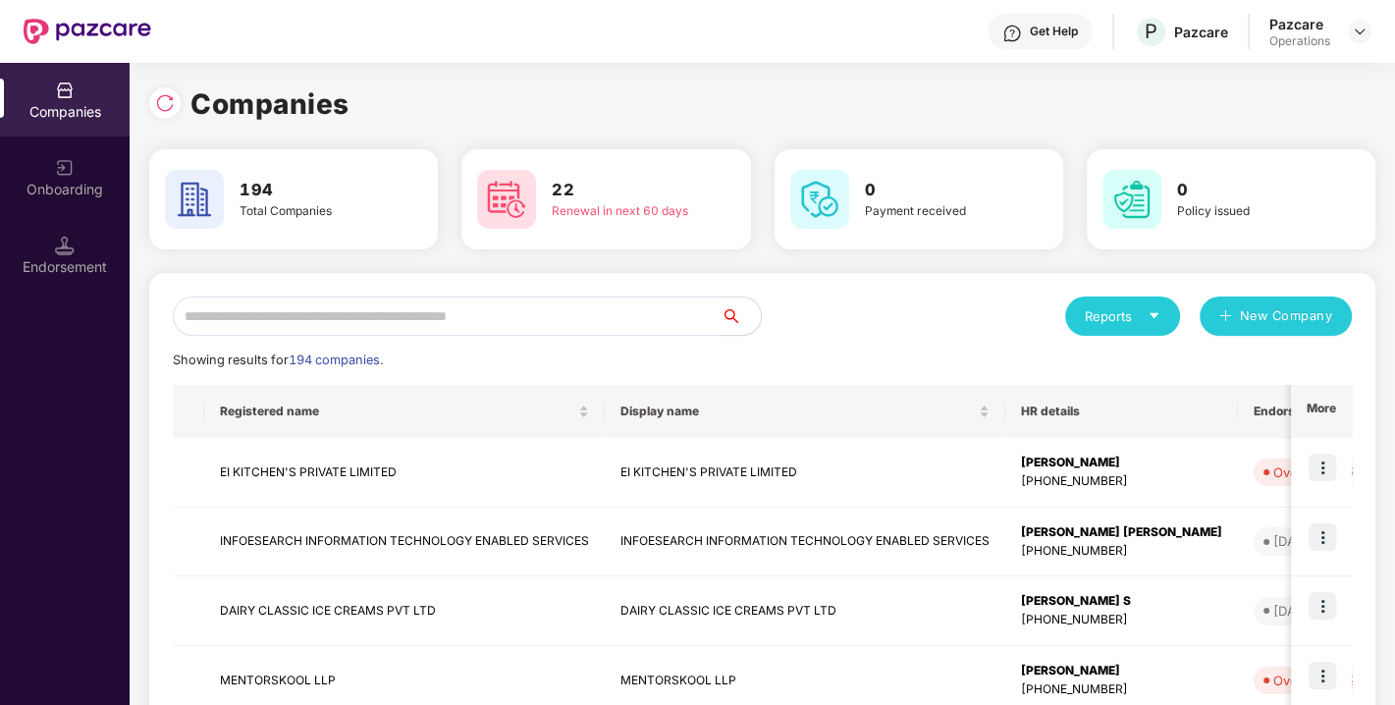
click at [538, 325] on input "text" at bounding box center [447, 315] width 549 height 39
paste input "**********"
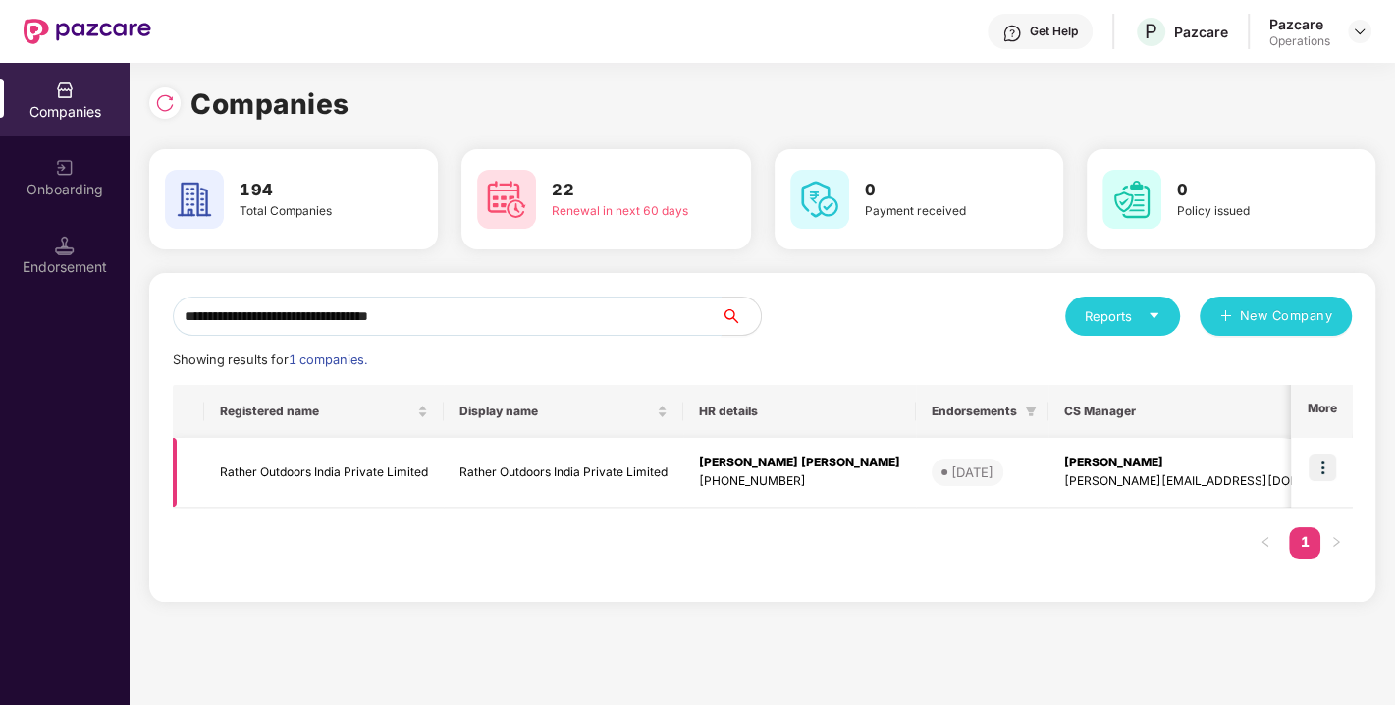
type input "**********"
click at [1332, 472] on img at bounding box center [1321, 466] width 27 height 27
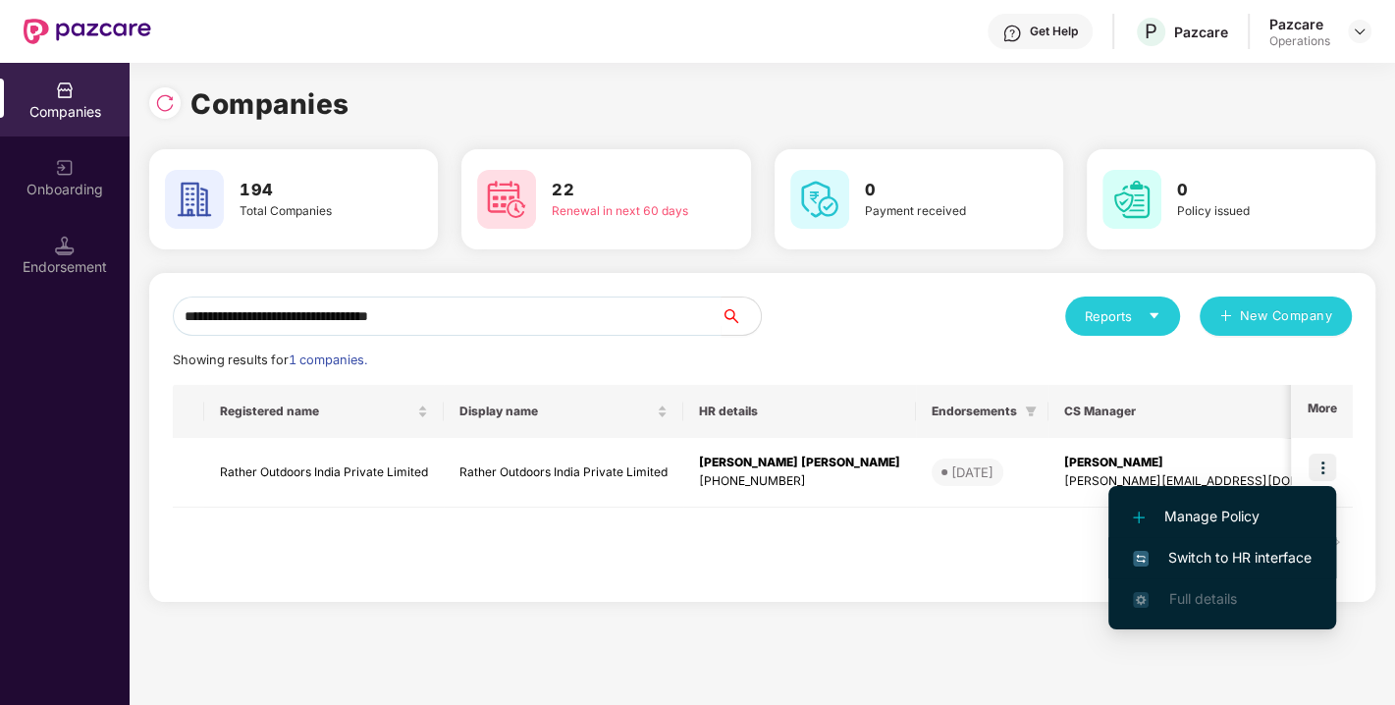
click at [1238, 552] on span "Switch to HR interface" at bounding box center [1222, 558] width 179 height 22
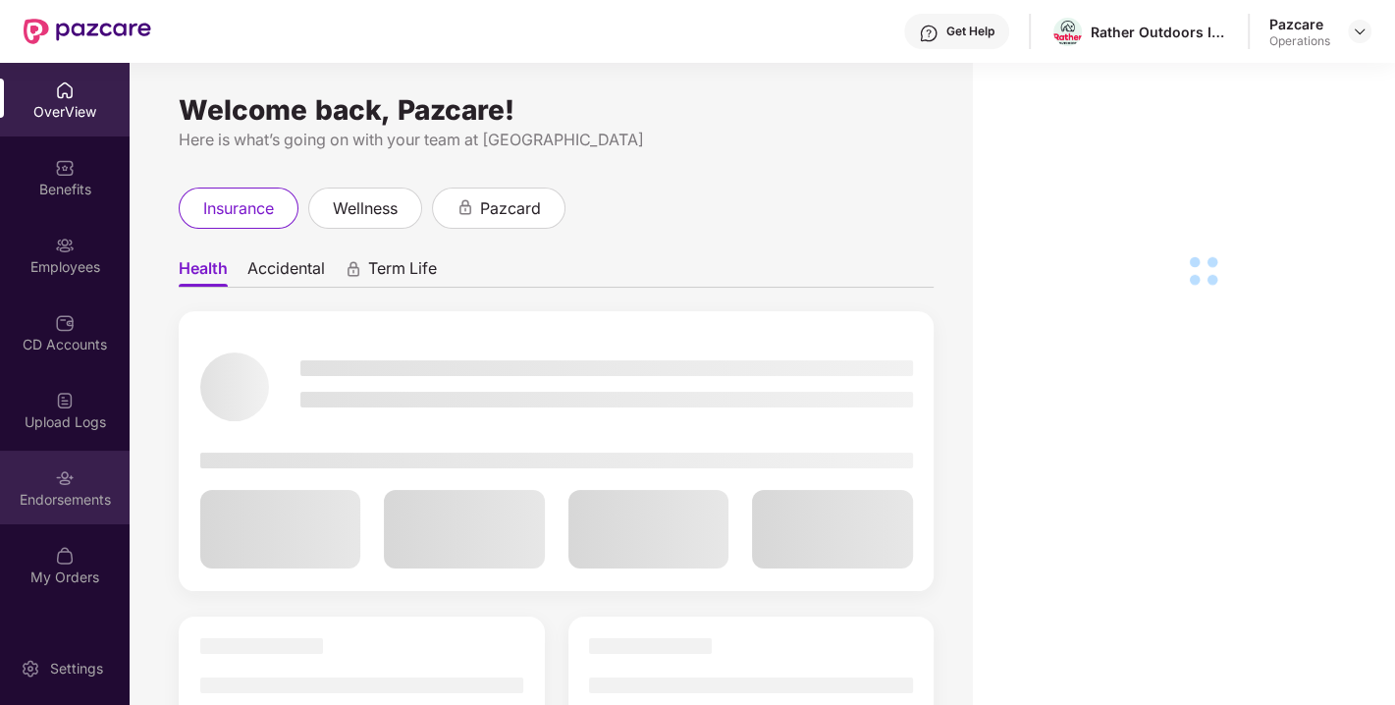
click at [62, 485] on img at bounding box center [65, 478] width 20 height 20
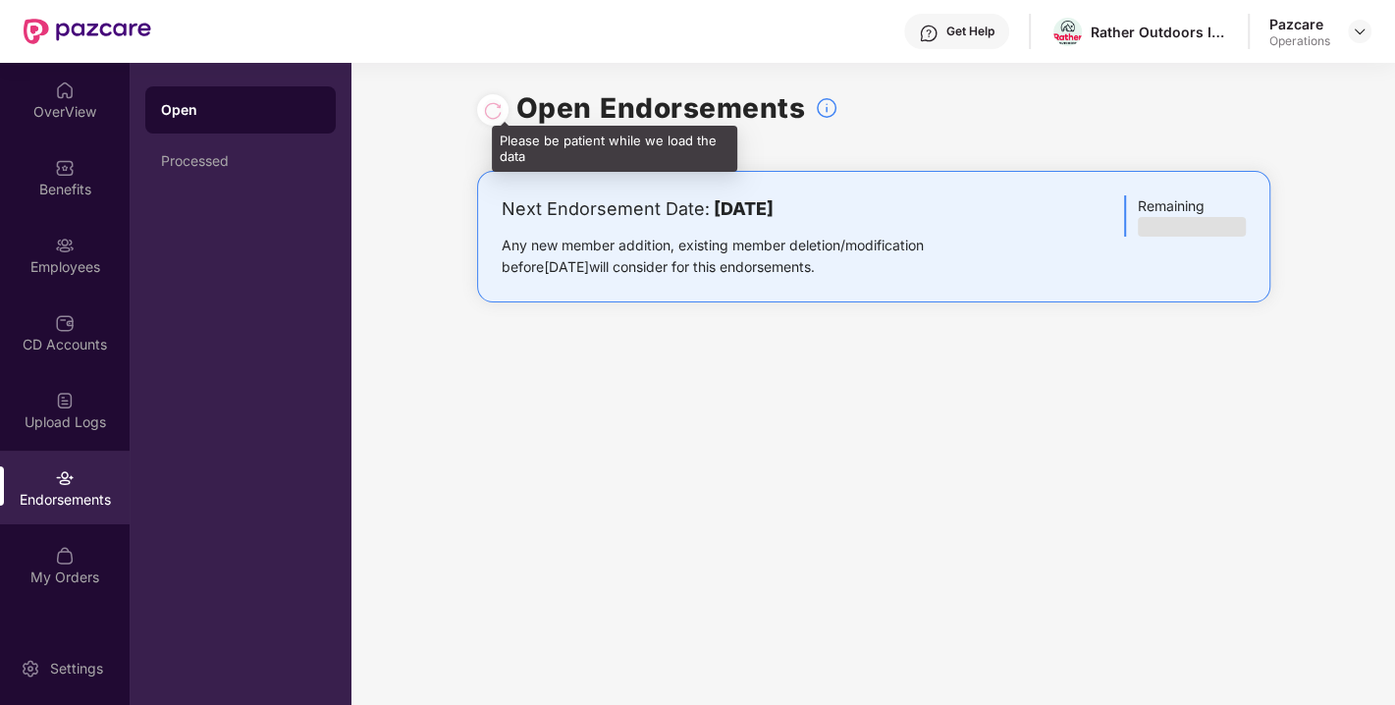
click at [493, 120] on div at bounding box center [493, 110] width 20 height 22
click at [489, 115] on div at bounding box center [493, 110] width 20 height 22
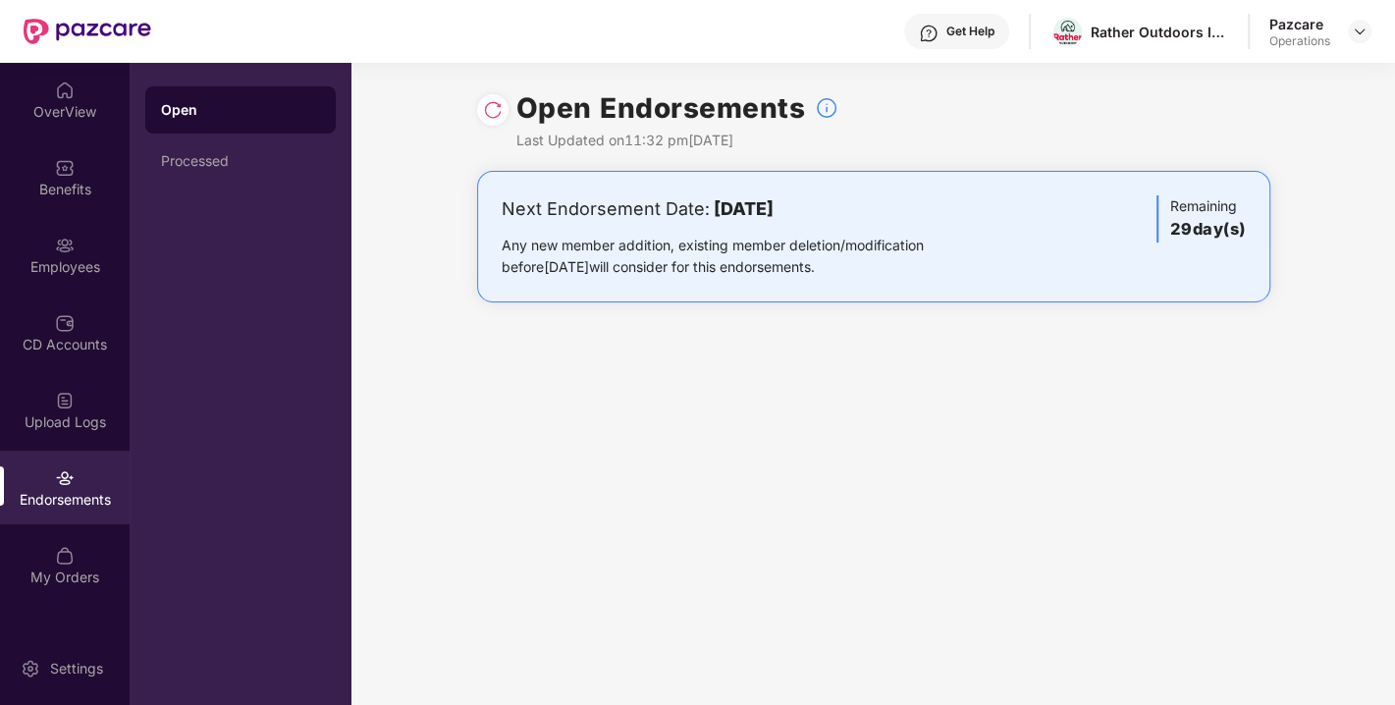
click at [496, 117] on img at bounding box center [493, 110] width 20 height 20
click at [1366, 24] on img at bounding box center [1360, 32] width 16 height 16
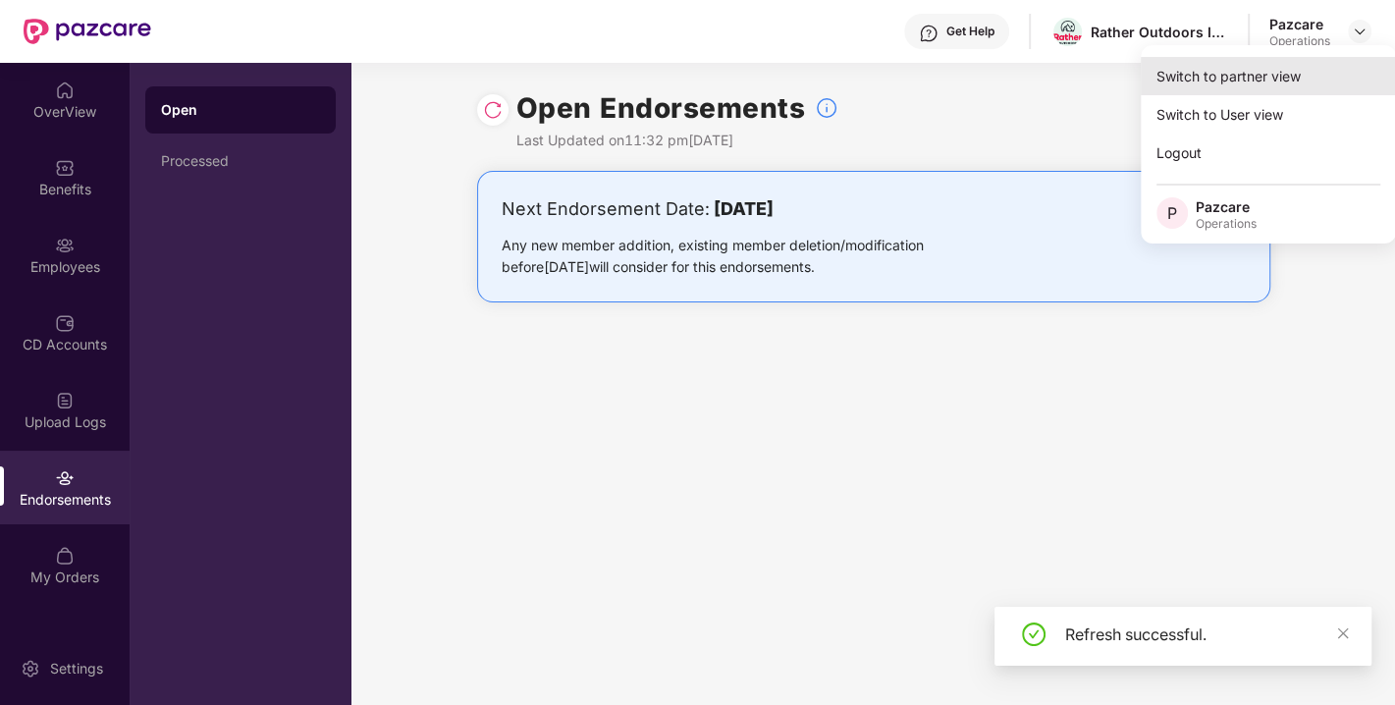
click at [1219, 89] on div "Switch to partner view" at bounding box center [1268, 76] width 255 height 38
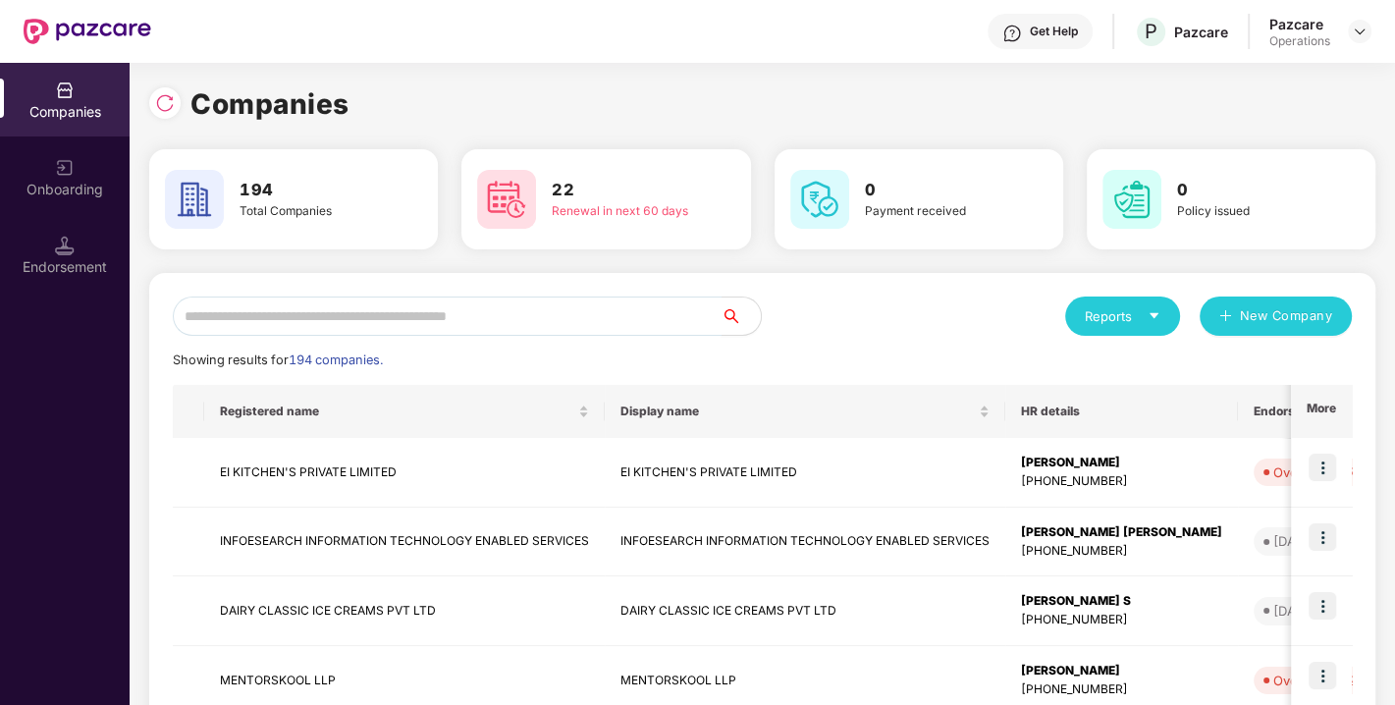
click at [298, 316] on input "text" at bounding box center [447, 315] width 549 height 39
paste input "**********"
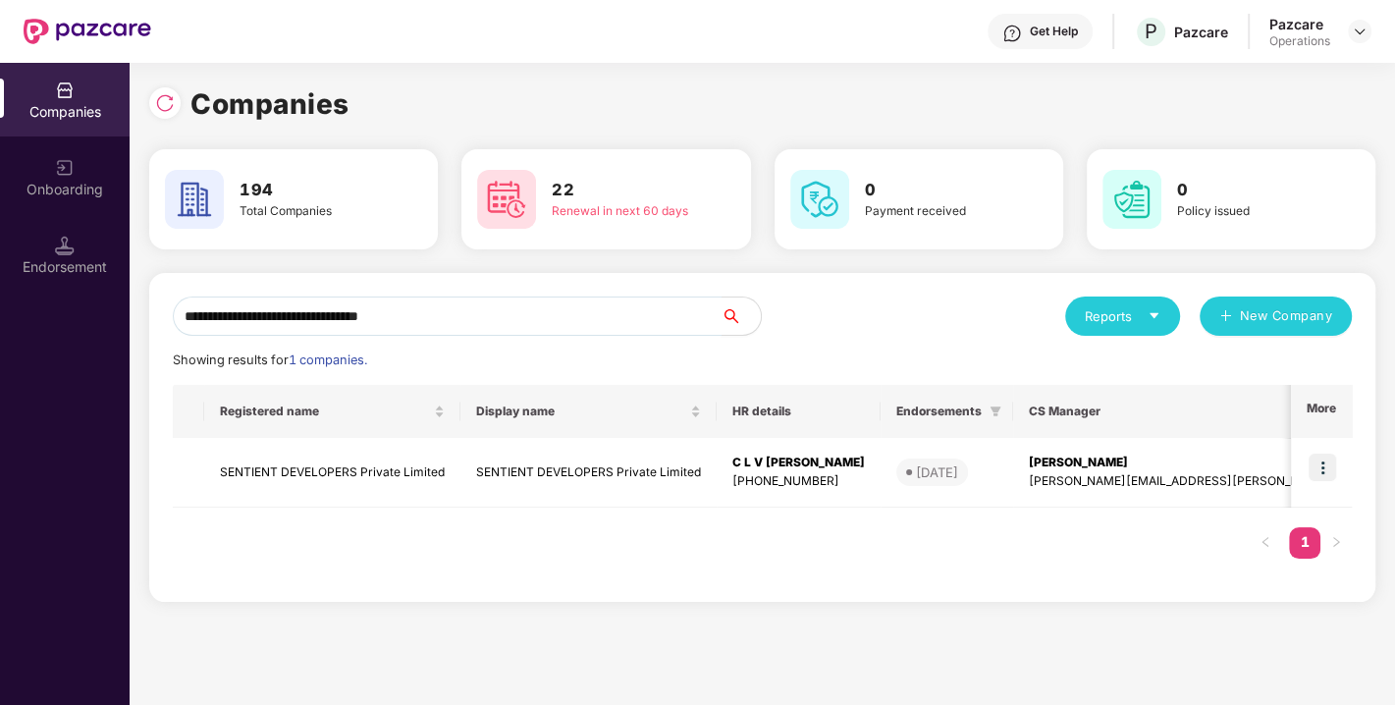
drag, startPoint x: 461, startPoint y: 322, endPoint x: 113, endPoint y: 338, distance: 348.8
click at [113, 338] on div "**********" at bounding box center [697, 384] width 1395 height 642
paste input "text"
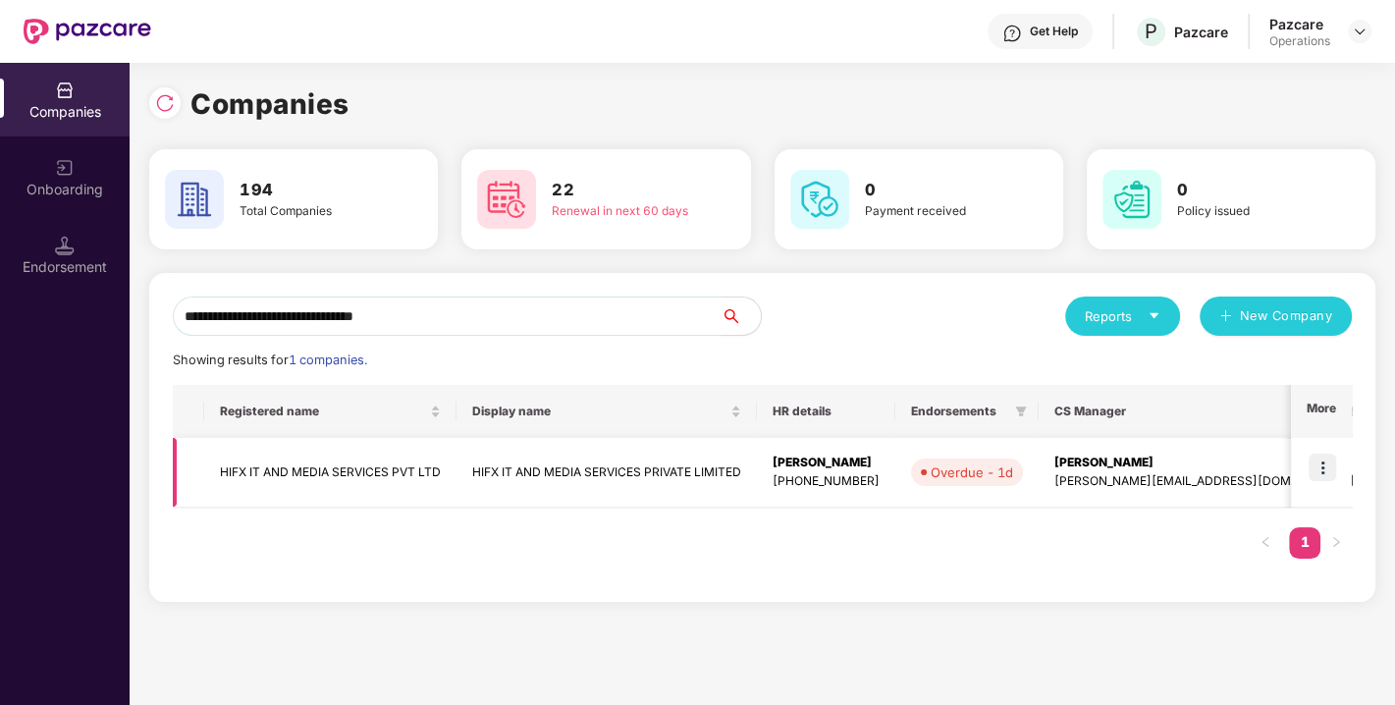
type input "**********"
click at [1324, 467] on img at bounding box center [1321, 466] width 27 height 27
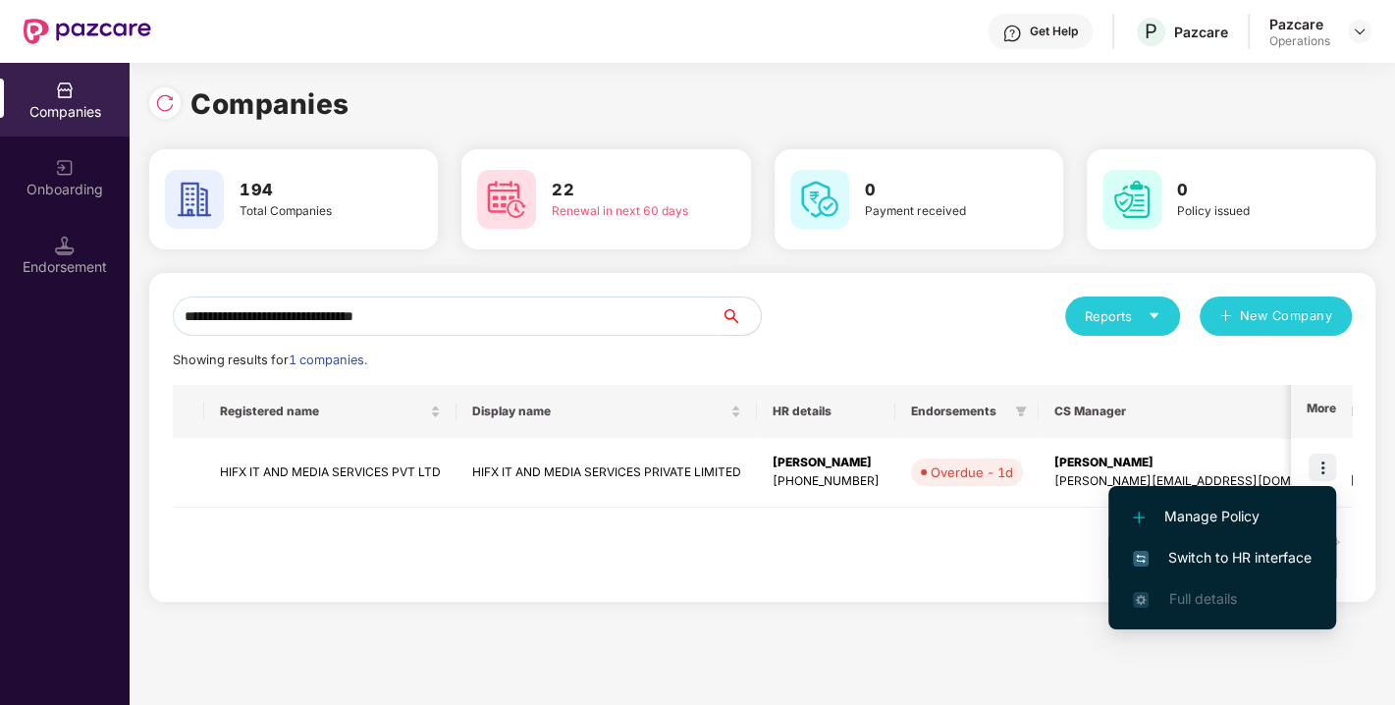
click at [1224, 560] on span "Switch to HR interface" at bounding box center [1222, 558] width 179 height 22
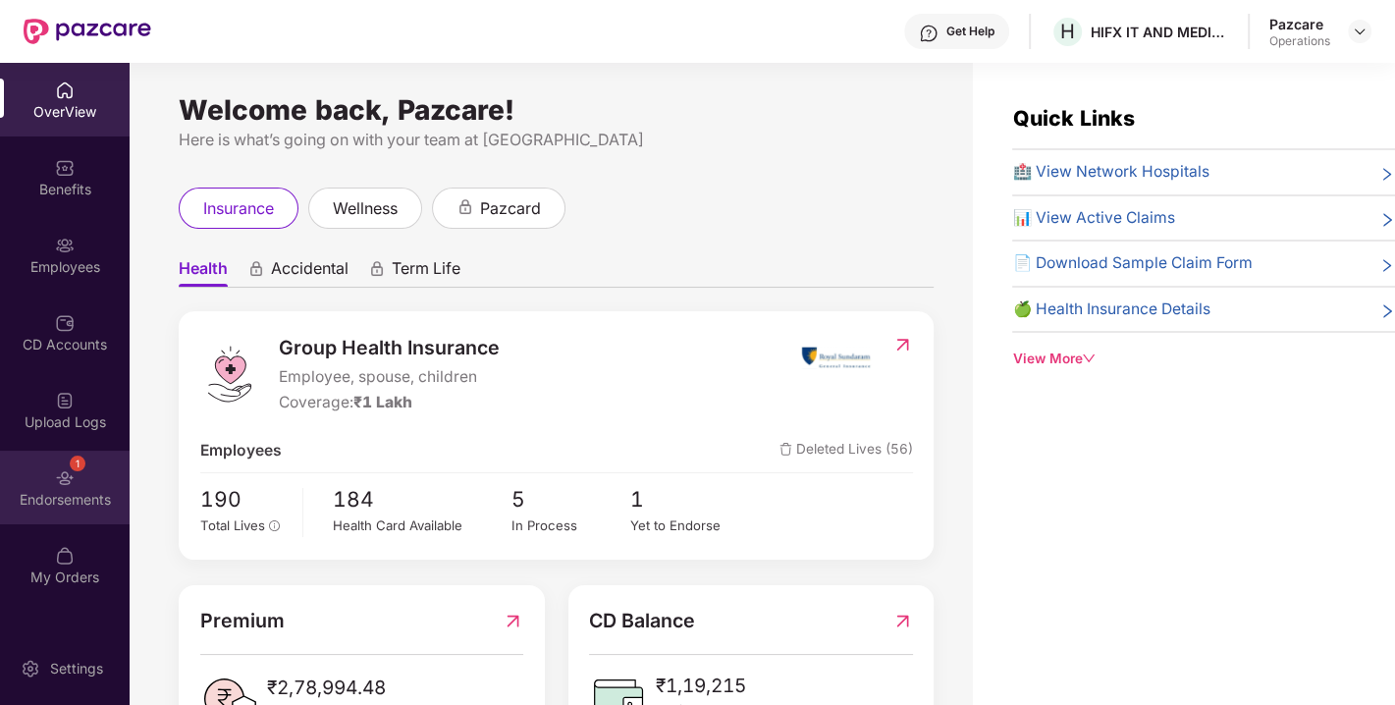
click at [67, 475] on img at bounding box center [65, 478] width 20 height 20
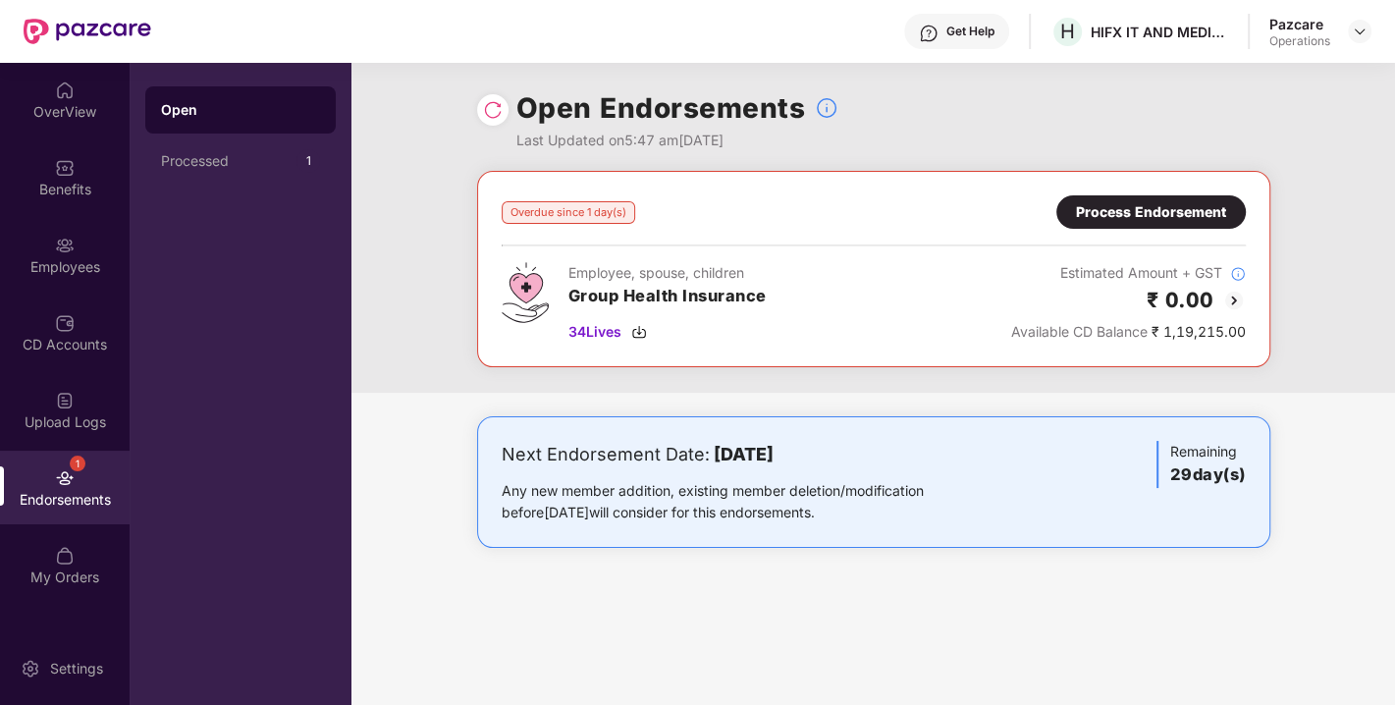
click at [1142, 211] on div "Process Endorsement" at bounding box center [1151, 212] width 150 height 22
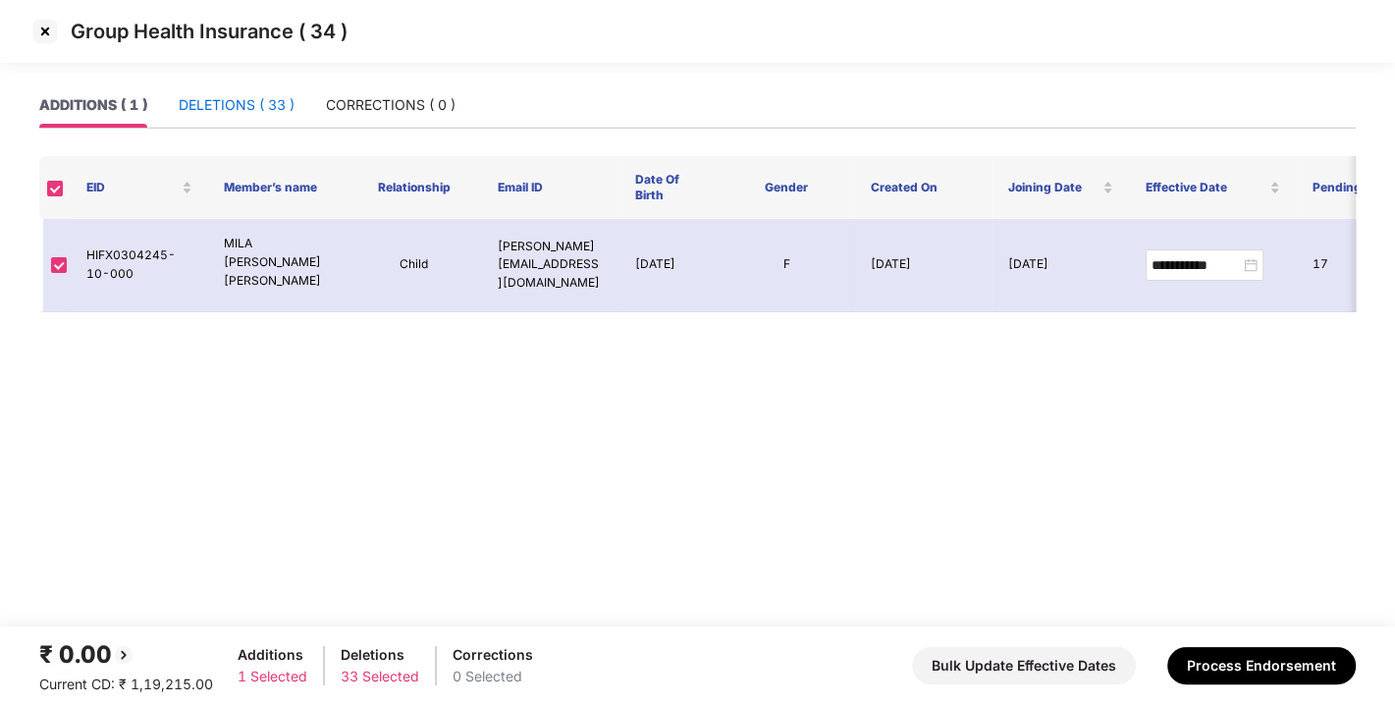
click at [211, 109] on div "DELETIONS ( 33 )" at bounding box center [237, 105] width 116 height 22
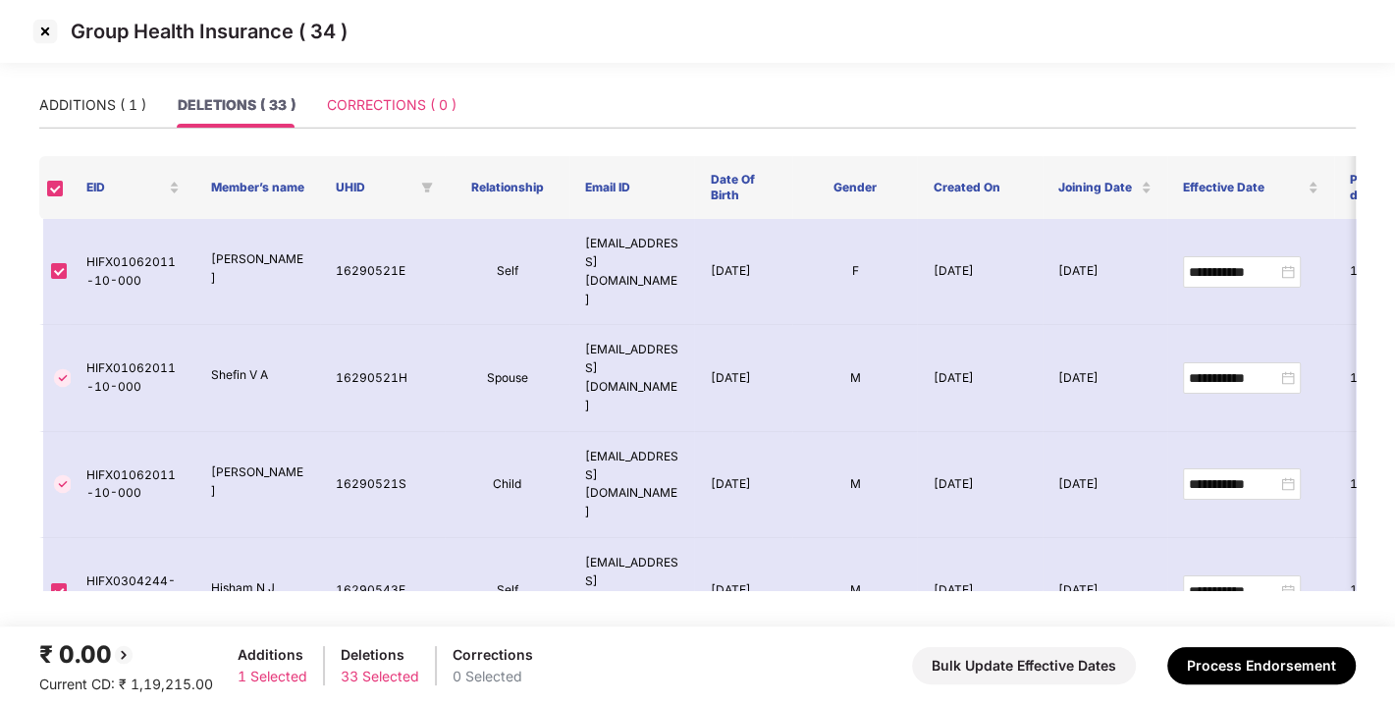
click at [365, 119] on div "CORRECTIONS ( 0 )" at bounding box center [392, 104] width 130 height 45
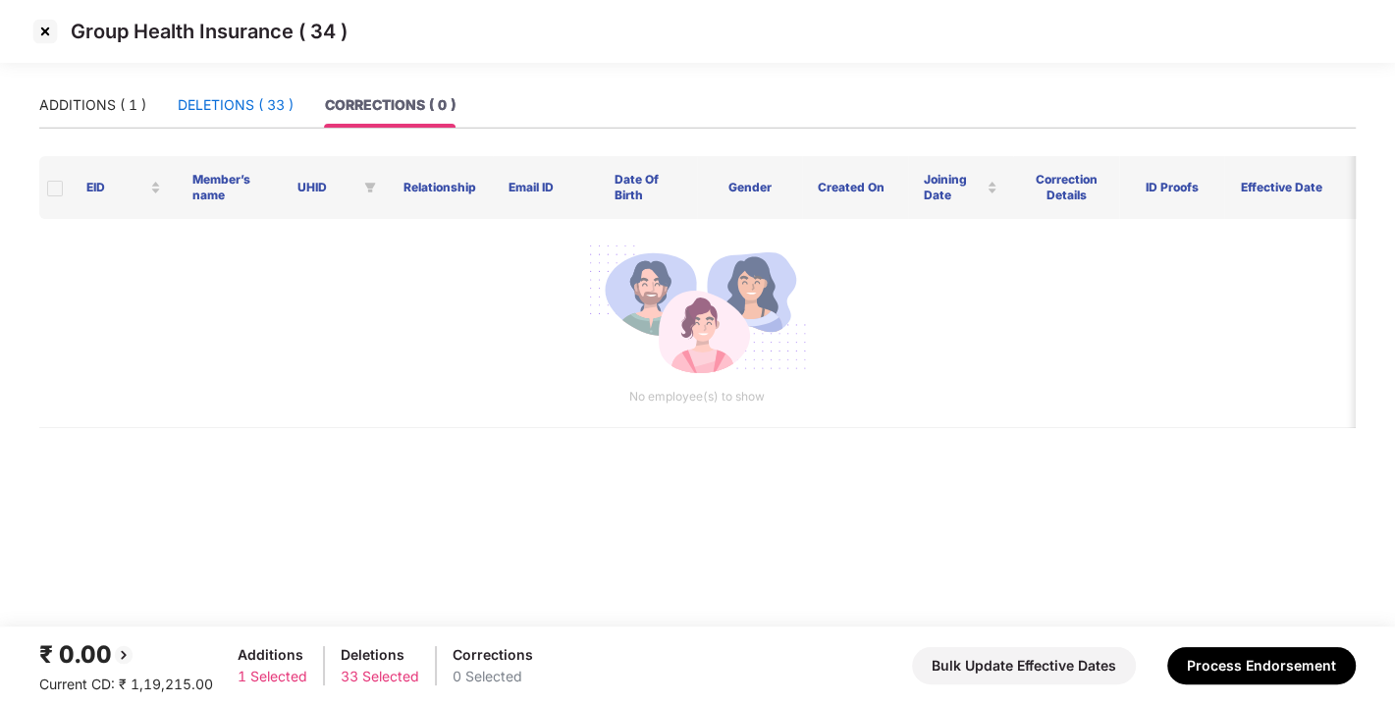
click at [252, 114] on div "DELETIONS ( 33 )" at bounding box center [236, 105] width 116 height 22
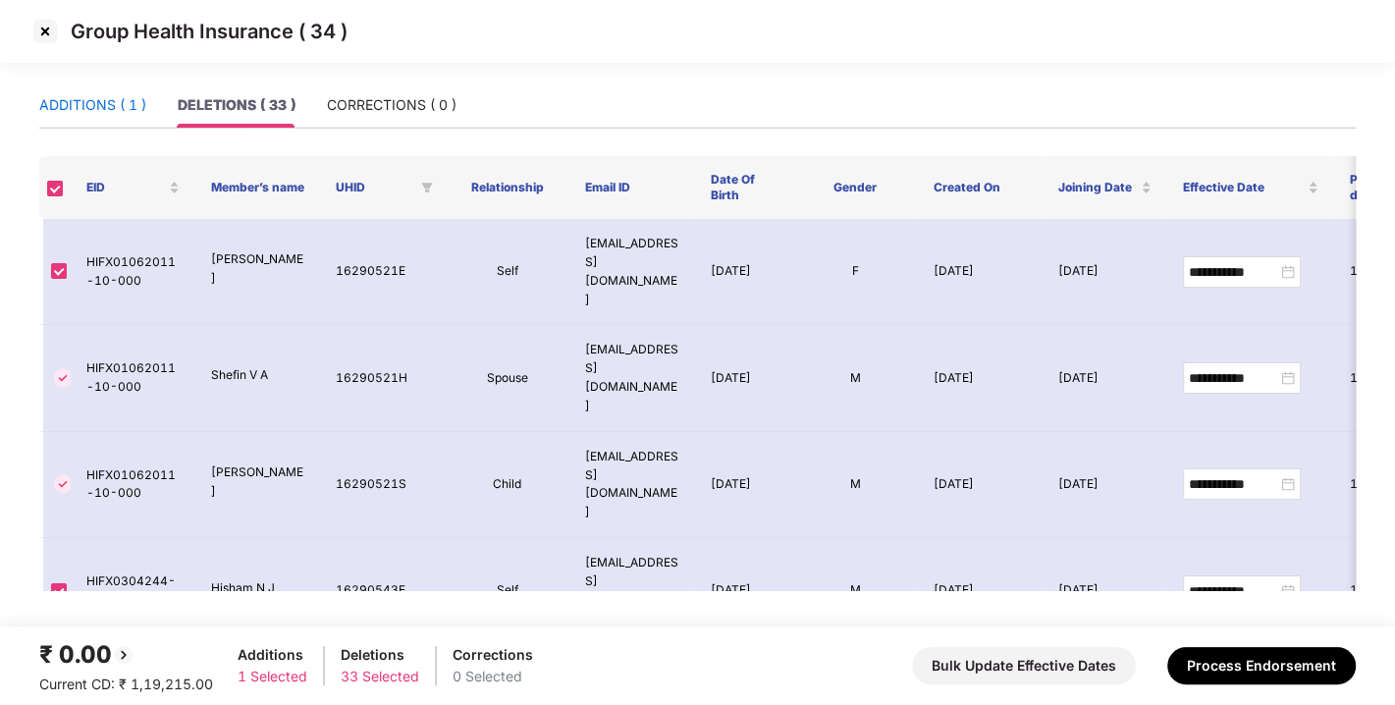
click at [78, 104] on div "ADDITIONS ( 1 )" at bounding box center [92, 105] width 107 height 22
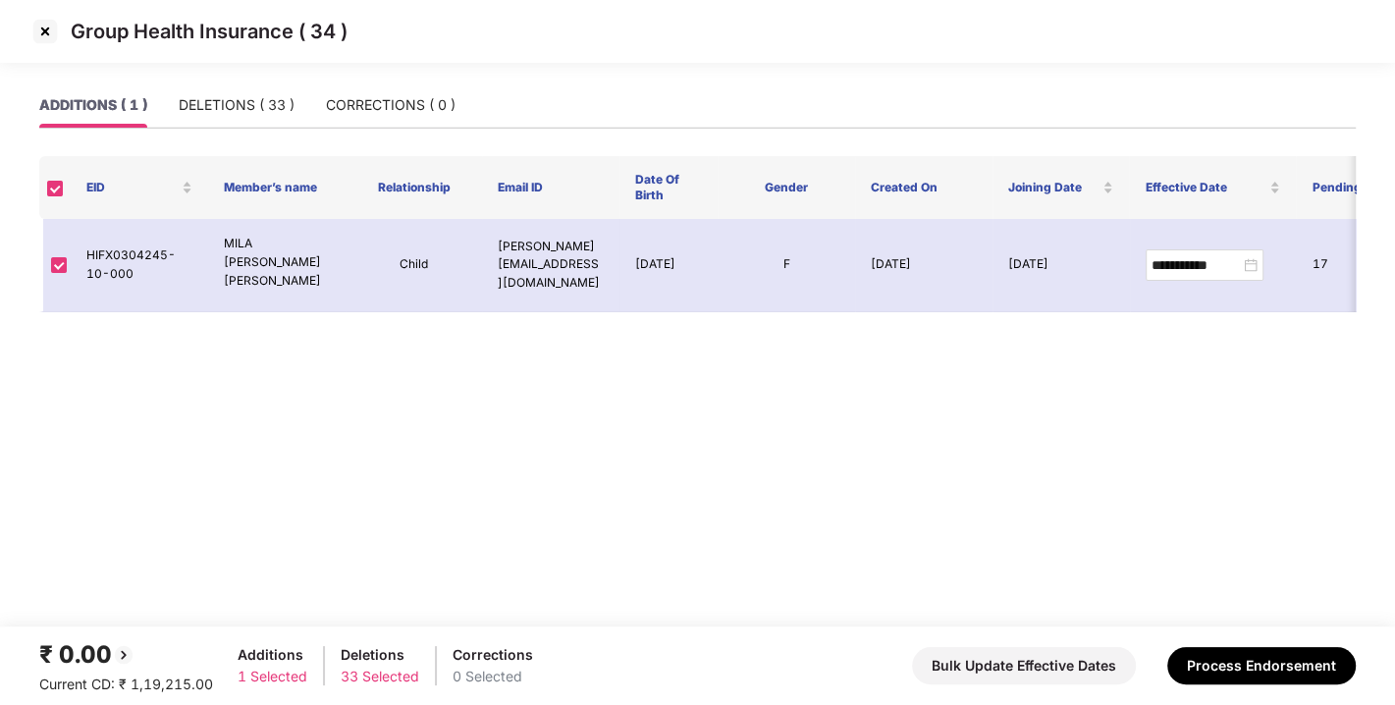
click at [39, 38] on img at bounding box center [44, 31] width 31 height 31
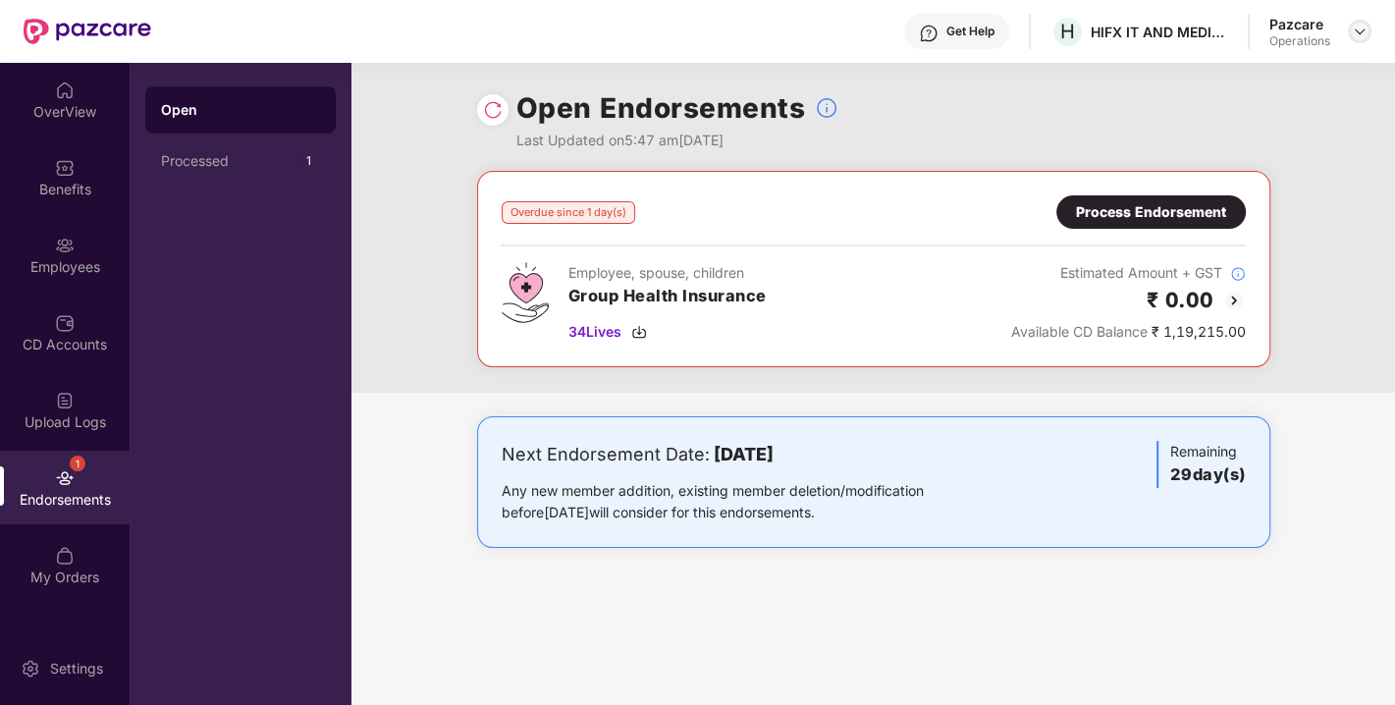
click at [1357, 33] on img at bounding box center [1360, 32] width 16 height 16
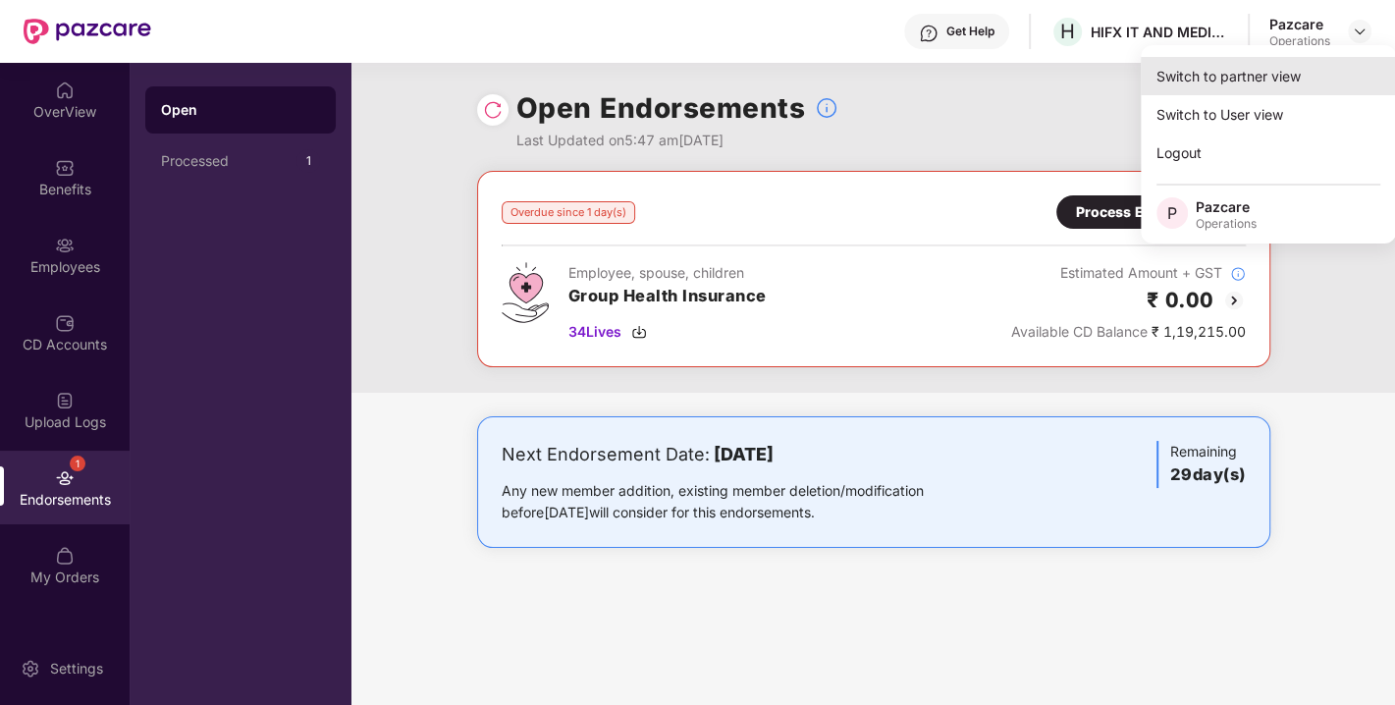
click at [1256, 85] on div "Switch to partner view" at bounding box center [1268, 76] width 255 height 38
